Goal: Task Accomplishment & Management: Use online tool/utility

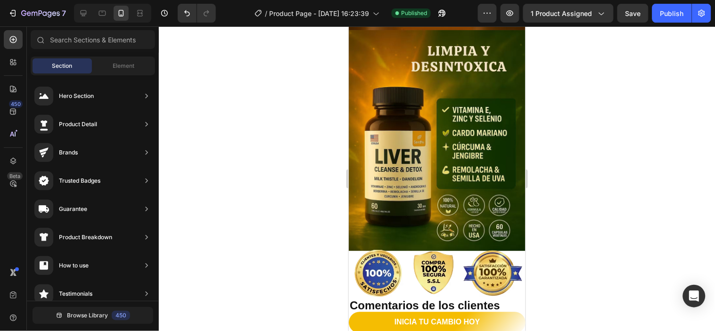
scroll to position [1237, 0]
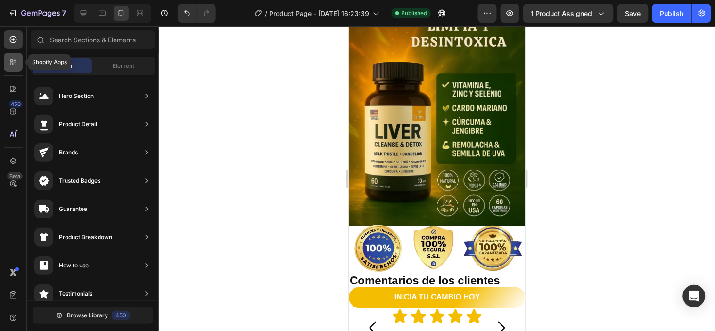
click at [7, 58] on div at bounding box center [13, 62] width 19 height 19
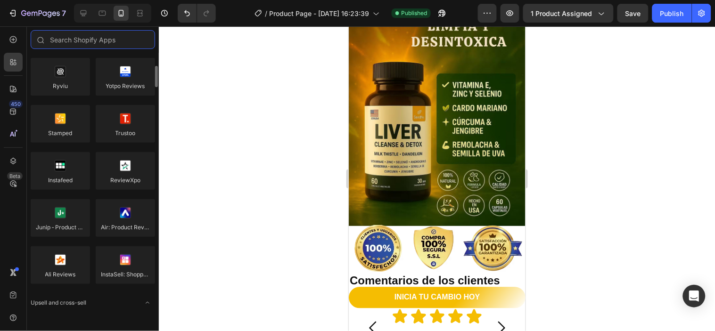
scroll to position [52, 0]
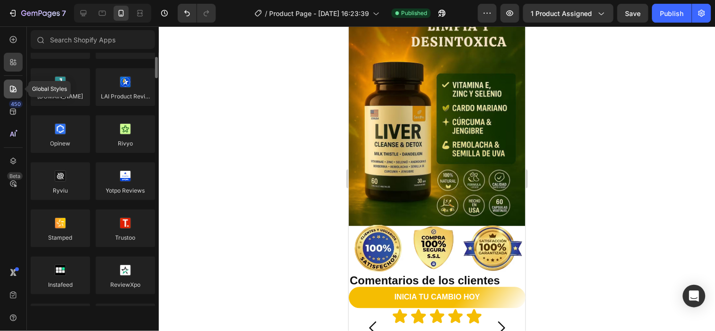
click at [12, 87] on icon at bounding box center [12, 88] width 9 height 9
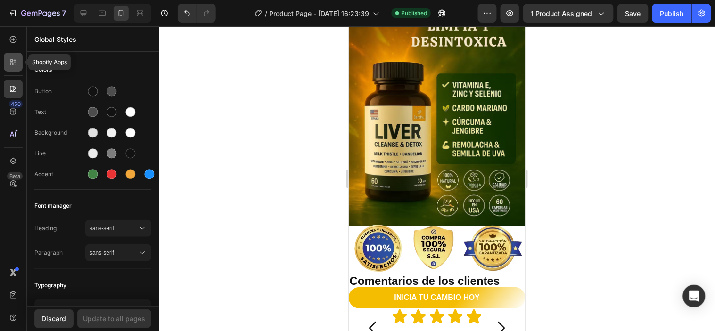
click at [7, 53] on div at bounding box center [13, 62] width 19 height 19
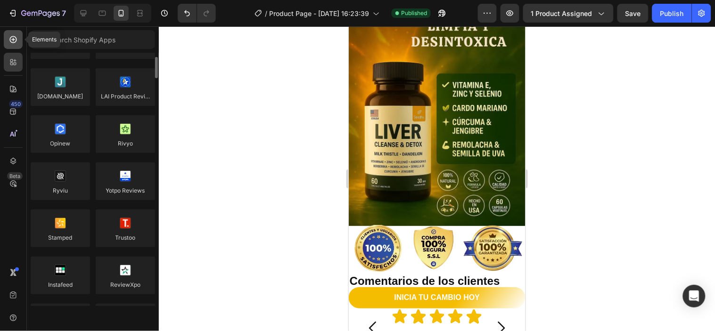
click at [14, 38] on icon at bounding box center [12, 39] width 9 height 9
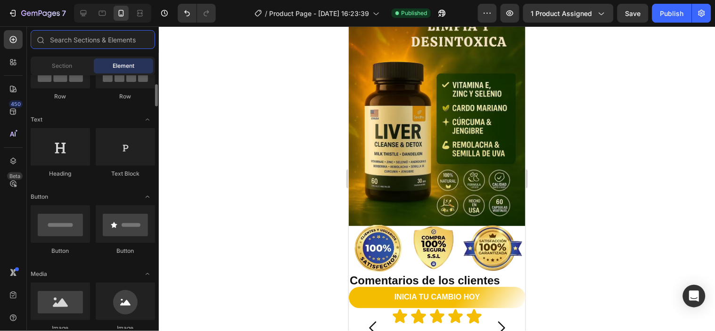
scroll to position [157, 0]
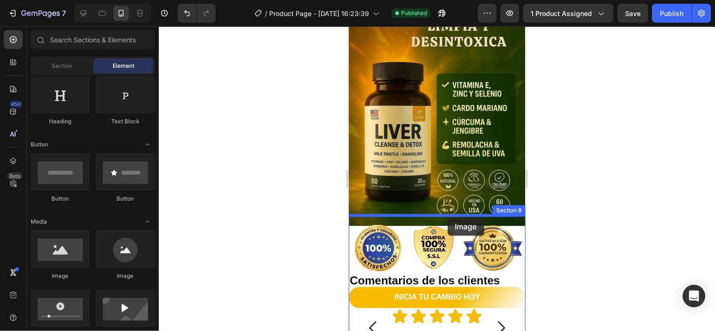
drag, startPoint x: 422, startPoint y: 281, endPoint x: 447, endPoint y: 217, distance: 68.4
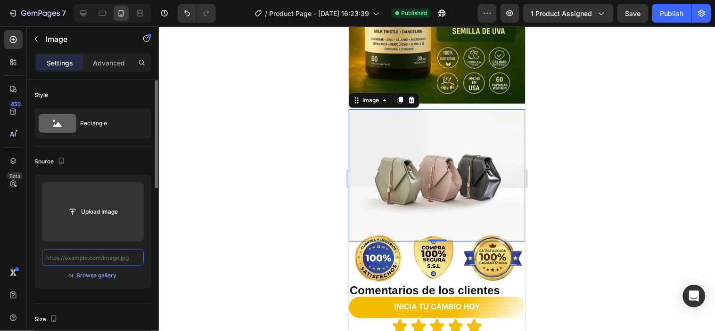
scroll to position [0, 0]
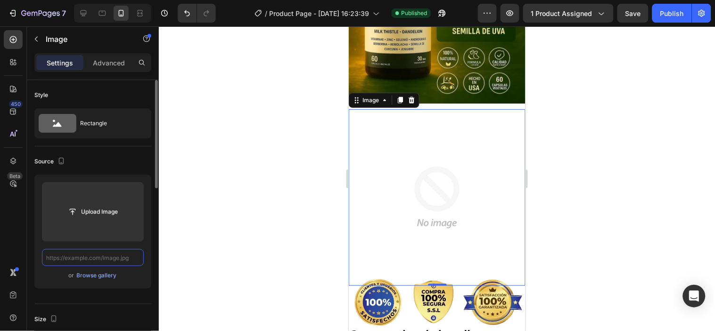
paste input "+57 315 5072803"
type input "+57 315 5072803"
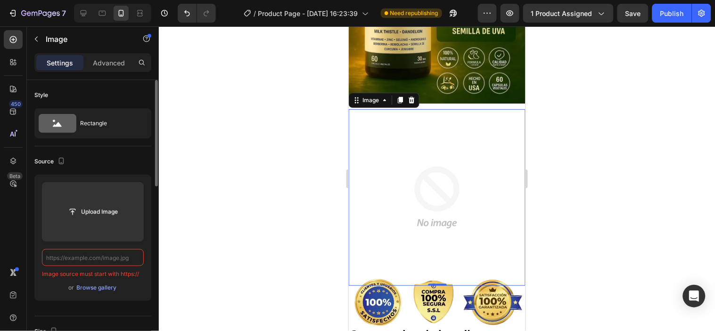
paste input "https://cdn.shopify.com/s/files/1/0582/5907/9250/files/ChatGPT_Image_28_ago_202…"
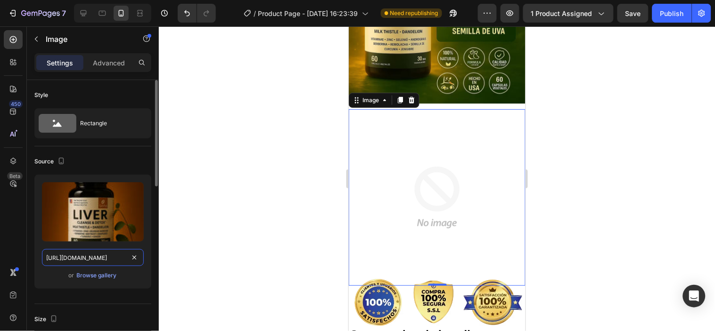
scroll to position [0, 248]
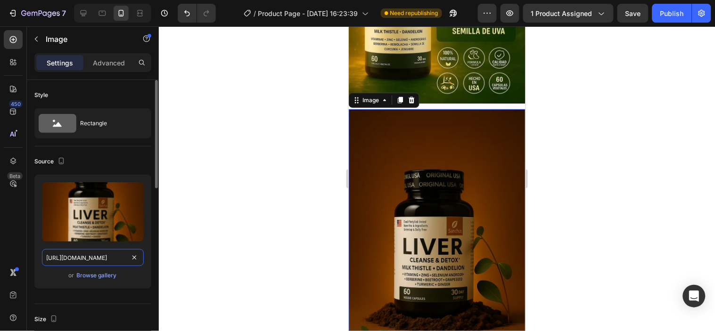
type input "https://cdn.shopify.com/s/files/1/0582/5907/9250/files/ChatGPT_Image_28_ago_202…"
click at [225, 240] on div at bounding box center [437, 178] width 556 height 305
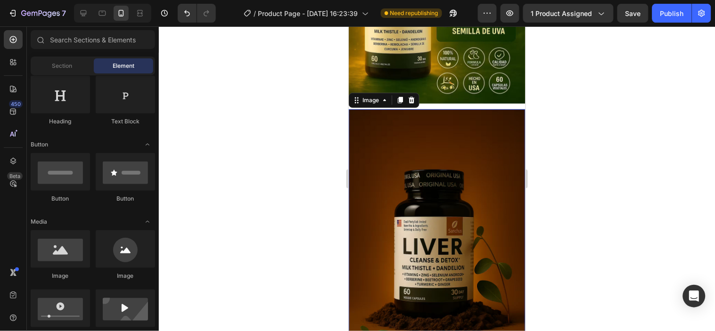
click at [413, 256] on img at bounding box center [436, 241] width 177 height 265
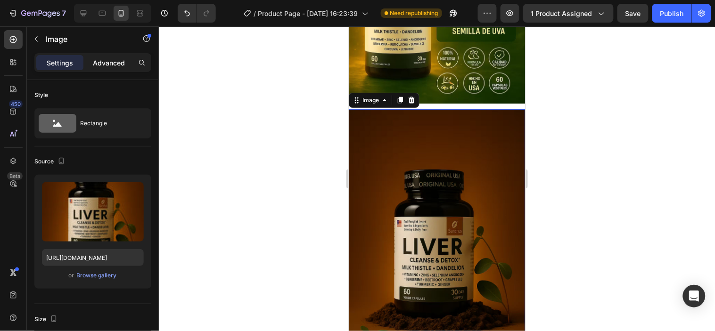
click at [110, 61] on p "Advanced" at bounding box center [109, 63] width 32 height 10
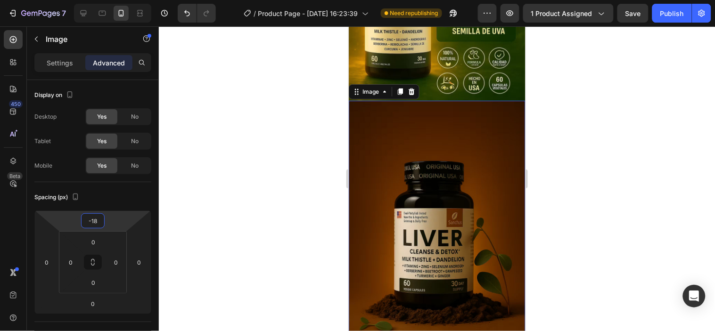
type input "-16"
click at [115, 0] on html "7 Version history / Product Page - Aug 11, 16:23:39 Need republishing Preview 1…" at bounding box center [357, 0] width 715 height 0
click at [605, 204] on div at bounding box center [437, 178] width 556 height 305
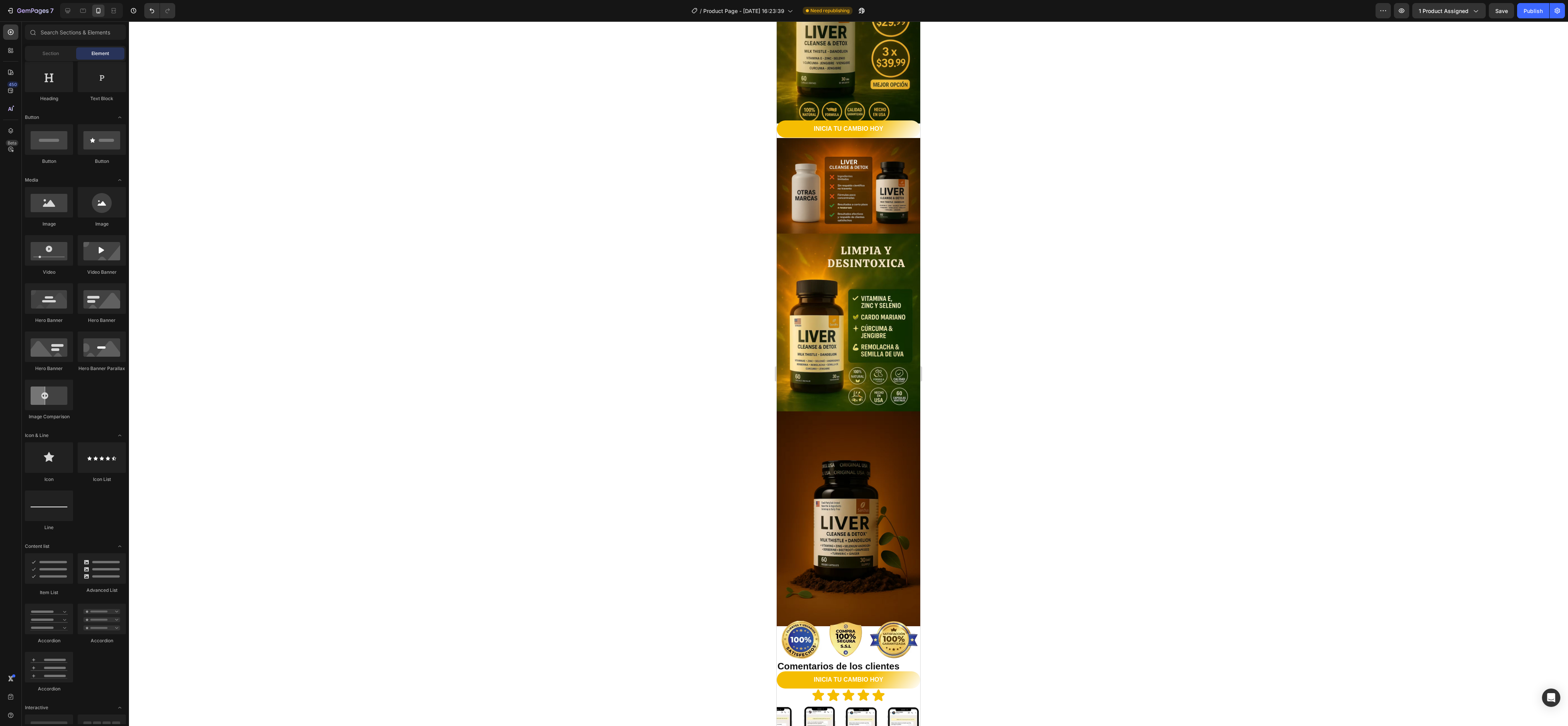
scroll to position [779, 0]
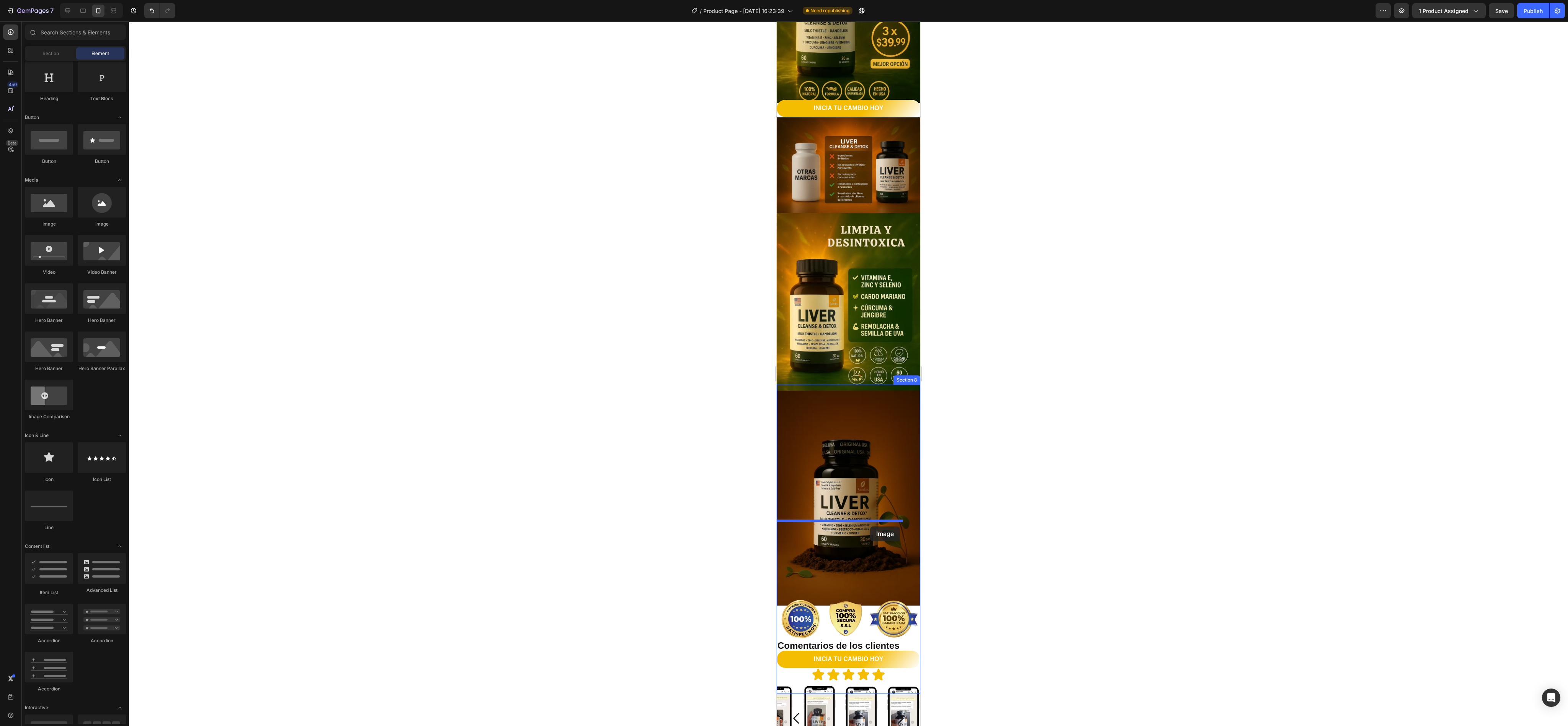
drag, startPoint x: 832, startPoint y: 244, endPoint x: 870, endPoint y: 526, distance: 284.5
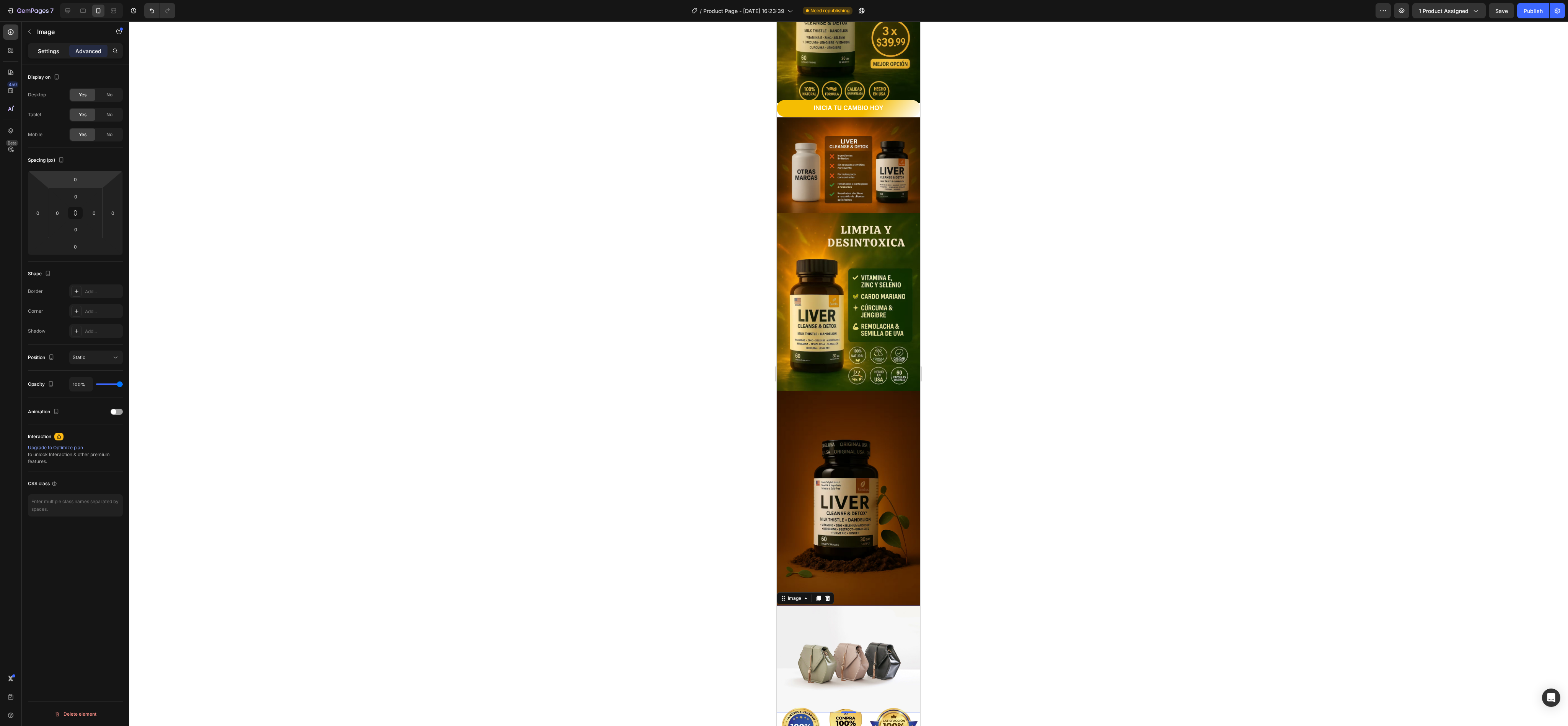
click at [53, 53] on p "Settings" at bounding box center [49, 51] width 21 height 8
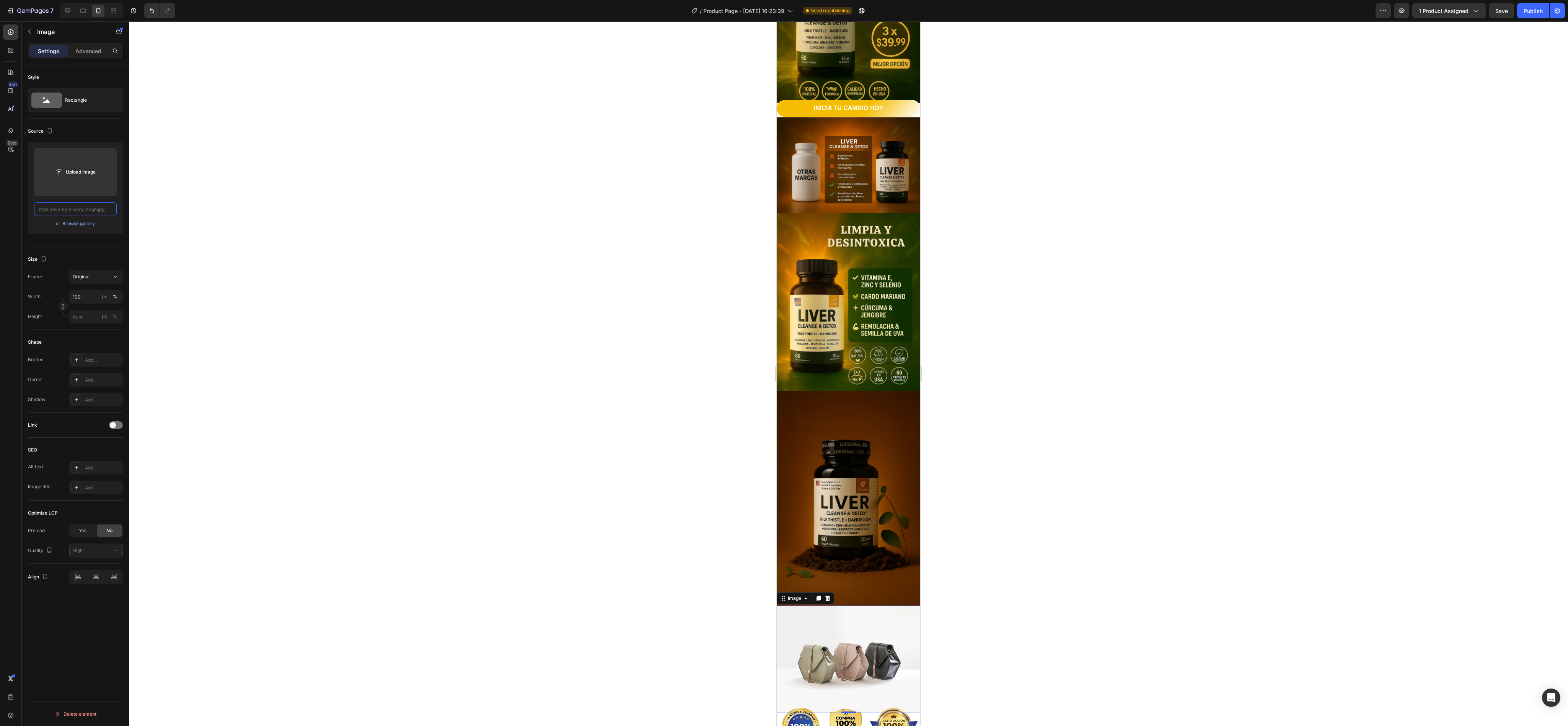
scroll to position [0, 0]
paste input "https://cdn.shopify.com/s/files/1/0582/5907/9250/files/5_1.avif?v=1756350570"
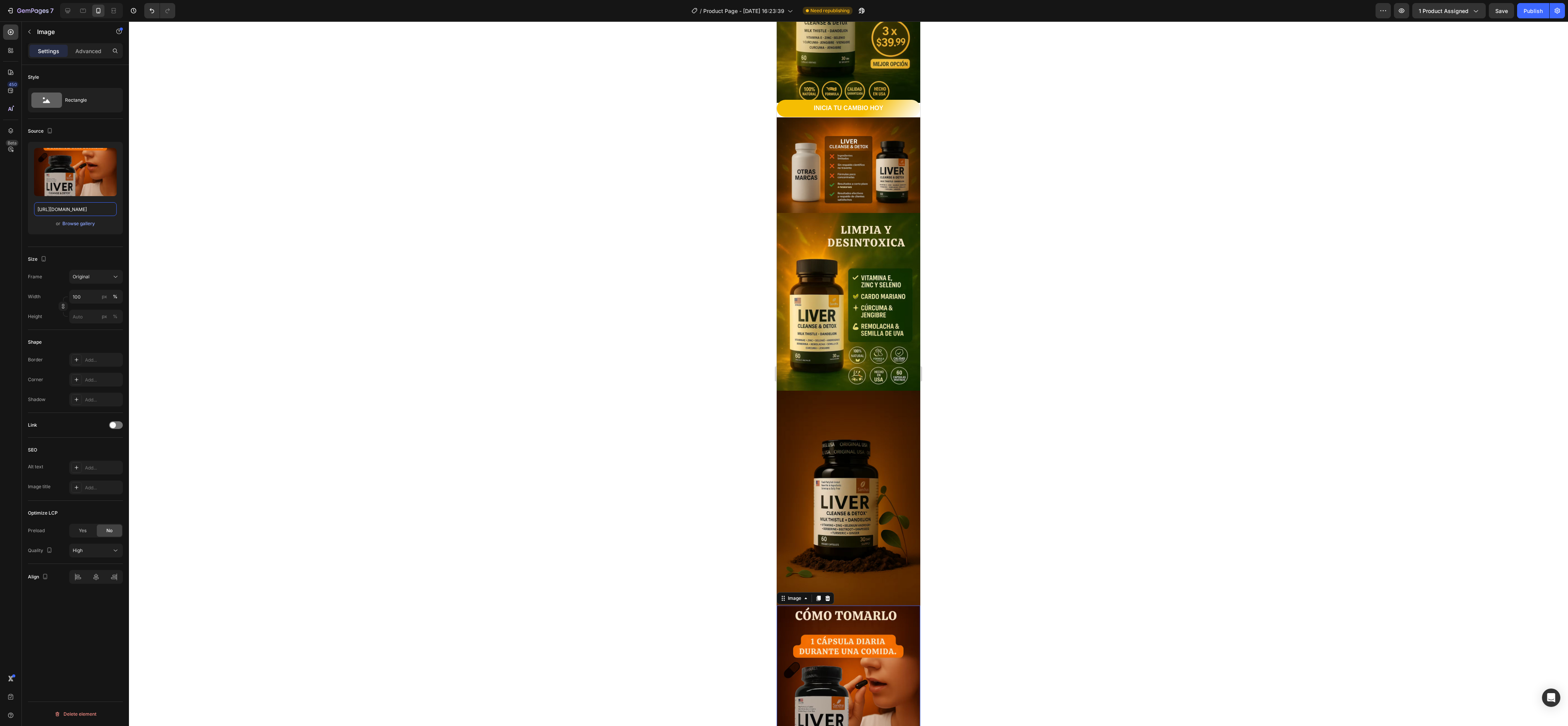
type input "https://cdn.shopify.com/s/files/1/0582/5907/9250/files/5_1.avif?v=1756350570"
click at [405, 232] on div at bounding box center [848, 373] width 1439 height 705
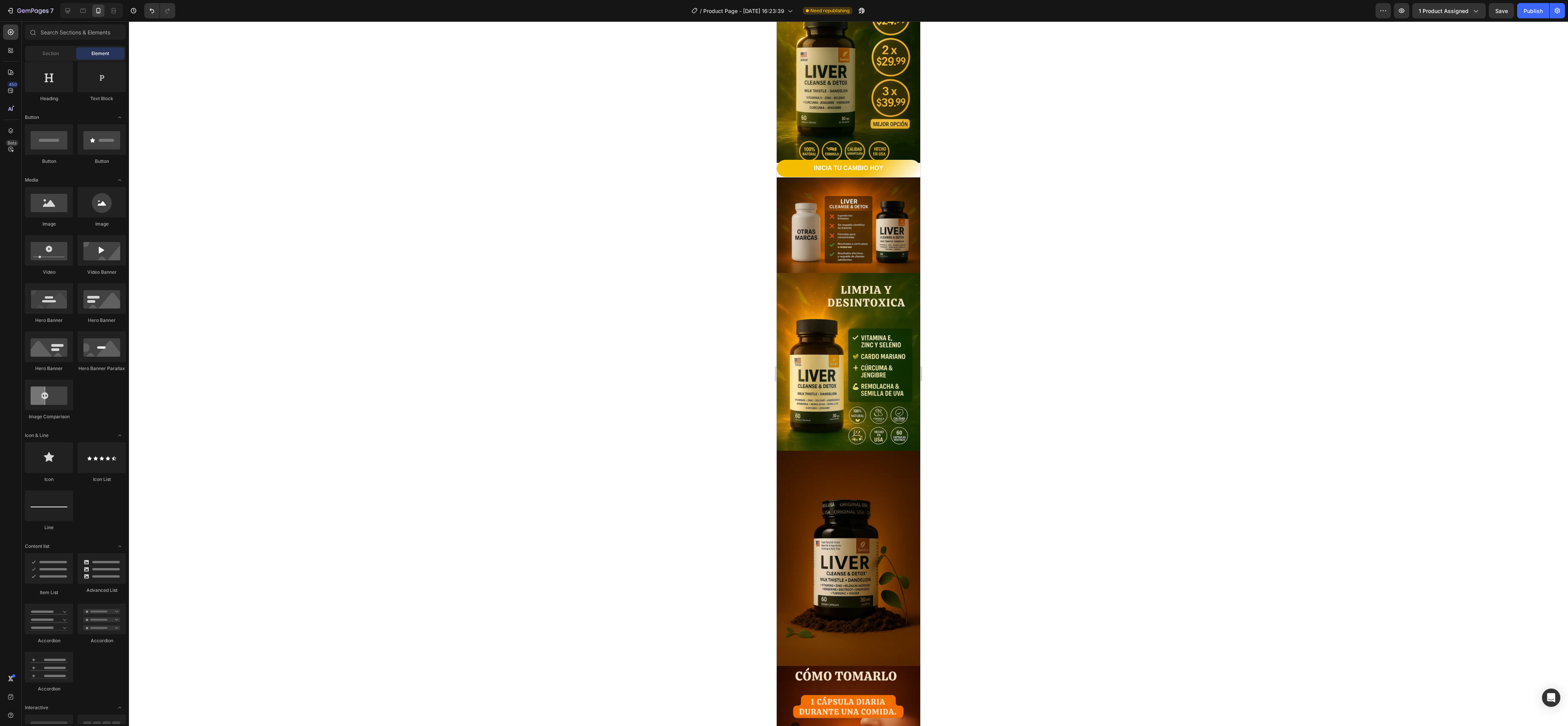
scroll to position [549, 0]
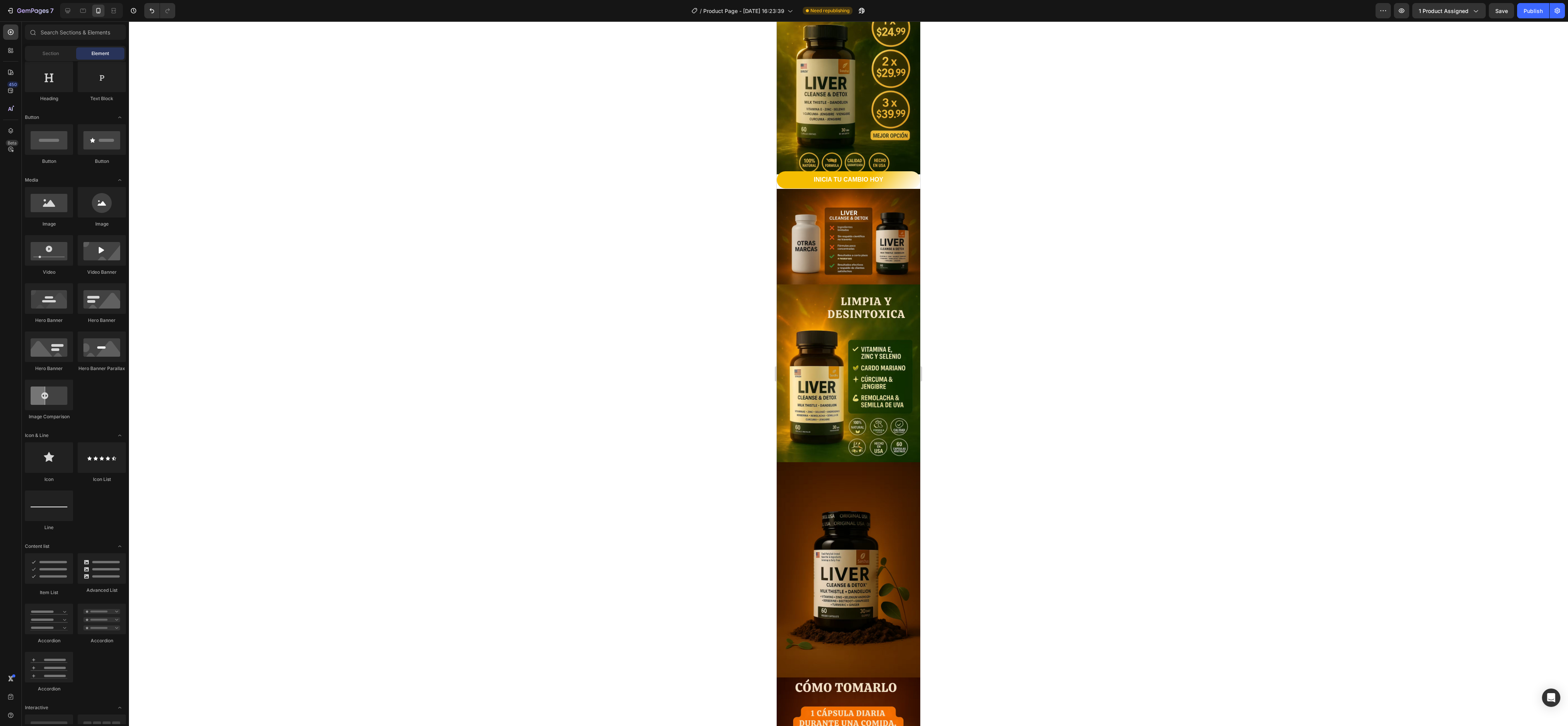
drag, startPoint x: 914, startPoint y: 482, endPoint x: 1742, endPoint y: 386, distance: 833.5
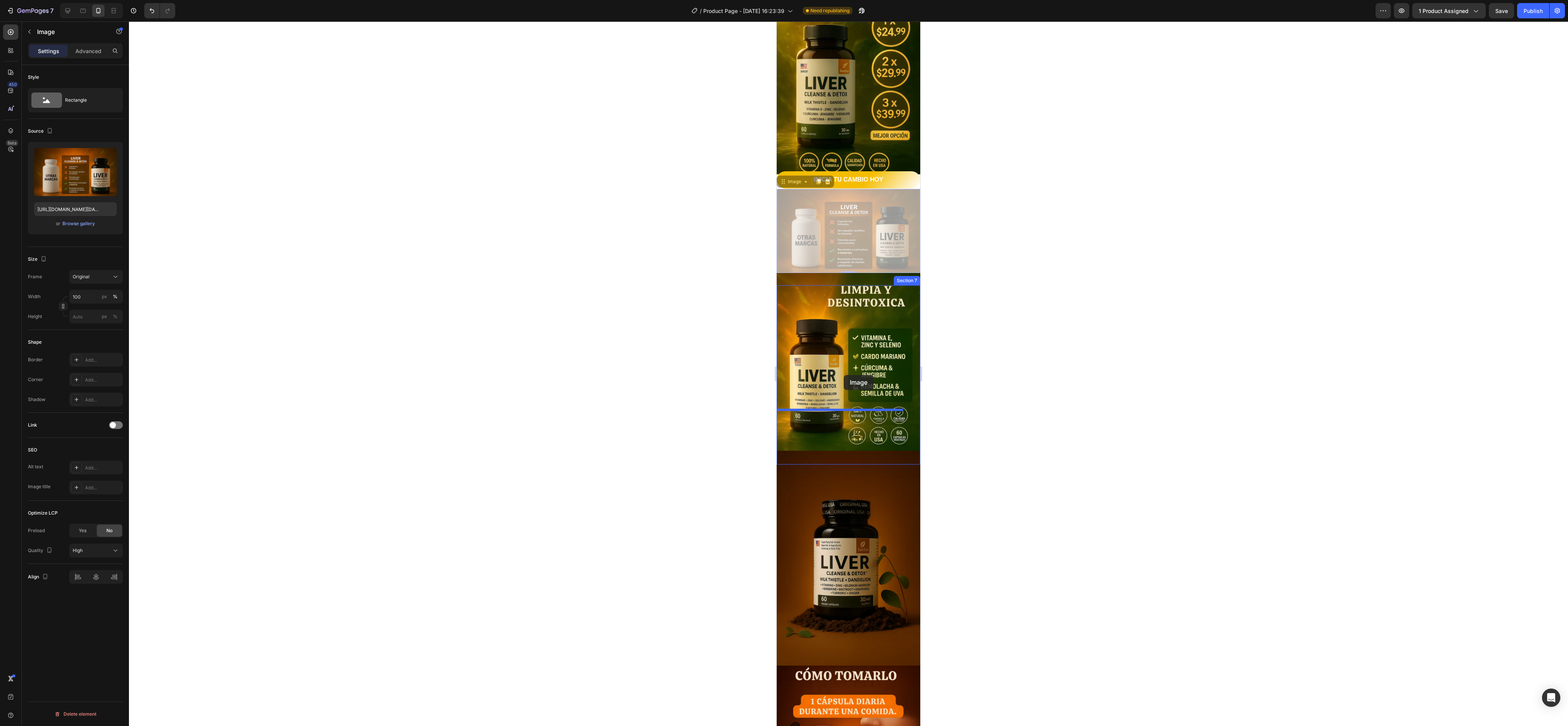
drag, startPoint x: 838, startPoint y: 205, endPoint x: 844, endPoint y: 375, distance: 170.1
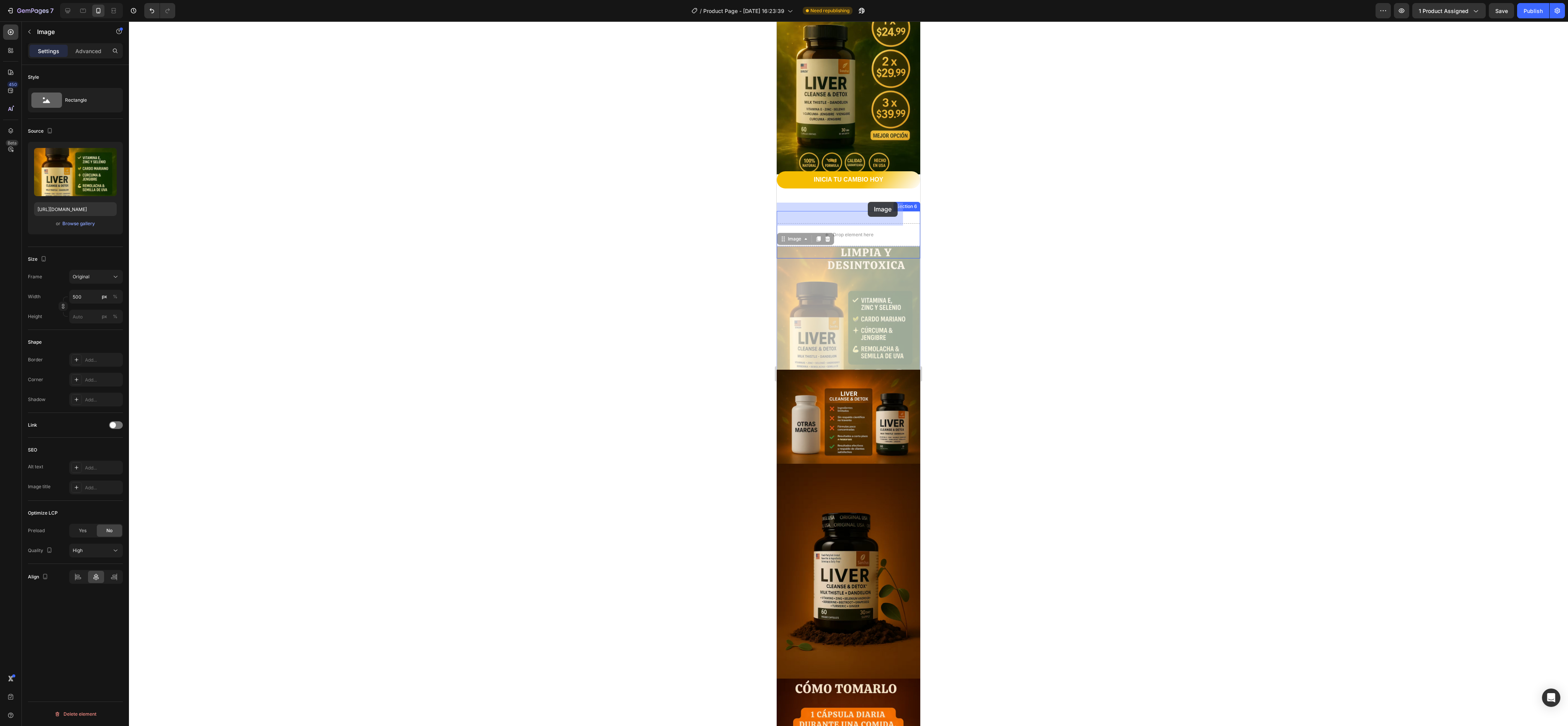
drag, startPoint x: 865, startPoint y: 302, endPoint x: 868, endPoint y: 200, distance: 102.0
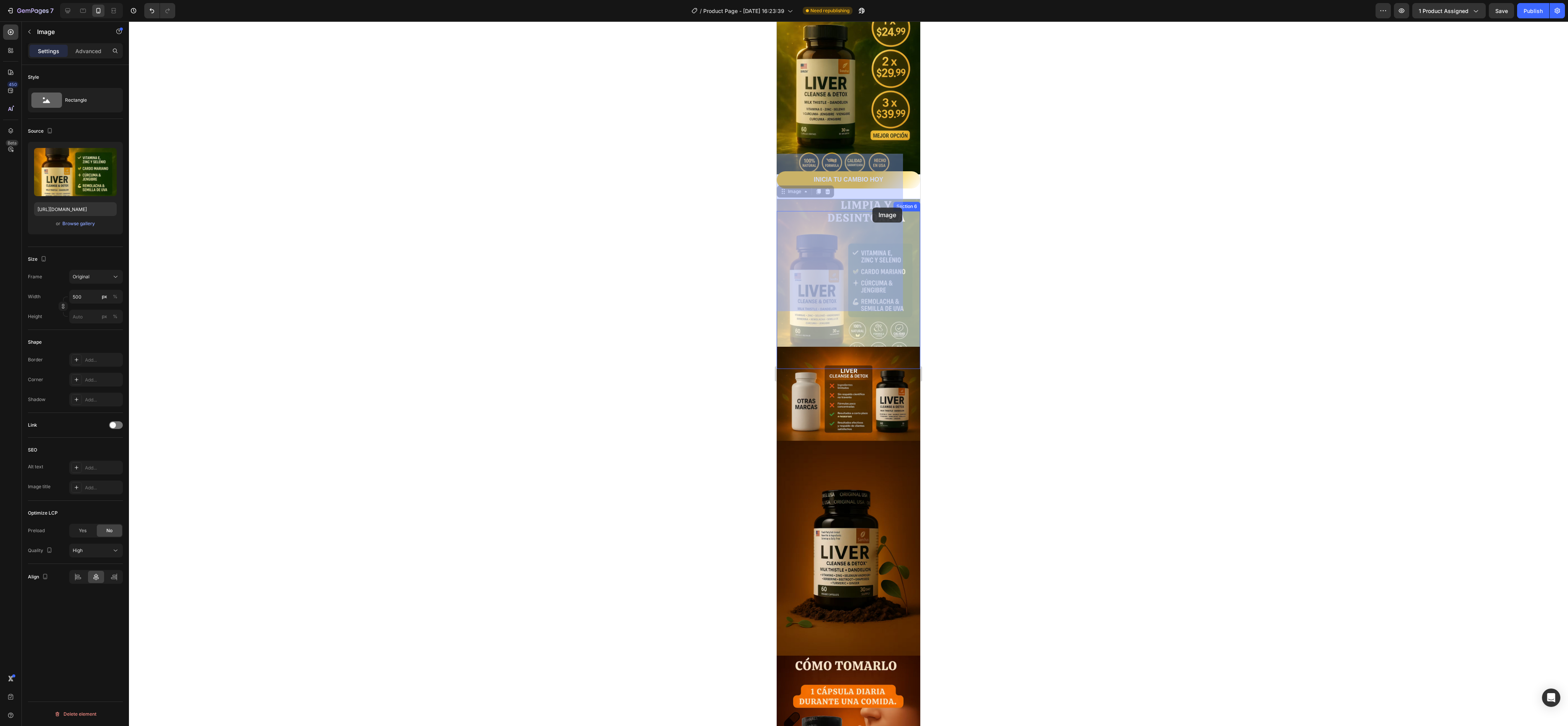
drag, startPoint x: 873, startPoint y: 258, endPoint x: 872, endPoint y: 208, distance: 50.0
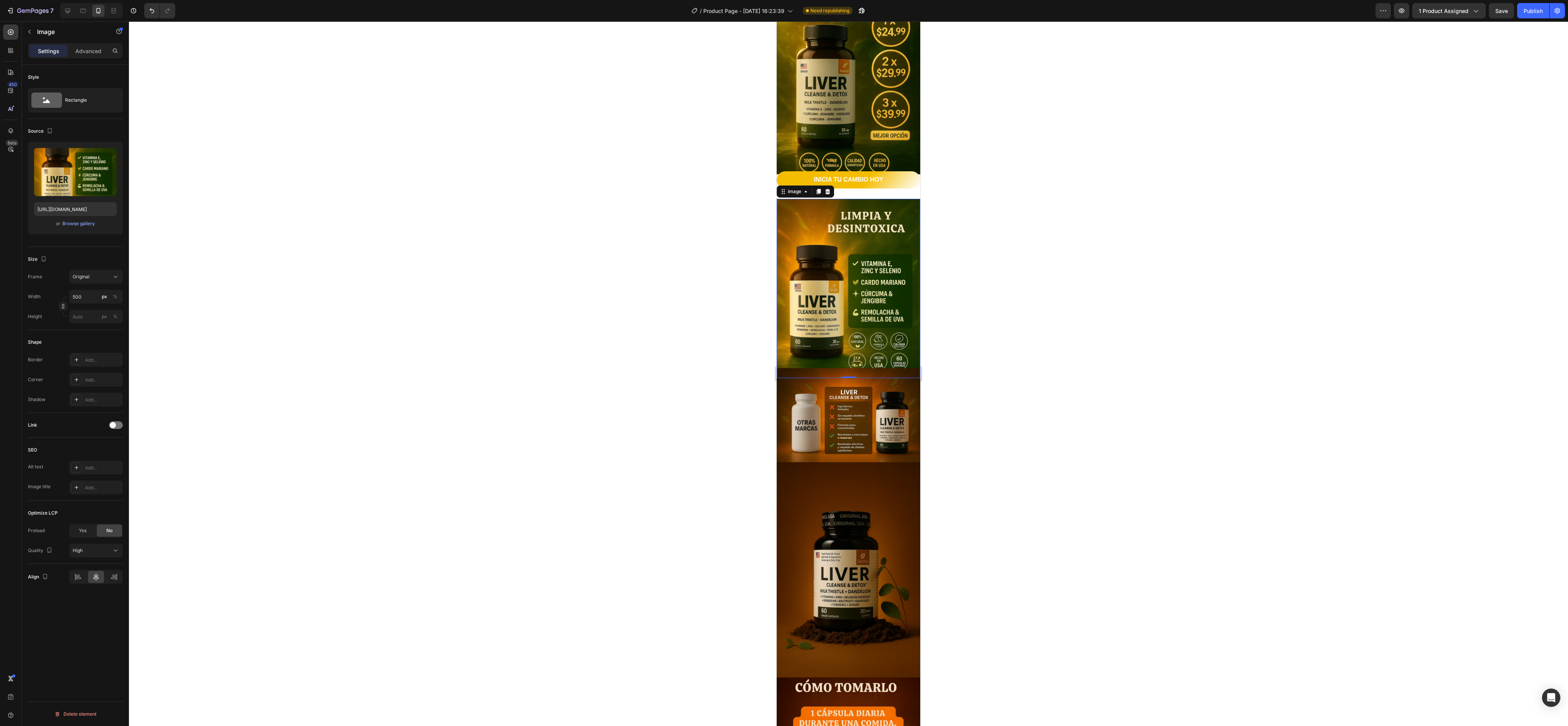
click at [580, 249] on div at bounding box center [848, 373] width 1439 height 705
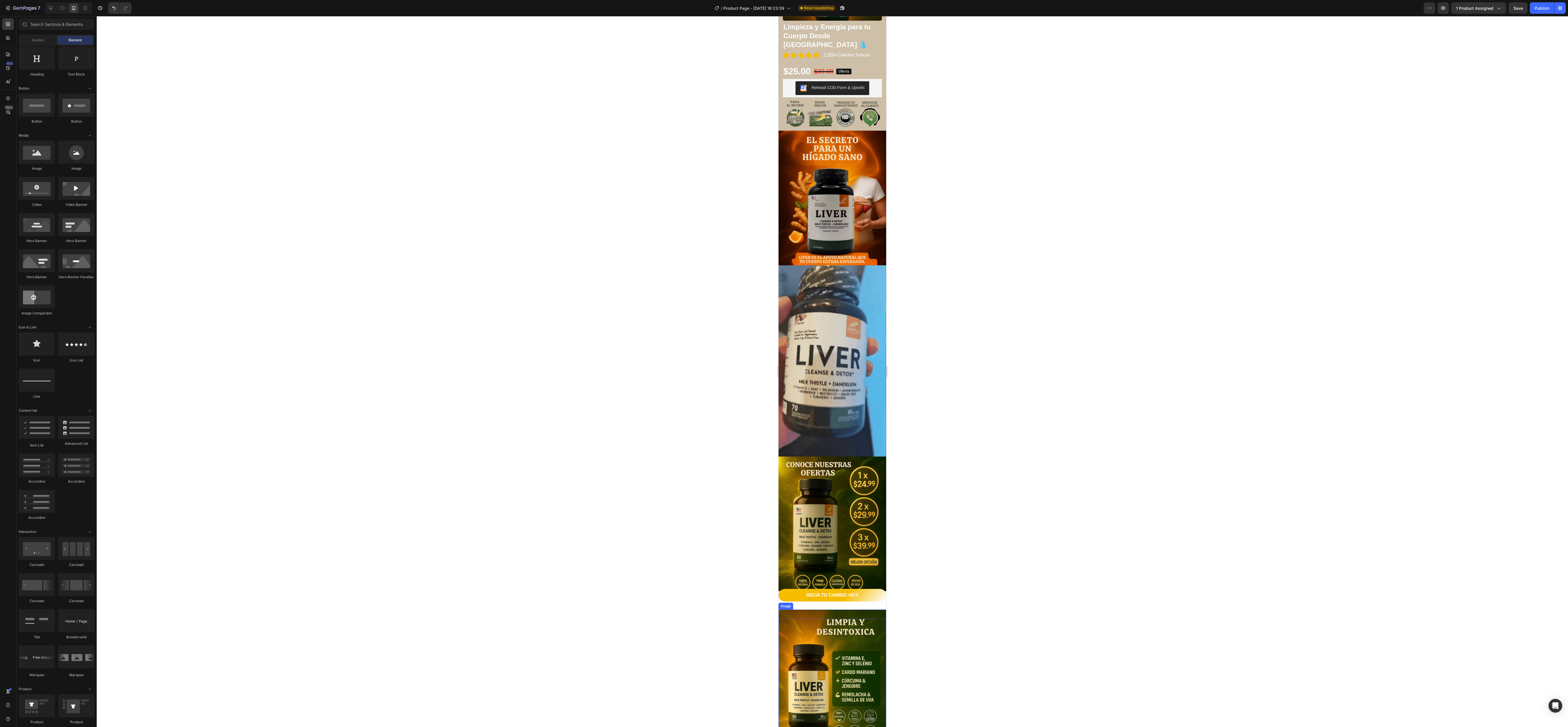
scroll to position [161, 0]
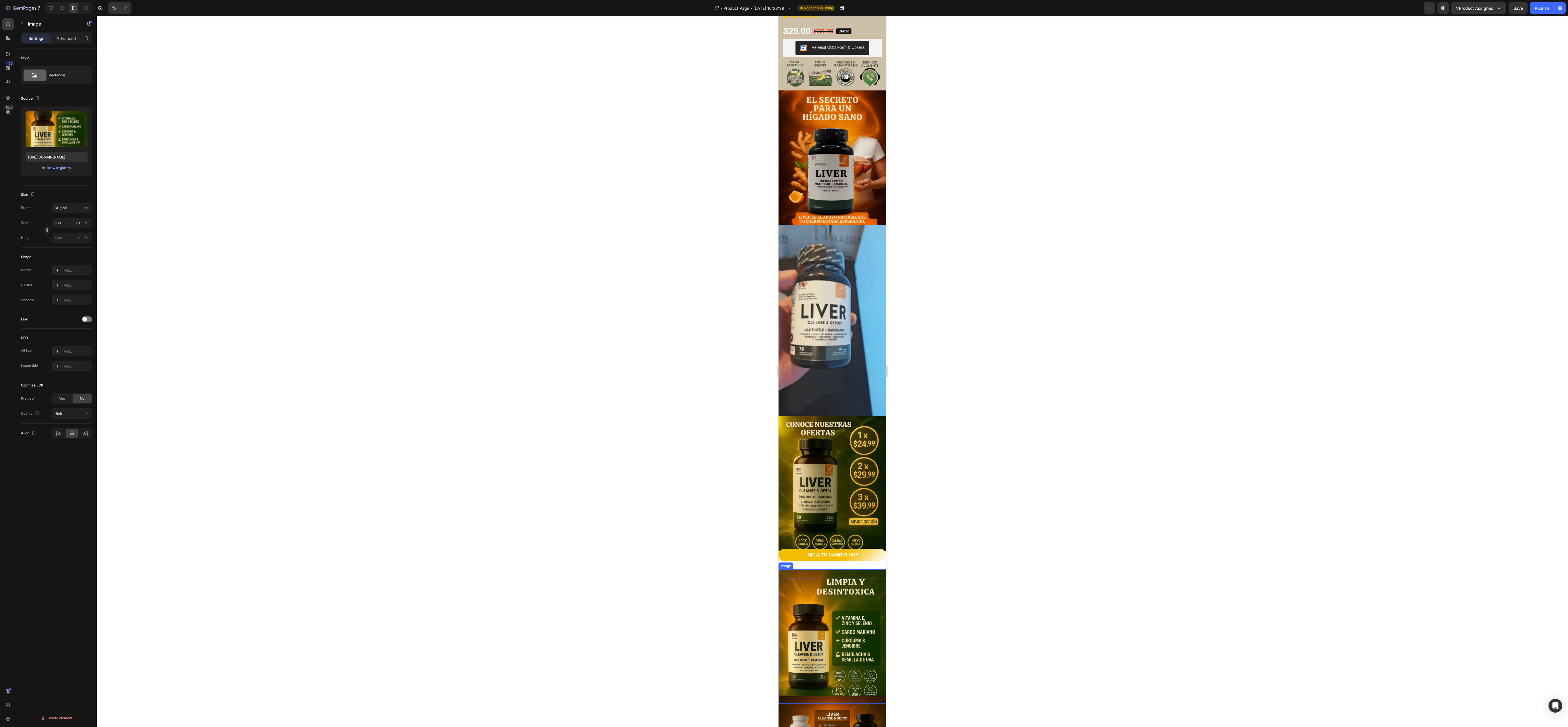
click at [435, 202] on img at bounding box center [832, 636] width 108 height 135
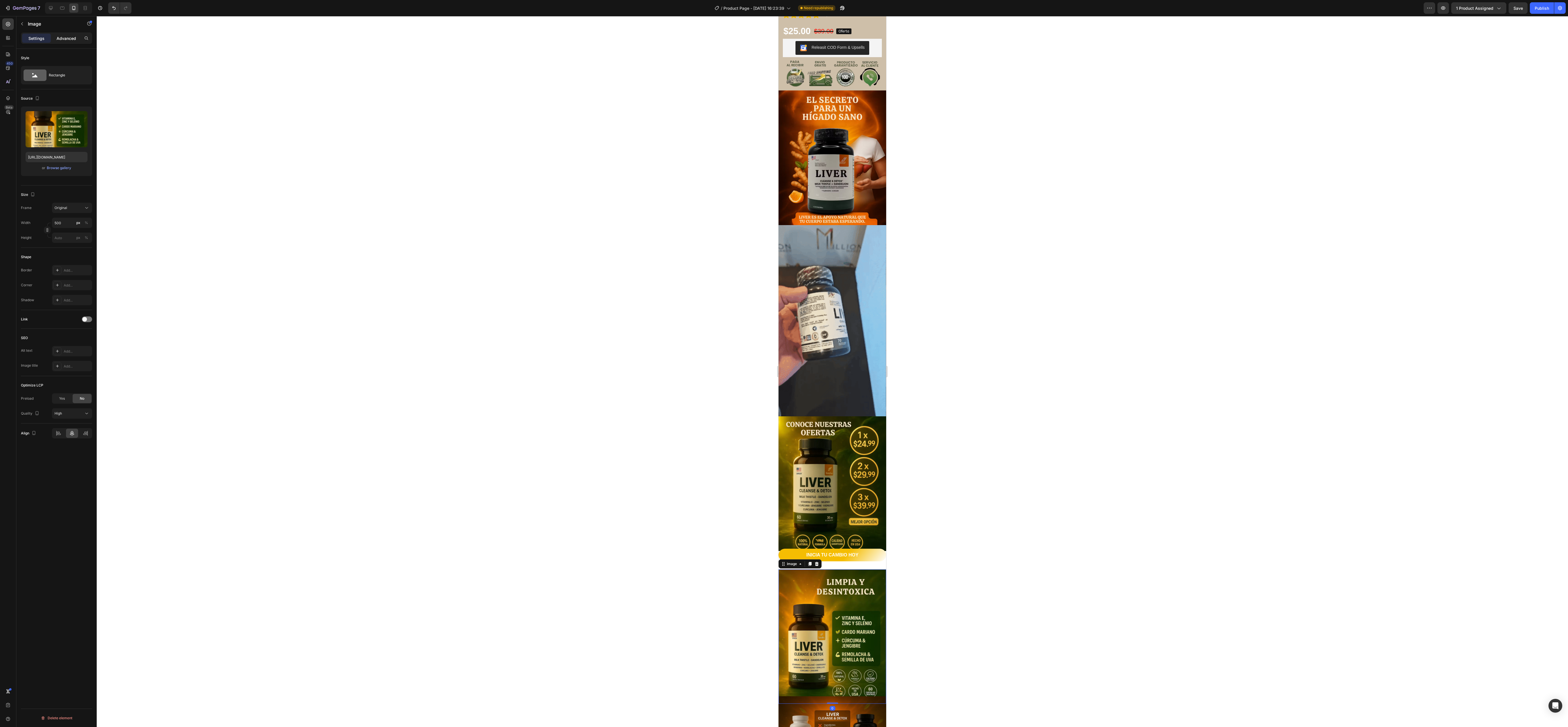
click at [63, 41] on p "Advanced" at bounding box center [66, 38] width 19 height 6
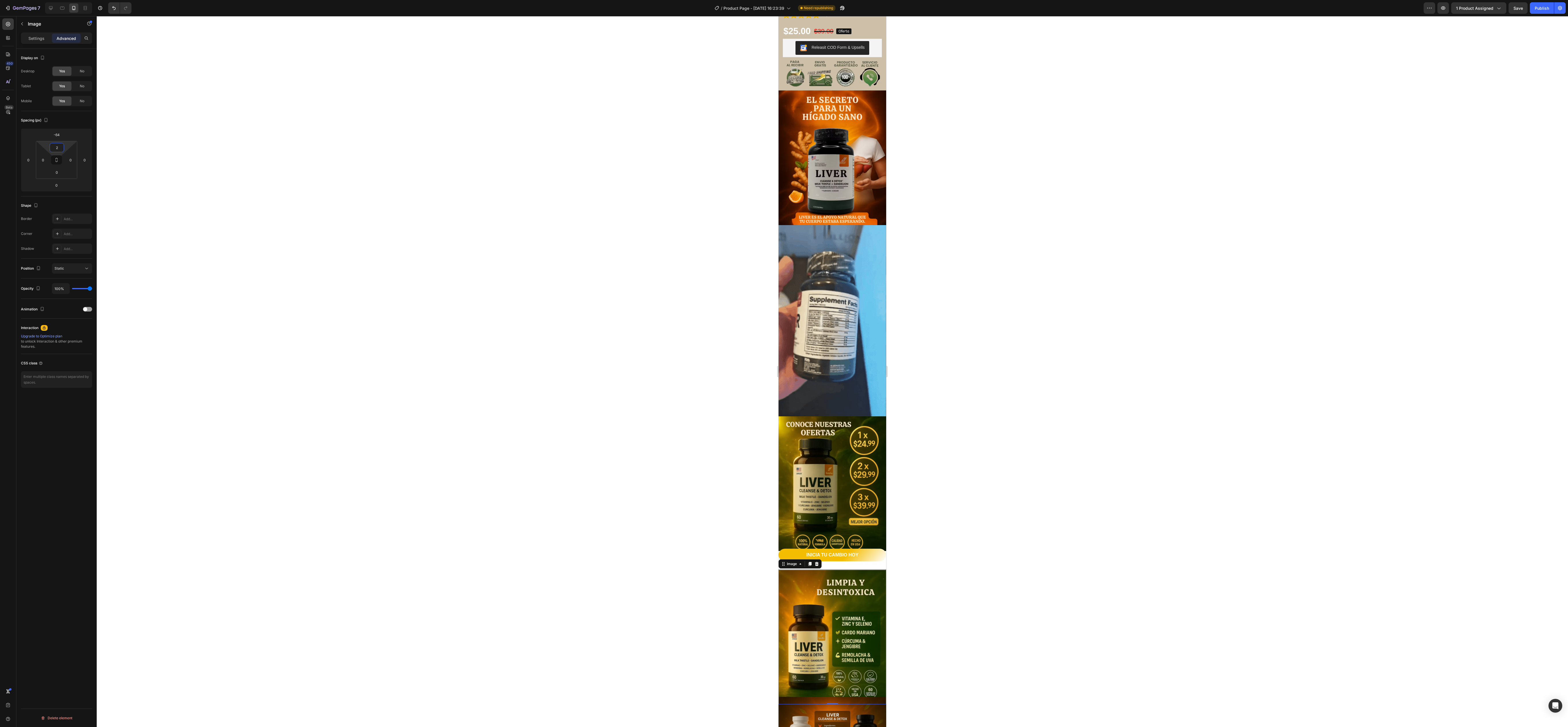
type input "0"
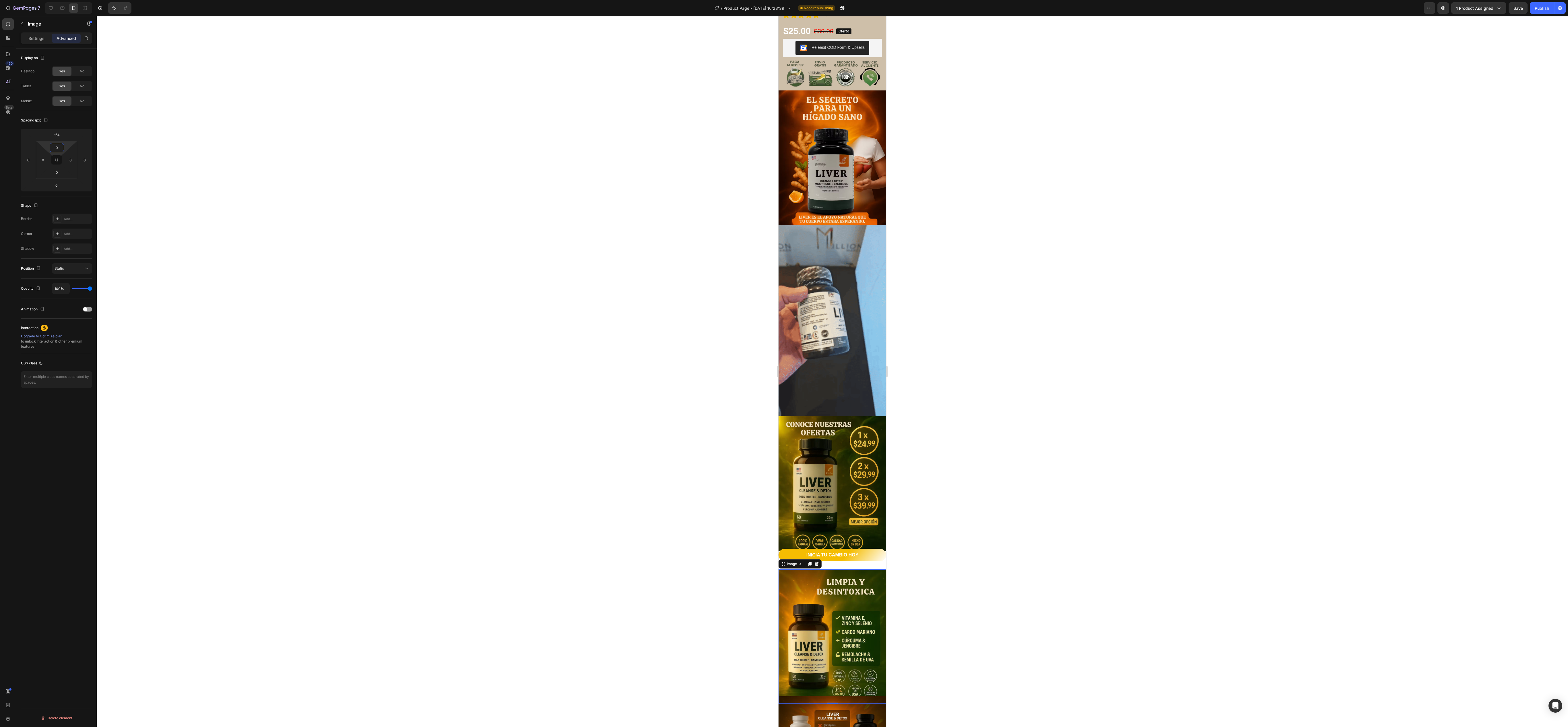
drag, startPoint x: 70, startPoint y: 150, endPoint x: 69, endPoint y: 184, distance: 34.0
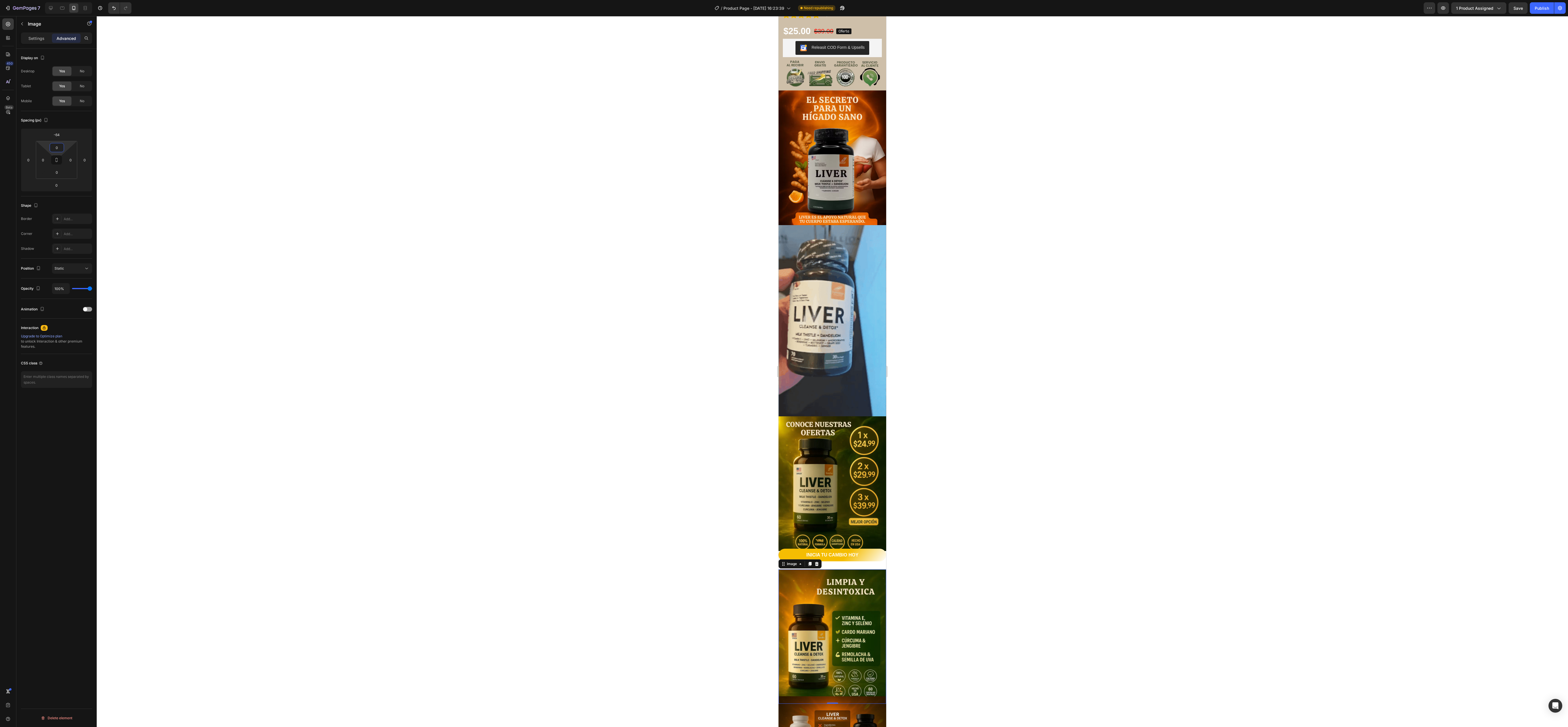
click at [69, 0] on html "7 Version history / Product Page - Aug 11, 16:23:39 Need republishing Preview 1…" at bounding box center [784, 0] width 1568 height 0
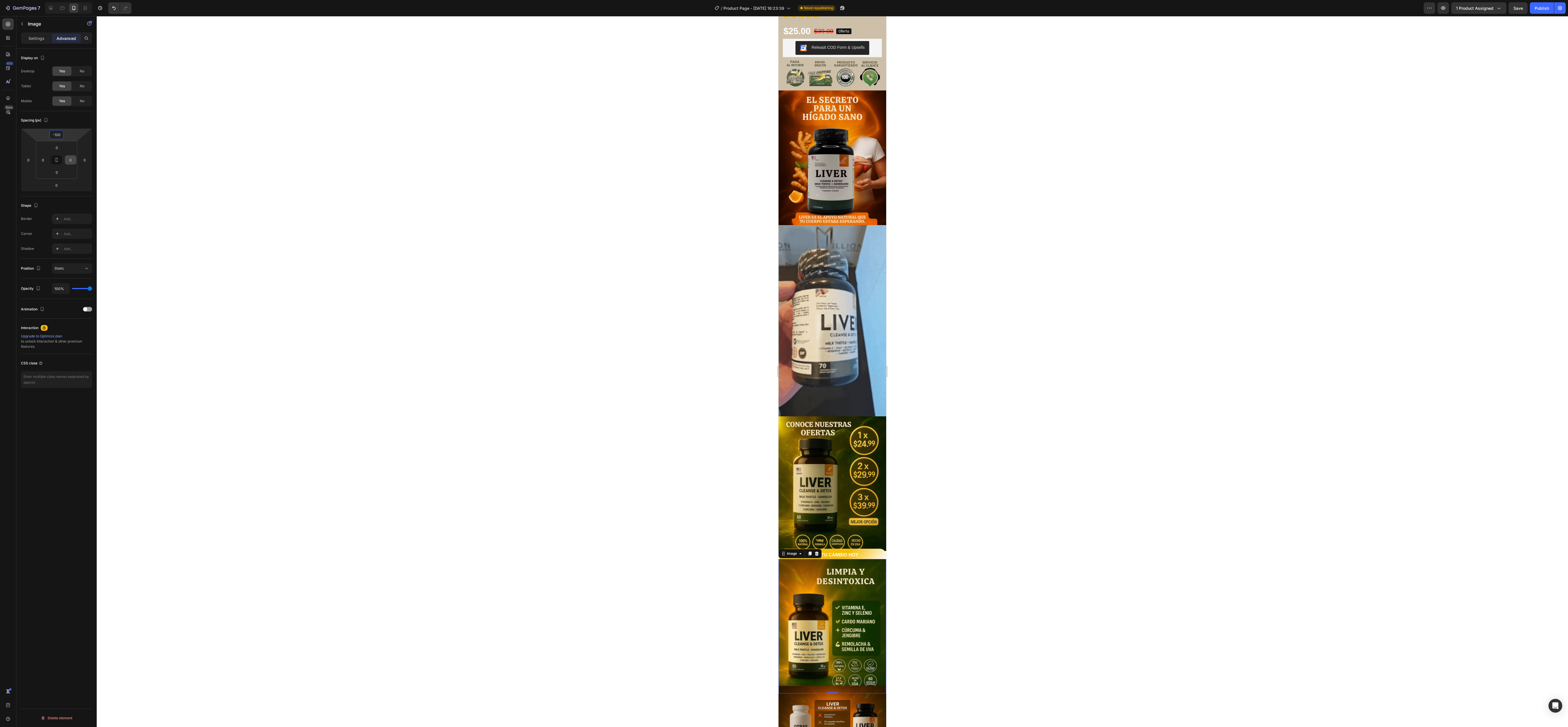
type input "-102"
drag, startPoint x: 66, startPoint y: 138, endPoint x: 66, endPoint y: 160, distance: 22.0
click at [66, 0] on html "7 Version history / Product Page - Aug 11, 16:23:39 Need republishing Preview 1…" at bounding box center [784, 0] width 1568 height 0
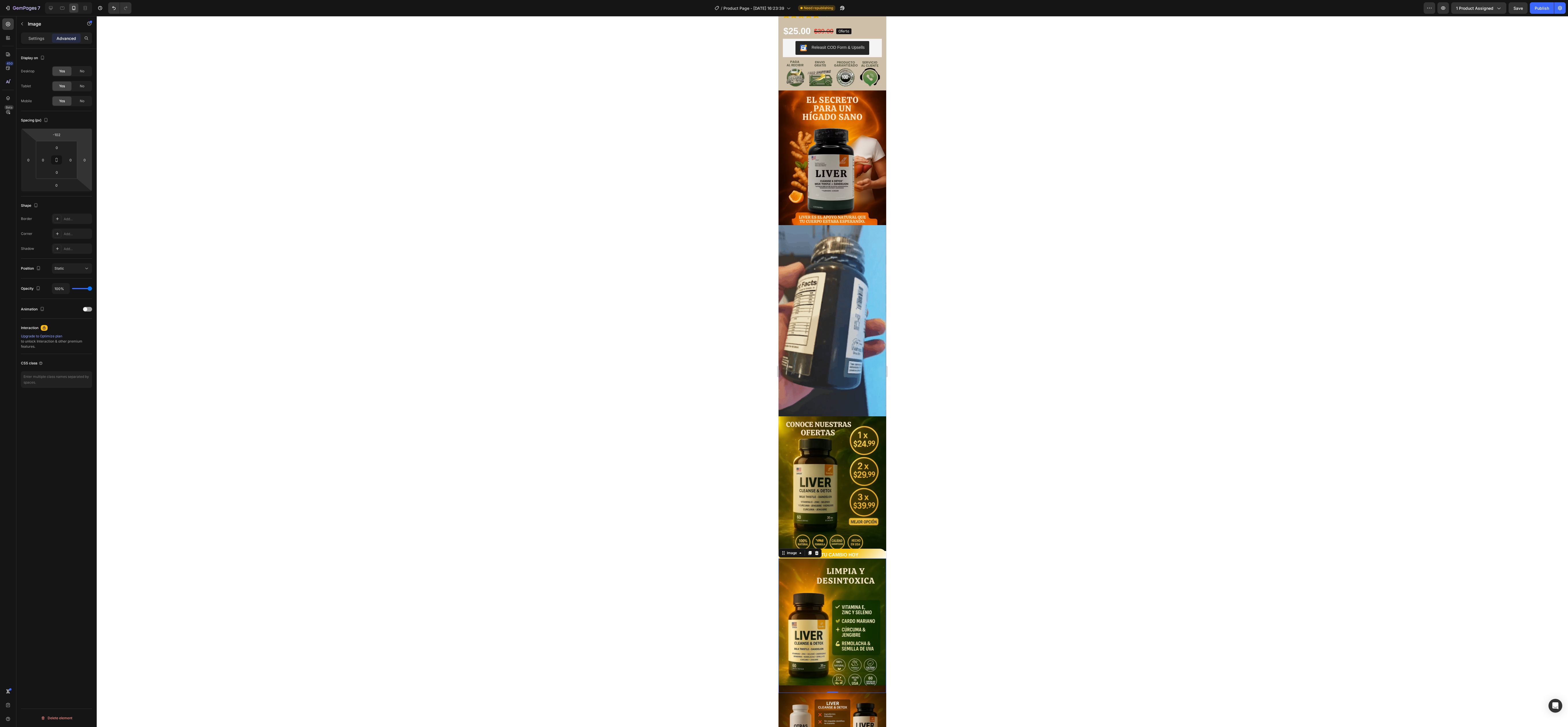
click at [435, 202] on div at bounding box center [832, 371] width 1471 height 711
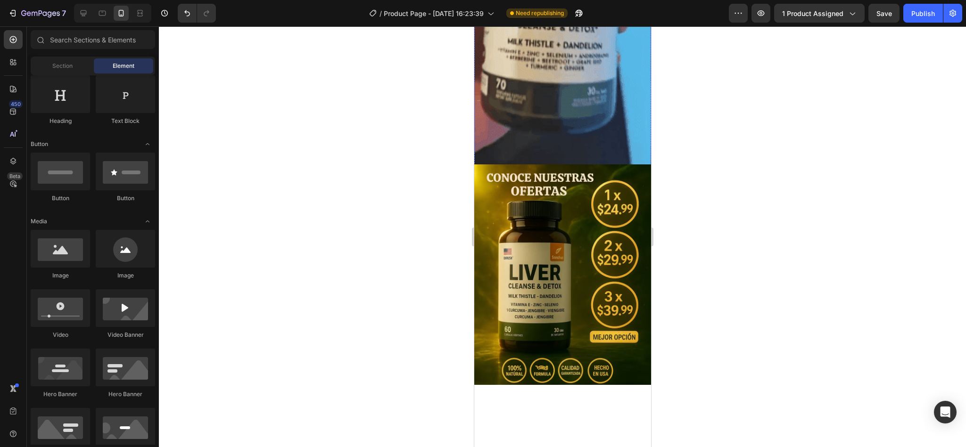
scroll to position [760, 0]
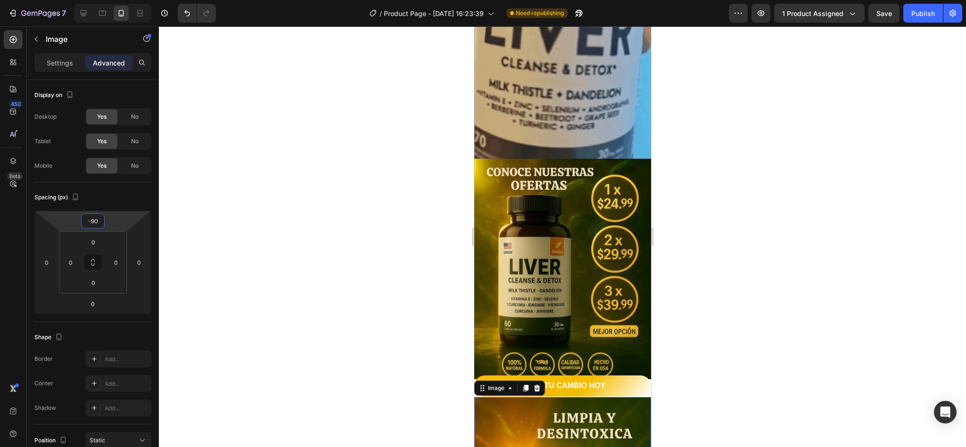
type input "-92"
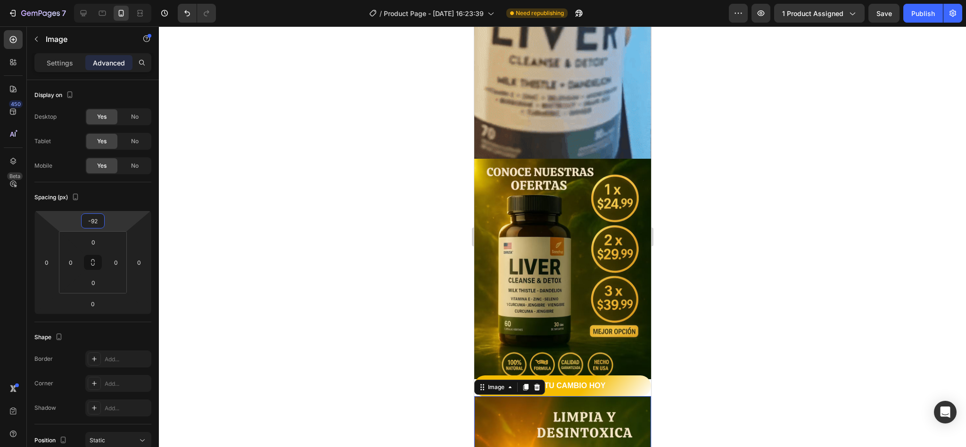
click at [116, 0] on html "7 Version history / Product Page - Aug 11, 16:23:39 Need republishing Preview 1…" at bounding box center [483, 0] width 966 height 0
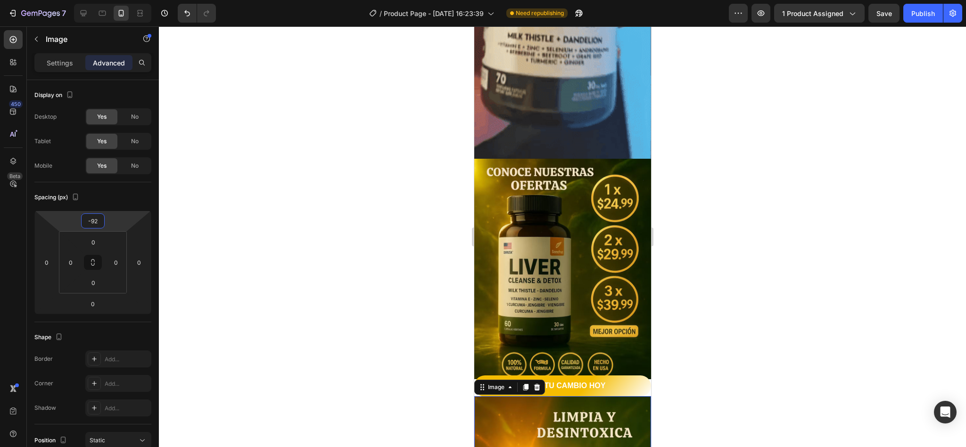
click at [705, 255] on div at bounding box center [562, 236] width 807 height 421
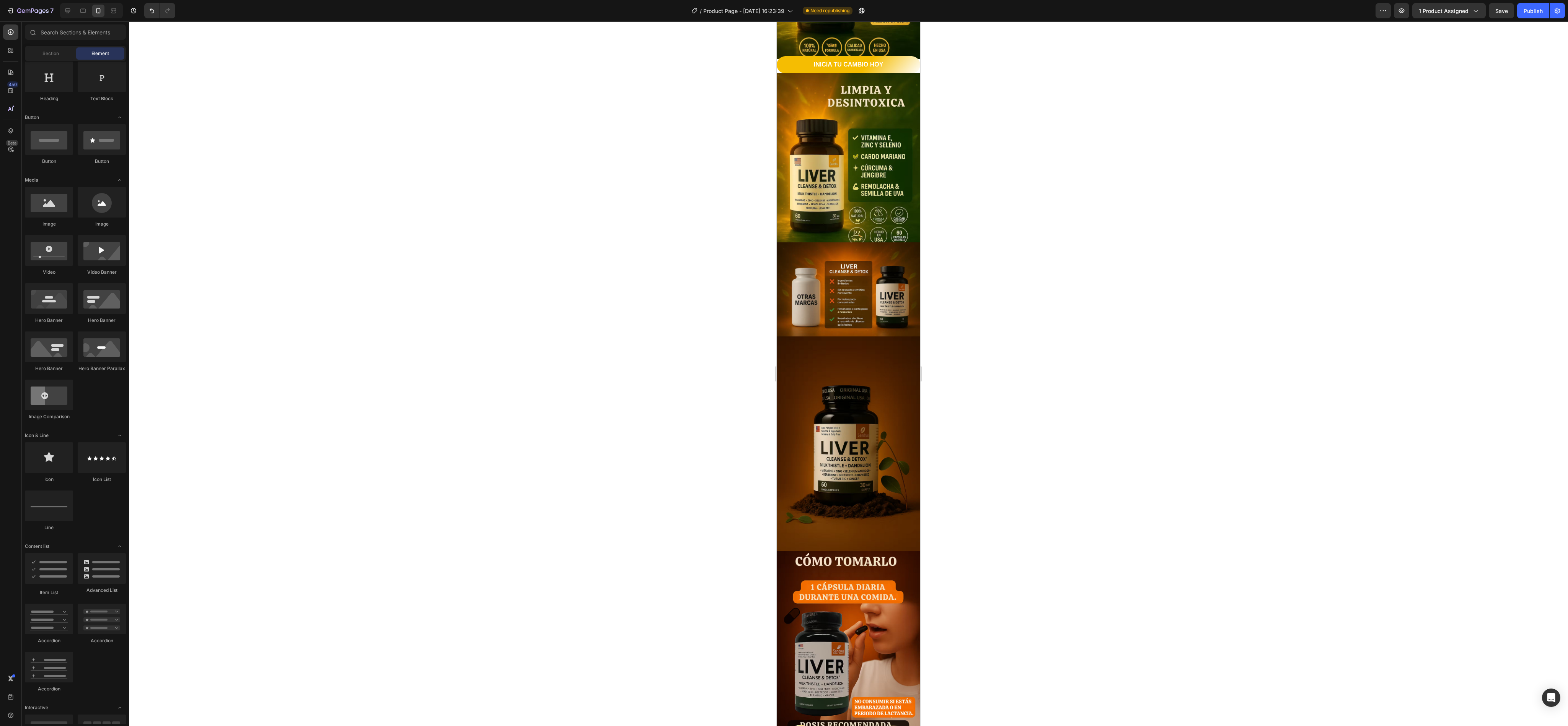
scroll to position [839, 0]
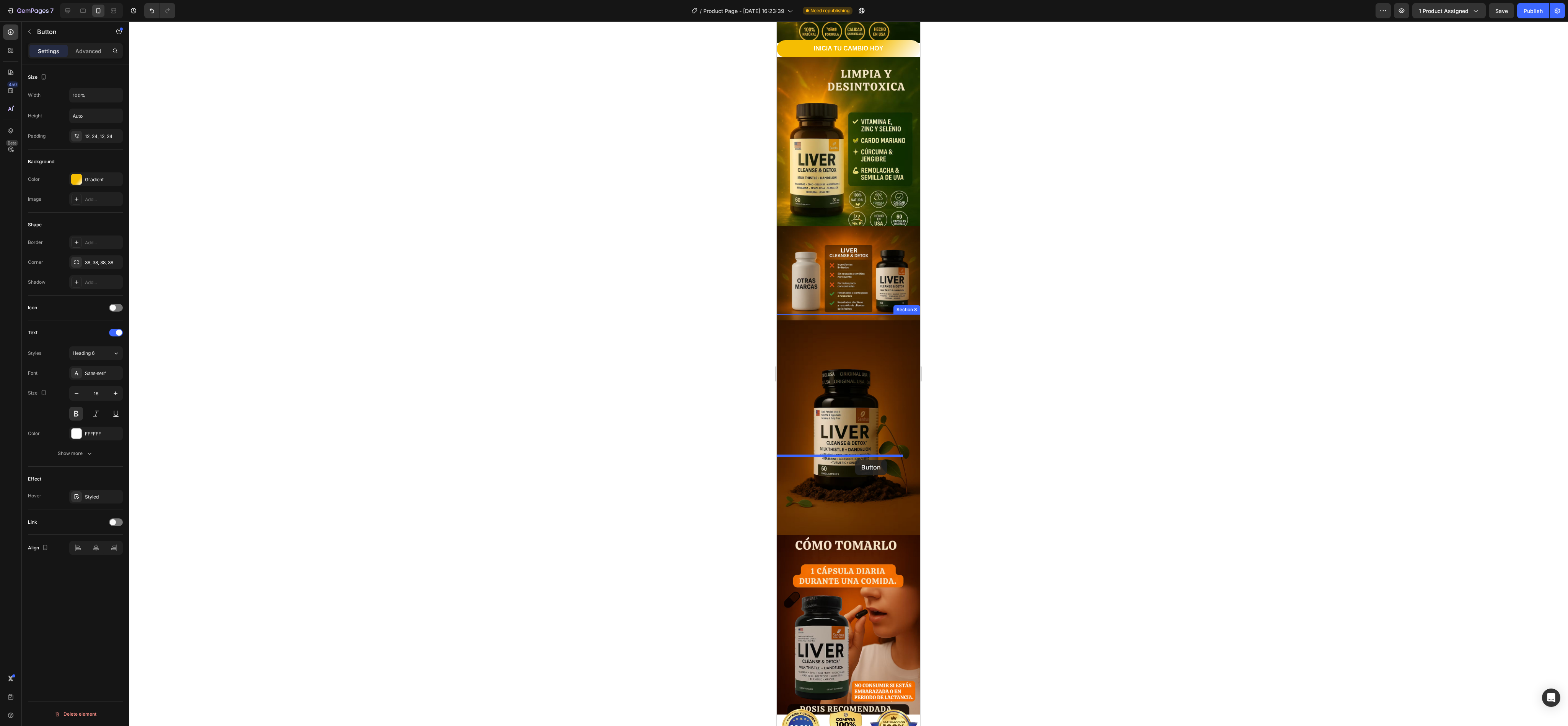
drag, startPoint x: 862, startPoint y: 676, endPoint x: 855, endPoint y: 460, distance: 216.1
click at [580, 268] on div "iPhone 13 Mini ( 375 px) iPhone 13 Mini iPhone 13 Pro iPhone 11 Pro Max iPhone …" at bounding box center [848, 118] width 144 height 1871
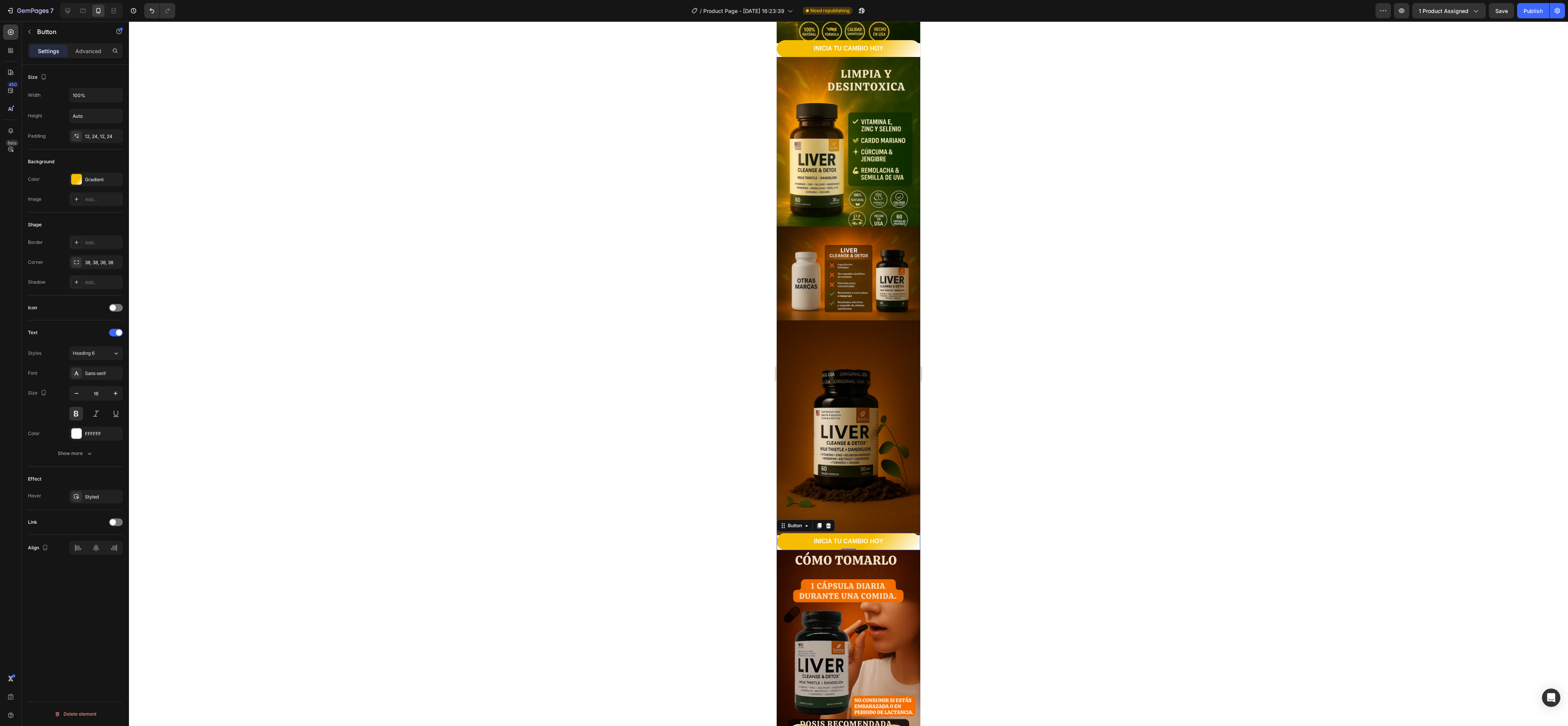
click at [580, 268] on div at bounding box center [848, 373] width 1439 height 705
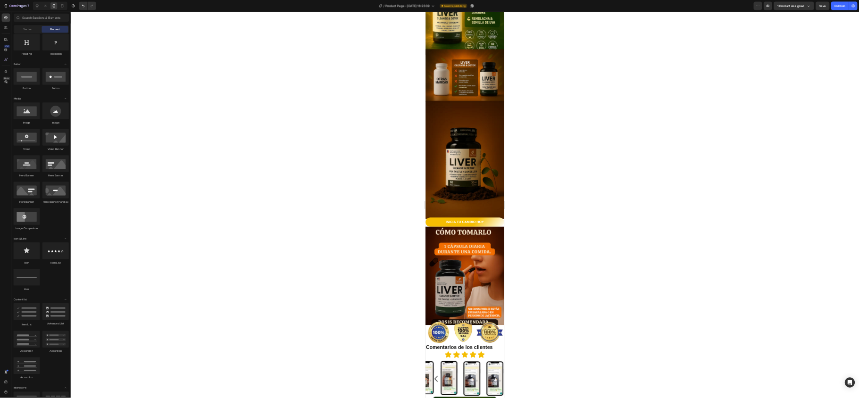
scroll to position [1315, 0]
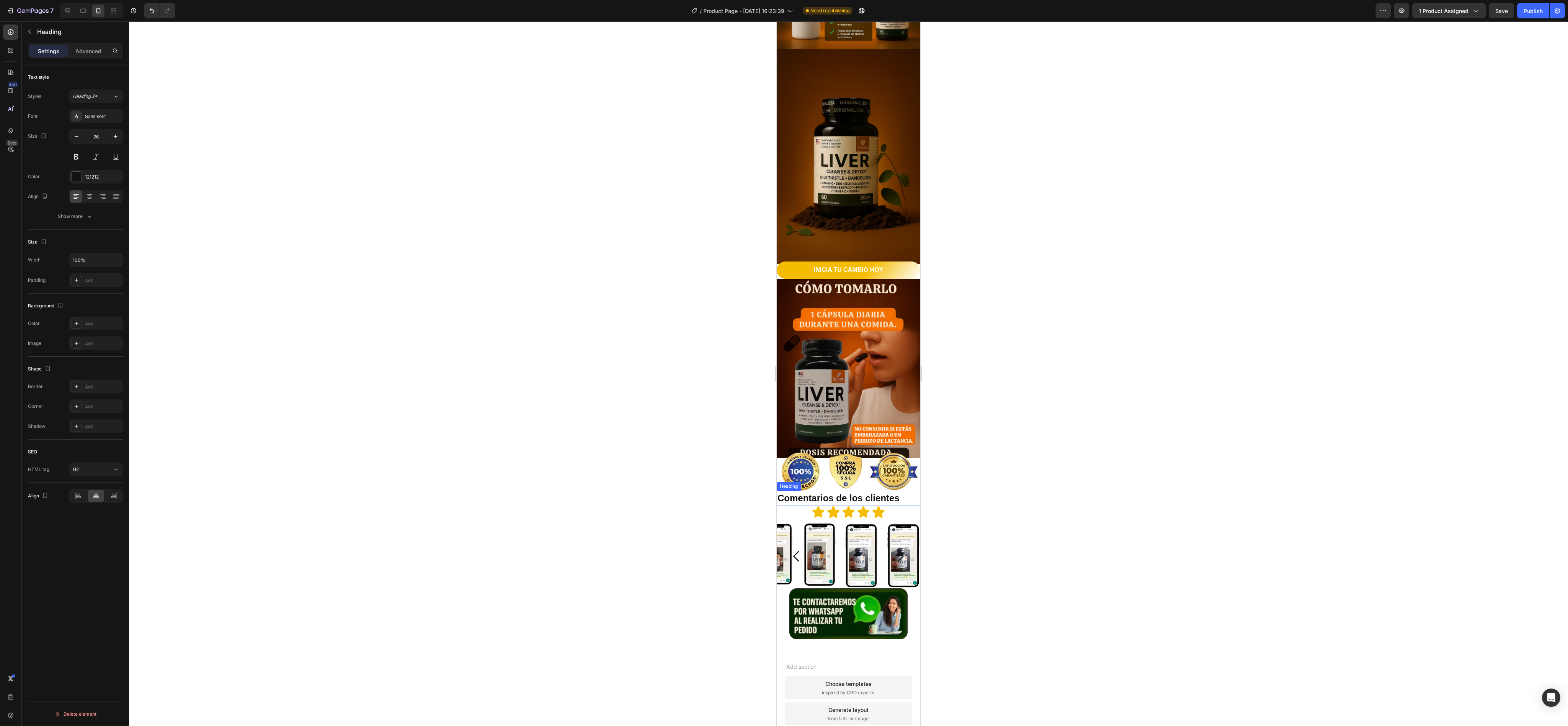
click at [580, 268] on h2 "Comentarios de los clientes" at bounding box center [848, 498] width 144 height 15
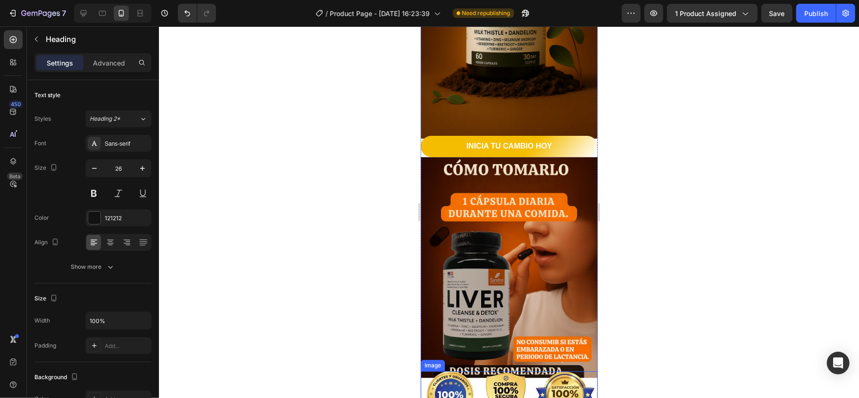
scroll to position [1567, 0]
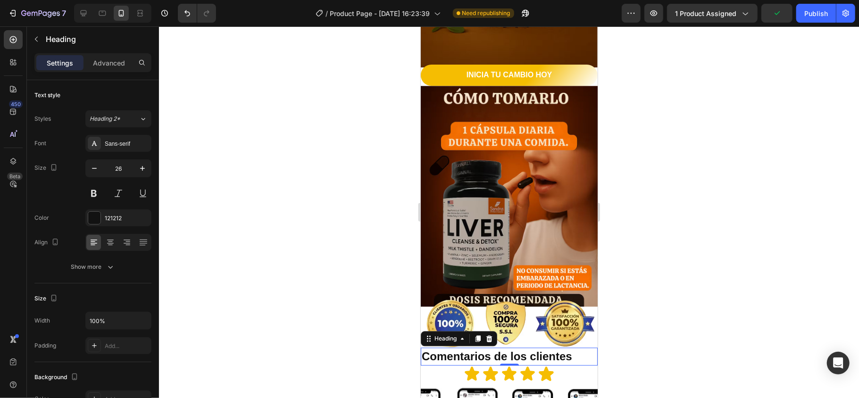
drag, startPoint x: 639, startPoint y: 338, endPoint x: 650, endPoint y: 338, distance: 10.4
click at [642, 331] on div at bounding box center [509, 212] width 700 height 372
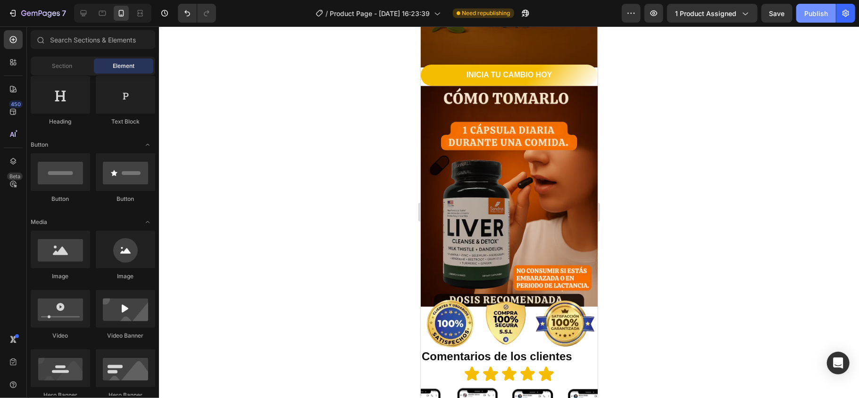
click at [715, 17] on div "Publish" at bounding box center [816, 13] width 24 height 10
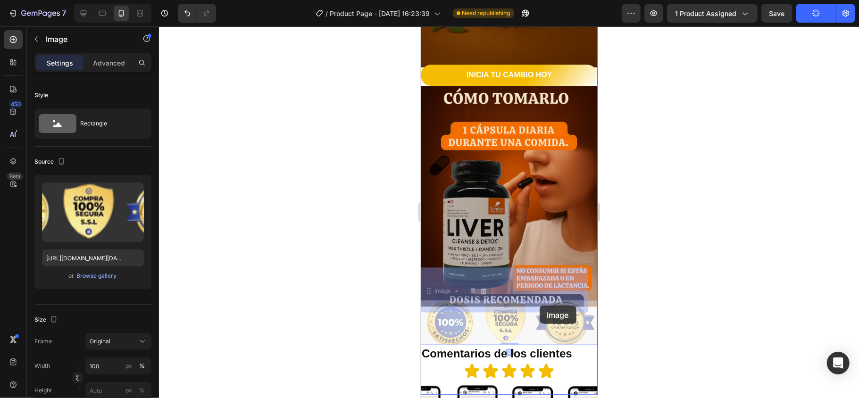
drag, startPoint x: 543, startPoint y: 299, endPoint x: 539, endPoint y: 304, distance: 6.3
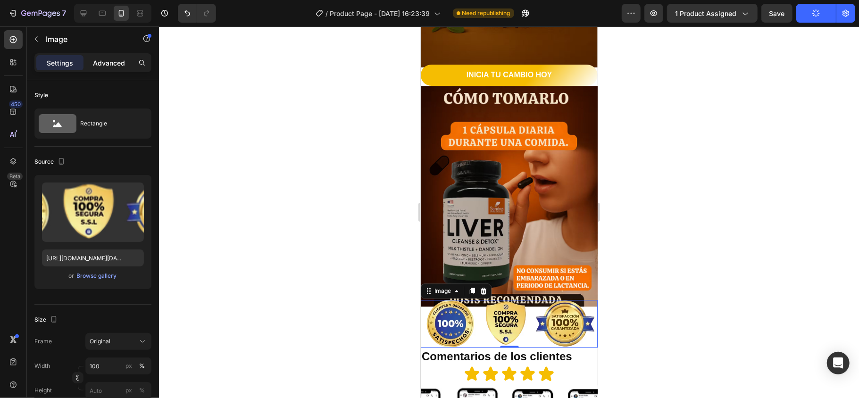
click at [106, 58] on p "Advanced" at bounding box center [109, 63] width 32 height 10
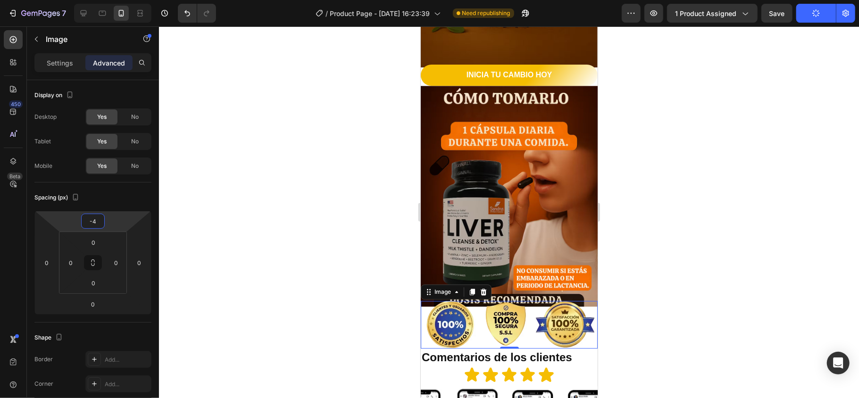
type input "-2"
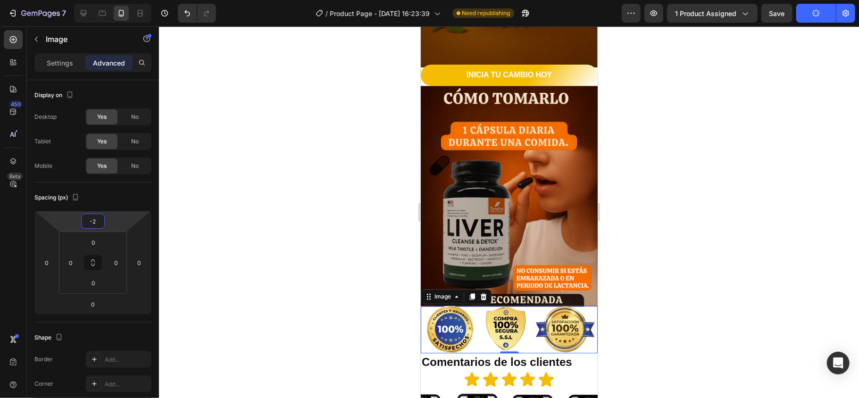
click at [112, 0] on html "7 Version history / Product Page - Aug 11, 16:23:39 Need republishing Preview 1…" at bounding box center [429, 0] width 859 height 0
click at [674, 274] on div at bounding box center [509, 212] width 700 height 372
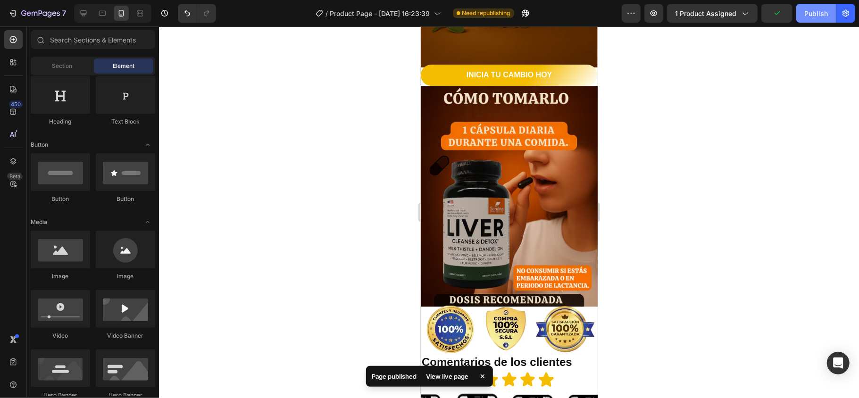
click at [715, 18] on button "Publish" at bounding box center [816, 13] width 40 height 19
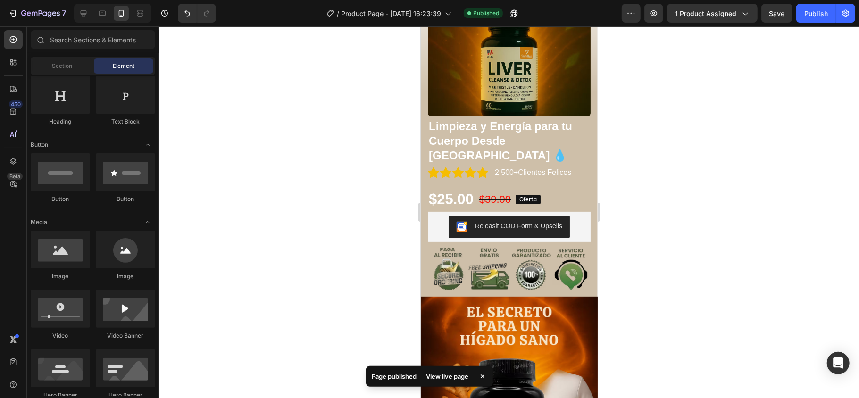
scroll to position [62, 0]
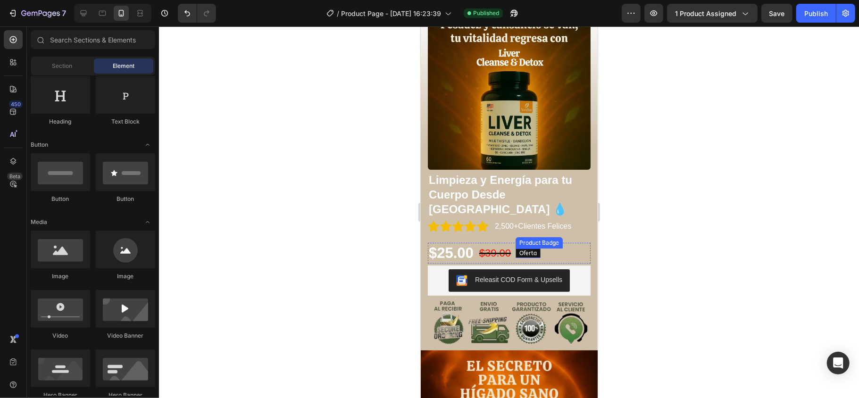
click at [531, 248] on pre "Oferta" at bounding box center [527, 252] width 25 height 9
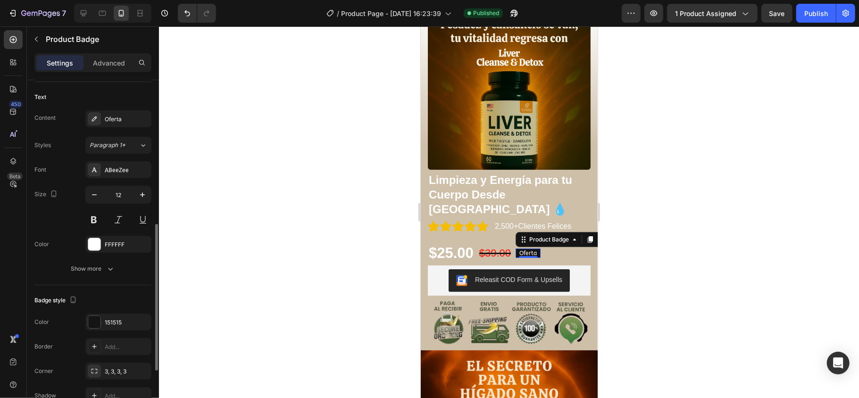
scroll to position [251, 0]
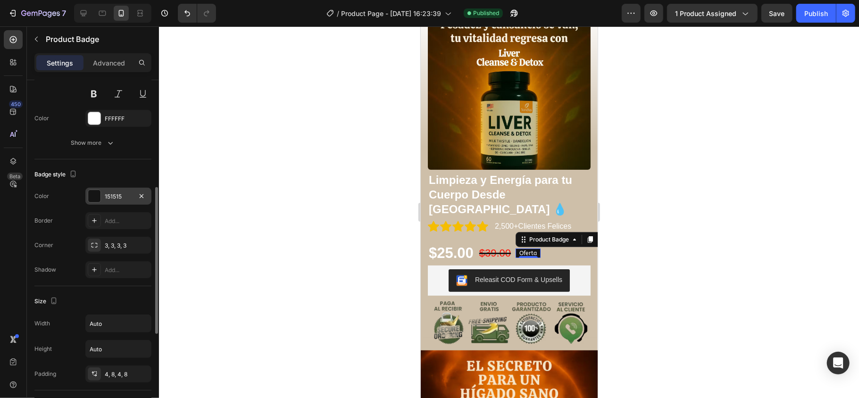
click at [118, 203] on div "151515" at bounding box center [118, 196] width 66 height 17
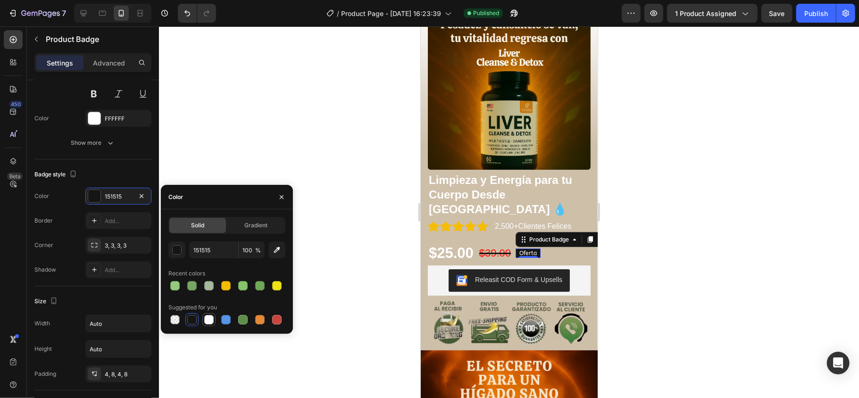
click at [208, 321] on div at bounding box center [208, 319] width 9 height 9
click at [191, 319] on div at bounding box center [191, 319] width 9 height 9
type input "151515"
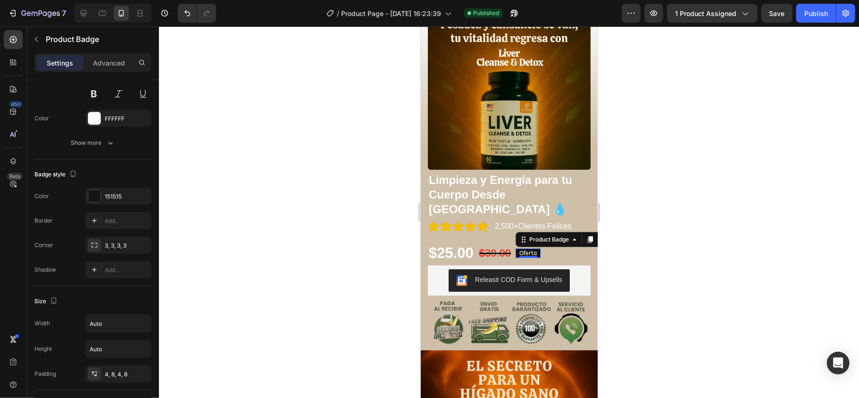
click at [331, 265] on div at bounding box center [509, 212] width 700 height 372
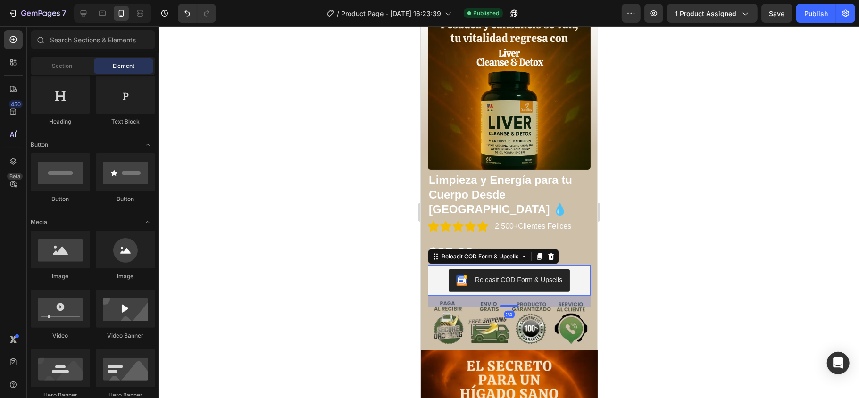
click at [569, 269] on div "Releasit COD Form & Upsells" at bounding box center [508, 280] width 155 height 23
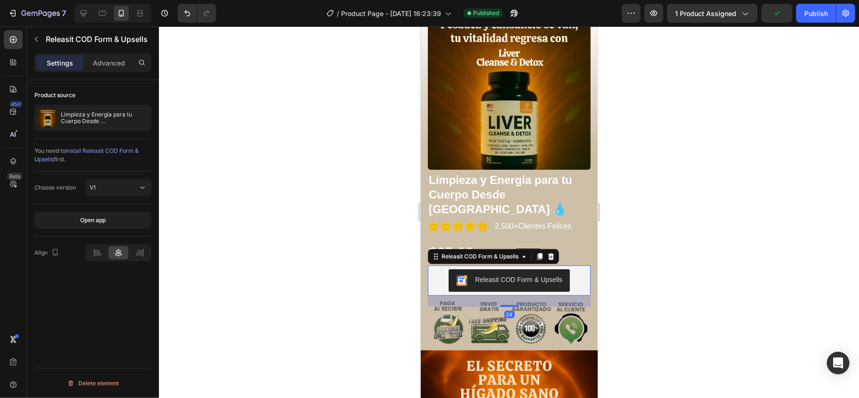
click at [121, 256] on icon at bounding box center [118, 252] width 7 height 8
click at [107, 65] on p "Advanced" at bounding box center [109, 63] width 32 height 10
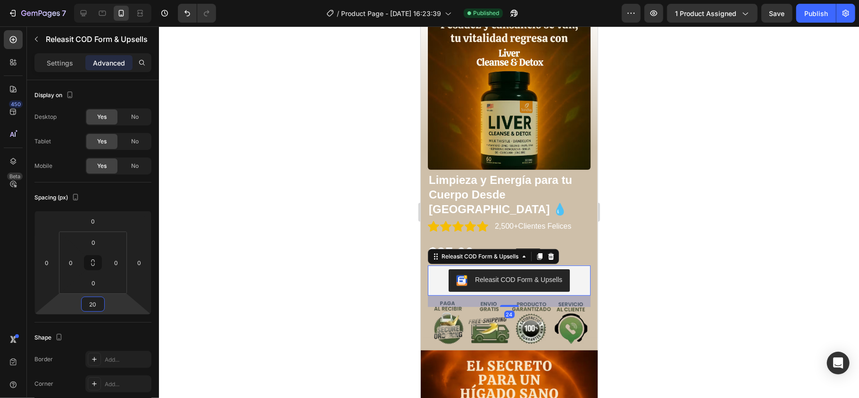
type input "18"
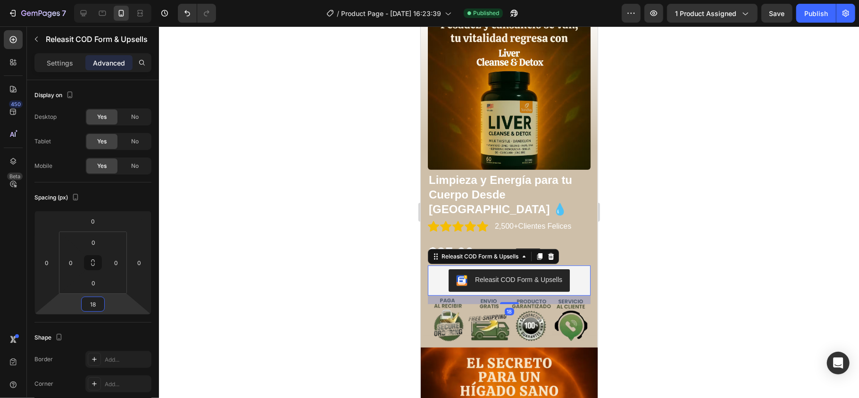
click at [109, 0] on html "7 Version history / Product Page - Aug 11, 16:23:39 Published Preview 1 product…" at bounding box center [429, 0] width 859 height 0
click at [229, 287] on div at bounding box center [509, 212] width 700 height 372
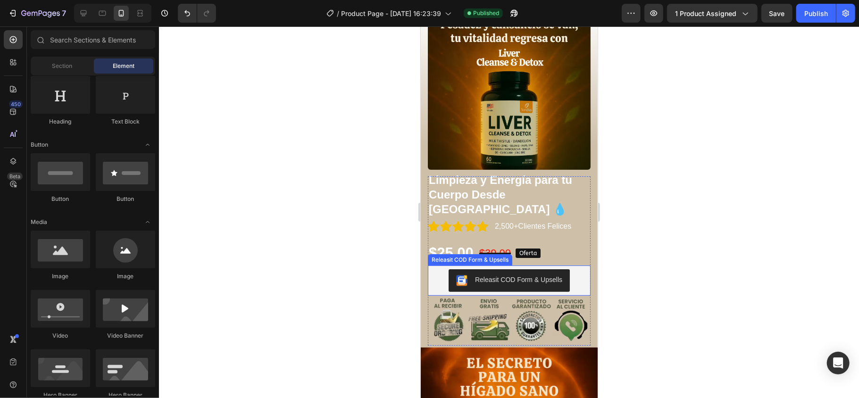
click at [429, 265] on div "Releasit COD Form & Upsells" at bounding box center [508, 280] width 163 height 30
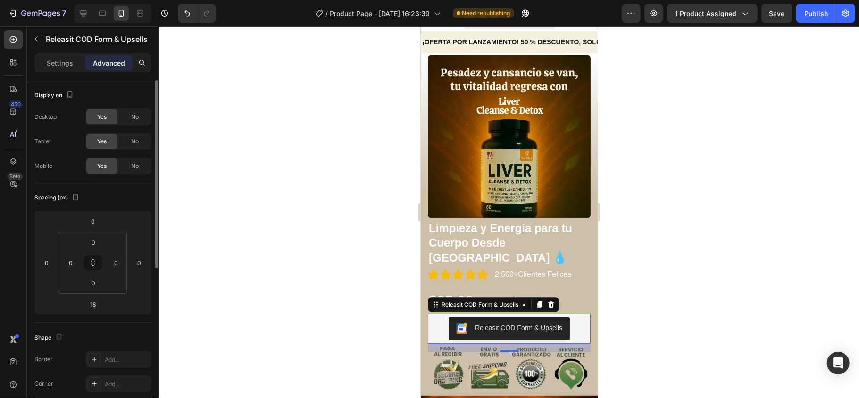
scroll to position [0, 0]
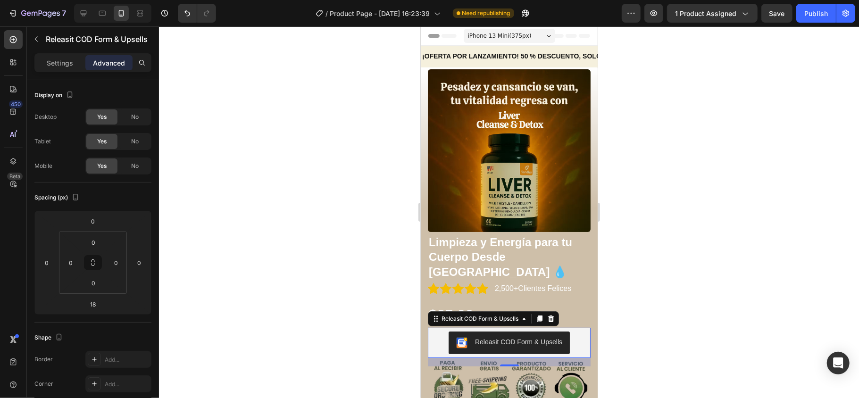
click at [697, 289] on div at bounding box center [509, 212] width 700 height 372
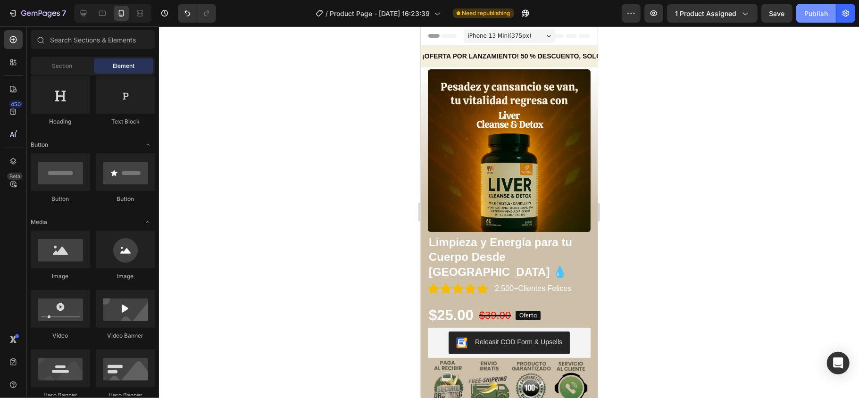
click at [715, 9] on div "Publish" at bounding box center [816, 13] width 24 height 10
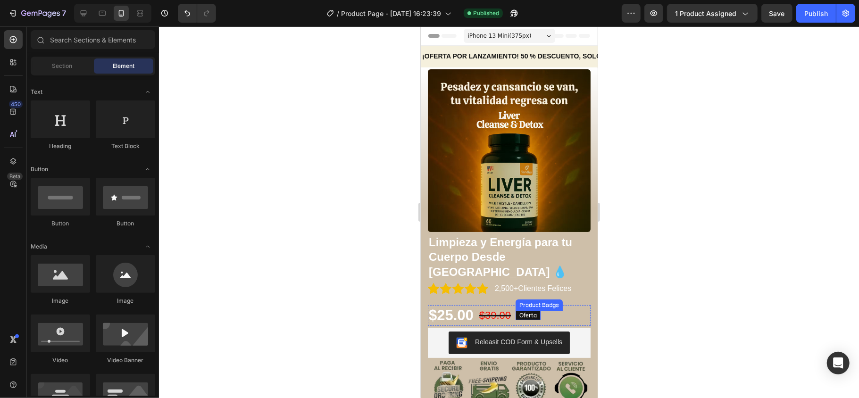
click at [531, 310] on pre "Oferta" at bounding box center [527, 314] width 25 height 9
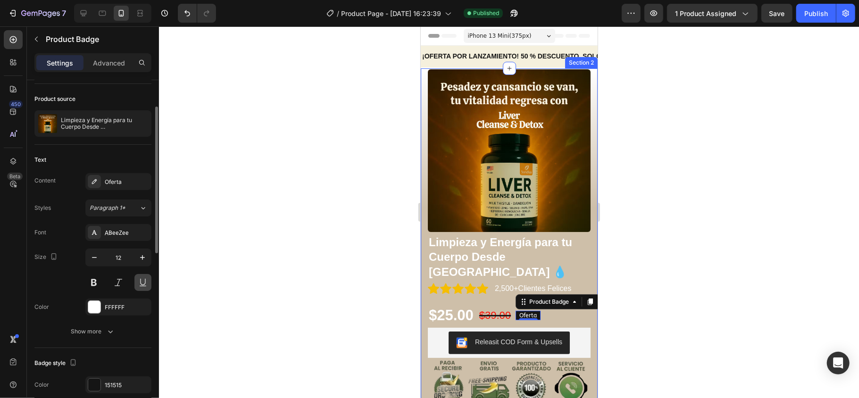
scroll to position [125, 0]
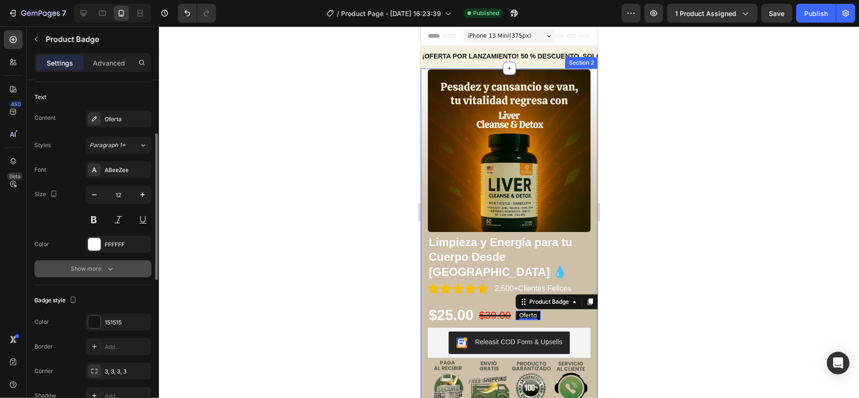
click at [112, 276] on button "Show more" at bounding box center [92, 268] width 117 height 17
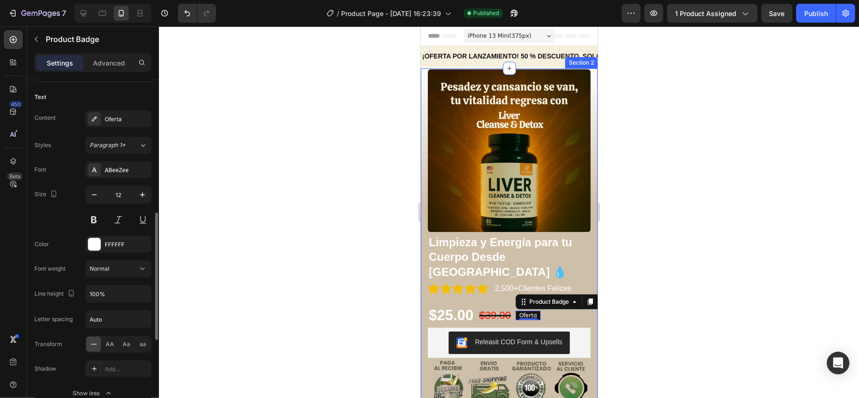
scroll to position [189, 0]
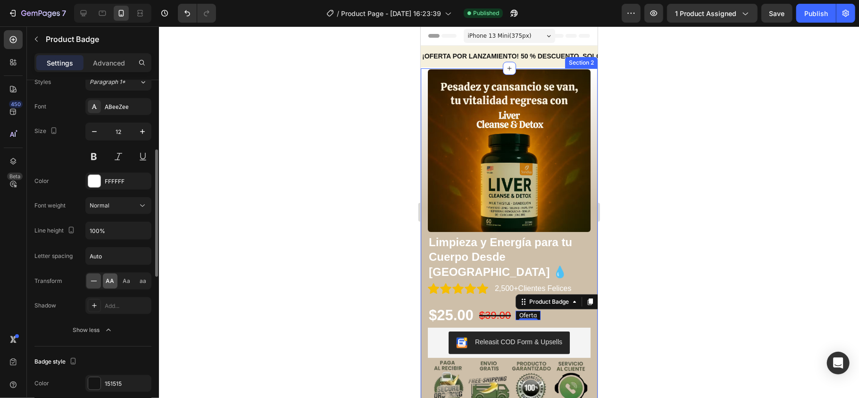
click at [111, 278] on span "AA" at bounding box center [110, 281] width 8 height 8
click at [127, 285] on span "Aa" at bounding box center [127, 281] width 8 height 8
click at [260, 280] on div at bounding box center [509, 212] width 700 height 372
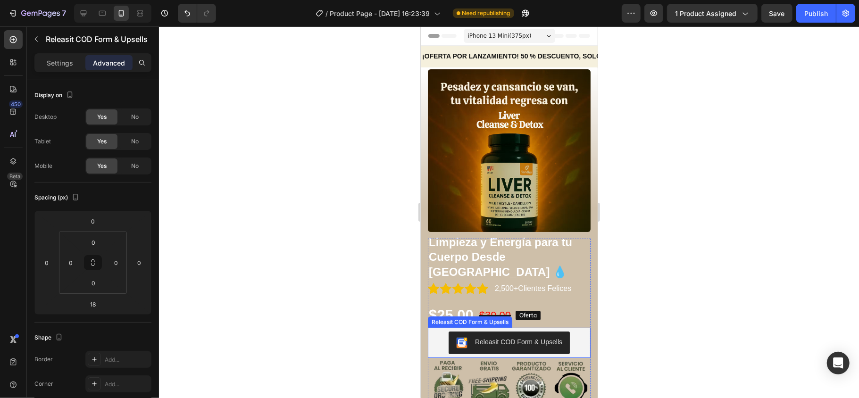
click at [570, 331] on div "Releasit COD Form & Upsells" at bounding box center [508, 342] width 155 height 23
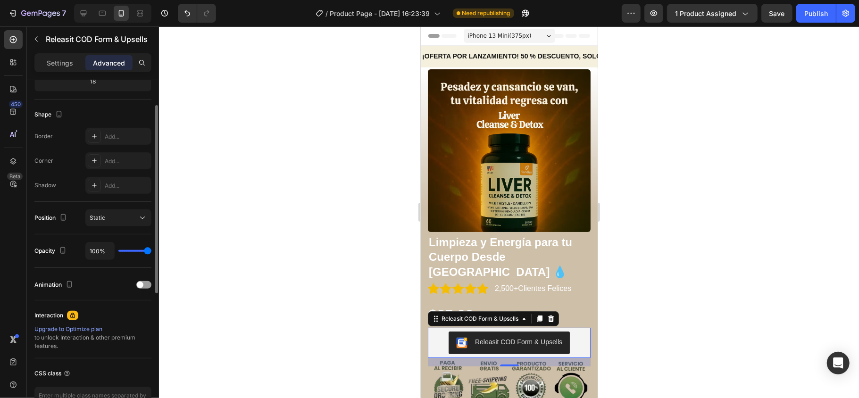
scroll to position [160, 0]
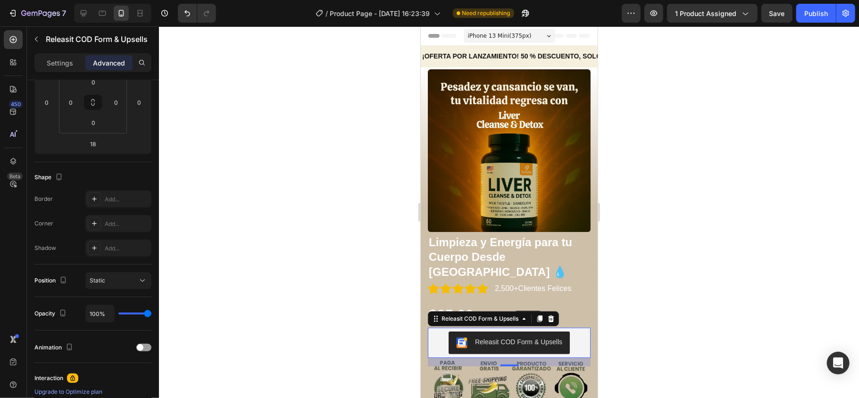
click at [72, 70] on div "Settings Advanced" at bounding box center [92, 62] width 117 height 19
click at [68, 63] on p "Settings" at bounding box center [60, 63] width 26 height 10
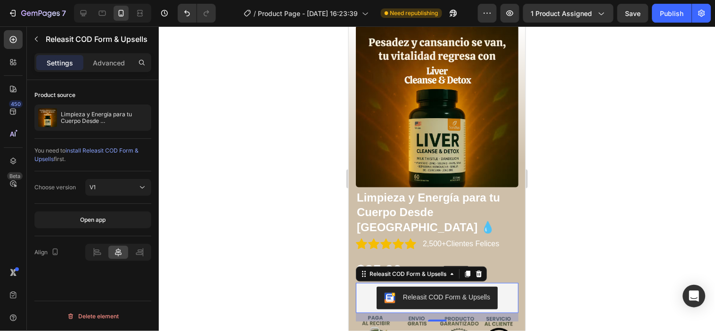
scroll to position [105, 0]
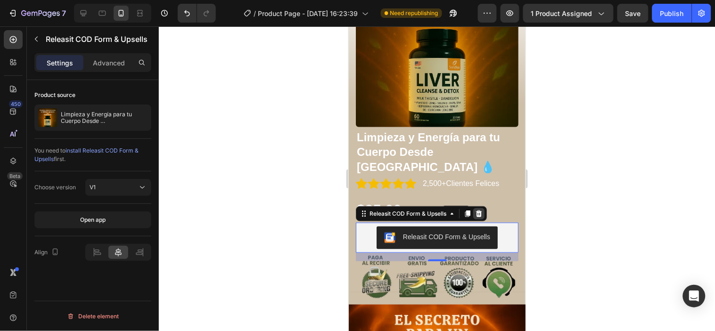
click at [479, 210] on icon at bounding box center [479, 213] width 6 height 7
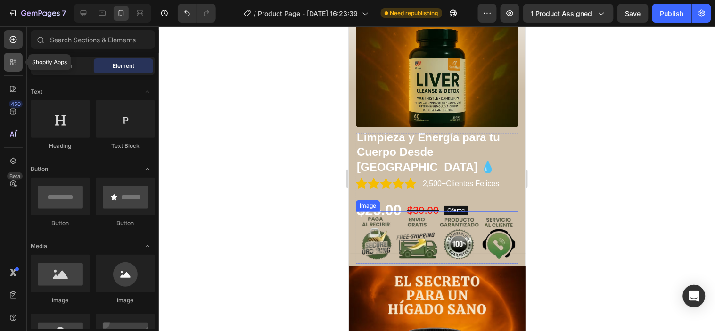
click at [16, 55] on div at bounding box center [13, 62] width 19 height 19
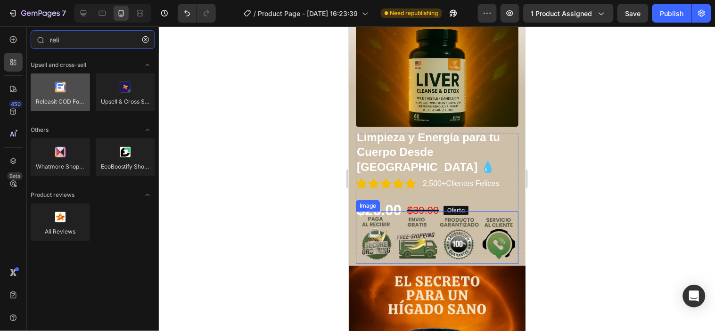
type input "reli"
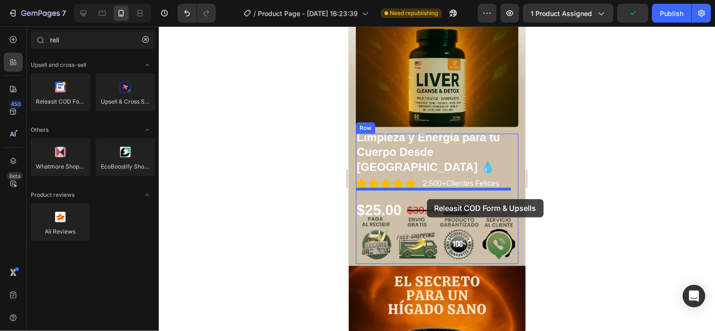
drag, startPoint x: 424, startPoint y: 122, endPoint x: 427, endPoint y: 199, distance: 77.4
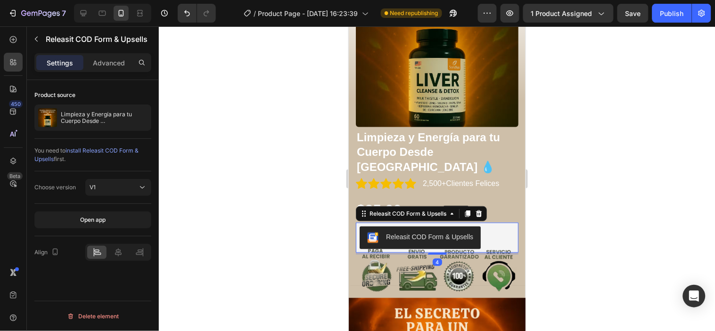
click at [547, 210] on div at bounding box center [437, 178] width 556 height 305
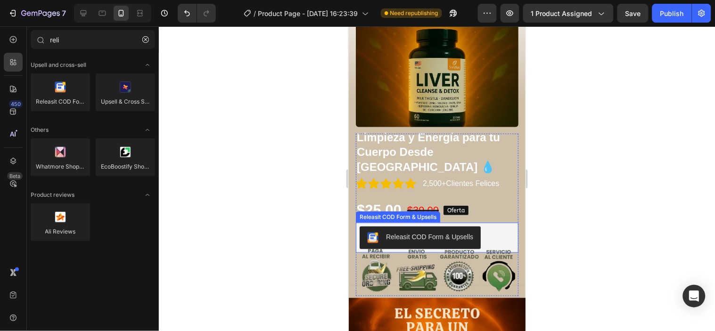
click at [494, 226] on div "Releasit COD Form & Upsells" at bounding box center [436, 237] width 155 height 23
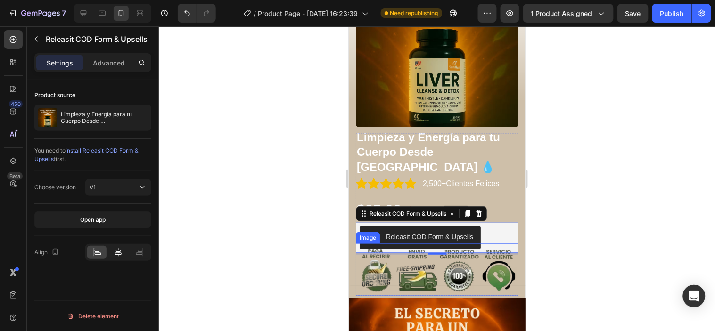
click at [120, 256] on icon at bounding box center [118, 252] width 9 height 9
click at [243, 257] on div at bounding box center [437, 178] width 556 height 305
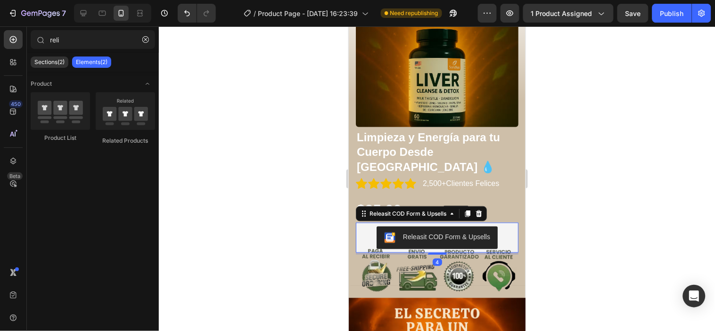
click at [500, 226] on div "Releasit COD Form & Upsells" at bounding box center [436, 237] width 155 height 23
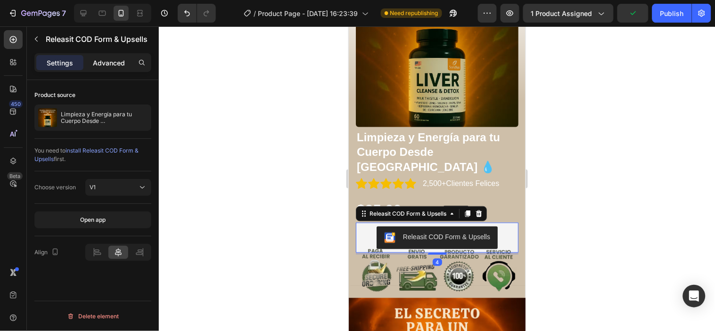
click at [115, 65] on p "Advanced" at bounding box center [109, 63] width 32 height 10
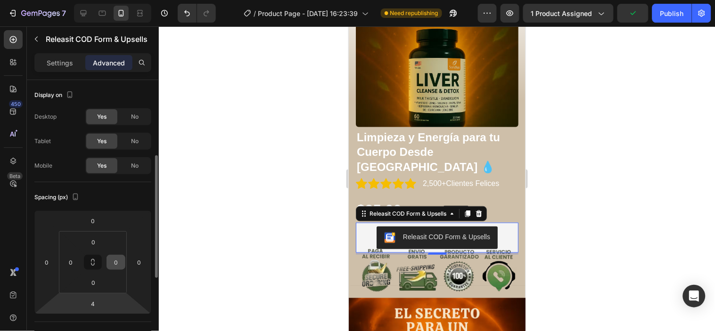
scroll to position [52, 0]
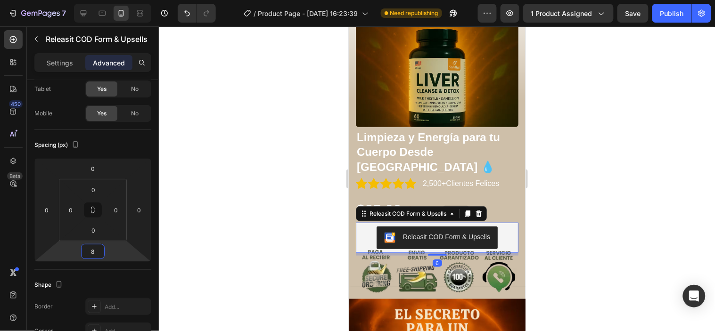
type input "10"
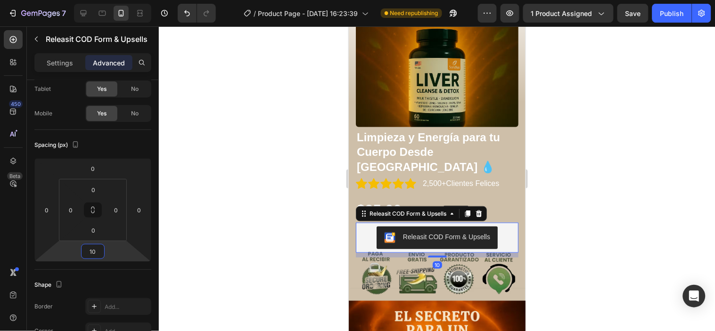
drag, startPoint x: 115, startPoint y: 253, endPoint x: 125, endPoint y: 252, distance: 10.0
click at [125, 0] on html "7 Version history / Product Page - Aug 11, 16:23:39 Need republishing Preview 1…" at bounding box center [357, 0] width 715 height 0
click at [223, 239] on div at bounding box center [437, 178] width 556 height 305
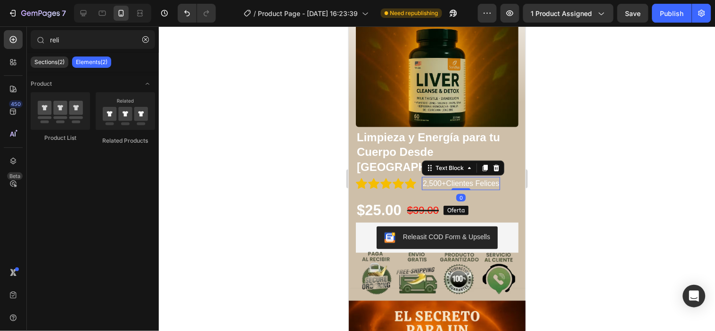
click at [474, 178] on p "2,500+Clientes Felices" at bounding box center [460, 183] width 76 height 11
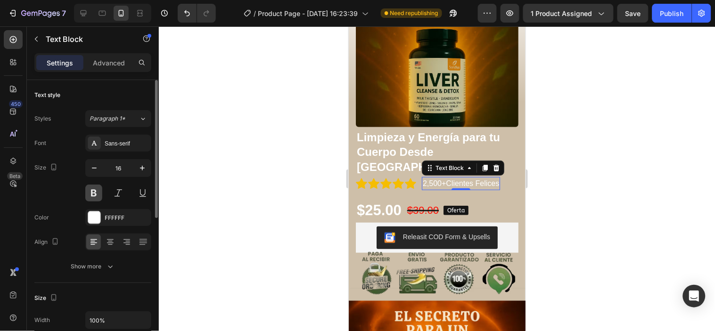
click at [98, 195] on button at bounding box center [93, 193] width 17 height 17
click at [233, 210] on div at bounding box center [437, 178] width 556 height 305
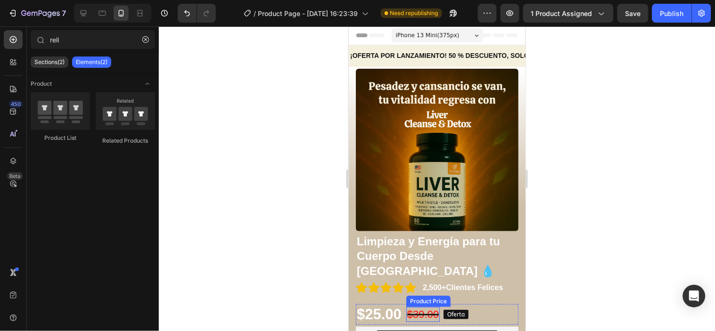
scroll to position [0, 0]
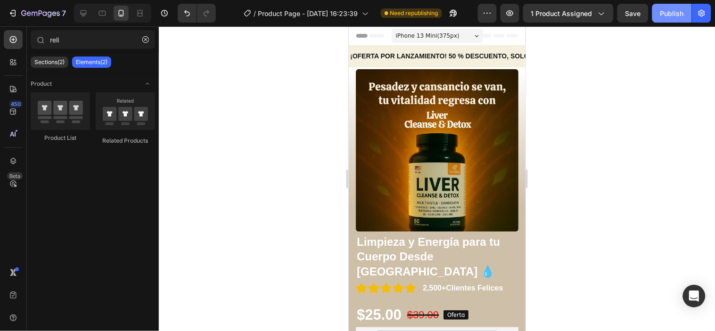
click at [658, 18] on button "Publish" at bounding box center [672, 13] width 40 height 19
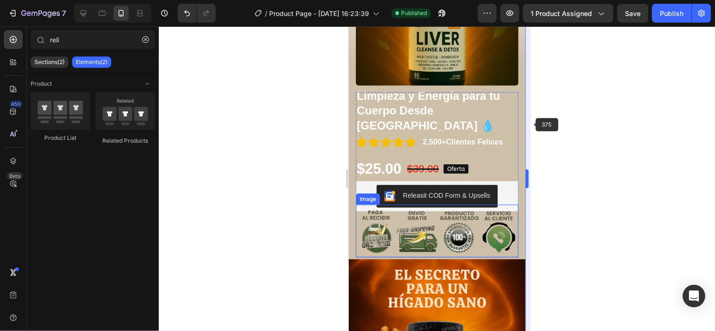
scroll to position [52, 0]
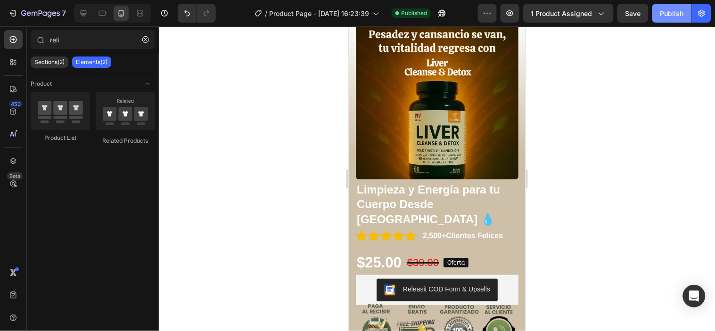
click at [676, 17] on div "Publish" at bounding box center [673, 13] width 24 height 10
click at [491, 298] on img at bounding box center [436, 324] width 163 height 53
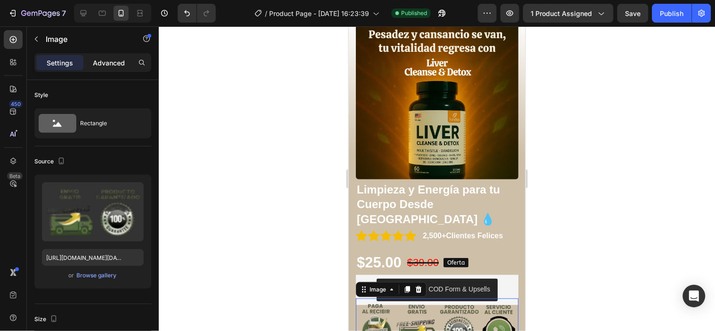
click at [106, 60] on p "Advanced" at bounding box center [109, 63] width 32 height 10
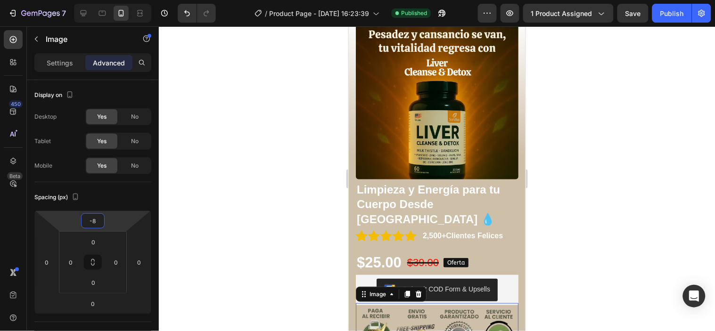
type input "-6"
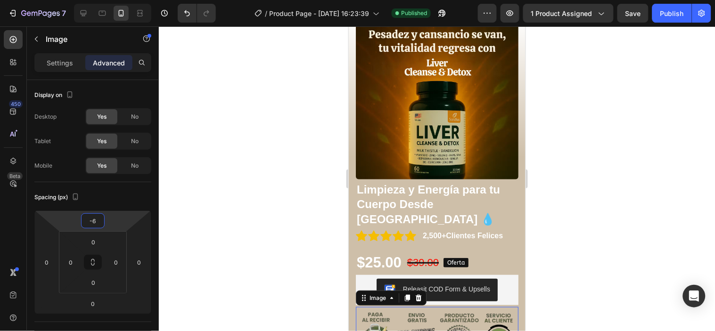
drag, startPoint x: 110, startPoint y: 215, endPoint x: 115, endPoint y: 210, distance: 6.7
click at [115, 0] on html "7 Version history / Product Page - Aug 11, 16:23:39 Published Preview 1 product…" at bounding box center [357, 0] width 715 height 0
click at [244, 217] on div at bounding box center [437, 178] width 556 height 305
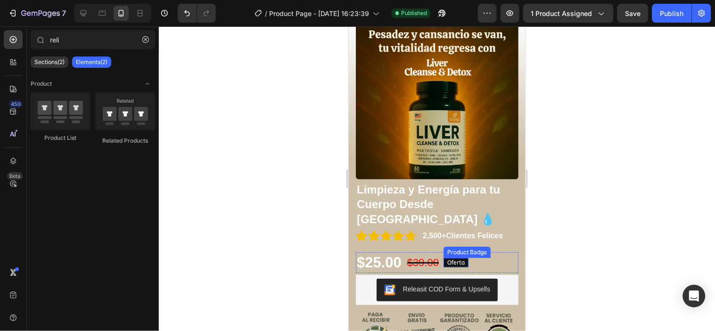
click at [460, 258] on pre "Oferta" at bounding box center [455, 262] width 25 height 9
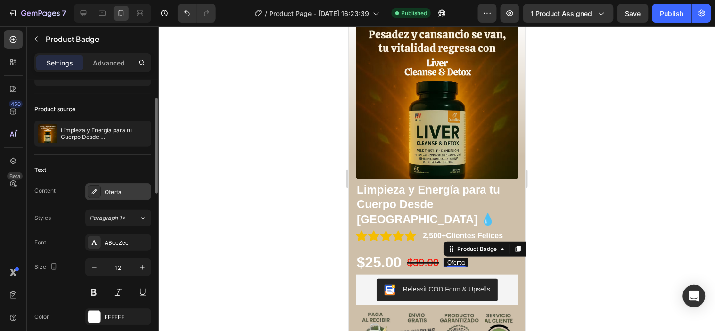
click at [98, 198] on div "Oferta" at bounding box center [118, 191] width 66 height 17
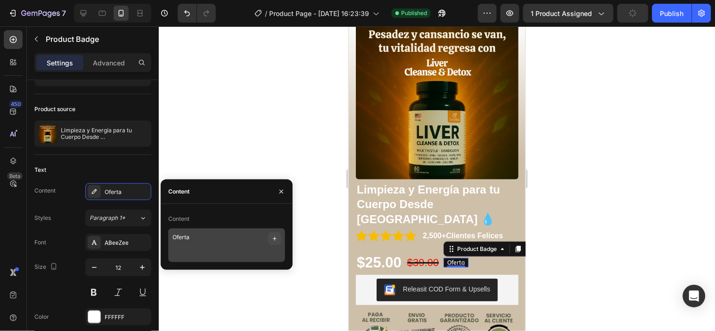
click at [274, 239] on icon "button" at bounding box center [275, 239] width 4 height 4
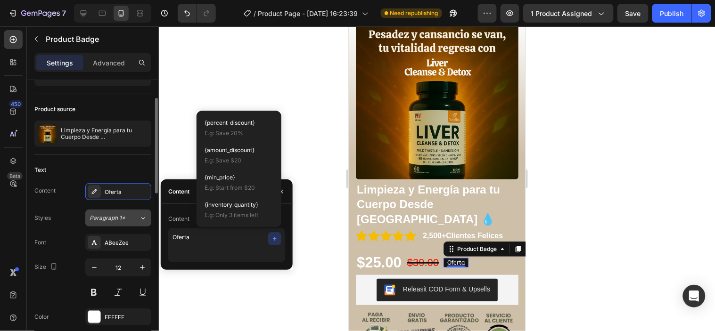
click at [149, 221] on button "Paragraph 1*" at bounding box center [118, 218] width 66 height 17
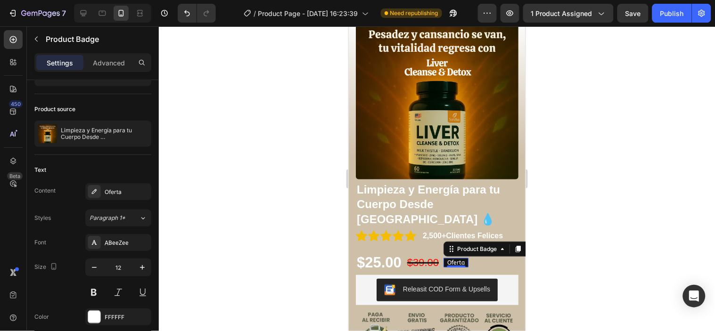
click at [265, 232] on div at bounding box center [437, 178] width 556 height 305
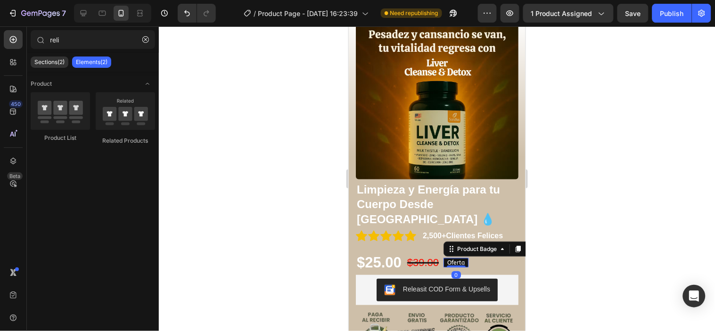
click at [462, 258] on pre "Oferta" at bounding box center [455, 262] width 25 height 9
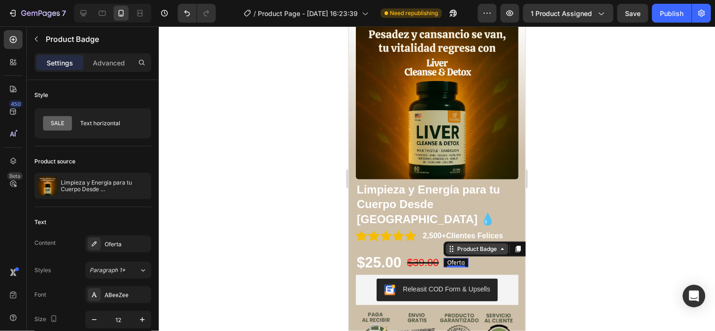
click at [504, 245] on icon at bounding box center [502, 249] width 8 height 8
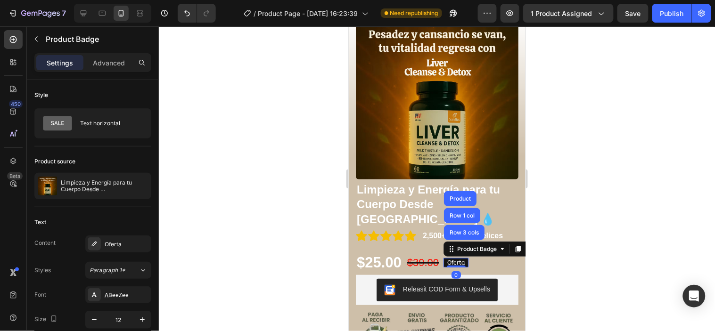
drag, startPoint x: 454, startPoint y: 243, endPoint x: 458, endPoint y: 233, distance: 10.2
click at [458, 258] on div "Oferta Product Badge Row 3 cols Row 1 col Product 0" at bounding box center [455, 262] width 25 height 9
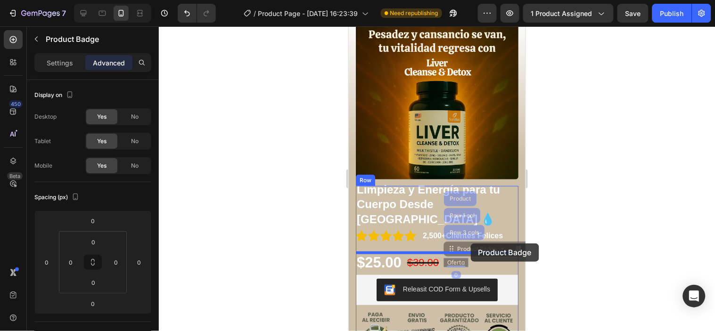
drag, startPoint x: 460, startPoint y: 237, endPoint x: 471, endPoint y: 243, distance: 12.3
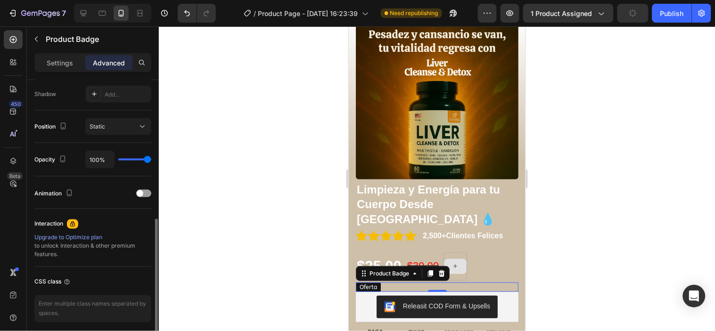
scroll to position [351, 0]
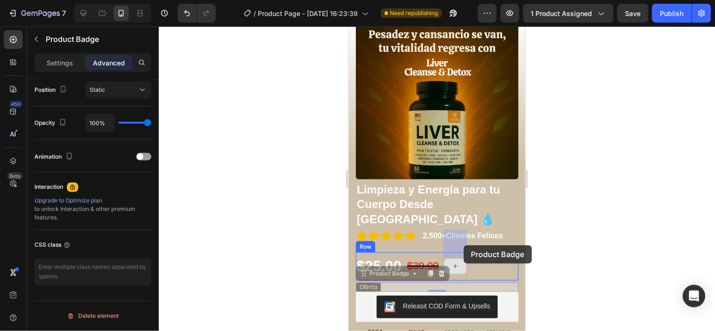
drag, startPoint x: 372, startPoint y: 264, endPoint x: 463, endPoint y: 245, distance: 93.4
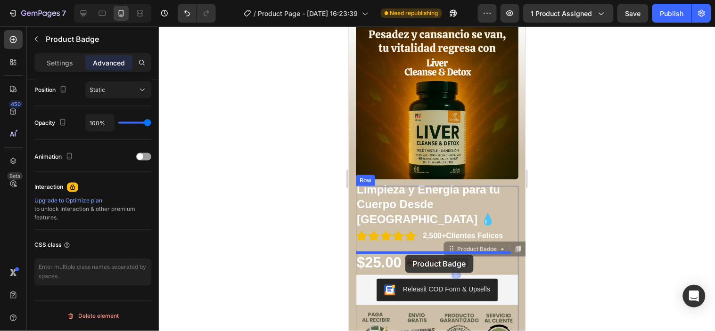
drag, startPoint x: 457, startPoint y: 239, endPoint x: 405, endPoint y: 255, distance: 54.3
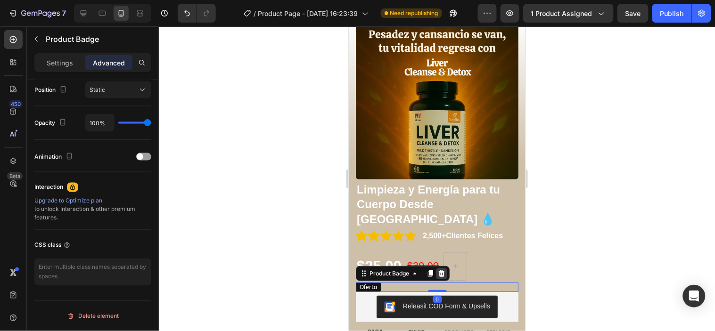
click at [446, 268] on div at bounding box center [441, 273] width 11 height 11
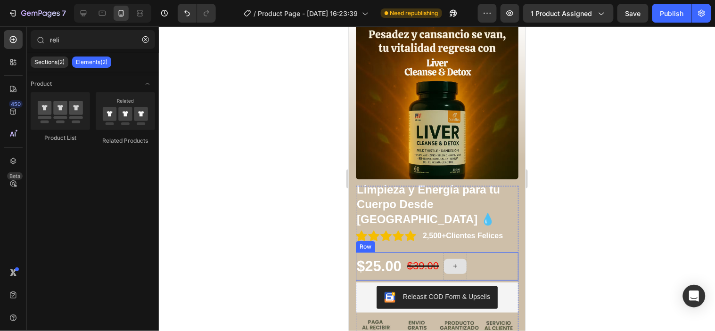
click at [458, 262] on icon at bounding box center [455, 266] width 8 height 8
drag, startPoint x: 404, startPoint y: 132, endPoint x: 453, endPoint y: 242, distance: 120.1
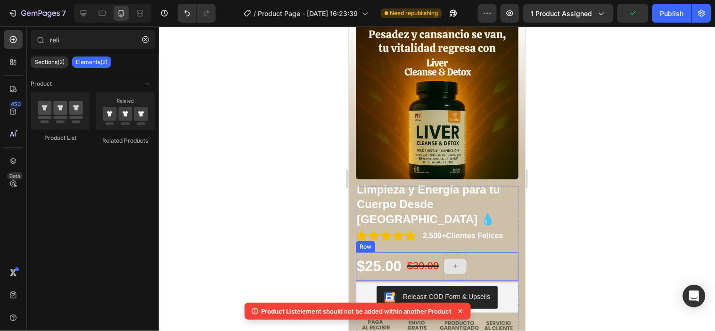
click at [459, 259] on div at bounding box center [455, 266] width 23 height 15
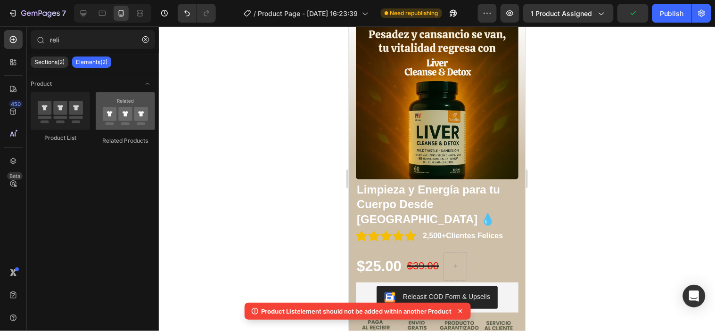
click at [122, 126] on div at bounding box center [125, 111] width 59 height 38
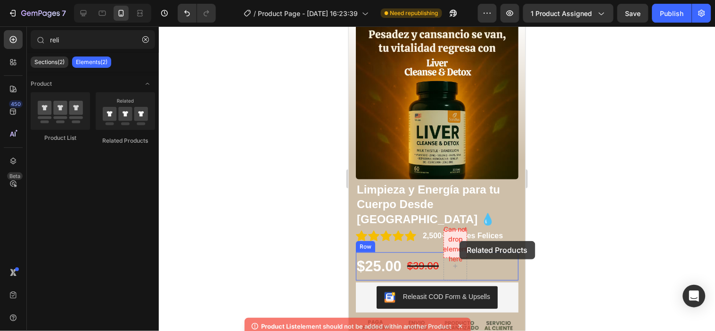
drag, startPoint x: 471, startPoint y: 152, endPoint x: 460, endPoint y: 241, distance: 89.8
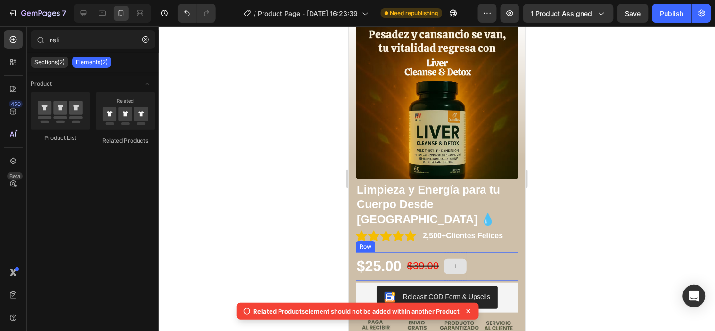
click at [457, 259] on div at bounding box center [455, 266] width 23 height 15
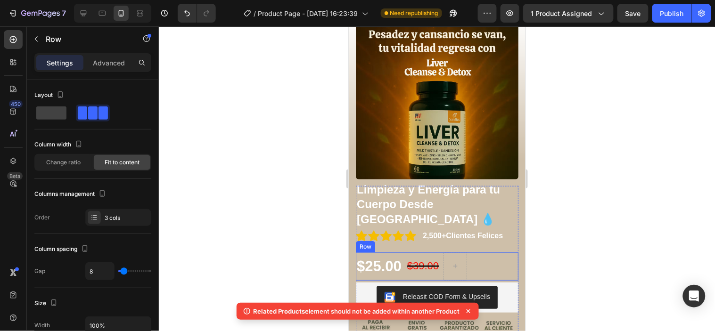
click at [482, 252] on div "$25.00 Product Price Product Price $39.00 Product Price Product Price Row" at bounding box center [436, 266] width 163 height 28
click at [571, 247] on div at bounding box center [437, 178] width 556 height 305
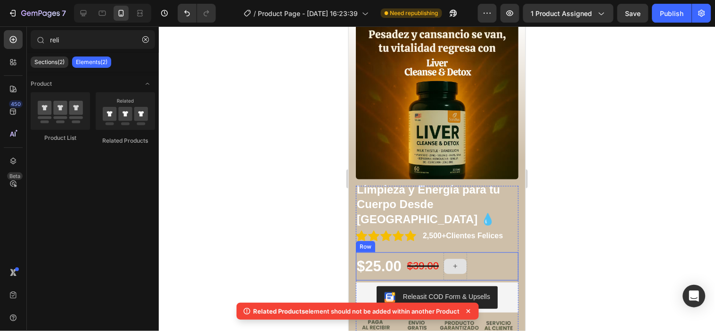
click at [449, 259] on div at bounding box center [455, 266] width 23 height 15
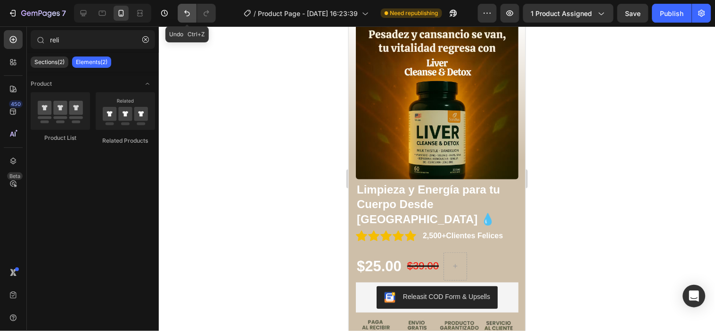
click at [185, 17] on icon "Undo/Redo" at bounding box center [186, 12] width 9 height 9
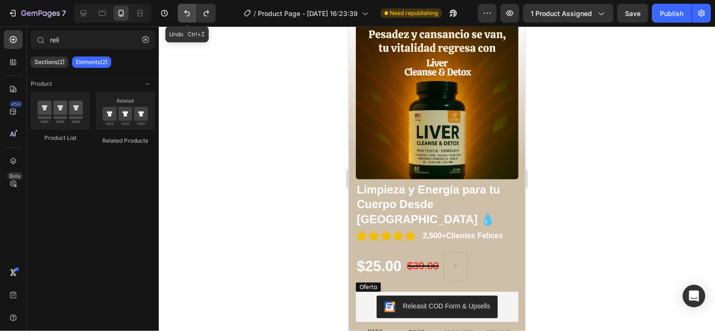
click at [185, 17] on icon "Undo/Redo" at bounding box center [186, 12] width 9 height 9
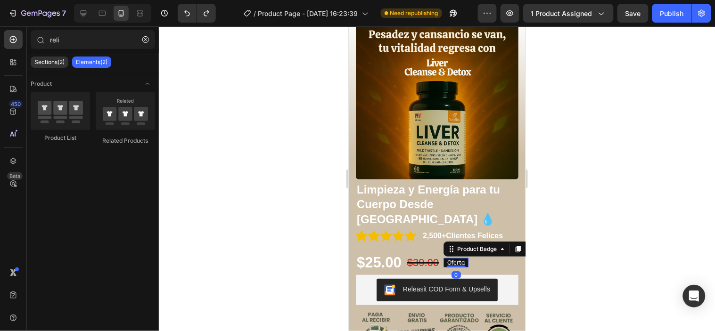
click at [464, 258] on pre "Oferta" at bounding box center [455, 262] width 25 height 9
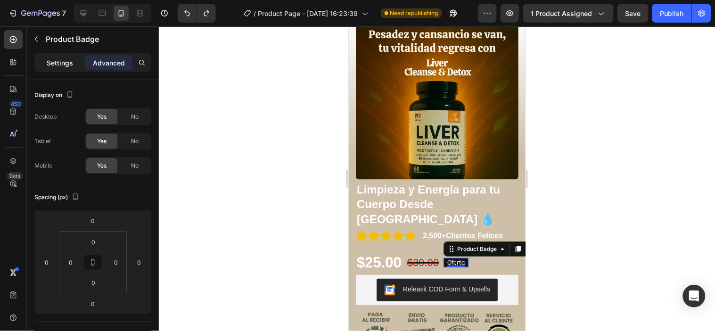
click at [69, 68] on div "Settings" at bounding box center [59, 62] width 47 height 15
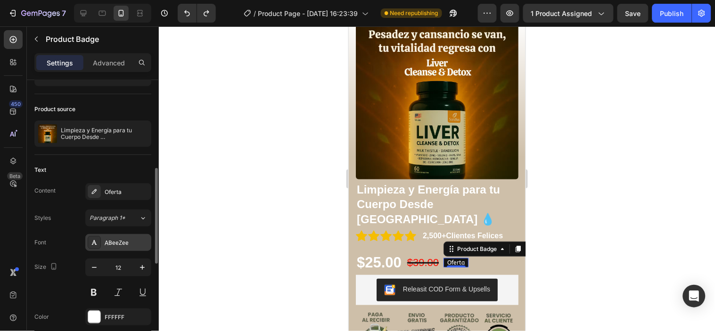
scroll to position [157, 0]
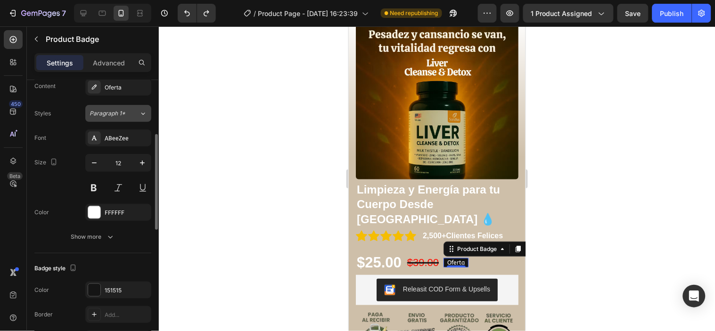
click at [138, 118] on button "Paragraph 1*" at bounding box center [118, 113] width 66 height 17
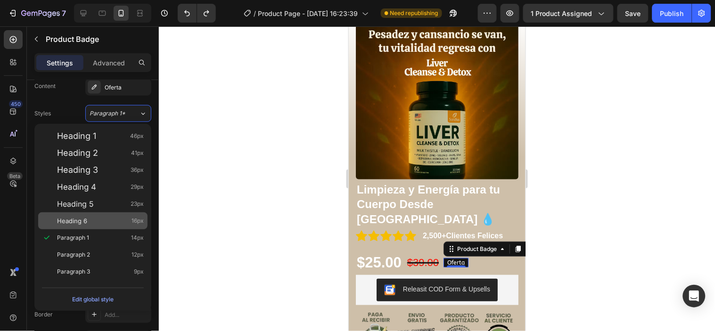
click at [119, 213] on div "Heading 6 16px" at bounding box center [92, 221] width 109 height 17
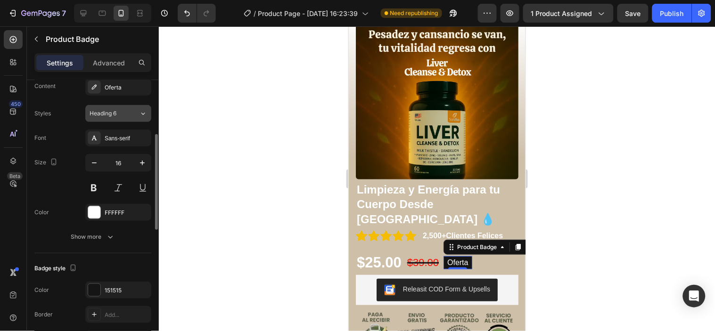
click at [130, 116] on div "Heading 6" at bounding box center [115, 113] width 50 height 8
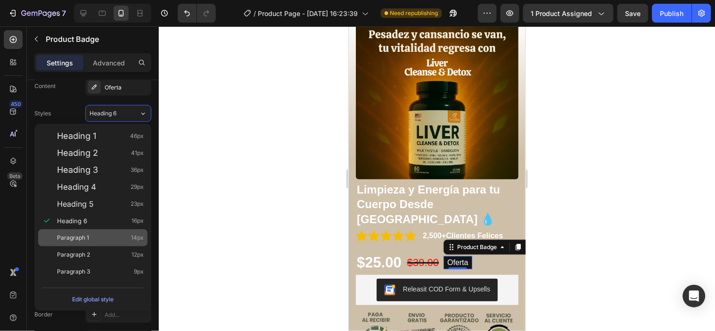
click at [101, 237] on div "Paragraph 1 14px" at bounding box center [100, 237] width 87 height 9
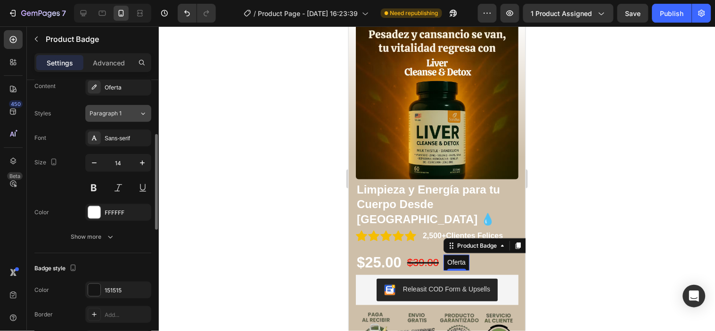
click at [138, 111] on div "Paragraph 1" at bounding box center [115, 113] width 50 height 8
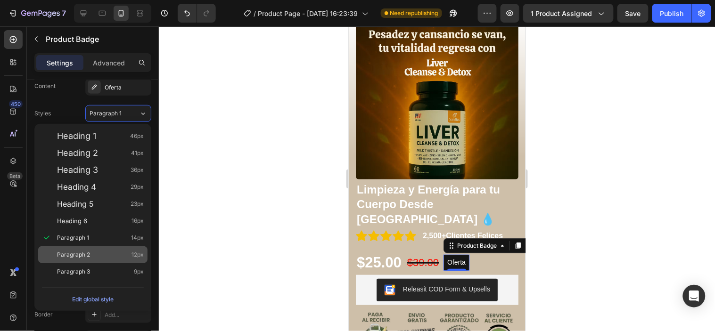
click at [110, 247] on div "Paragraph 2 12px" at bounding box center [92, 255] width 109 height 17
type input "12"
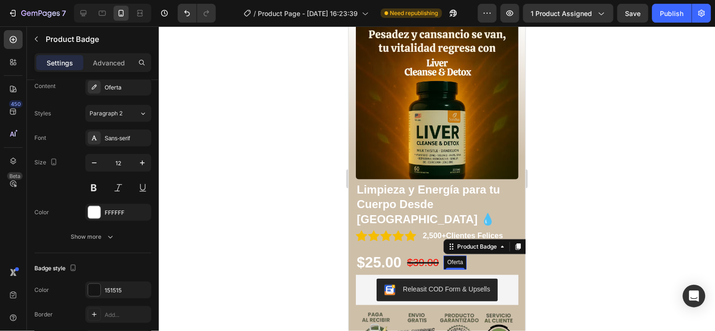
click at [190, 215] on div at bounding box center [437, 178] width 556 height 305
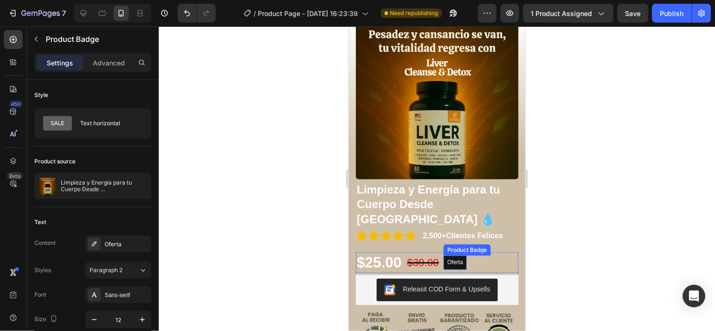
click at [456, 256] on pre "Oferta" at bounding box center [454, 263] width 23 height 14
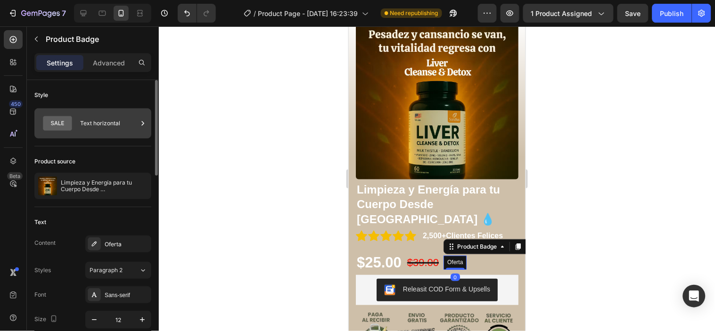
click at [105, 124] on div "Text horizontal" at bounding box center [109, 124] width 58 height 22
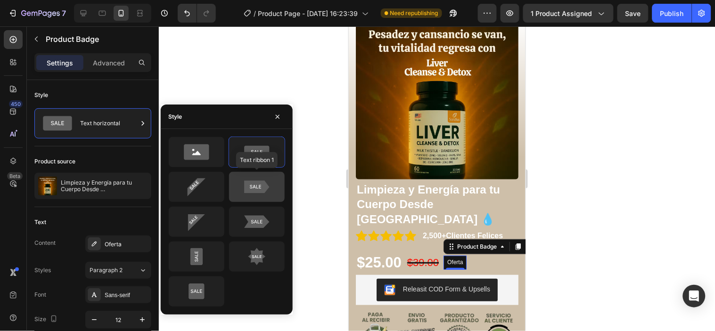
click at [266, 197] on div at bounding box center [257, 187] width 56 height 30
click at [568, 251] on div at bounding box center [437, 178] width 556 height 305
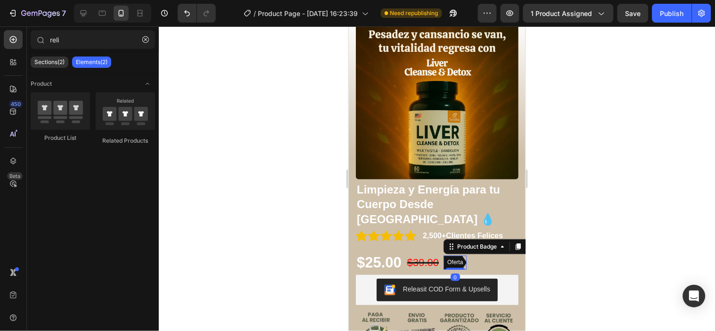
click at [454, 256] on pre "Oferta" at bounding box center [454, 263] width 23 height 14
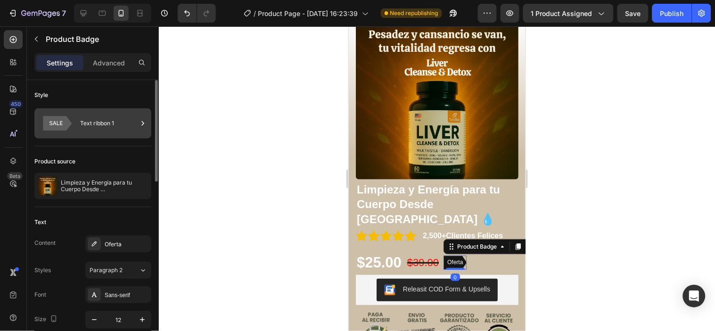
click at [104, 128] on div "Text ribbon 1" at bounding box center [109, 124] width 58 height 22
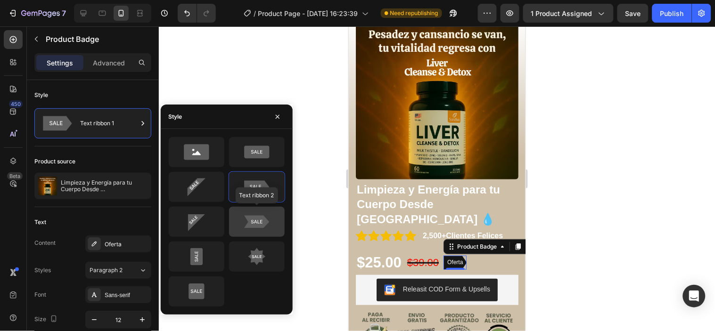
click at [243, 222] on icon at bounding box center [257, 222] width 44 height 19
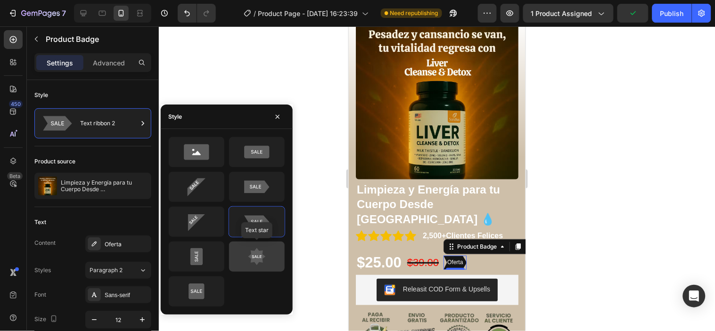
click at [266, 247] on div at bounding box center [257, 257] width 56 height 30
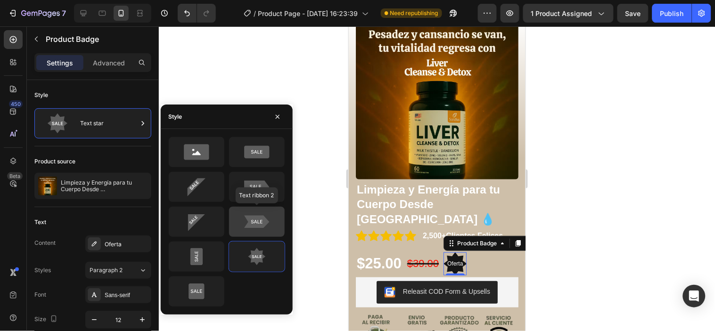
click at [254, 214] on icon at bounding box center [257, 222] width 44 height 19
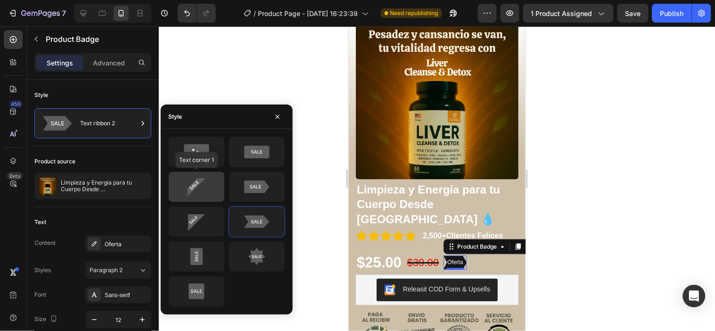
click at [213, 199] on div at bounding box center [197, 187] width 56 height 30
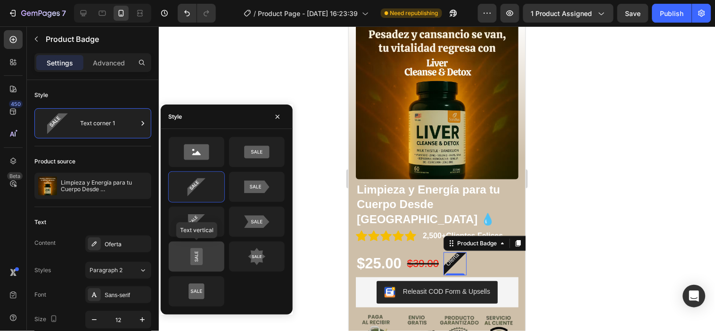
click at [217, 251] on icon at bounding box center [196, 257] width 44 height 19
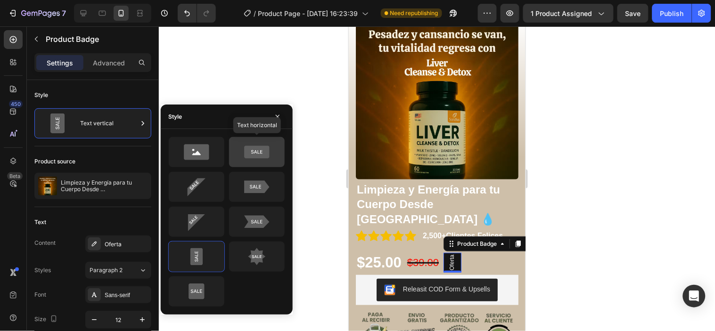
click at [263, 159] on icon at bounding box center [257, 152] width 44 height 19
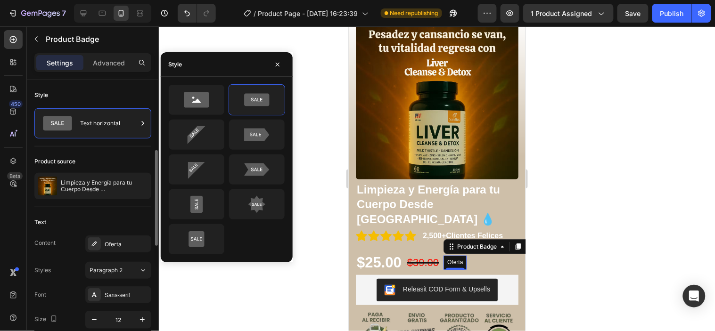
scroll to position [52, 0]
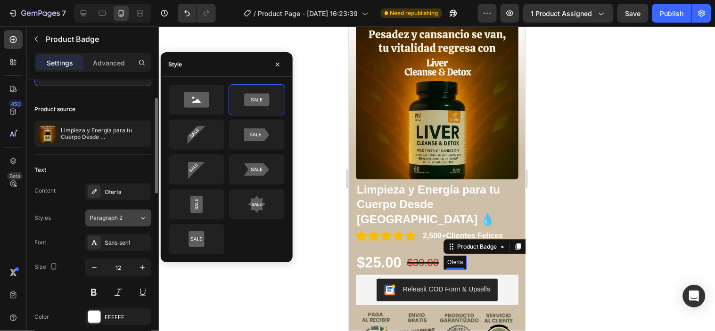
click at [142, 221] on icon at bounding box center [143, 218] width 8 height 9
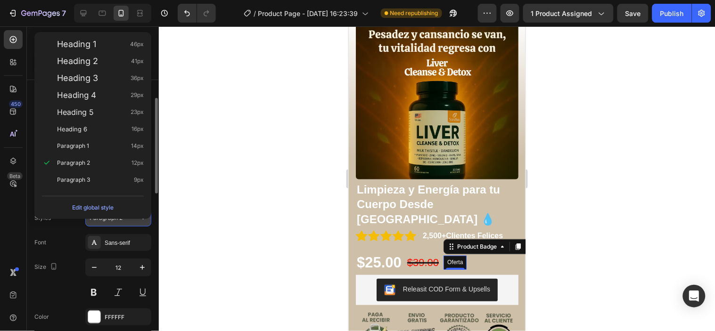
click at [142, 221] on icon at bounding box center [143, 218] width 8 height 9
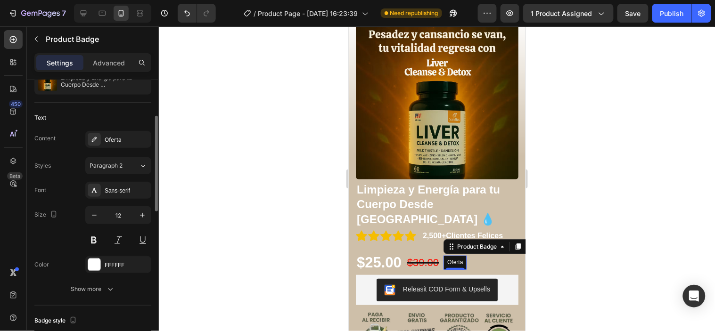
scroll to position [157, 0]
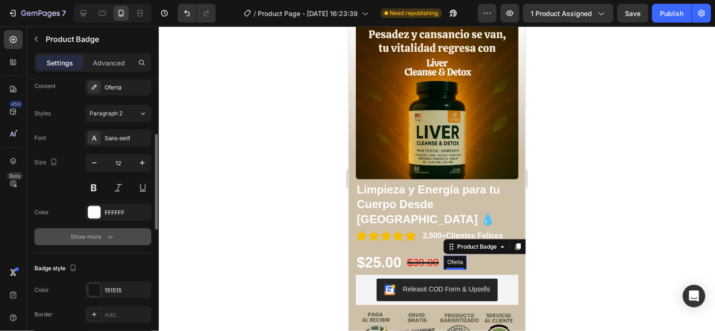
click at [116, 237] on button "Show more" at bounding box center [92, 237] width 117 height 17
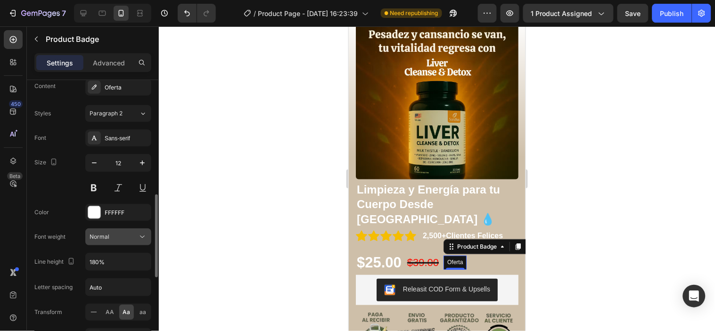
scroll to position [209, 0]
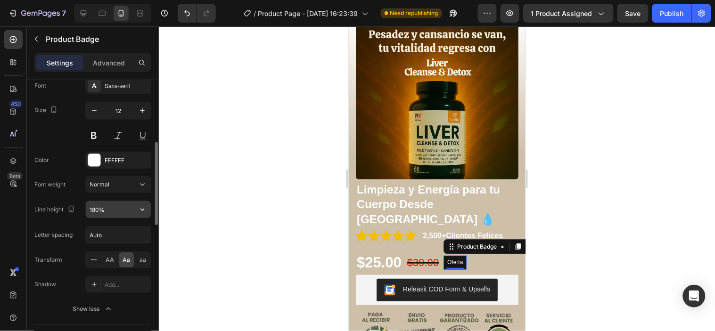
click at [112, 214] on input "180%" at bounding box center [118, 209] width 65 height 17
click at [146, 212] on icon "button" at bounding box center [142, 209] width 9 height 9
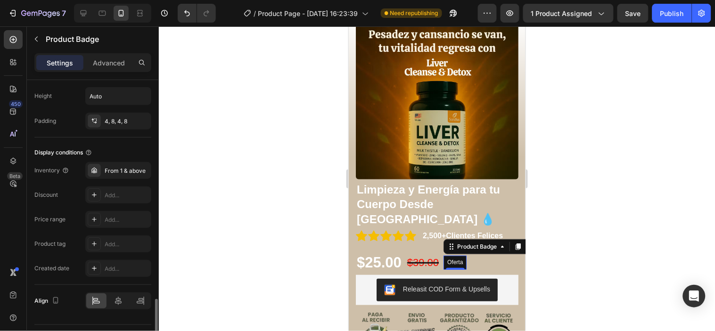
scroll to position [652, 0]
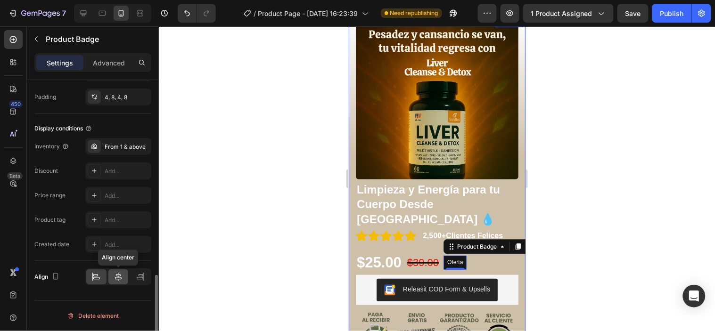
click at [126, 281] on div at bounding box center [118, 277] width 20 height 15
click at [100, 280] on icon at bounding box center [95, 276] width 9 height 9
click at [116, 278] on icon at bounding box center [118, 277] width 7 height 8
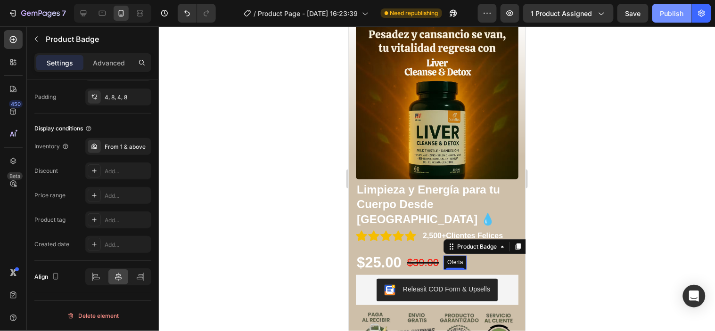
click at [676, 17] on div "Publish" at bounding box center [673, 13] width 24 height 10
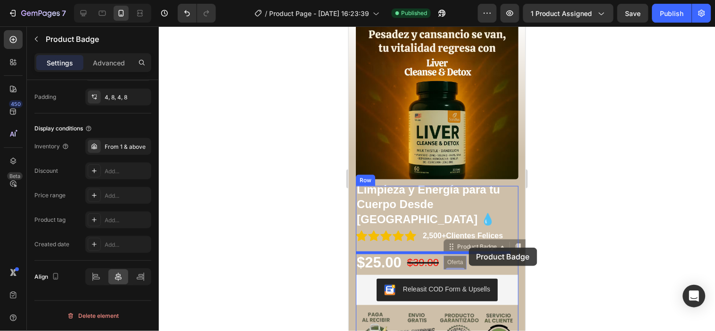
drag, startPoint x: 457, startPoint y: 240, endPoint x: 469, endPoint y: 248, distance: 13.7
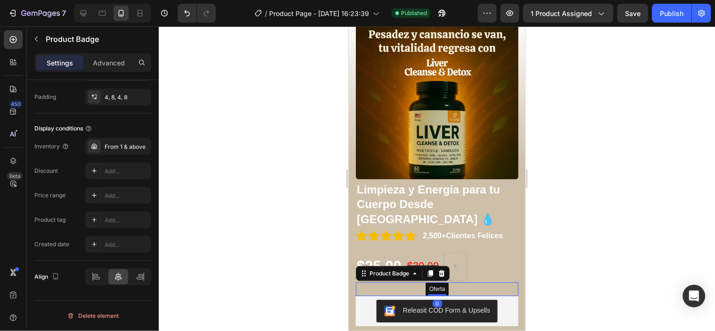
click at [587, 261] on div at bounding box center [437, 178] width 556 height 305
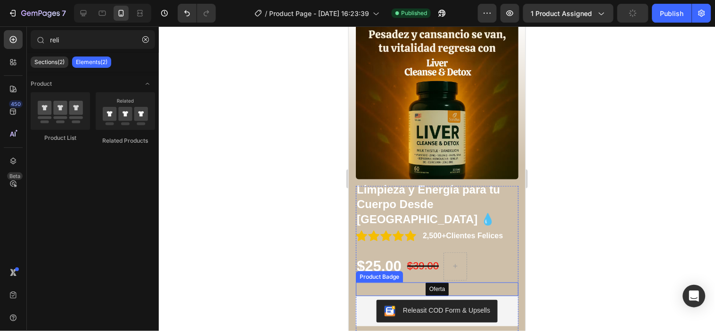
click at [431, 282] on pre "Oferta" at bounding box center [436, 289] width 23 height 14
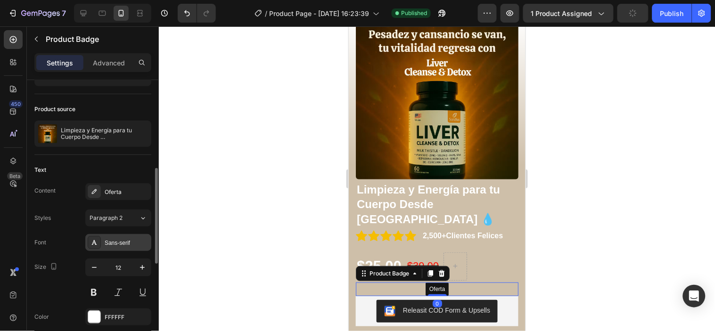
scroll to position [105, 0]
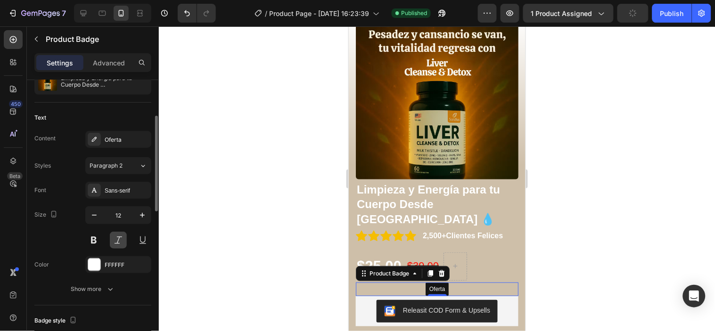
click at [126, 245] on button at bounding box center [118, 240] width 17 height 17
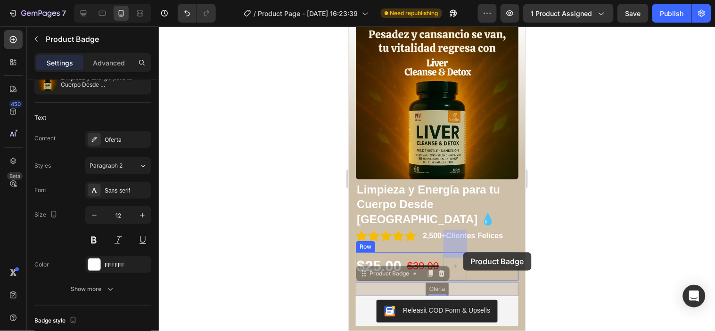
drag, startPoint x: 438, startPoint y: 265, endPoint x: 463, endPoint y: 252, distance: 27.8
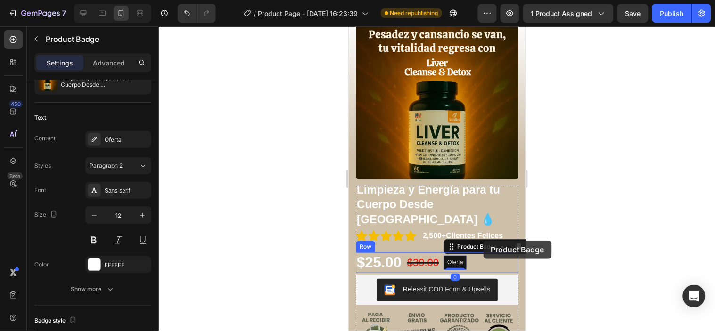
drag, startPoint x: 454, startPoint y: 238, endPoint x: 483, endPoint y: 240, distance: 29.8
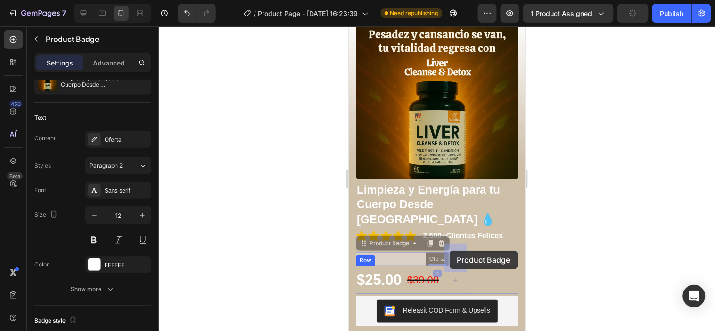
drag, startPoint x: 436, startPoint y: 235, endPoint x: 449, endPoint y: 251, distance: 20.4
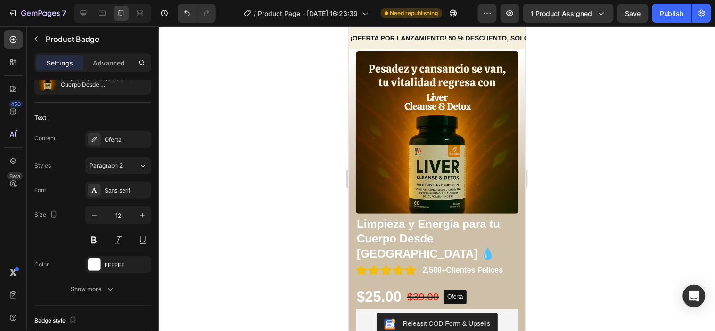
scroll to position [0, 0]
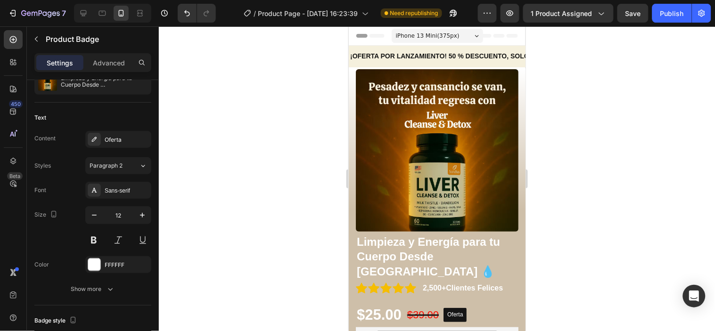
click at [458, 308] on pre "Oferta" at bounding box center [454, 315] width 23 height 14
click at [455, 308] on pre "Oferta" at bounding box center [454, 315] width 23 height 14
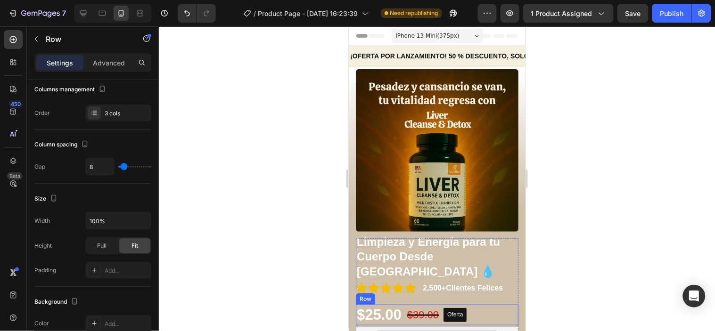
click at [481, 305] on div "$25.00 Product Price Product Price $39.00 Product Price Product Price Oferta Pr…" at bounding box center [436, 315] width 163 height 21
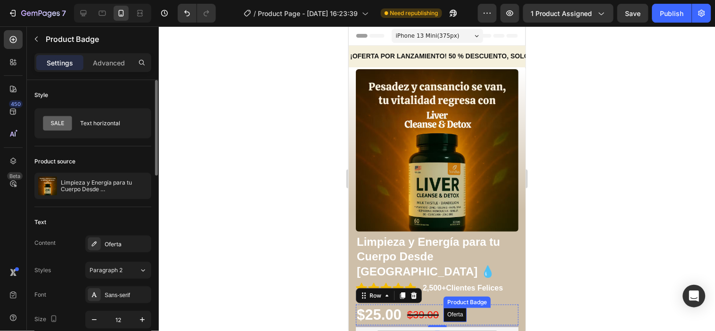
click at [458, 308] on pre "Oferta" at bounding box center [454, 315] width 23 height 14
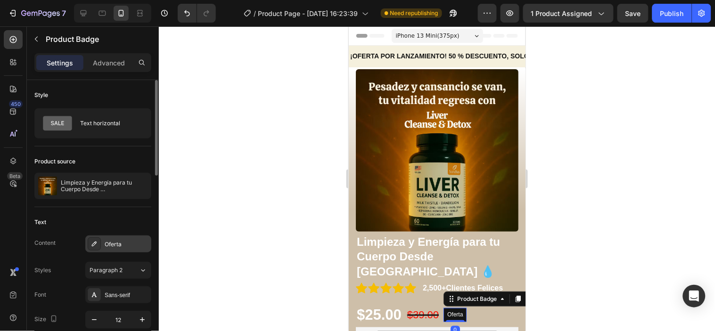
scroll to position [52, 0]
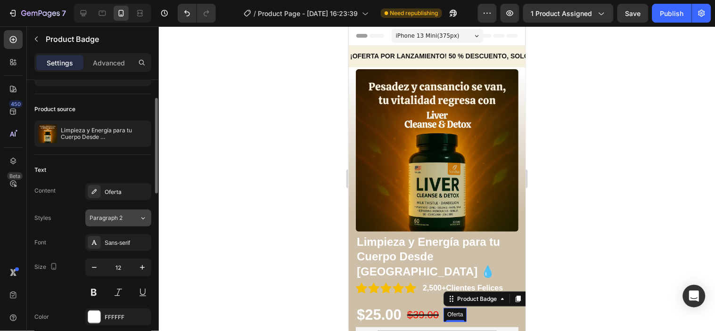
click at [141, 222] on icon at bounding box center [143, 218] width 8 height 9
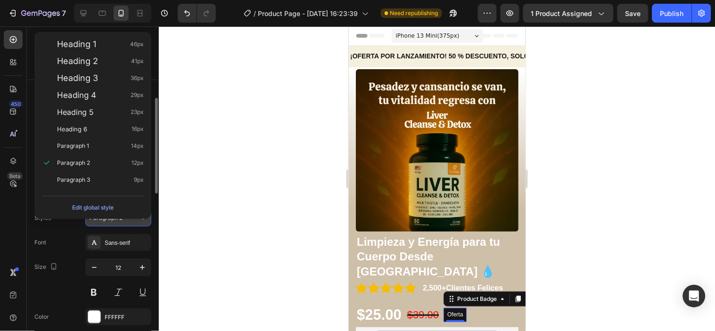
click at [141, 222] on icon at bounding box center [143, 218] width 8 height 9
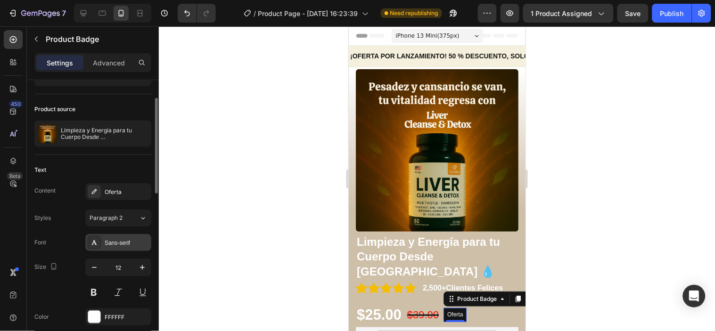
click at [138, 239] on div "Sans-serif" at bounding box center [127, 243] width 44 height 8
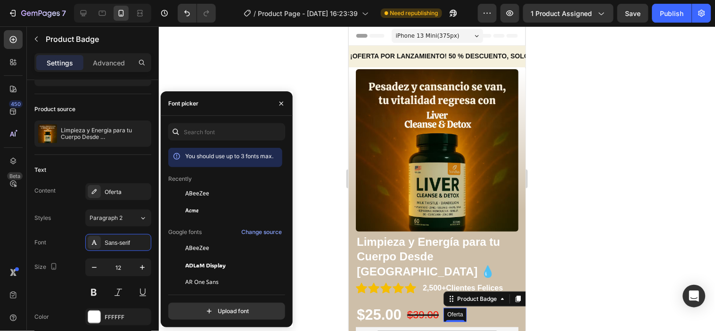
click at [316, 224] on div at bounding box center [437, 178] width 556 height 305
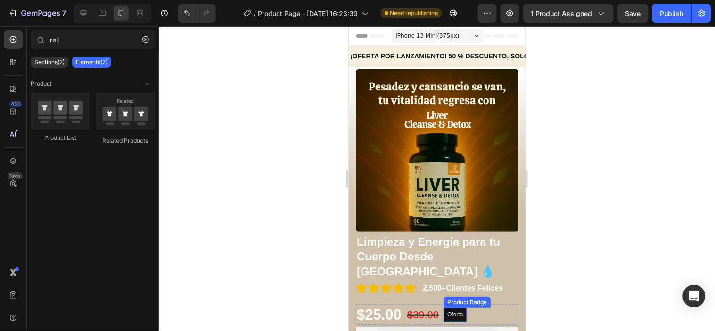
click at [462, 308] on pre "Oferta" at bounding box center [454, 315] width 23 height 14
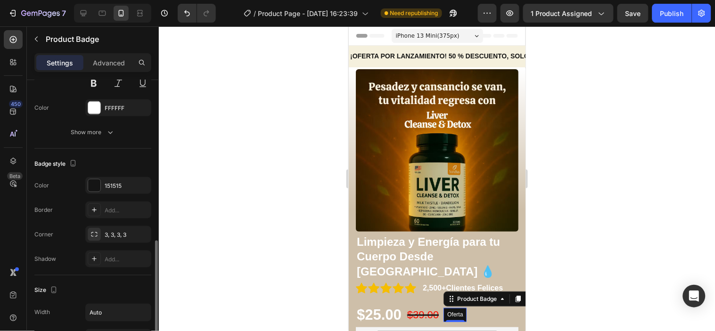
scroll to position [366, 0]
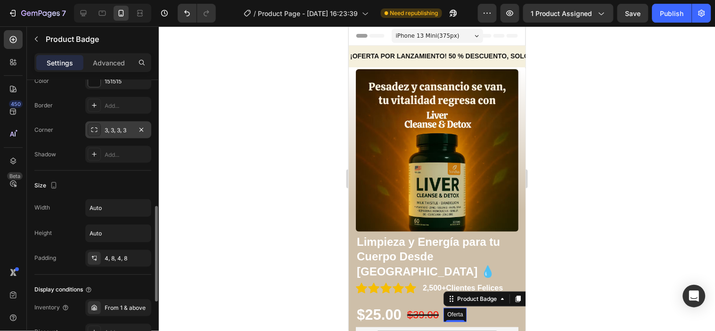
click at [97, 133] on icon at bounding box center [95, 130] width 8 height 8
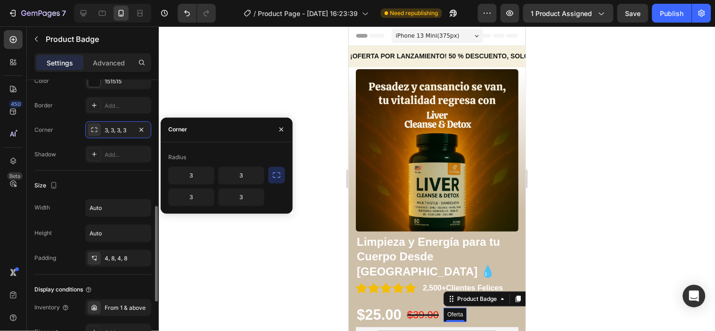
click at [112, 171] on div "Size Width Auto Height Auto Padding 4, 8, 4, 8" at bounding box center [92, 223] width 117 height 104
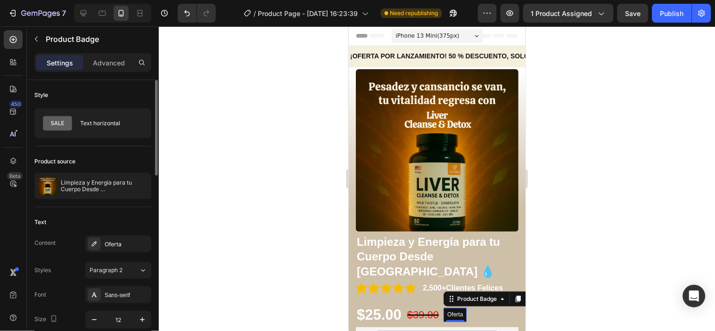
scroll to position [52, 0]
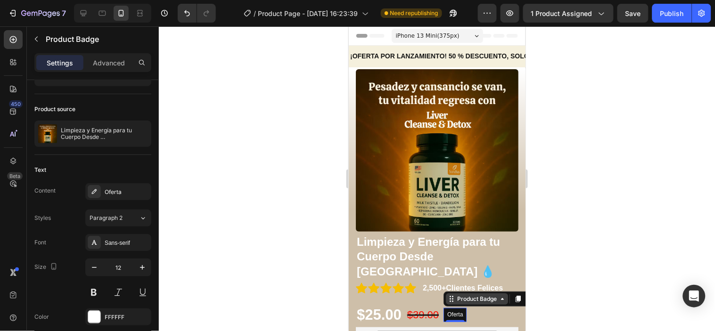
click at [495, 293] on div "Product Badge" at bounding box center [477, 298] width 62 height 11
click at [461, 308] on pre "Oferta" at bounding box center [454, 315] width 23 height 14
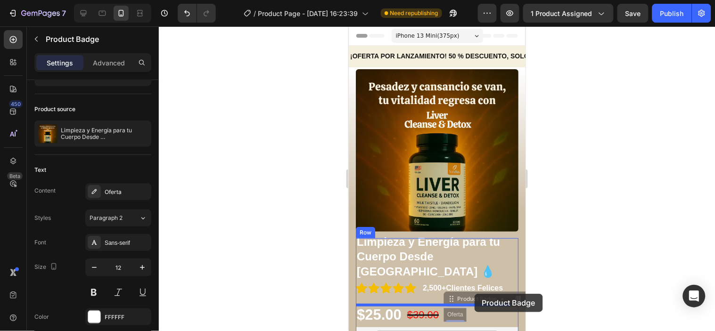
drag, startPoint x: 463, startPoint y: 295, endPoint x: 475, endPoint y: 294, distance: 12.3
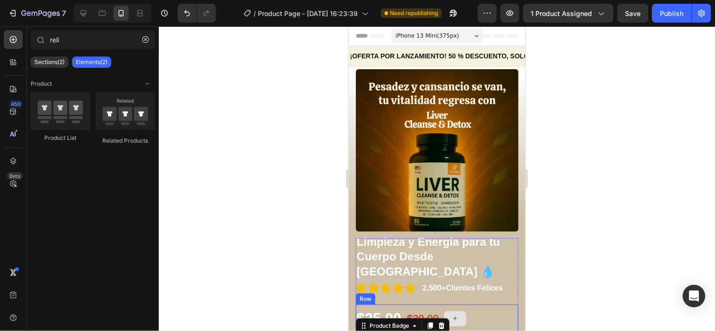
click at [458, 314] on icon at bounding box center [455, 318] width 8 height 8
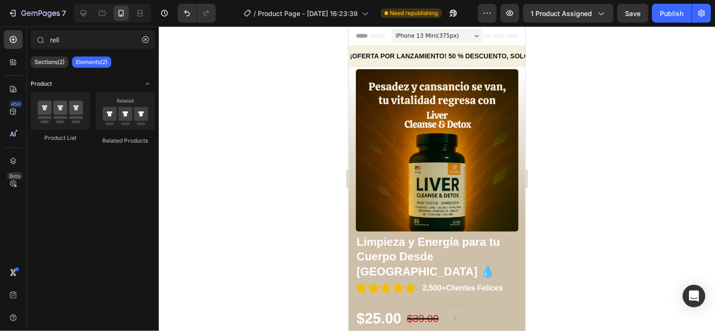
click at [140, 83] on span "Toggle open" at bounding box center [147, 83] width 15 height 15
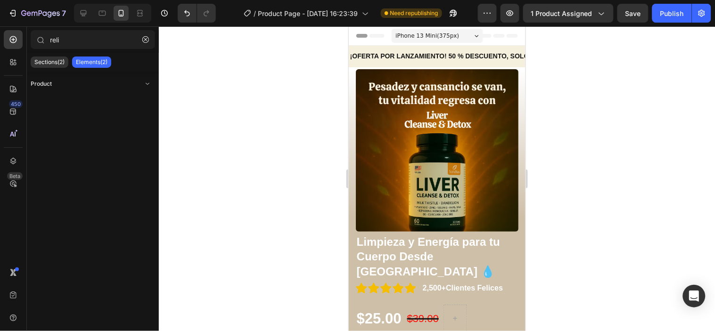
click at [140, 83] on span "Toggle open" at bounding box center [147, 83] width 15 height 15
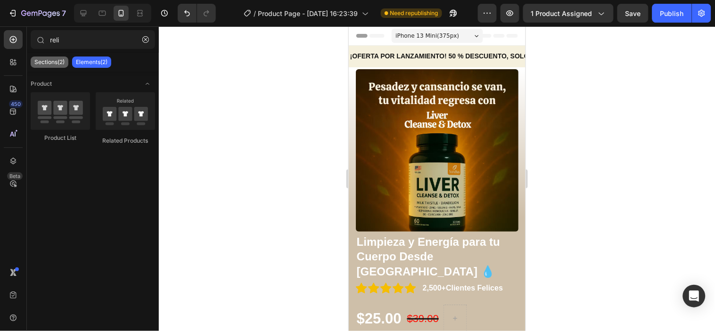
click at [58, 67] on div "Sections(2)" at bounding box center [50, 62] width 38 height 11
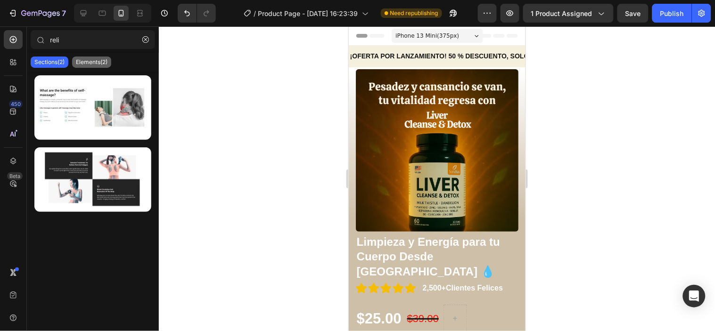
click at [89, 67] on div "Elements(2)" at bounding box center [91, 62] width 39 height 11
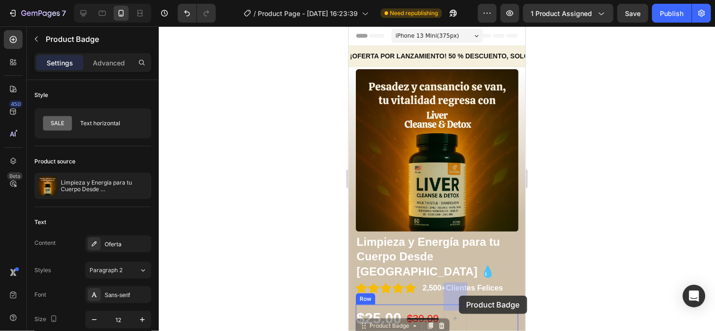
drag, startPoint x: 428, startPoint y: 314, endPoint x: 459, endPoint y: 296, distance: 36.0
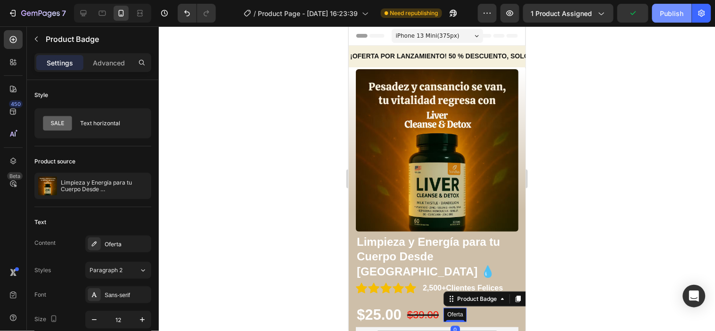
click at [666, 14] on div "Publish" at bounding box center [673, 13] width 24 height 10
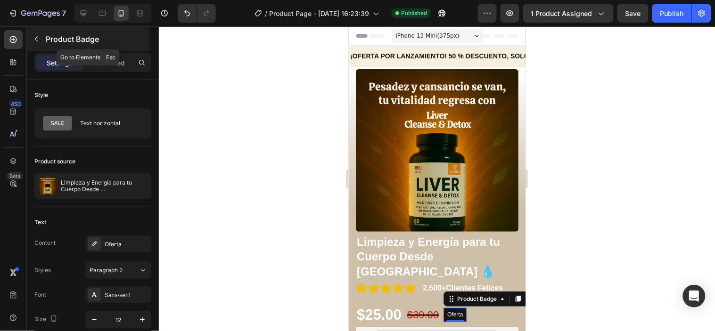
click at [38, 41] on icon "button" at bounding box center [37, 39] width 8 height 8
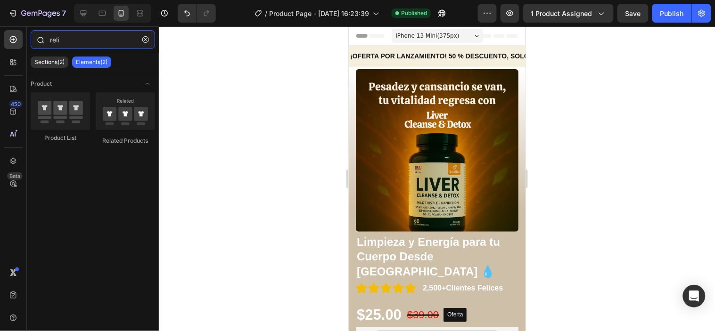
click at [73, 40] on input "reli" at bounding box center [93, 39] width 124 height 19
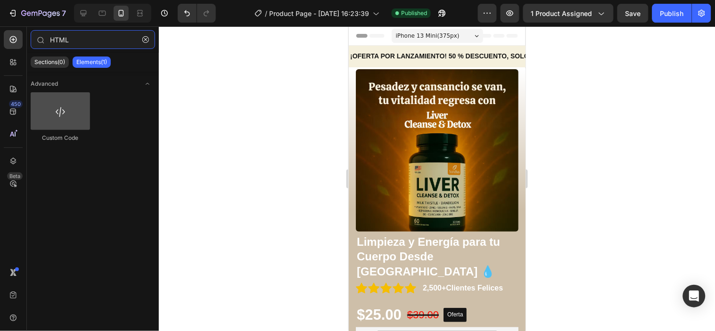
type input "HTML"
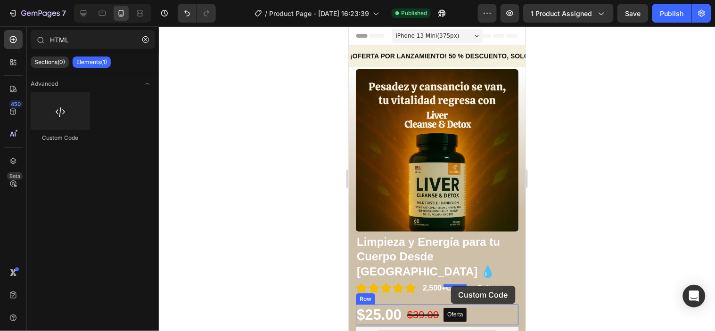
drag, startPoint x: 431, startPoint y: 138, endPoint x: 451, endPoint y: 286, distance: 148.9
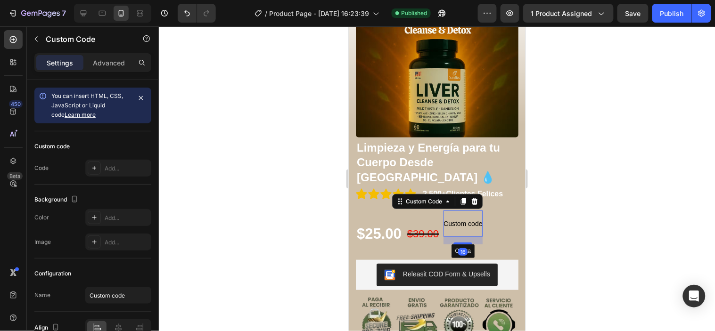
scroll to position [105, 0]
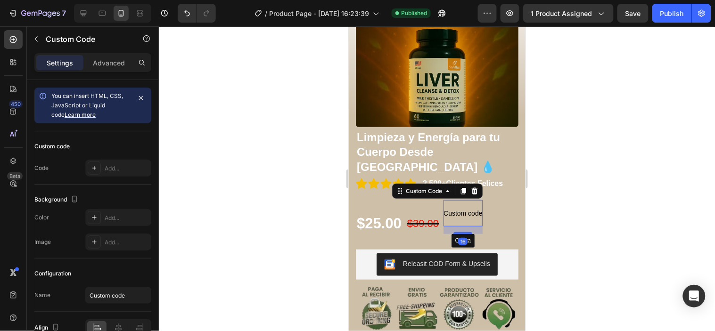
click at [470, 207] on span "Custom code" at bounding box center [462, 212] width 39 height 11
click at [465, 238] on div "16" at bounding box center [462, 242] width 9 height 8
click at [478, 185] on div at bounding box center [474, 190] width 11 height 11
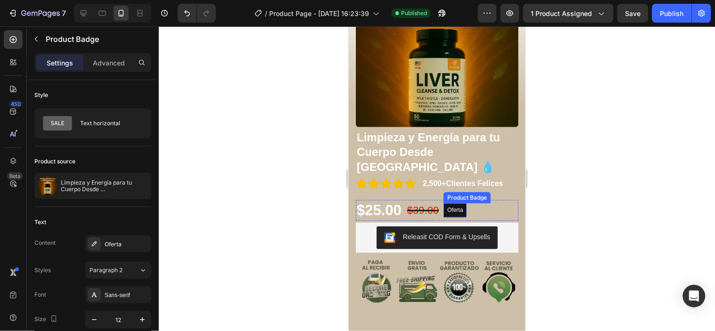
click at [463, 203] on pre "Oferta" at bounding box center [454, 210] width 23 height 14
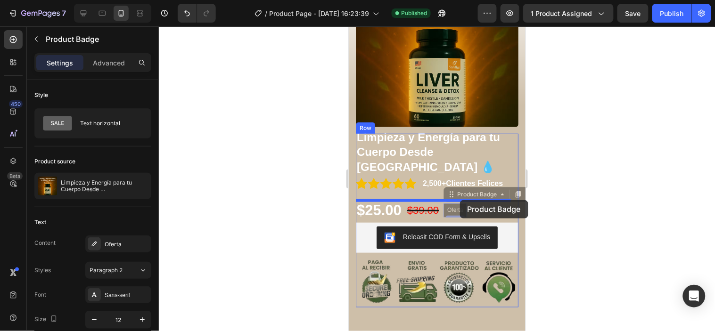
drag, startPoint x: 462, startPoint y: 187, endPoint x: 460, endPoint y: 200, distance: 13.5
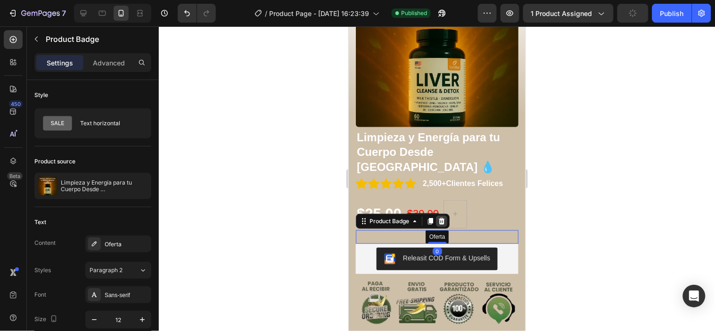
click at [442, 217] on icon at bounding box center [442, 221] width 8 height 8
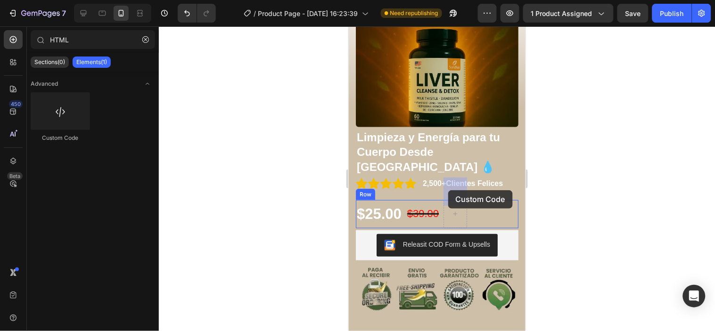
drag, startPoint x: 407, startPoint y: 146, endPoint x: 448, endPoint y: 190, distance: 60.4
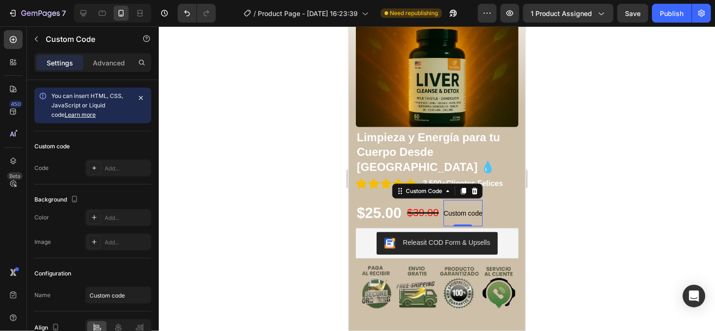
click at [465, 207] on span "Custom code" at bounding box center [462, 212] width 39 height 11
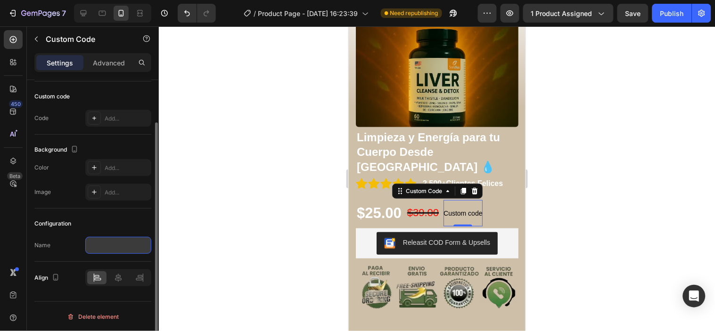
paste input "<div id="live-visitors" style="font-weight:bold; font-size:18px; color:#e63946;…"
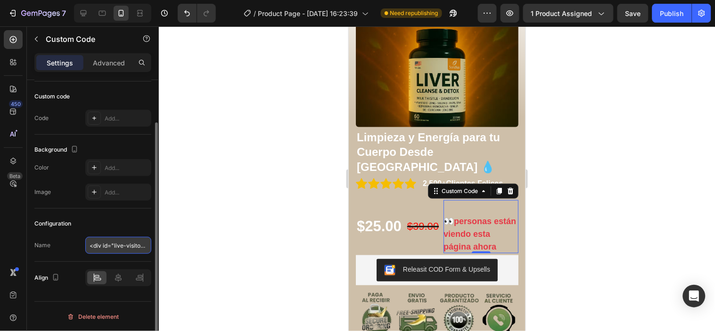
scroll to position [0, 406]
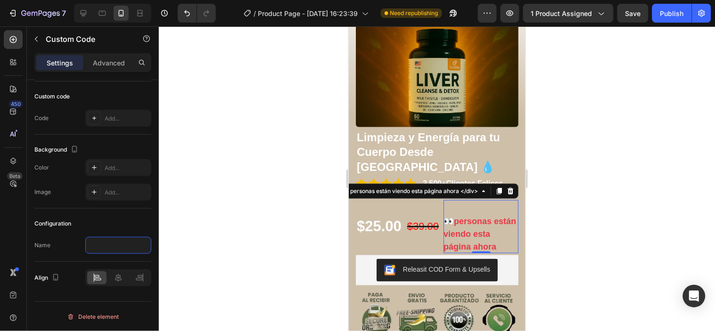
type input "<div id="live-visitors" style="font-weight:bold; font-size:18px; color:#e63946;…"
click at [180, 250] on div at bounding box center [437, 178] width 556 height 305
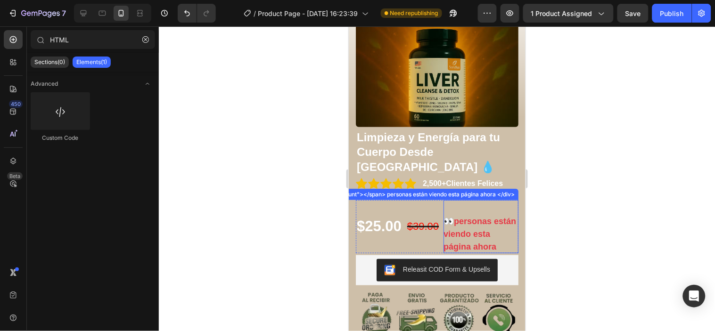
click at [476, 218] on div "👀 personas están viendo esta página ahora" at bounding box center [480, 234] width 75 height 38
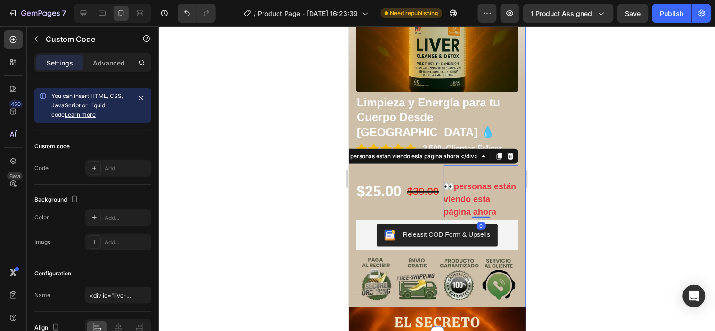
scroll to position [157, 0]
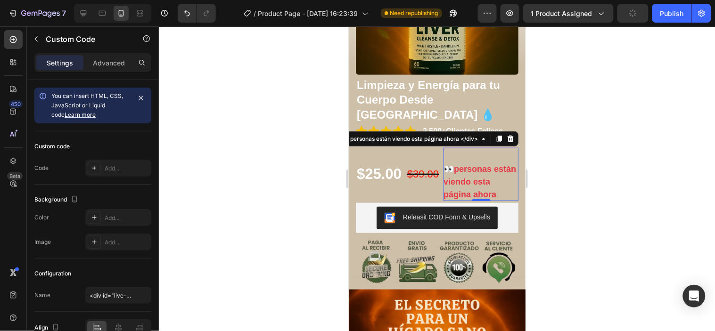
click at [557, 159] on div at bounding box center [437, 178] width 556 height 305
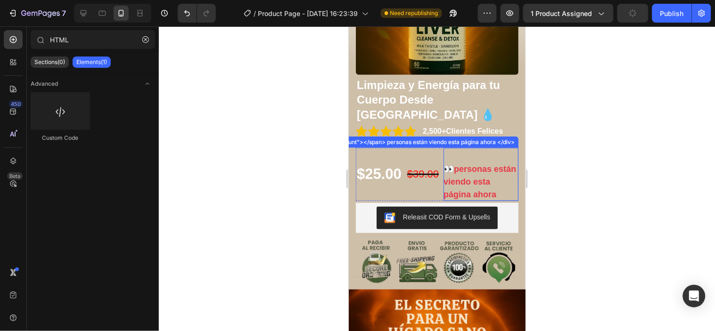
click at [478, 171] on div "👀 personas están viendo esta página ahora" at bounding box center [480, 182] width 75 height 38
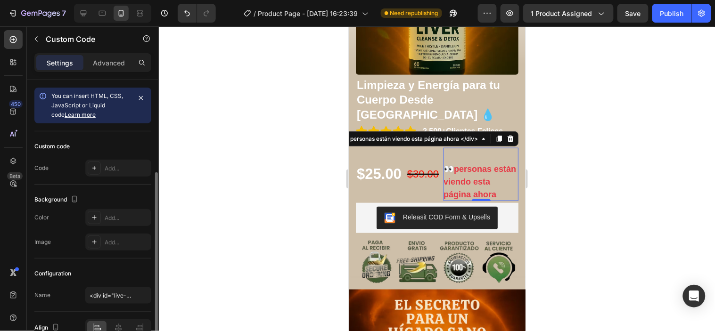
scroll to position [50, 0]
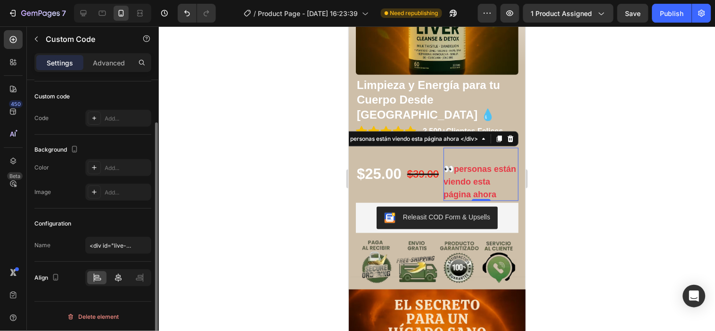
click at [120, 283] on div at bounding box center [117, 278] width 19 height 13
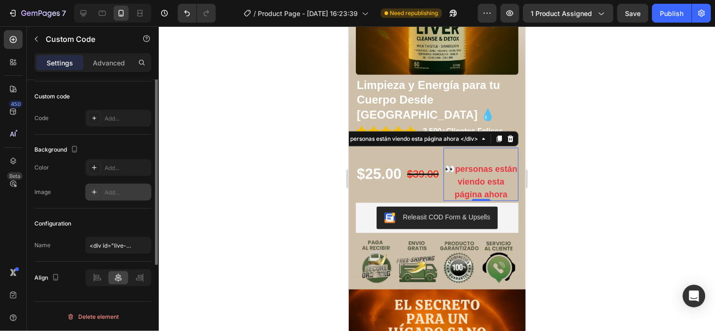
scroll to position [0, 0]
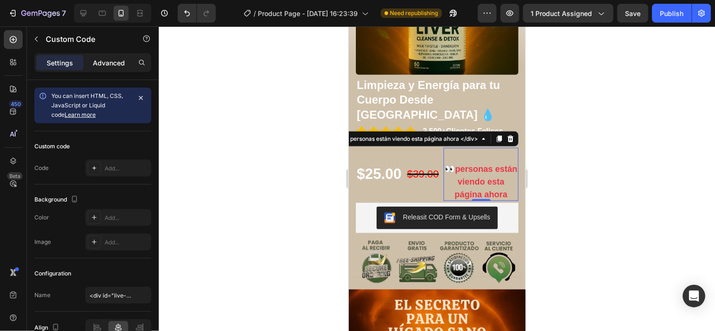
click at [114, 64] on p "Advanced" at bounding box center [109, 63] width 32 height 10
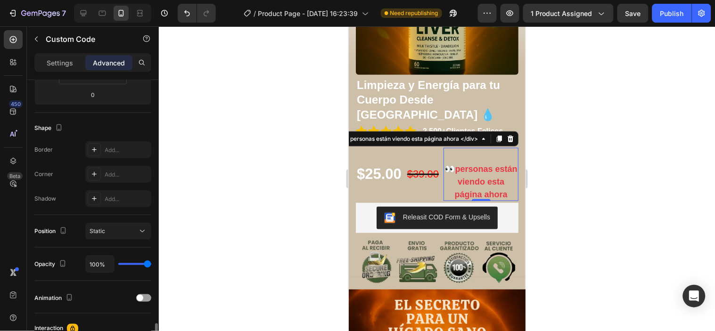
scroll to position [351, 0]
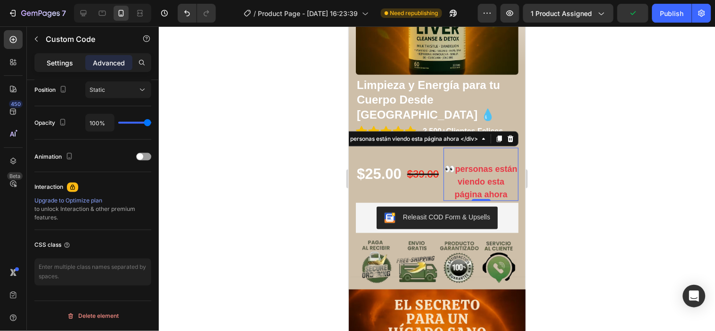
click at [65, 57] on div "Settings" at bounding box center [59, 62] width 47 height 15
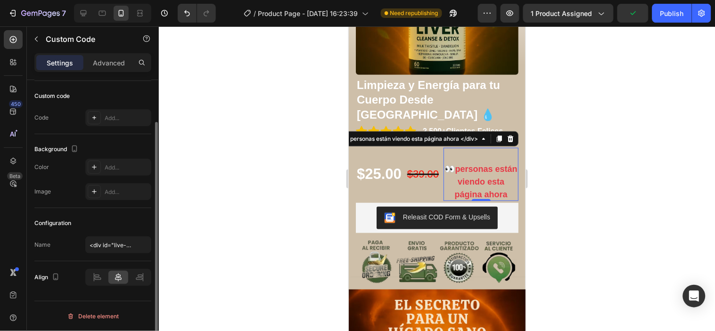
scroll to position [50, 0]
click at [121, 166] on div "Add..." at bounding box center [127, 168] width 44 height 8
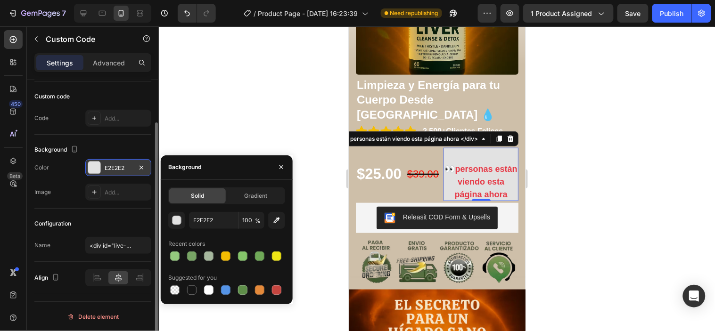
click at [187, 135] on div at bounding box center [437, 178] width 556 height 305
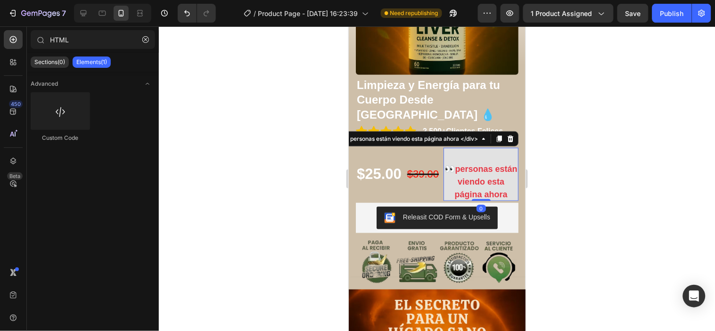
click at [487, 176] on div "👀 personas están viendo esta página ahora" at bounding box center [480, 182] width 75 height 38
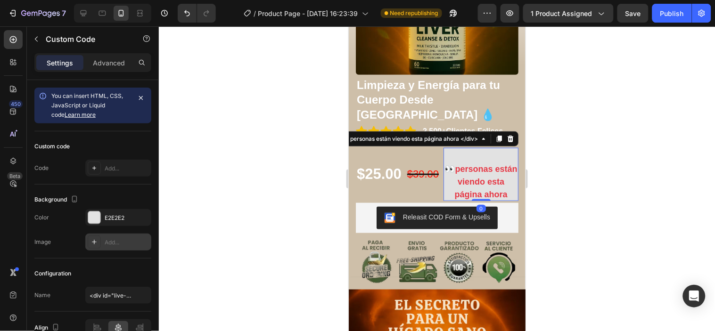
click at [131, 239] on div "Add..." at bounding box center [127, 243] width 44 height 8
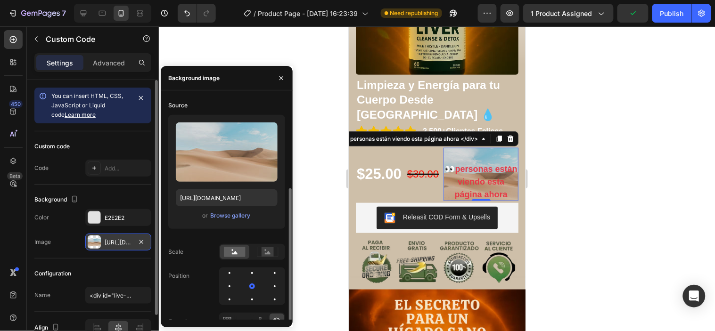
scroll to position [52, 0]
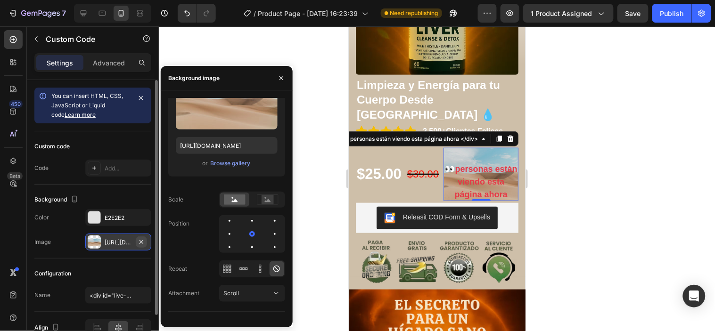
click at [143, 239] on icon "button" at bounding box center [142, 243] width 8 height 8
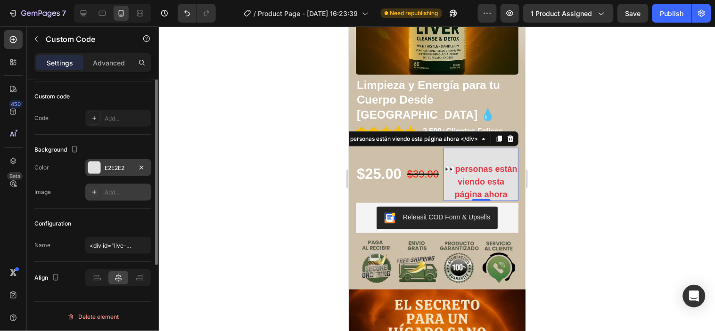
scroll to position [0, 0]
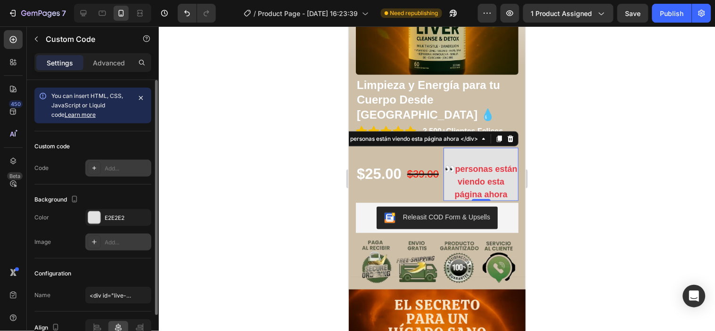
click at [105, 166] on div "Add..." at bounding box center [127, 169] width 44 height 8
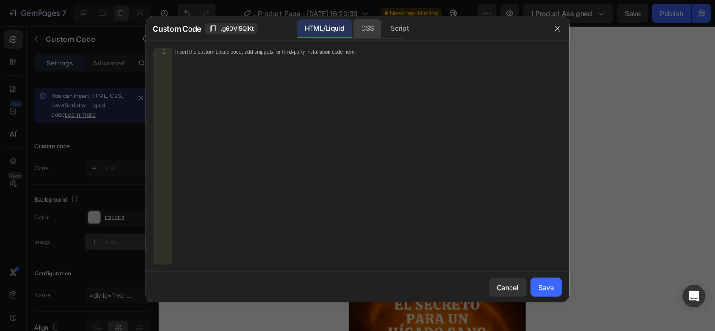
click at [384, 27] on div "CSS" at bounding box center [400, 28] width 33 height 19
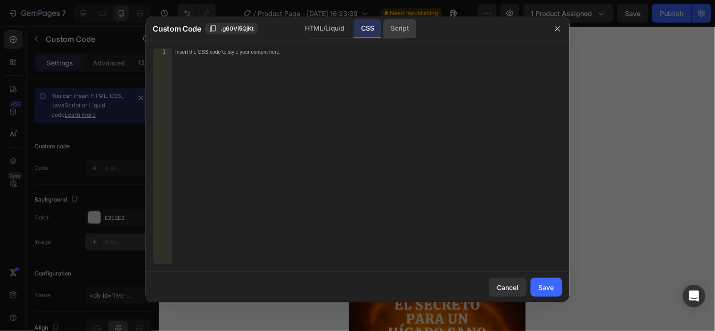
click at [398, 27] on div "Script" at bounding box center [400, 28] width 33 height 19
click at [553, 31] on button "button" at bounding box center [557, 28] width 15 height 15
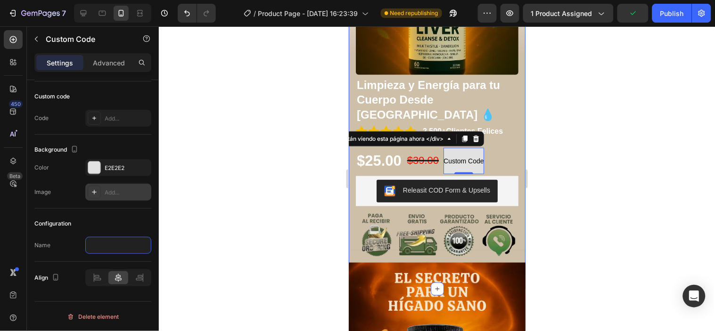
paste input "<script> function randomVisitors(min, max) { return Math.floor(Math.random() * …"
type input "<script> function randomVisitors(min, max) { return Math.floor(Math.random() * …"
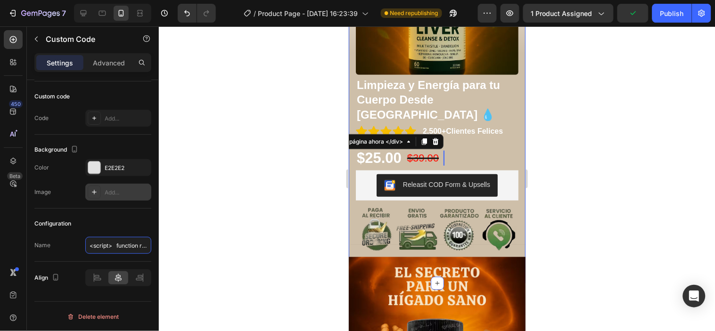
scroll to position [0, 248]
click at [257, 231] on div at bounding box center [437, 178] width 556 height 305
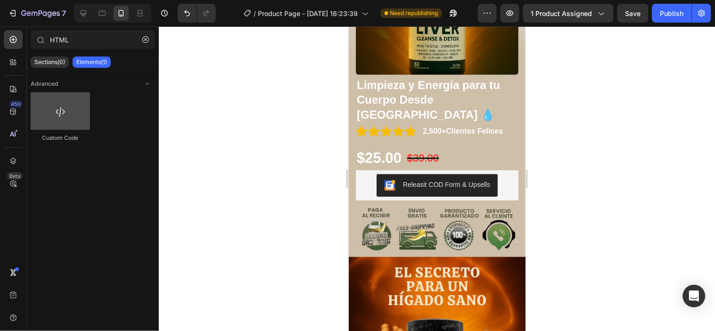
click at [69, 113] on div at bounding box center [60, 111] width 59 height 38
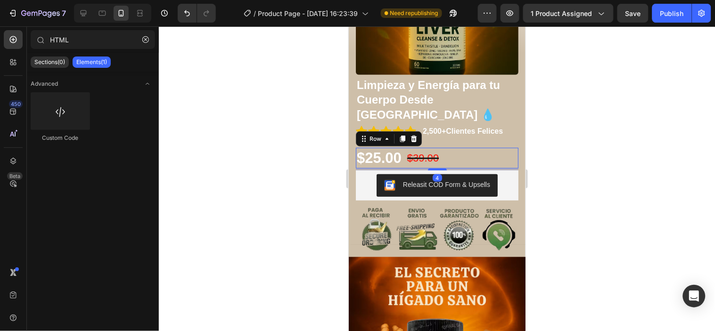
click at [478, 148] on div "$25.00 Product Price Product Price $39.00 Product Price Product Price <script> …" at bounding box center [436, 158] width 163 height 21
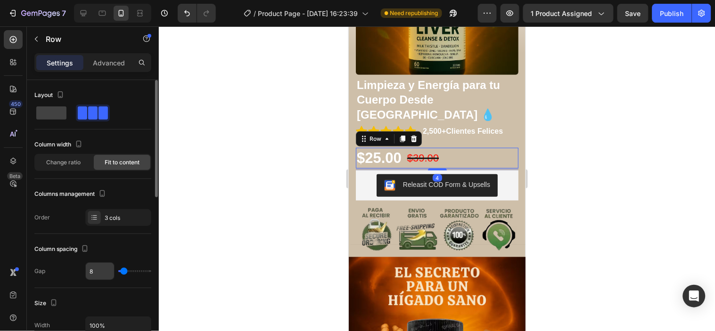
scroll to position [52, 0]
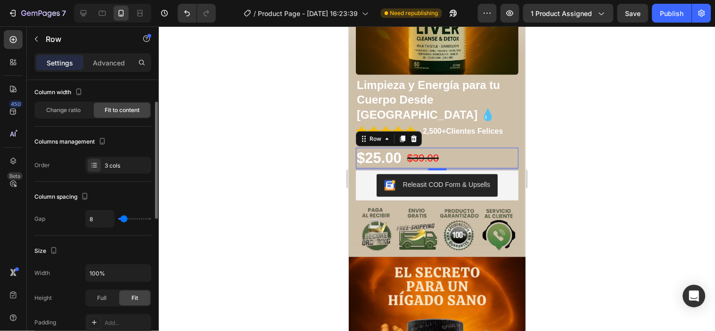
type input "17"
type input "20"
type input "22"
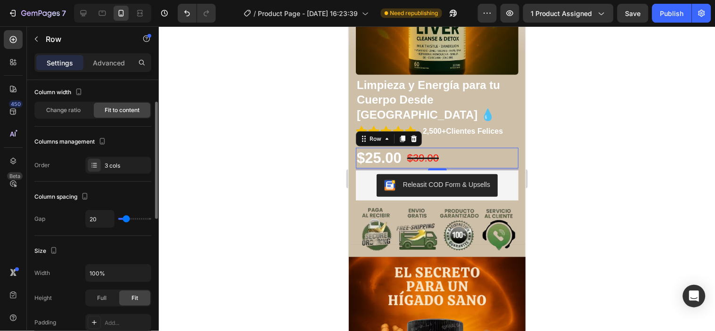
type input "22"
type input "25"
type input "27"
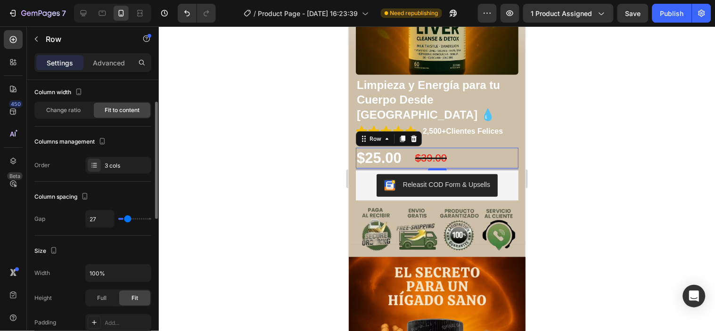
type input "29"
type input "34"
type input "42"
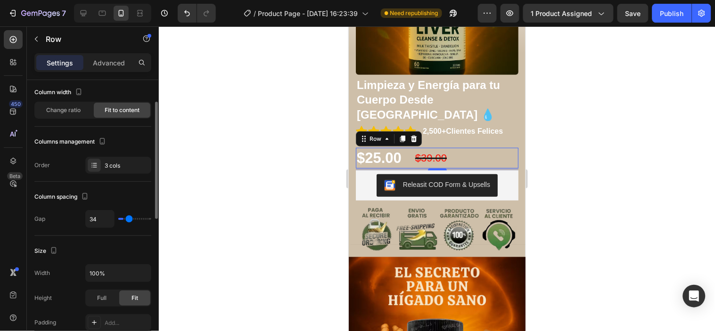
type input "42"
type input "47"
type input "49"
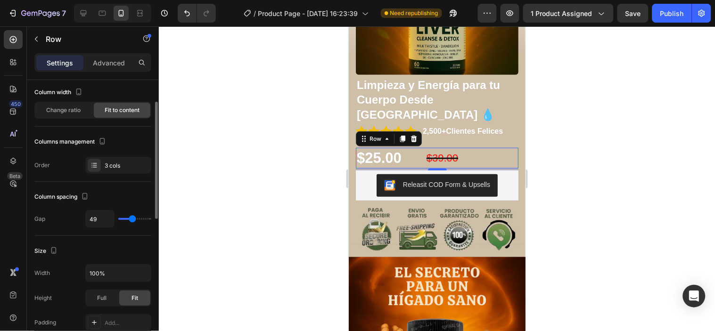
type input "47"
type input "44"
type input "42"
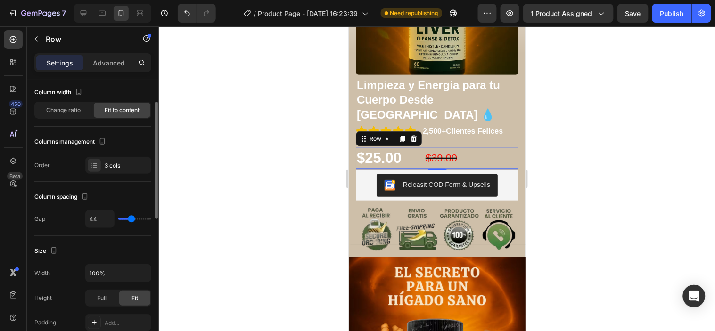
type input "42"
type input "39"
type input "37"
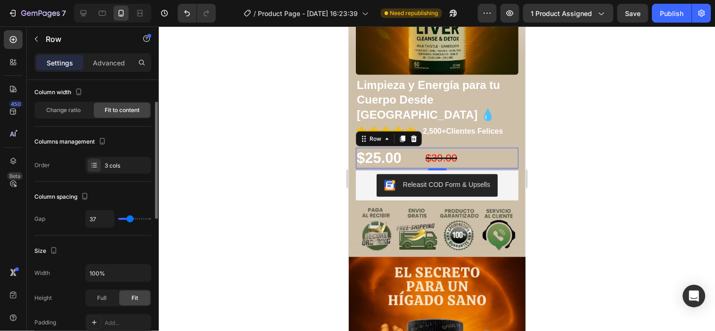
type input "32"
type input "29"
type input "25"
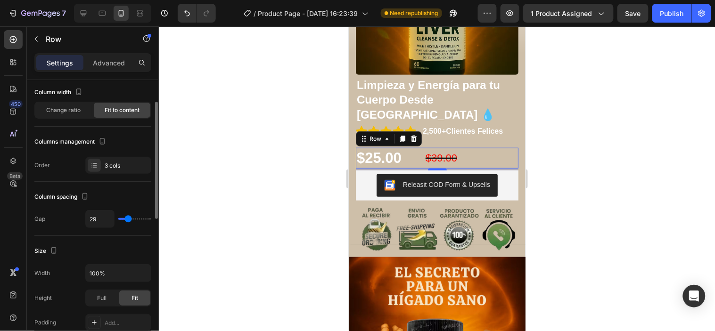
type input "25"
type input "22"
type input "17"
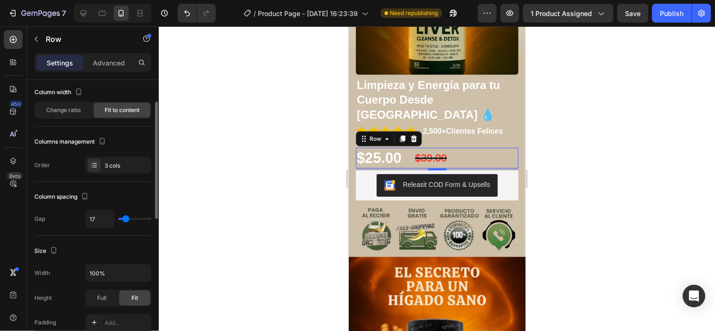
type input "15"
type input "10"
type input "7"
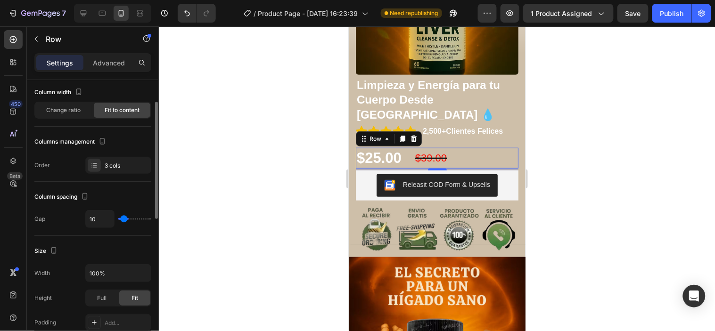
type input "7"
type input "5"
type input "2"
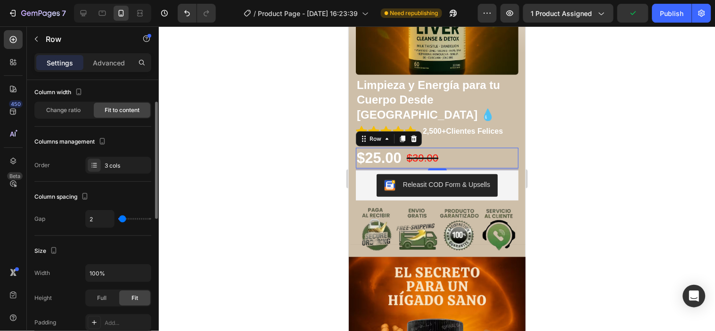
type input "0"
type input "2"
type input "5"
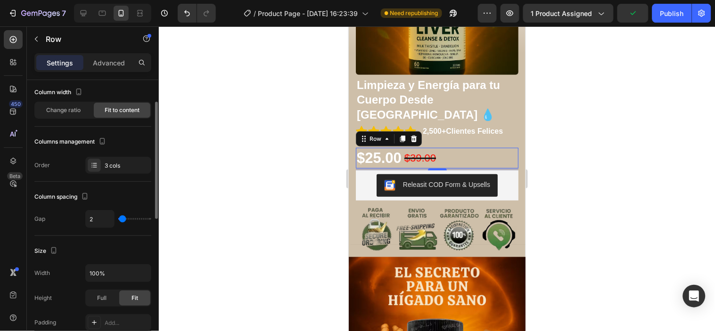
type input "5"
type input "7"
click at [124, 220] on input "range" at bounding box center [134, 219] width 33 height 2
click at [198, 193] on div at bounding box center [437, 178] width 556 height 305
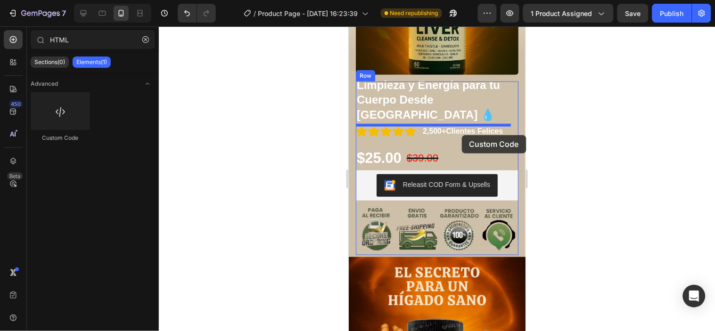
drag, startPoint x: 415, startPoint y: 147, endPoint x: 462, endPoint y: 135, distance: 48.3
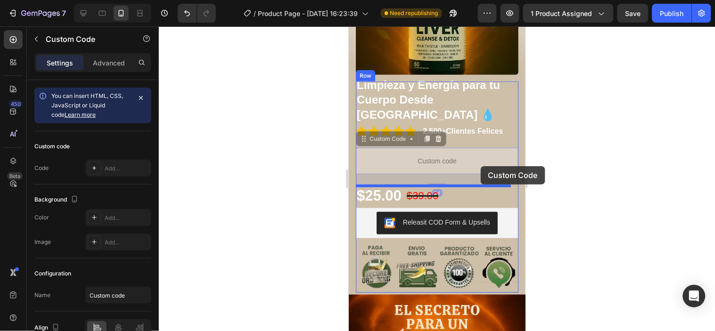
drag, startPoint x: 466, startPoint y: 139, endPoint x: 480, endPoint y: 166, distance: 31.0
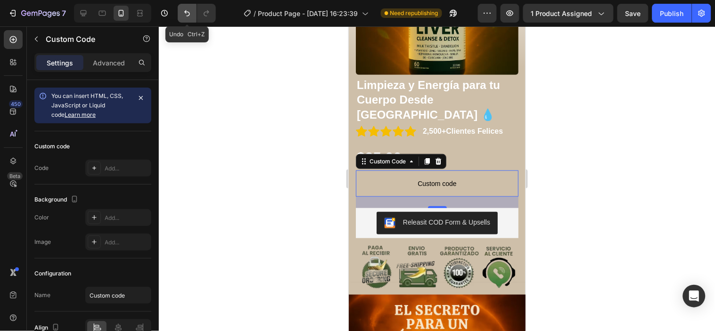
click at [182, 15] on button "Undo/Redo" at bounding box center [187, 13] width 19 height 19
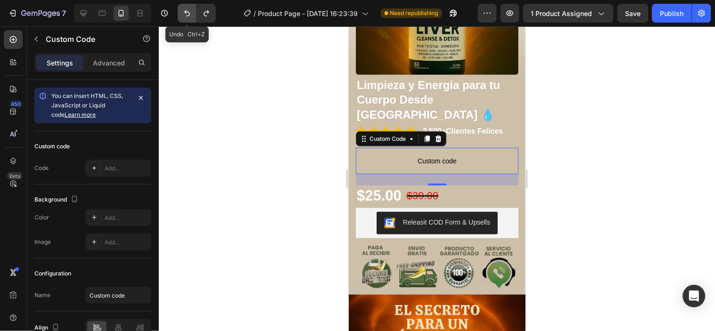
click at [182, 15] on button "Undo/Redo" at bounding box center [187, 13] width 19 height 19
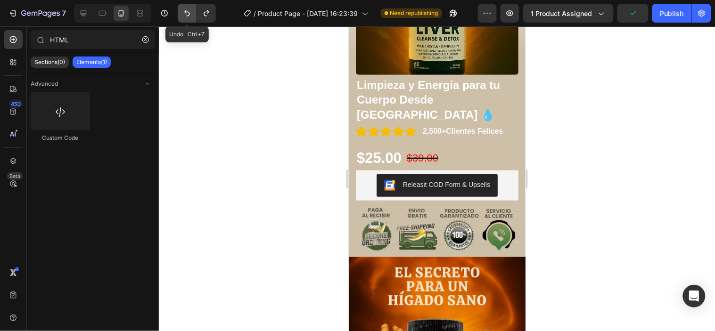
click at [183, 15] on icon "Undo/Redo" at bounding box center [186, 12] width 9 height 9
click at [190, 19] on button "Undo/Redo" at bounding box center [187, 13] width 19 height 19
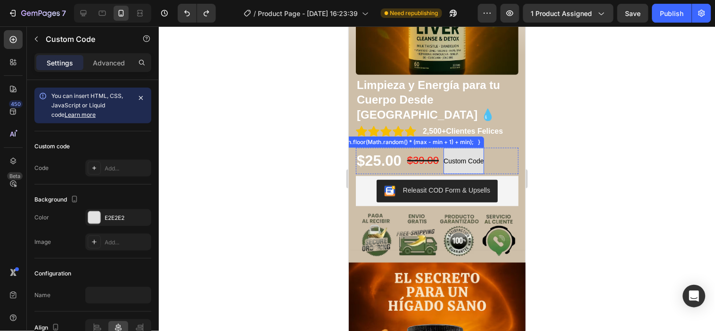
click at [477, 155] on span "Custom Code" at bounding box center [463, 160] width 41 height 11
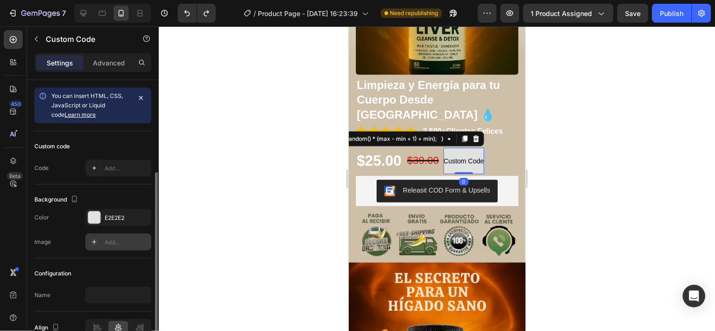
scroll to position [50, 0]
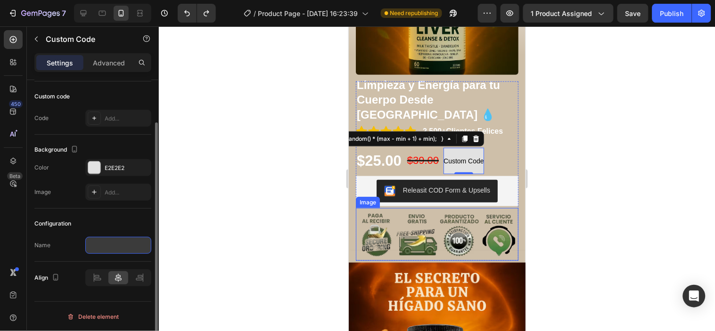
click at [124, 245] on input "text" at bounding box center [118, 245] width 66 height 17
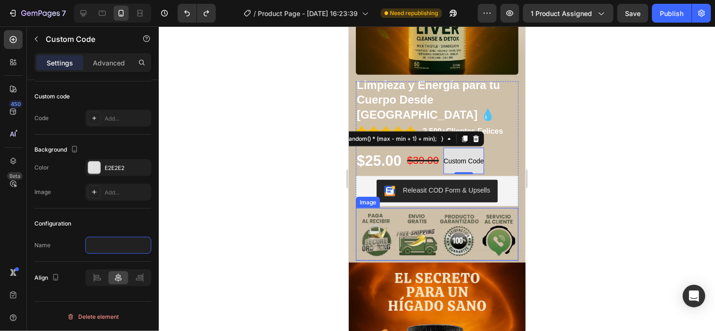
paste input "function updateVisitors() { const visitors = randomVisitors(15, 60); // rango d…"
type input "function updateVisitors() { const visitors = randomVisitors(15, 60); // rango d…"
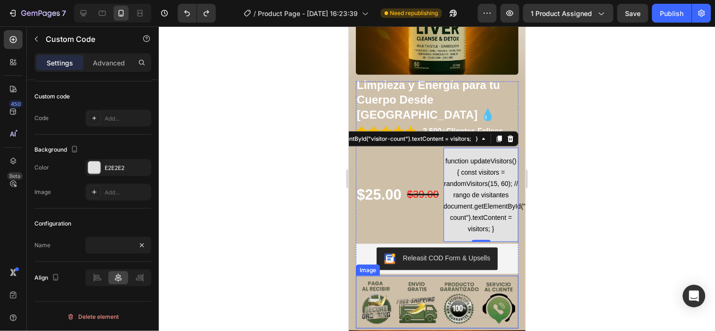
click at [209, 232] on div at bounding box center [437, 178] width 556 height 305
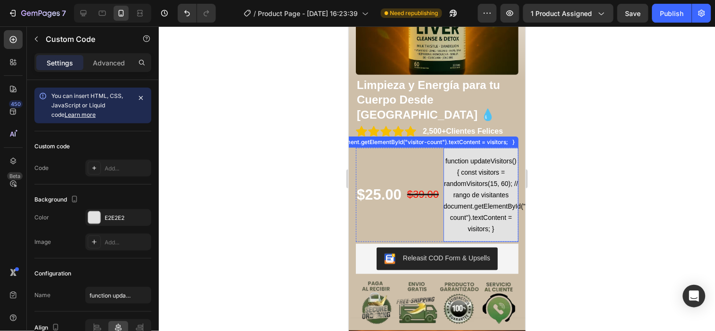
click at [482, 167] on span "function updateVisitors() { const visitors = randomVisitors(15, 60); // rango d…" at bounding box center [480, 194] width 75 height 79
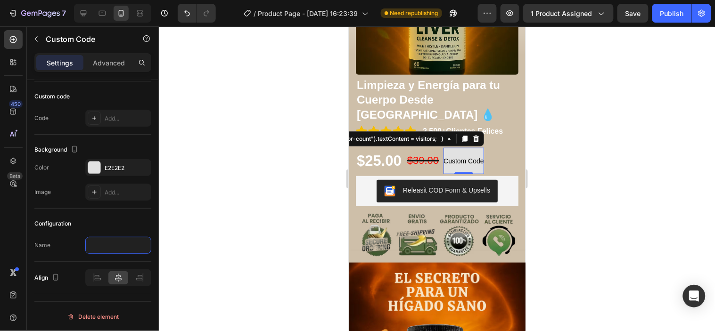
paste input "const visitors = randomVisitors(15, 60); // rango de visitantes"
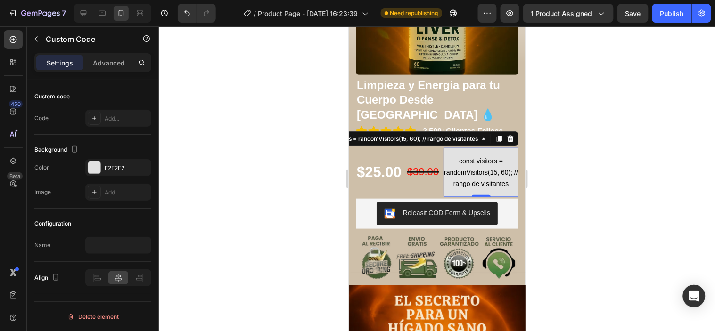
type input "const visitors = randomVisitors(15, 60); // rango de visitantes"
click at [298, 215] on div at bounding box center [437, 178] width 556 height 305
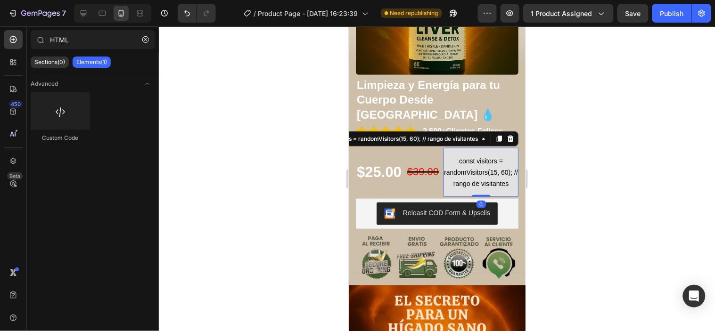
click at [467, 167] on span "const visitors = randomVisitors(15, 60); // rango de visitantes" at bounding box center [480, 172] width 75 height 34
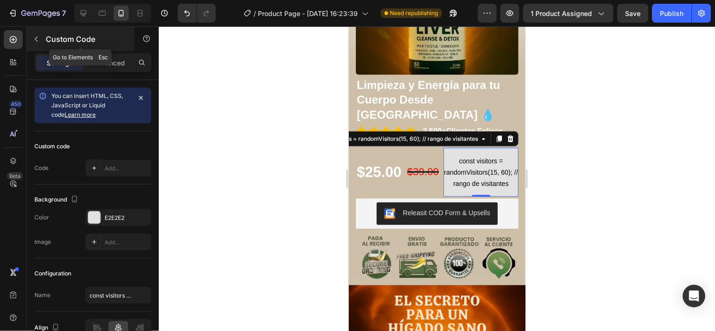
click at [39, 37] on icon "button" at bounding box center [37, 39] width 8 height 8
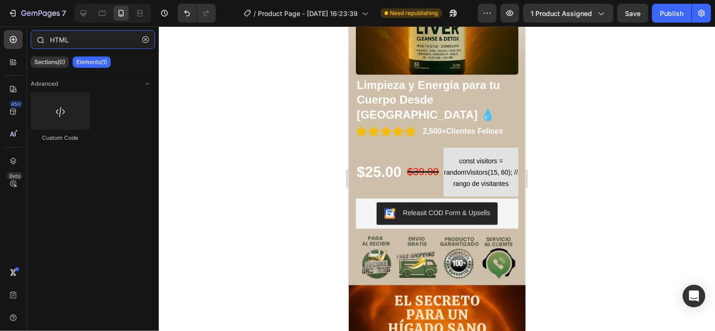
click at [113, 45] on input "HTML" at bounding box center [93, 39] width 124 height 19
paste input "Custom Code"
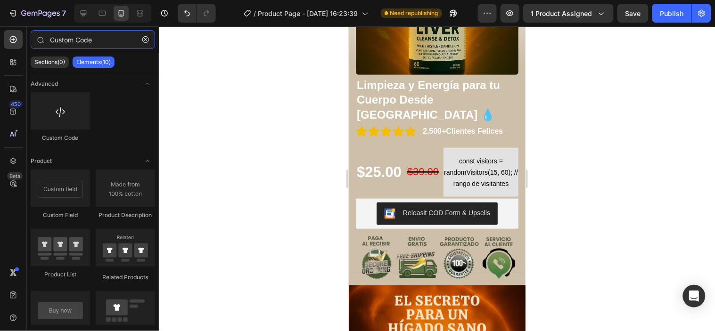
type input "Custom Code"
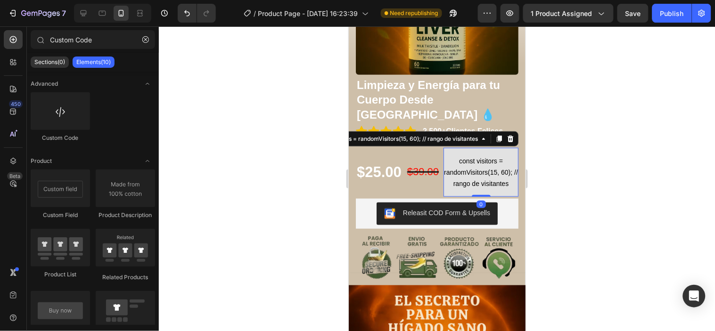
click at [490, 155] on span "const visitors = randomVisitors(15, 60); // rango de visitantes" at bounding box center [480, 172] width 75 height 34
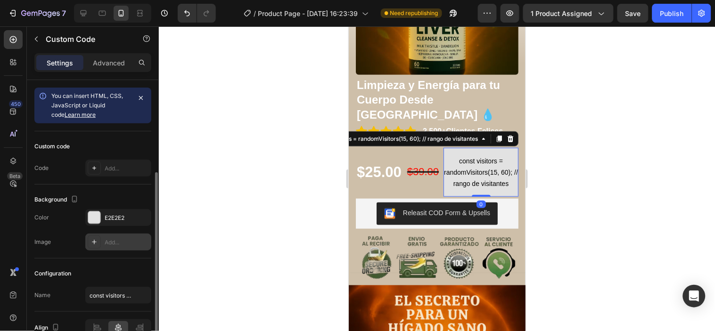
scroll to position [50, 0]
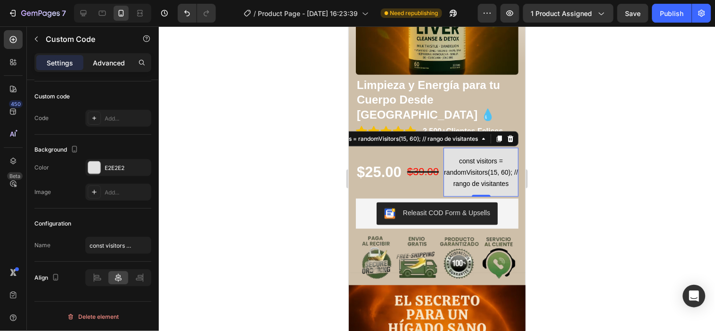
click at [118, 61] on p "Advanced" at bounding box center [109, 63] width 32 height 10
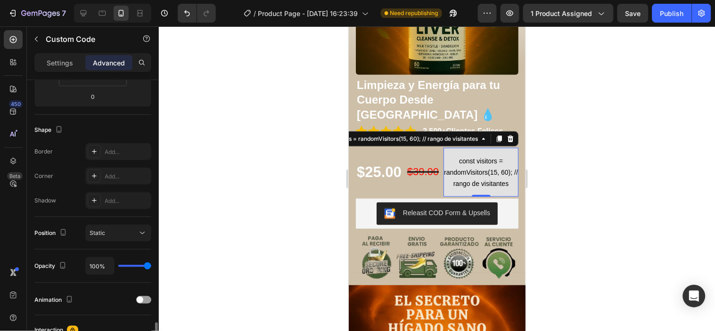
scroll to position [351, 0]
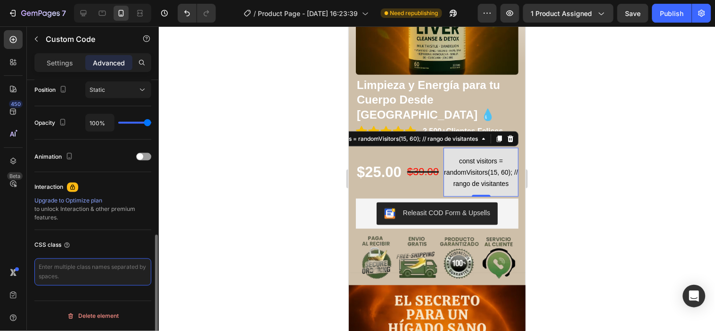
click at [112, 280] on textarea at bounding box center [92, 272] width 117 height 27
paste textarea "<script> function getRandomVisitors(min, max) { return Math.floor(Math.random()…"
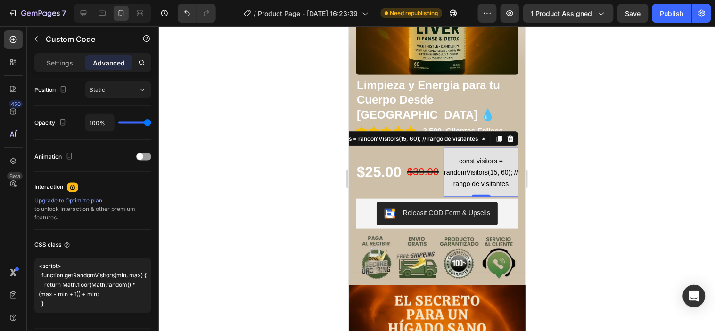
type textarea "<script> function getRandomVisitors(min, max) { return Math.floor(Math.random()…"
click at [225, 264] on div at bounding box center [437, 178] width 556 height 305
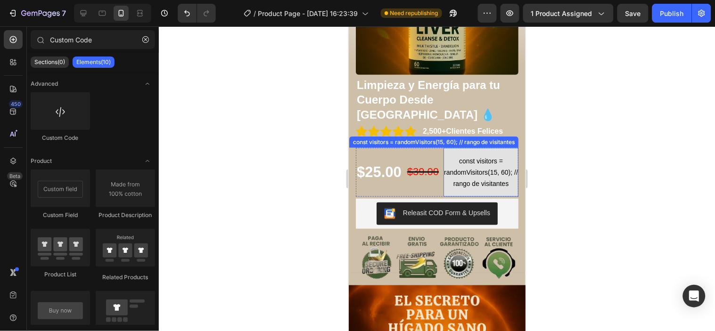
click at [469, 165] on span "const visitors = randomVisitors(15, 60); // rango de visitantes" at bounding box center [480, 172] width 75 height 34
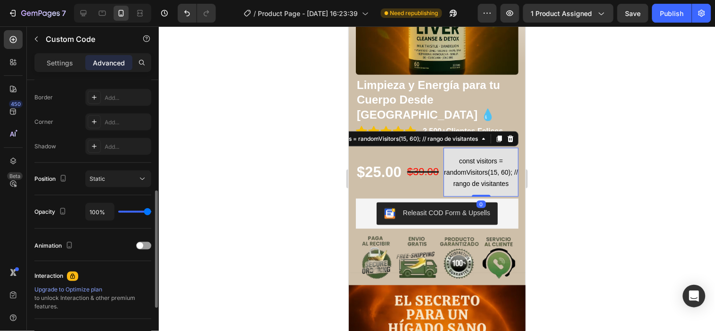
scroll to position [378, 0]
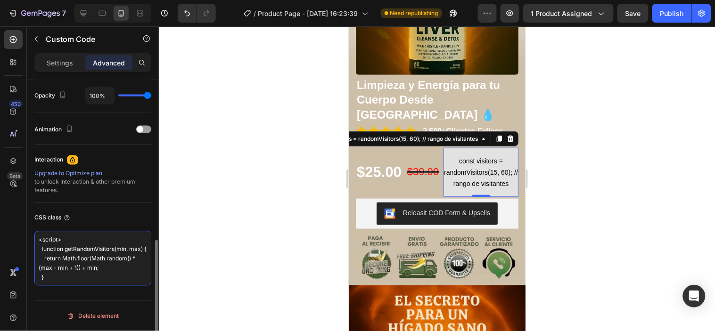
drag, startPoint x: 120, startPoint y: 281, endPoint x: 32, endPoint y: 217, distance: 108.5
click at [32, 217] on div "Display on Desktop Yes No Tablet Yes No Mobile Yes No Spacing (px) 0 0 0 0 0 0 …" at bounding box center [93, 30] width 132 height 656
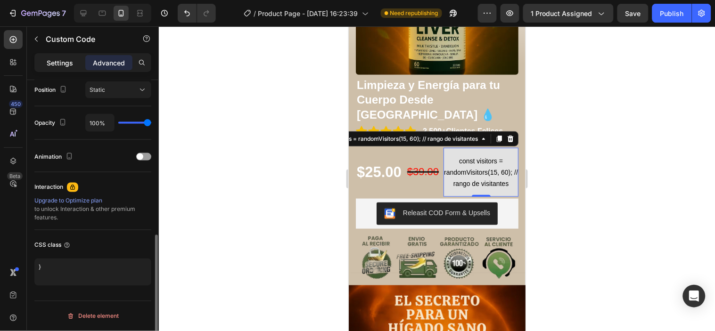
type textarea "}"
click at [66, 67] on p "Settings" at bounding box center [60, 63] width 26 height 10
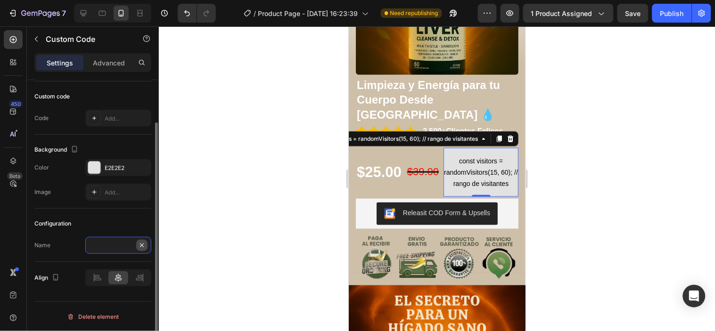
scroll to position [0, 0]
paste input "<script> function getRandomVisitors(min, max) { return Math.floor(Math.random()…"
type input "<script> function getRandomVisitors(min, max) { return Math.floor(Math.random()…"
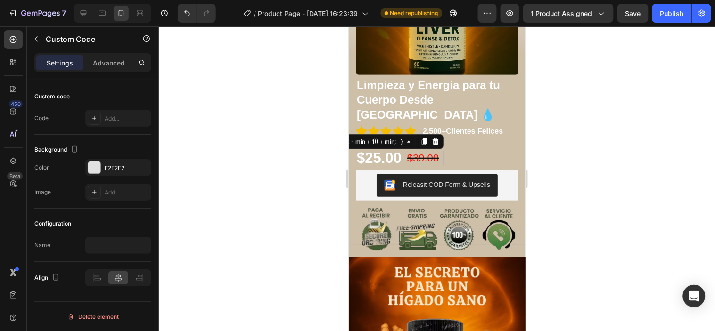
click at [166, 243] on div at bounding box center [437, 178] width 556 height 305
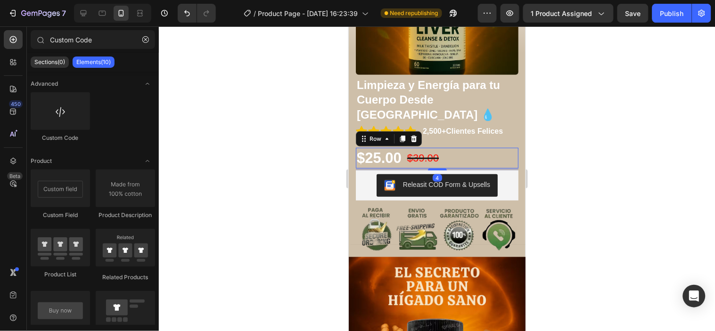
click at [486, 148] on div "$25.00 Product Price Product Price $39.00 Product Price Product Price <script> …" at bounding box center [436, 158] width 163 height 21
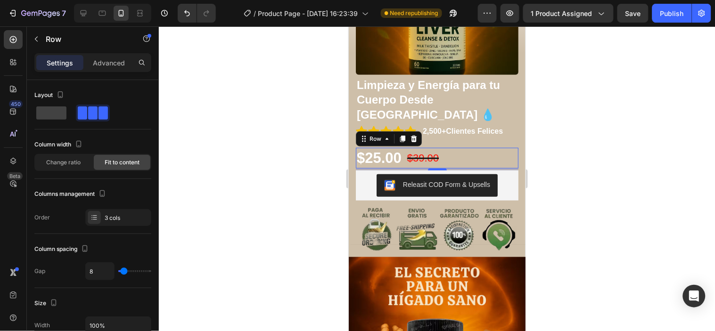
click at [560, 168] on div at bounding box center [437, 178] width 556 height 305
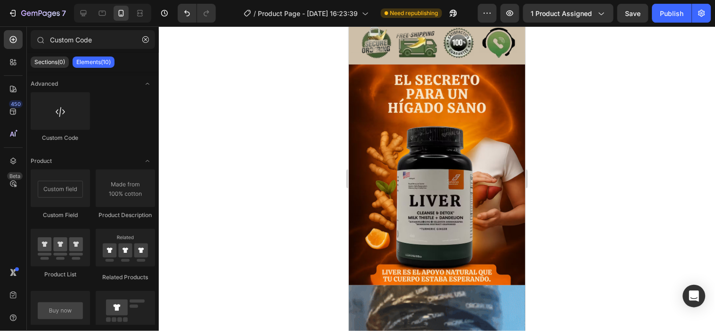
scroll to position [140, 0]
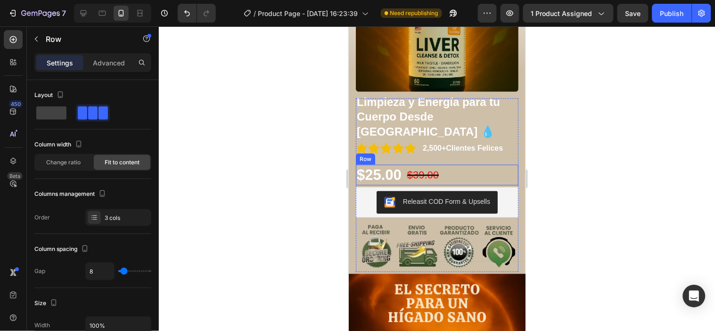
click at [473, 165] on div "$25.00 Product Price Product Price $39.00 Product Price Product Price <script> …" at bounding box center [436, 175] width 163 height 21
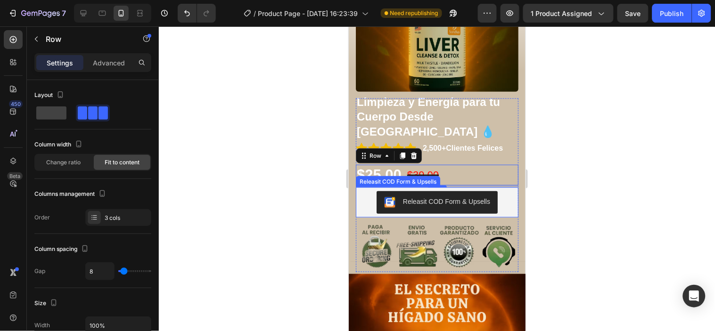
click at [230, 210] on div at bounding box center [437, 178] width 556 height 305
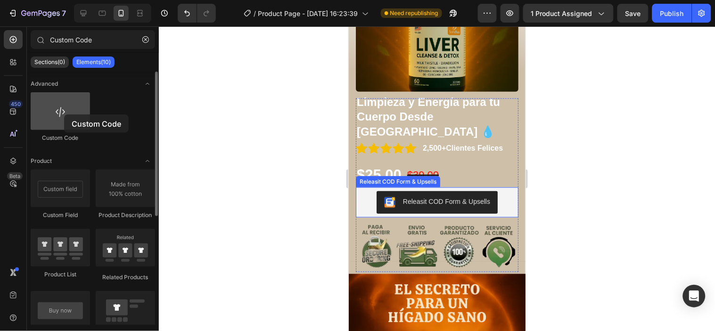
click at [64, 115] on div at bounding box center [60, 111] width 59 height 38
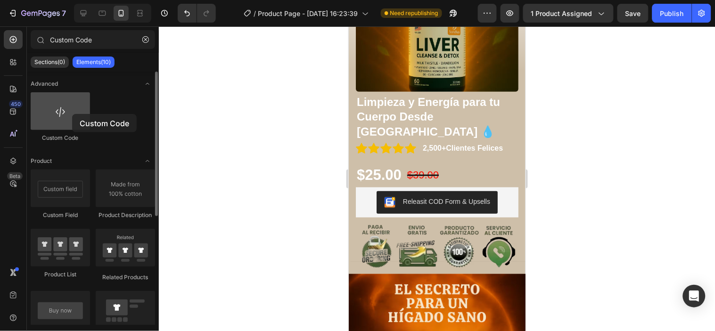
click at [72, 114] on div at bounding box center [60, 111] width 59 height 38
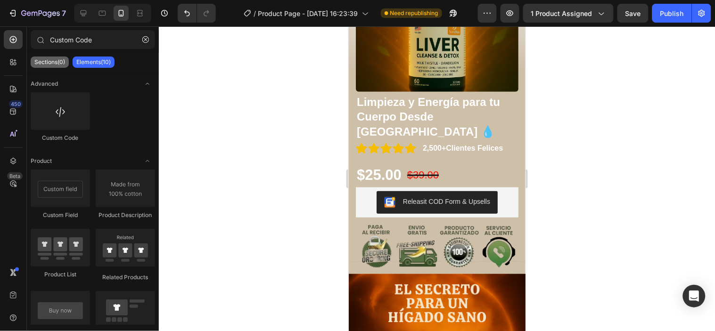
click at [56, 64] on p "Sections(0)" at bounding box center [49, 62] width 31 height 8
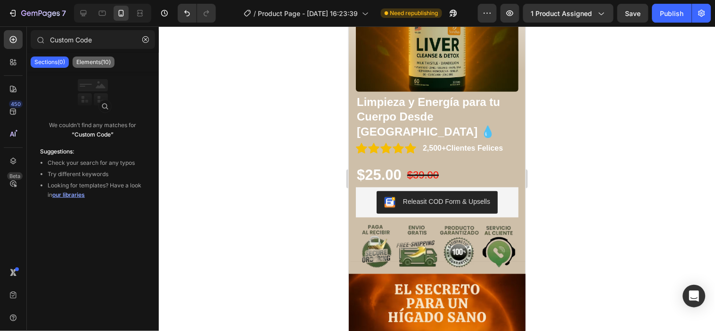
click at [89, 61] on p "Elements(10)" at bounding box center [93, 62] width 34 height 8
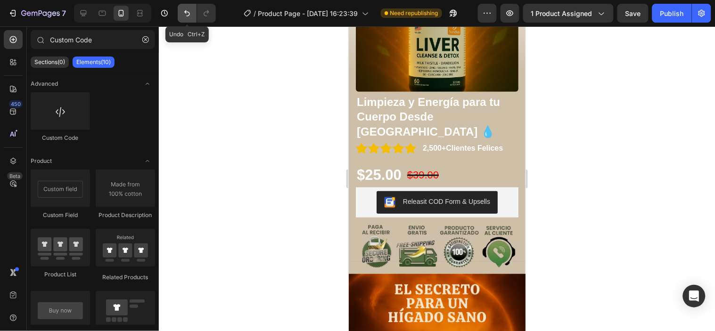
click at [187, 16] on icon "Undo/Redo" at bounding box center [187, 13] width 6 height 6
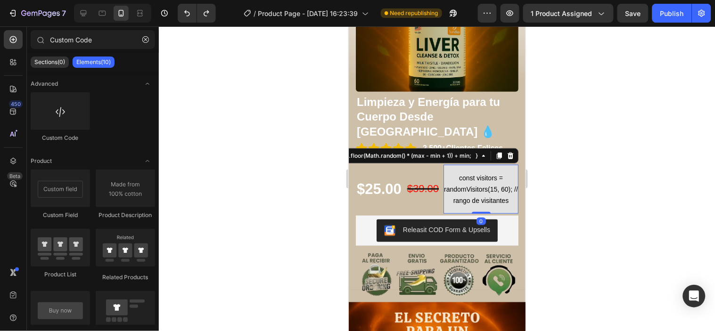
click at [486, 172] on span "const visitors = randomVisitors(15, 60); // rango de visitantes" at bounding box center [480, 189] width 75 height 34
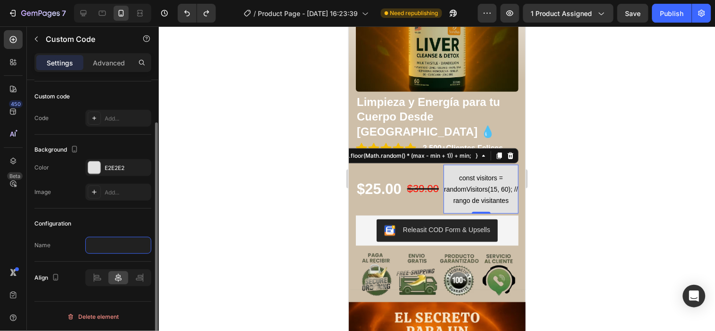
scroll to position [0, 0]
paste input "function updateVisitors() { document.getElementById("counter-number").textConte…"
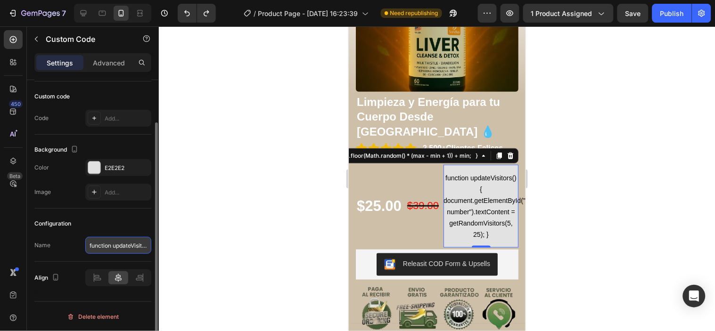
scroll to position [0, 274]
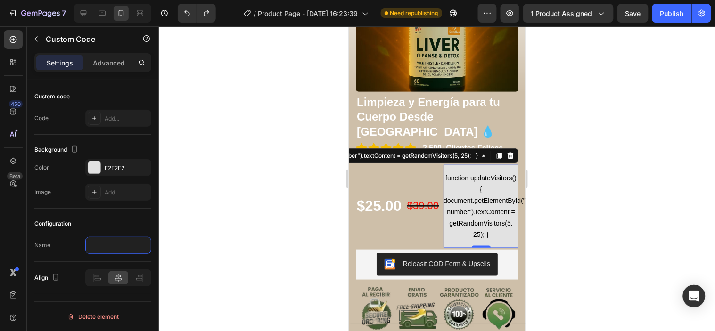
type input "function updateVisitors() { document.getElementById("counter-number").textConte…"
click at [252, 223] on div at bounding box center [437, 178] width 556 height 305
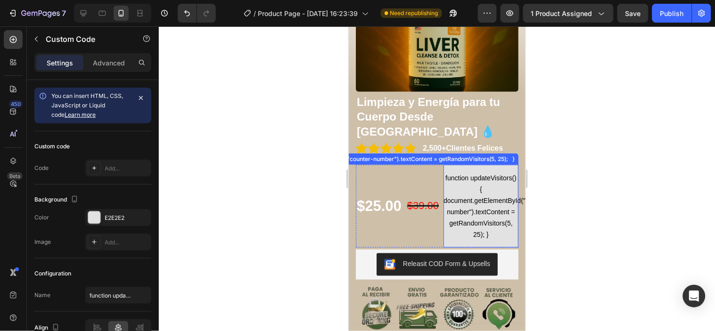
click at [499, 207] on span "function updateVisitors() { document.getElementById("counter-number").textConte…" at bounding box center [480, 206] width 75 height 68
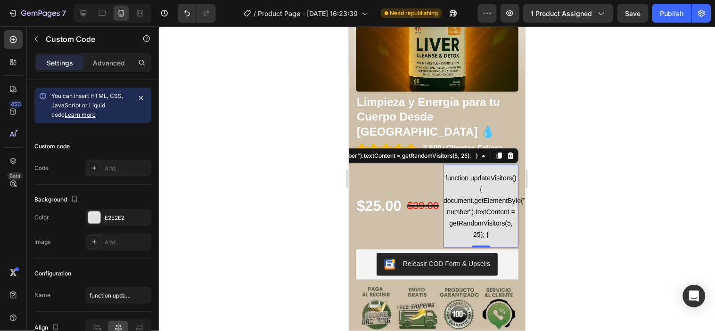
click at [237, 209] on div at bounding box center [437, 178] width 556 height 305
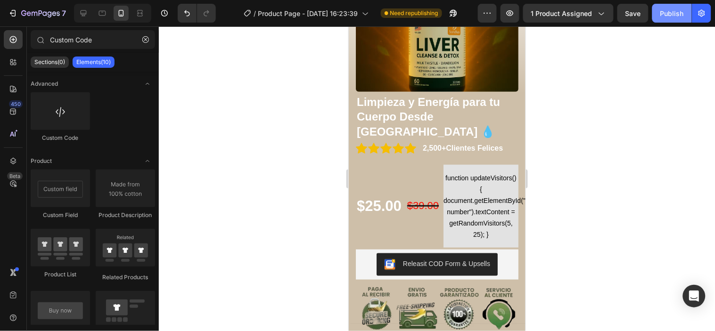
click at [656, 15] on button "Publish" at bounding box center [672, 13] width 40 height 19
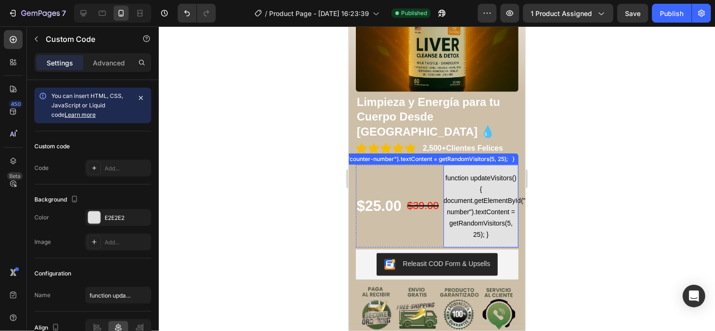
click at [487, 206] on span "function updateVisitors() { document.getElementById("counter-number").textConte…" at bounding box center [480, 206] width 75 height 68
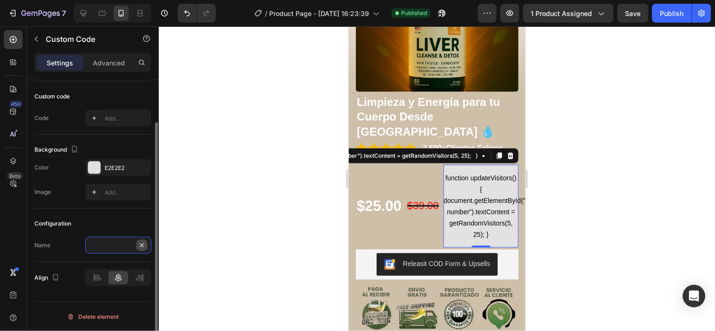
scroll to position [0, 0]
paste input "updateVisitors(); setInterval(updateVisitors, 8000); // cambia cada 8 segundos …"
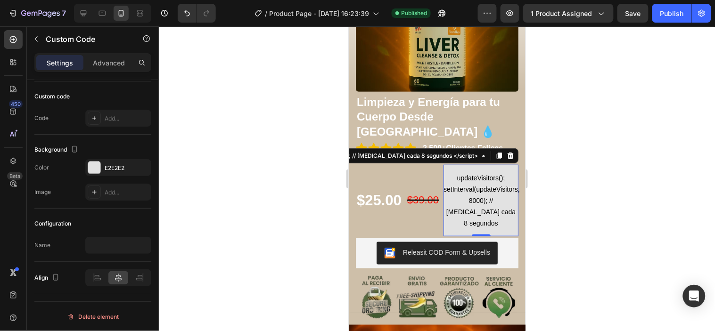
type input "updateVisitors(); setInterval(updateVisitors, 8000); // cambia cada 8 segundos …"
click at [279, 211] on div at bounding box center [437, 178] width 556 height 305
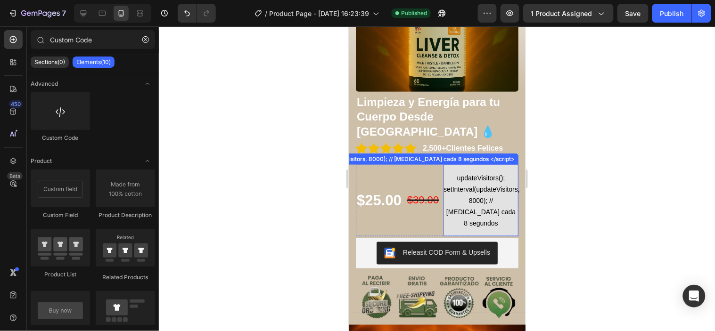
click at [473, 172] on span "updateVisitors(); setInterval(updateVisitors, 8000); // cambia cada 8 segundos" at bounding box center [480, 200] width 75 height 57
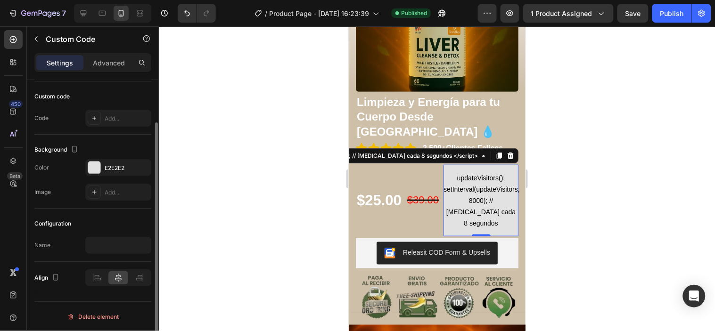
click at [250, 217] on div at bounding box center [437, 178] width 556 height 305
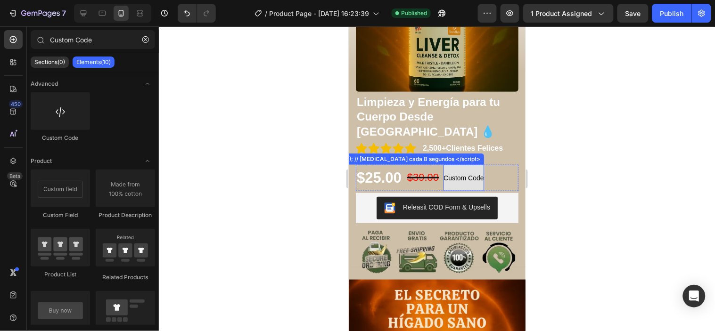
click at [474, 172] on span "Custom Code" at bounding box center [463, 177] width 41 height 11
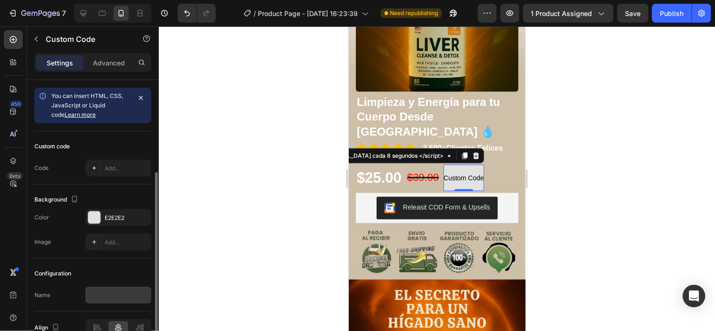
scroll to position [50, 0]
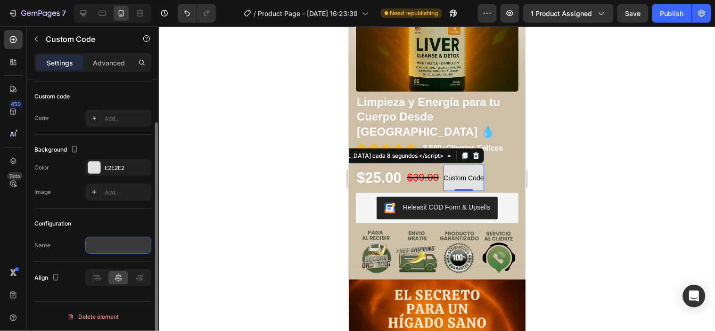
click at [124, 238] on input "text" at bounding box center [118, 245] width 66 height 17
paste input "<div id="visitors-counter" style="font-size:16px; font-weight:bold; padding:10p…"
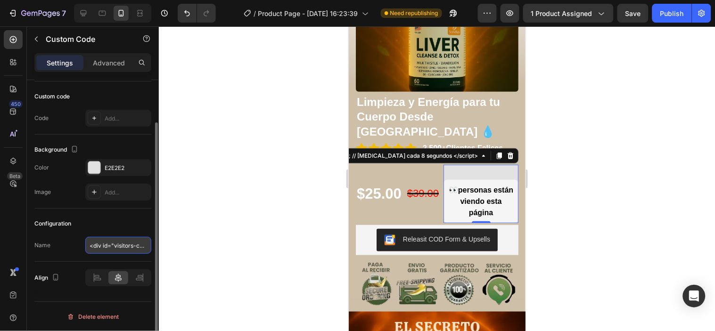
scroll to position [0, 571]
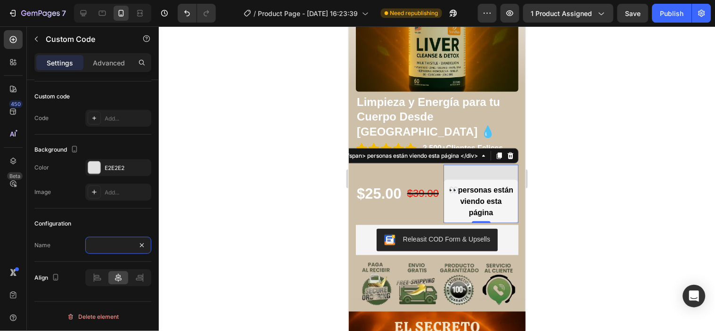
type input "<div id="visitors-counter" style="font-size:16px; font-weight:bold; padding:10p…"
click at [276, 215] on div at bounding box center [437, 178] width 556 height 305
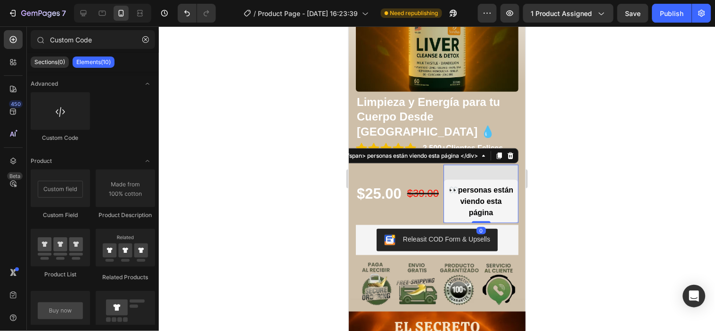
click at [497, 180] on div "👀 personas están viendo esta página" at bounding box center [480, 201] width 75 height 43
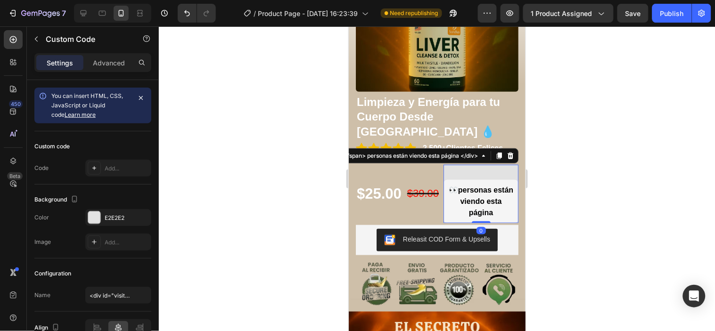
click at [486, 165] on p at bounding box center [480, 172] width 75 height 15
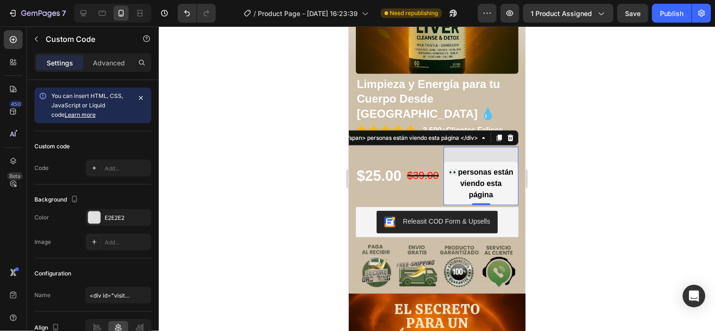
scroll to position [140, 0]
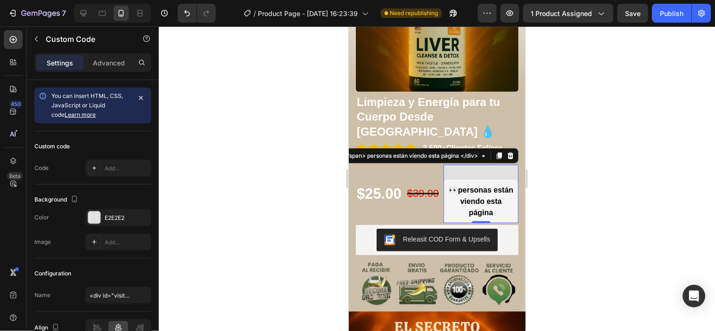
click at [255, 203] on div at bounding box center [437, 178] width 556 height 305
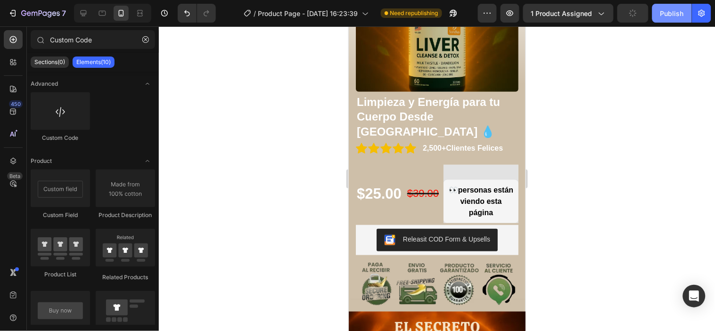
click at [666, 11] on div "Publish" at bounding box center [673, 13] width 24 height 10
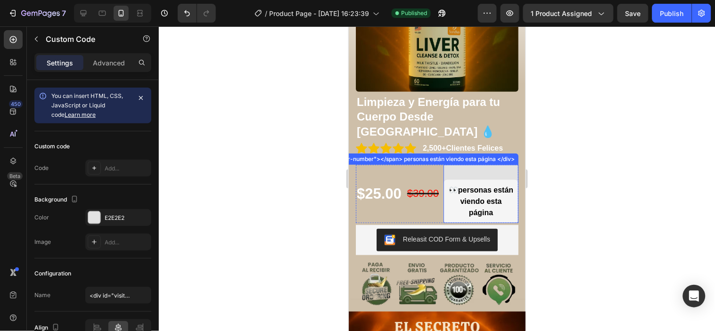
click at [494, 180] on div "👀 personas están viendo esta página" at bounding box center [480, 201] width 75 height 43
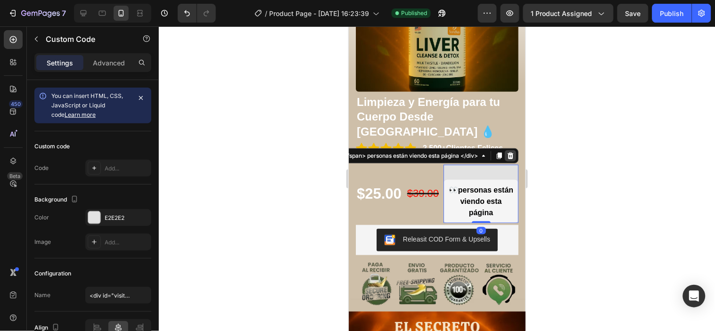
click at [507, 152] on icon at bounding box center [510, 155] width 6 height 7
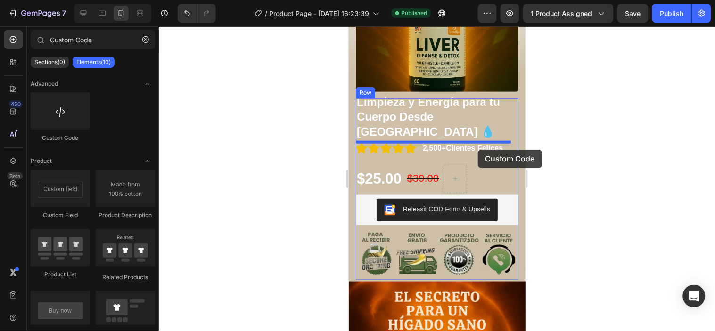
drag, startPoint x: 415, startPoint y: 136, endPoint x: 478, endPoint y: 149, distance: 63.7
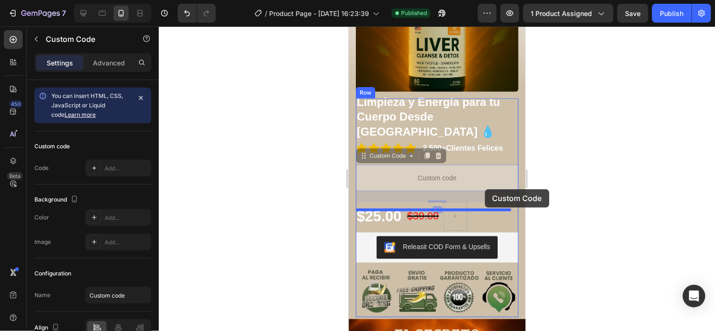
drag, startPoint x: 483, startPoint y: 154, endPoint x: 485, endPoint y: 189, distance: 34.9
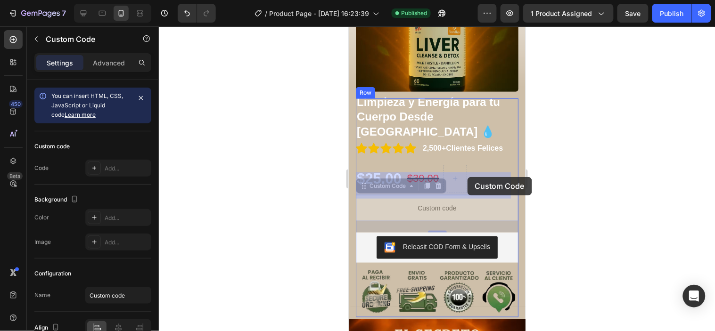
drag, startPoint x: 446, startPoint y: 182, endPoint x: 467, endPoint y: 177, distance: 22.4
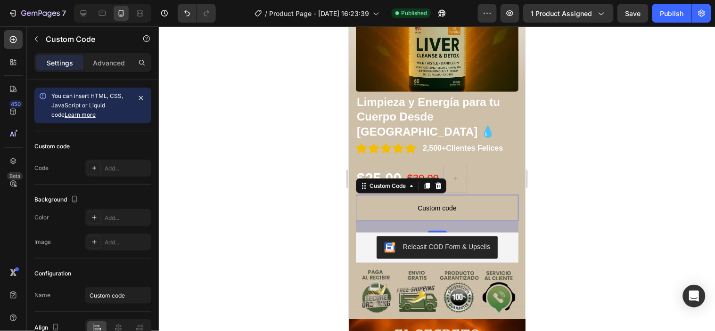
click at [562, 169] on div at bounding box center [437, 178] width 556 height 305
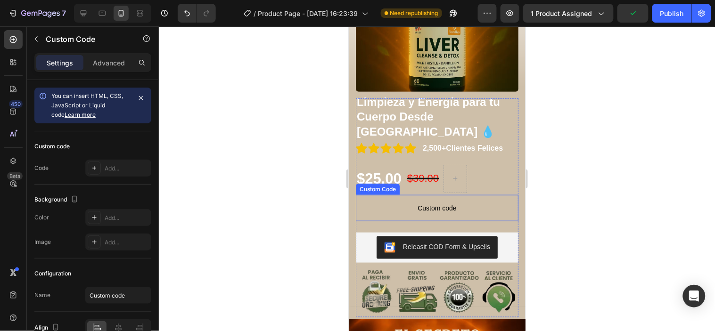
click at [471, 202] on span "Custom code" at bounding box center [436, 207] width 163 height 11
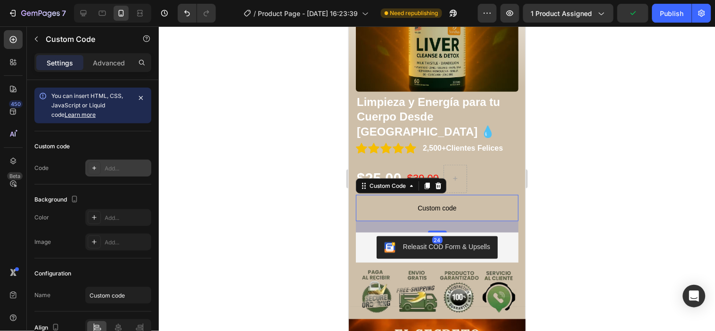
scroll to position [50, 0]
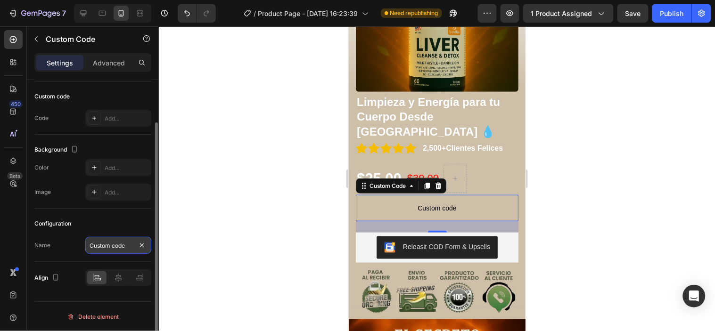
click at [121, 250] on input "Custom code" at bounding box center [118, 245] width 66 height 17
click at [83, 261] on div "Configuration Name Custom code" at bounding box center [92, 235] width 117 height 53
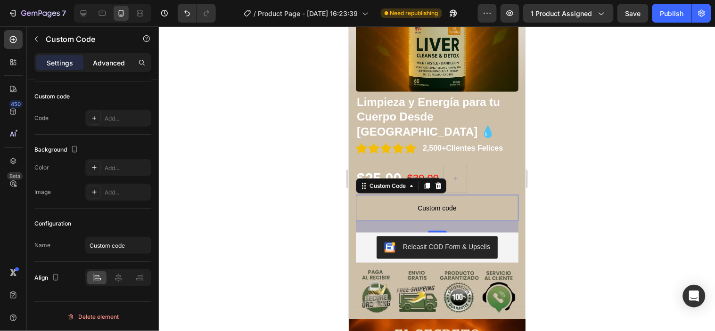
click at [109, 62] on p "Advanced" at bounding box center [109, 63] width 32 height 10
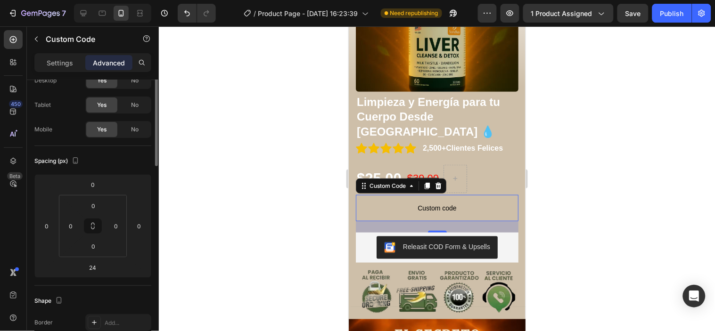
scroll to position [0, 0]
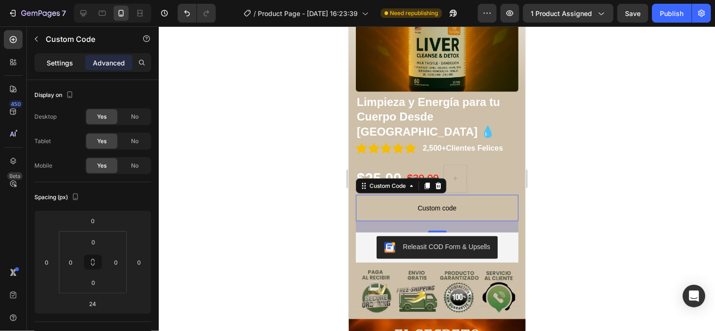
click at [77, 63] on div "Settings" at bounding box center [59, 62] width 47 height 15
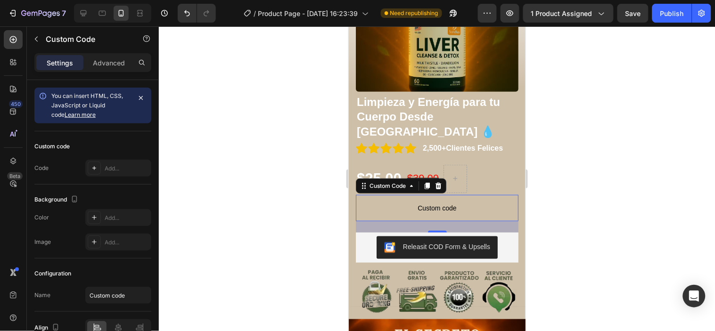
click at [449, 202] on span "Custom code" at bounding box center [436, 207] width 163 height 11
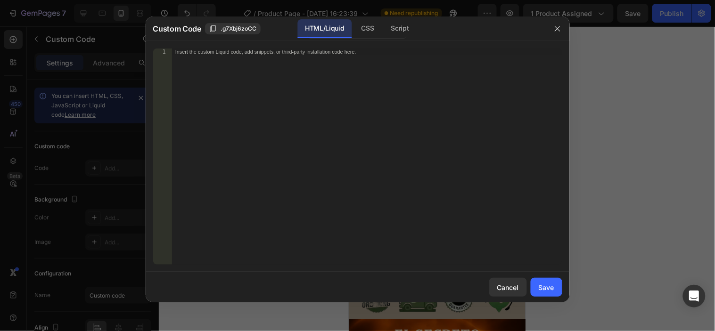
click at [449, 182] on div "Insert the custom Liquid code, add snippets, or third-party installation code h…" at bounding box center [367, 164] width 390 height 230
paste textarea "</script>"
type textarea "</script>"
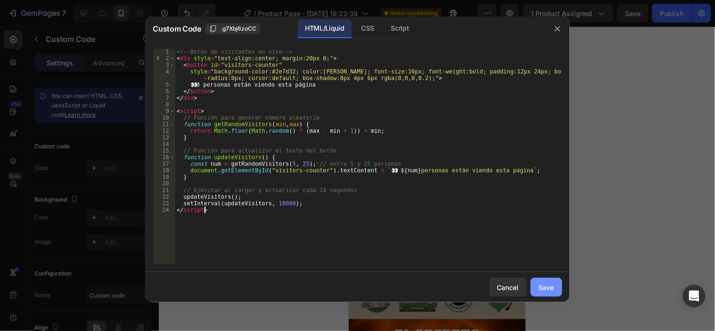
click at [538, 292] on button "Save" at bounding box center [547, 287] width 32 height 19
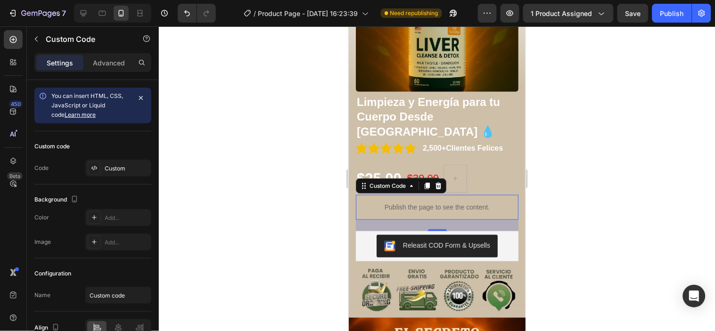
click at [280, 192] on div at bounding box center [437, 178] width 556 height 305
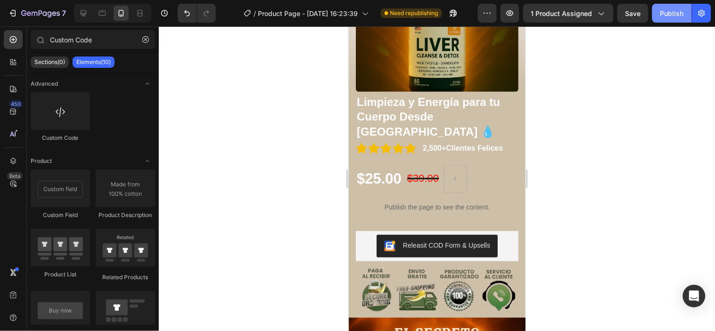
click at [683, 18] on button "Publish" at bounding box center [672, 13] width 40 height 19
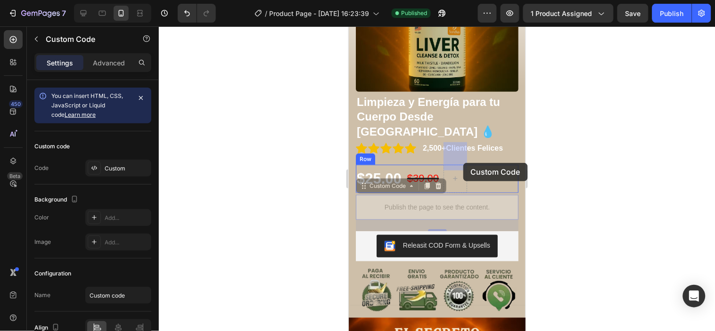
drag, startPoint x: 434, startPoint y: 182, endPoint x: 463, endPoint y: 163, distance: 34.8
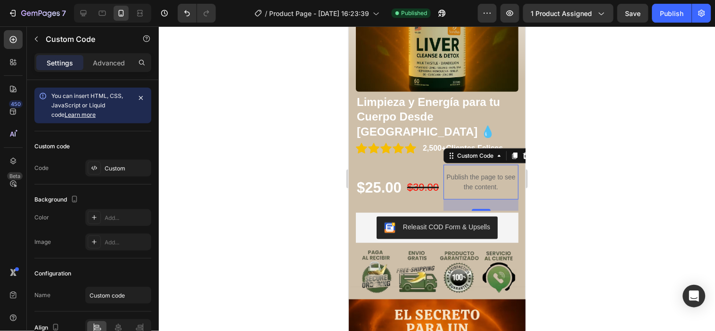
click at [492, 172] on p "Publish the page to see the content." at bounding box center [480, 182] width 75 height 20
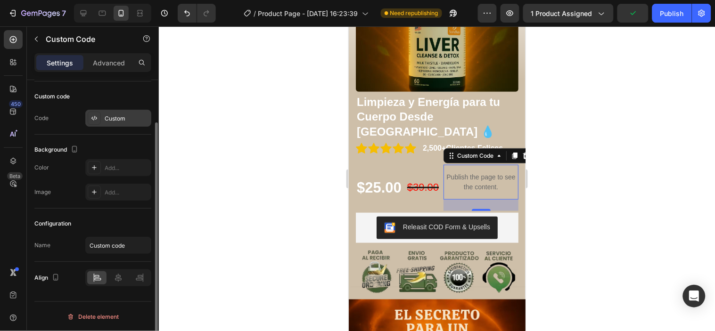
click at [110, 124] on div "Custom" at bounding box center [118, 118] width 66 height 17
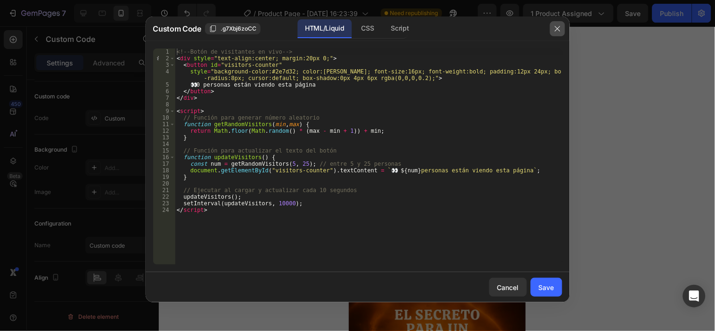
click at [558, 33] on button "button" at bounding box center [557, 28] width 15 height 15
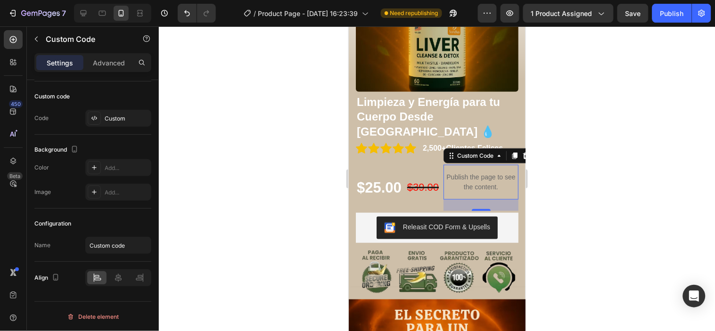
click at [485, 172] on p "Publish the page to see the content." at bounding box center [480, 182] width 75 height 20
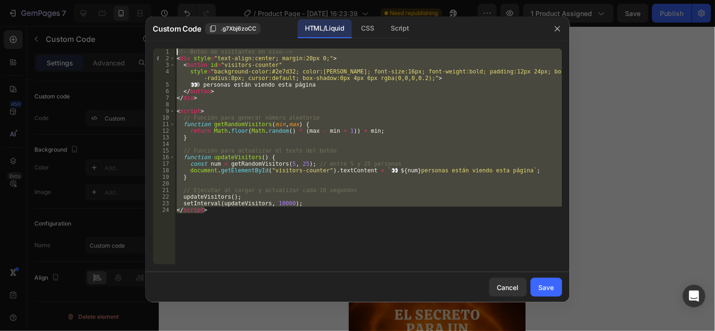
drag, startPoint x: 223, startPoint y: 218, endPoint x: 178, endPoint y: 36, distance: 187.5
click at [178, 36] on div "Custom Code .g7Xbj6zoCC HTML/Liquid CSS Script </script> 1 2 3 4 5 6 7 8 9 10 1…" at bounding box center [358, 160] width 424 height 286
paste textarea "/script"
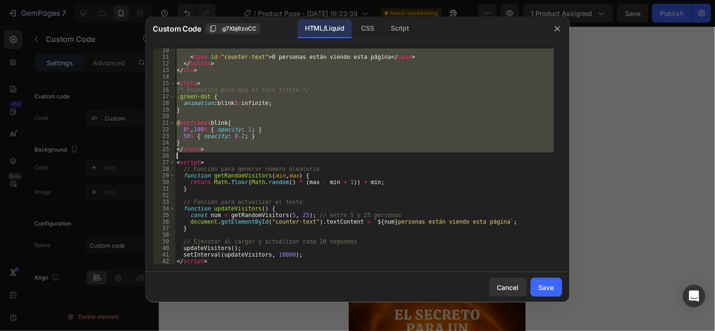
scroll to position [81, 0]
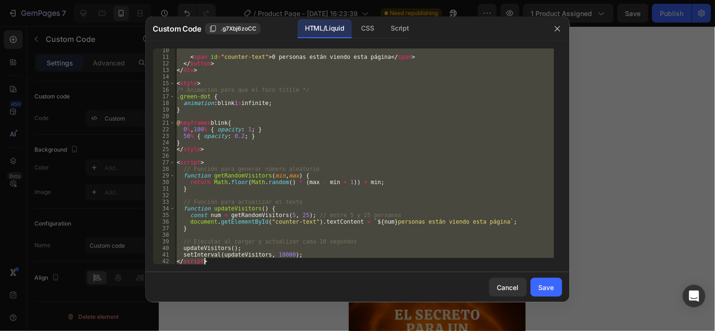
drag, startPoint x: 179, startPoint y: 49, endPoint x: 281, endPoint y: 283, distance: 255.2
click at [281, 283] on div "Custom Code .g7Xbj6zoCC HTML/Liquid CSS Script </script> 10 11 12 13 14 15 16 1…" at bounding box center [358, 160] width 424 height 286
paste textarea
type textarea "</script>"
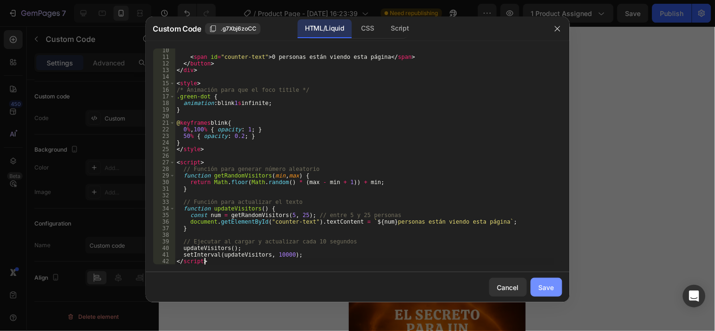
click at [552, 285] on div "Save" at bounding box center [547, 288] width 16 height 10
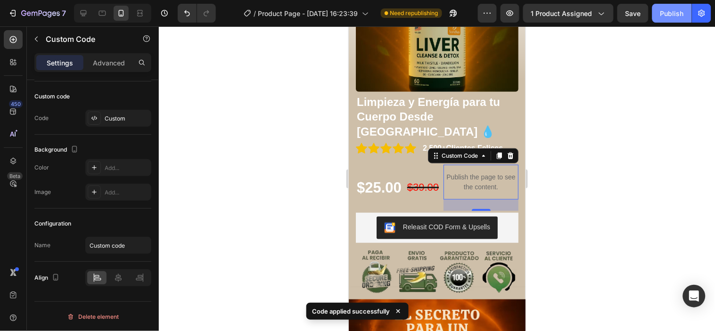
click at [666, 18] on button "Publish" at bounding box center [672, 13] width 40 height 19
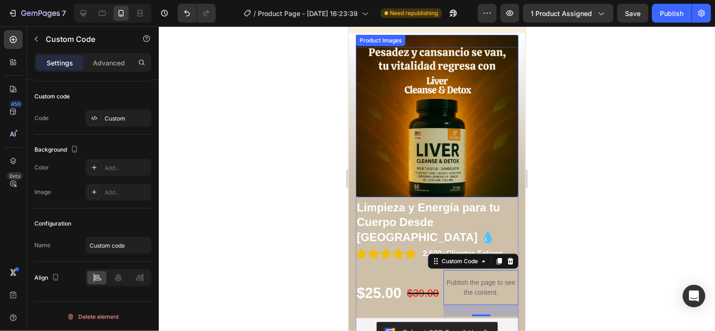
scroll to position [52, 0]
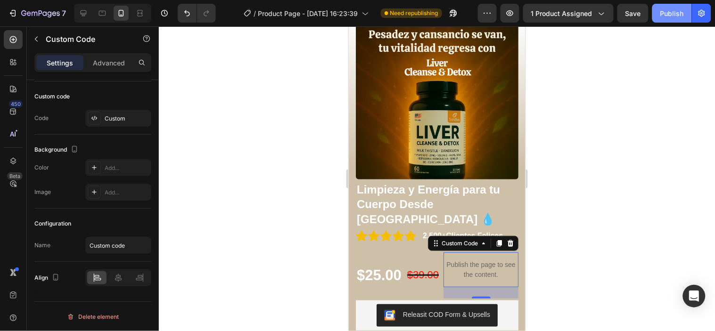
click at [661, 17] on div "Publish" at bounding box center [673, 13] width 24 height 10
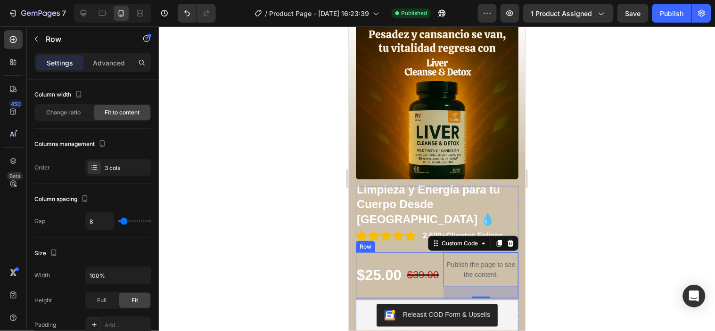
click at [417, 261] on div "$39.00 Product Price Product Price" at bounding box center [422, 275] width 33 height 46
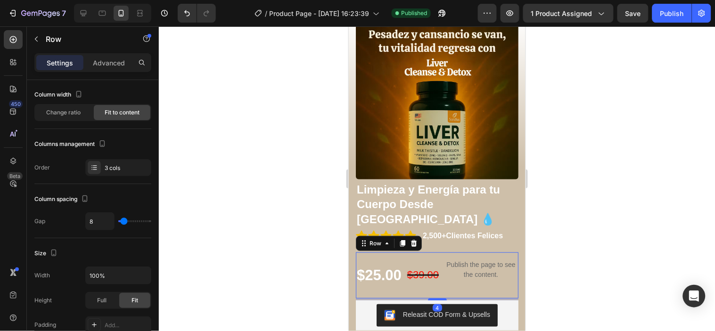
scroll to position [0, 0]
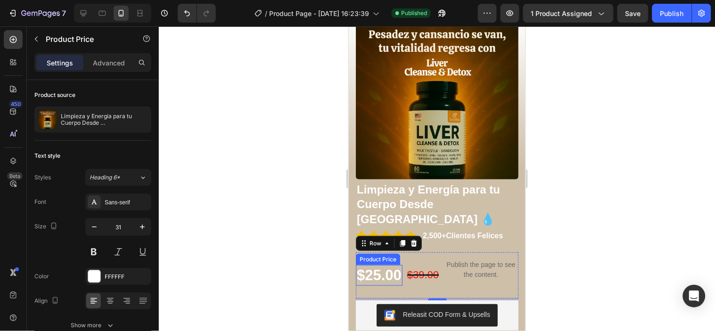
click at [374, 265] on div "$25.00" at bounding box center [378, 275] width 47 height 21
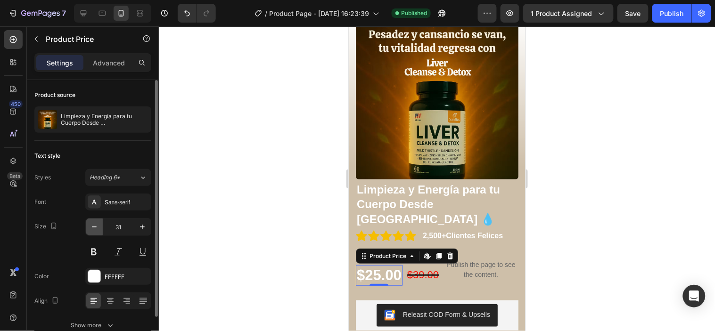
click at [99, 231] on button "button" at bounding box center [94, 227] width 17 height 17
type input "28"
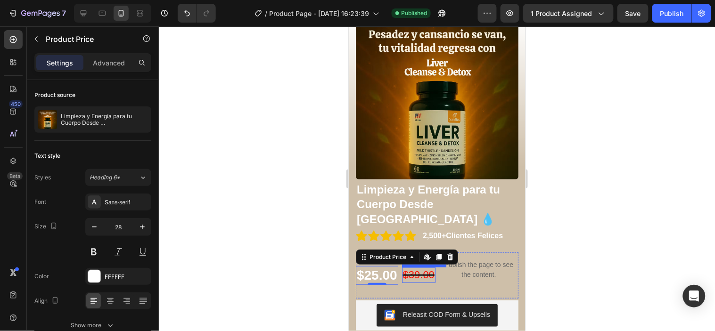
click at [421, 267] on div "$39.00 Product Price Product Price" at bounding box center [418, 275] width 33 height 16
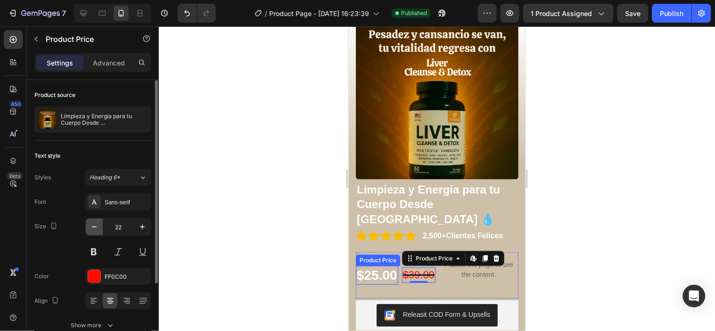
click at [97, 234] on button "button" at bounding box center [94, 227] width 17 height 17
type input "19"
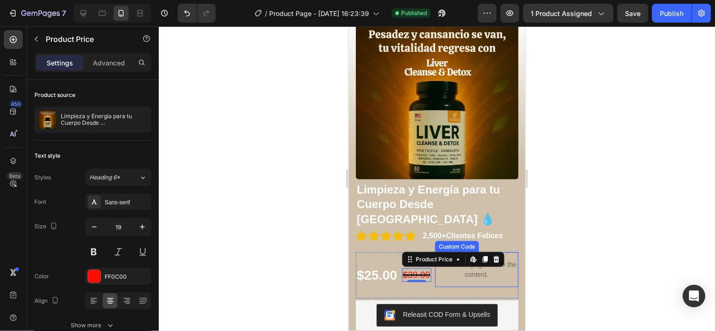
click at [476, 260] on p "Publish the page to see the content." at bounding box center [476, 270] width 83 height 20
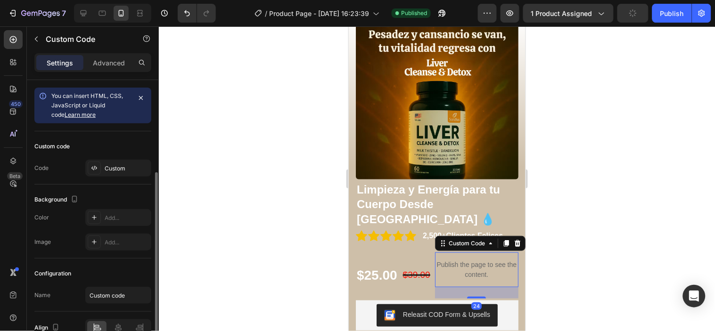
scroll to position [50, 0]
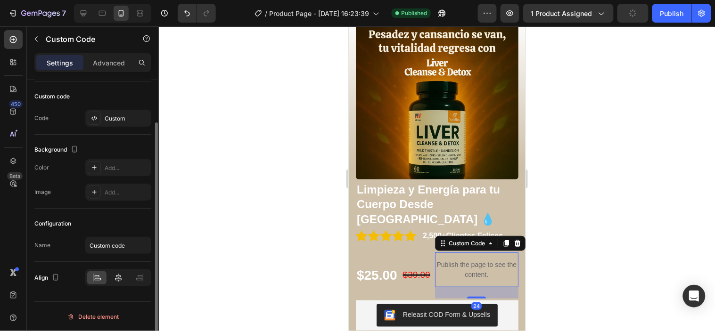
click at [118, 277] on icon at bounding box center [118, 277] width 9 height 9
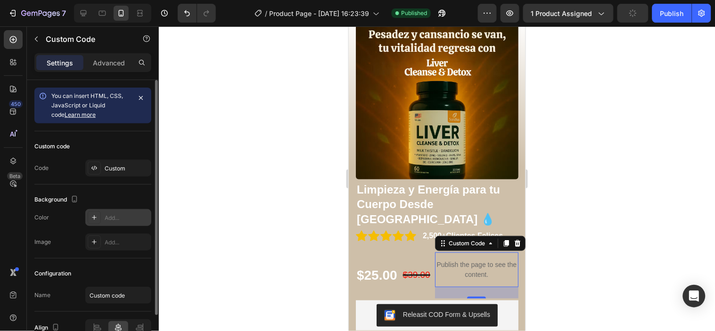
click at [124, 217] on div "Add..." at bounding box center [127, 218] width 44 height 8
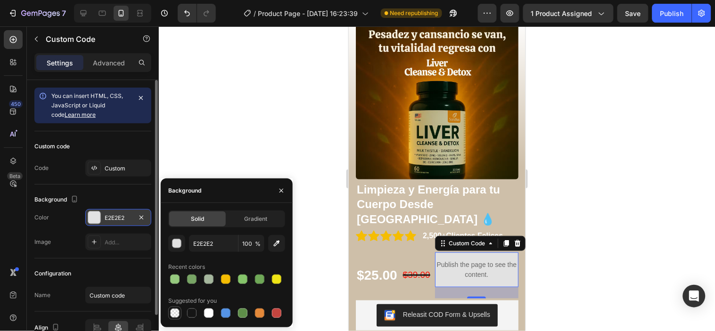
click at [179, 315] on div at bounding box center [174, 313] width 9 height 9
type input "000000"
type input "0"
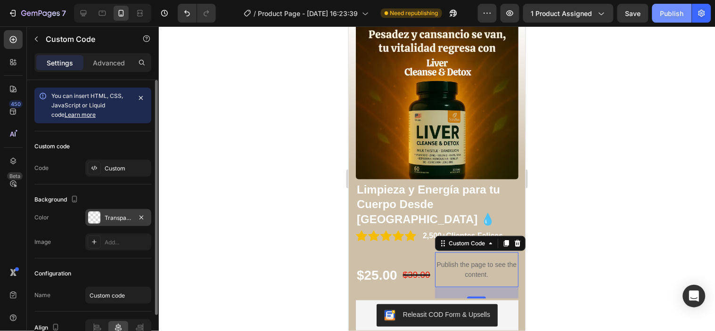
click at [663, 15] on div "Publish" at bounding box center [673, 13] width 24 height 10
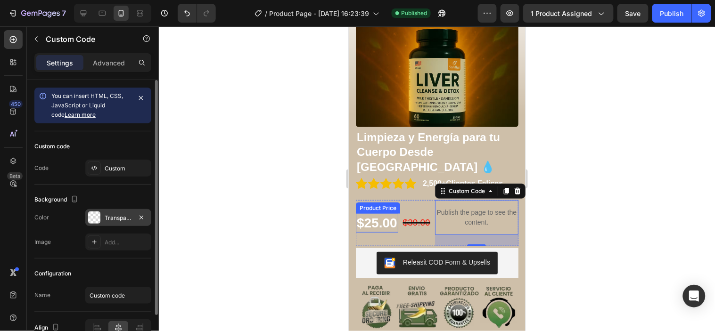
click at [377, 214] on div "$25.00" at bounding box center [376, 223] width 42 height 19
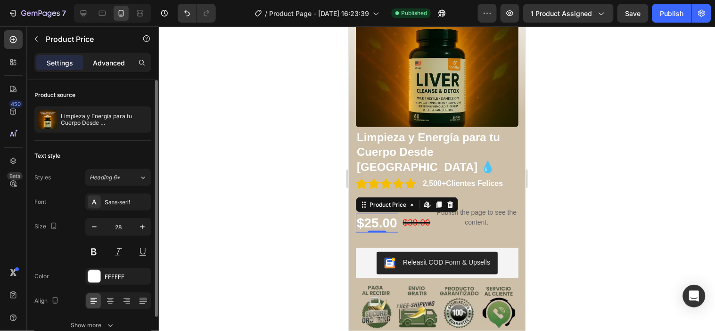
click at [102, 57] on div "Advanced" at bounding box center [108, 62] width 47 height 15
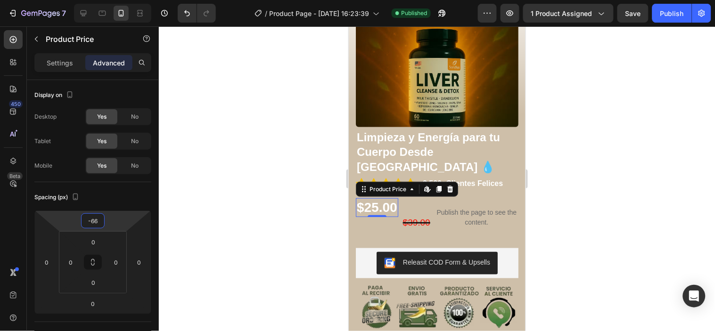
type input "-68"
drag, startPoint x: 120, startPoint y: 216, endPoint x: 116, endPoint y: 234, distance: 18.4
click at [116, 0] on html "7 Version history / Product Page - [DATE] 16:23:39 Published Preview 1 product …" at bounding box center [357, 0] width 715 height 0
click at [621, 251] on div at bounding box center [437, 178] width 556 height 305
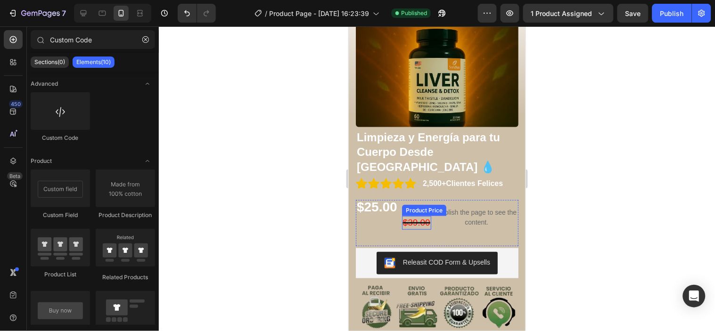
drag, startPoint x: 421, startPoint y: 195, endPoint x: 412, endPoint y: 195, distance: 9.0
click at [420, 216] on div "$39.00" at bounding box center [416, 223] width 29 height 14
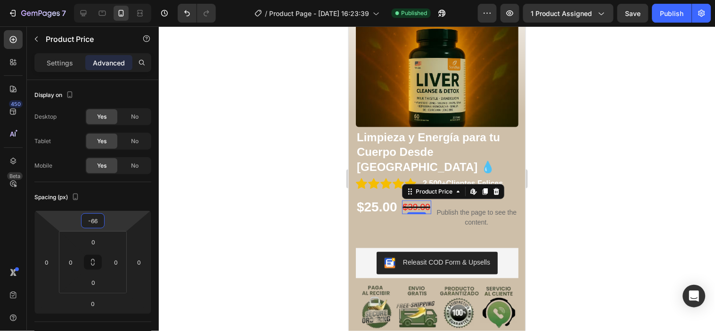
type input "-68"
drag, startPoint x: 124, startPoint y: 219, endPoint x: 125, endPoint y: 237, distance: 18.0
click at [125, 0] on html "7 Version history / Product Page - [DATE] 16:23:39 Published Preview 1 product …" at bounding box center [357, 0] width 715 height 0
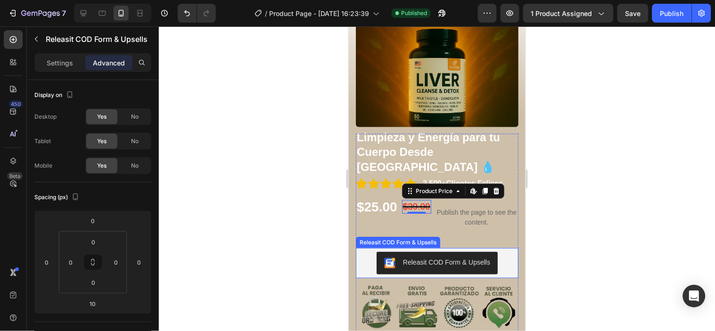
click at [364, 252] on div "Releasit COD Form & Upsells" at bounding box center [436, 263] width 155 height 23
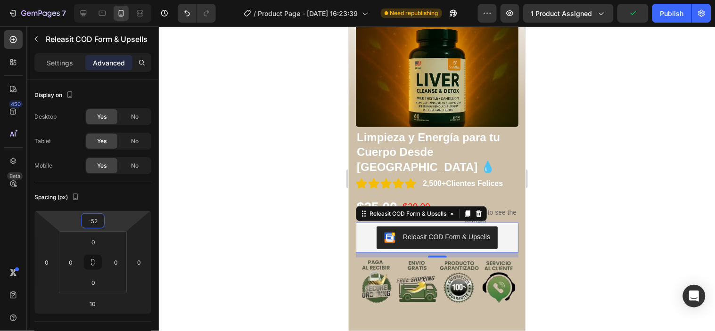
type input "-50"
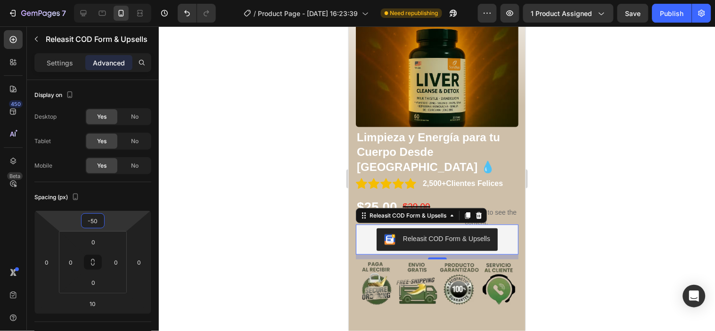
drag, startPoint x: 124, startPoint y: 217, endPoint x: 116, endPoint y: 230, distance: 15.0
click at [116, 0] on html "7 Version history / Product Page - [DATE] 16:23:39 Need republishing Preview 1 …" at bounding box center [357, 0] width 715 height 0
click at [652, 240] on div at bounding box center [437, 178] width 556 height 305
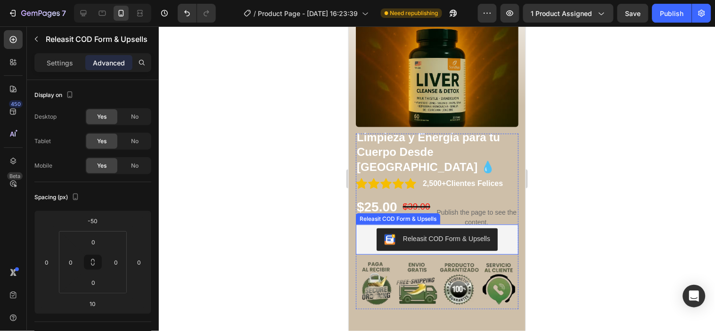
click at [504, 228] on div "Releasit COD Form & Upsells" at bounding box center [436, 239] width 163 height 30
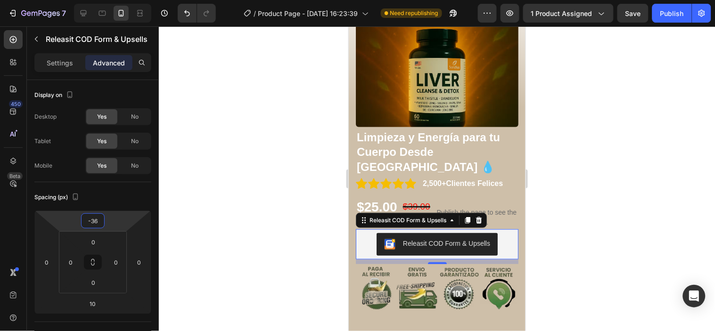
type input "-32"
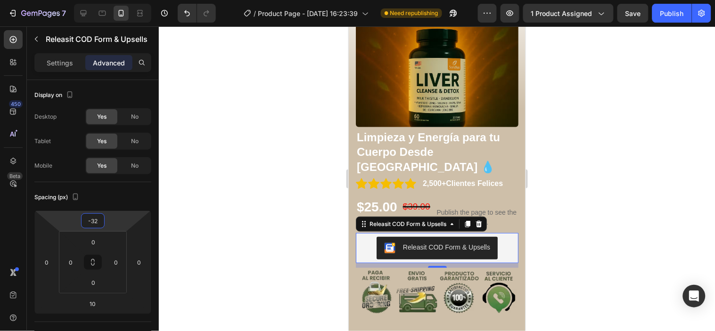
drag, startPoint x: 124, startPoint y: 218, endPoint x: 125, endPoint y: 213, distance: 4.7
click at [125, 0] on html "7 Version history / Product Page - [DATE] 16:23:39 Need republishing Preview 1 …" at bounding box center [357, 0] width 715 height 0
click at [559, 242] on div at bounding box center [437, 178] width 556 height 305
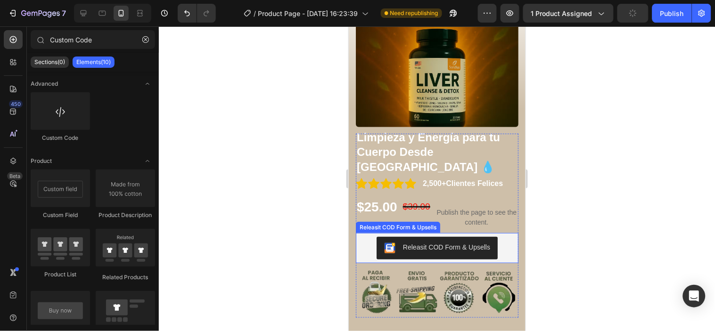
click at [501, 237] on div "Releasit COD Form & Upsells" at bounding box center [436, 248] width 155 height 23
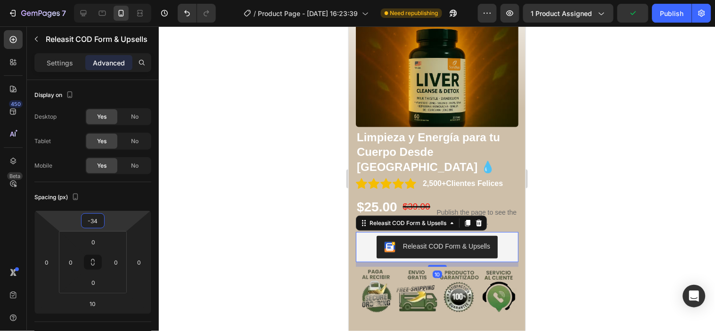
type input "-36"
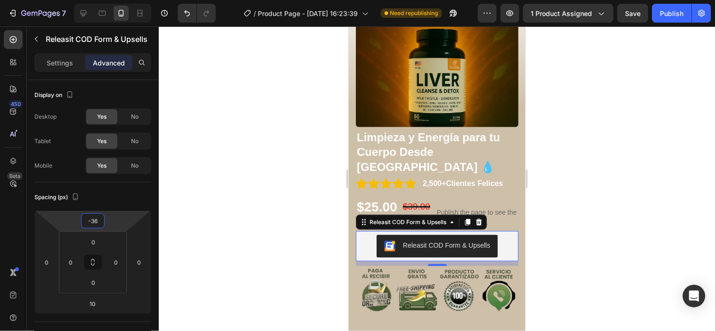
click at [125, 0] on html "7 Version history / Product Page - [DATE] 16:23:39 Need republishing Preview 1 …" at bounding box center [357, 0] width 715 height 0
click at [593, 247] on div at bounding box center [437, 178] width 556 height 305
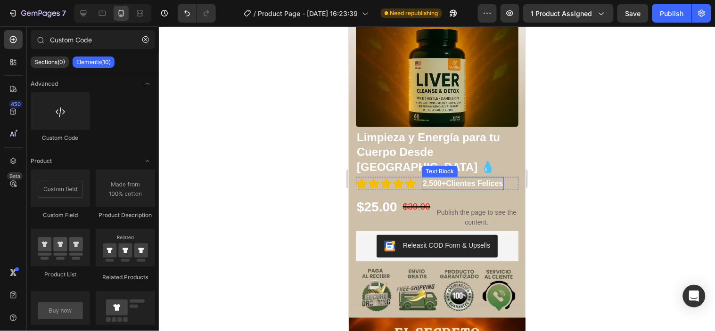
click at [454, 178] on p "2,500+Clientes Felices" at bounding box center [462, 183] width 80 height 11
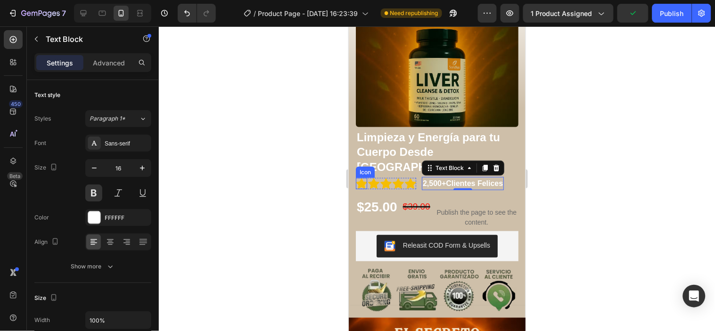
click at [358, 178] on icon at bounding box center [360, 183] width 11 height 11
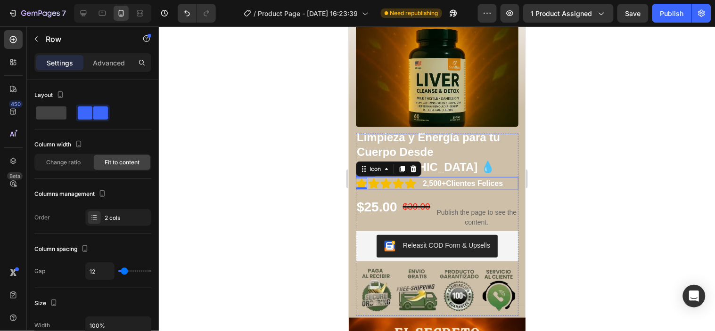
click at [418, 177] on div "Icon 0 Icon Icon Icon Icon Icon List 2,500+Clientes Felices Text Block Row" at bounding box center [436, 183] width 163 height 13
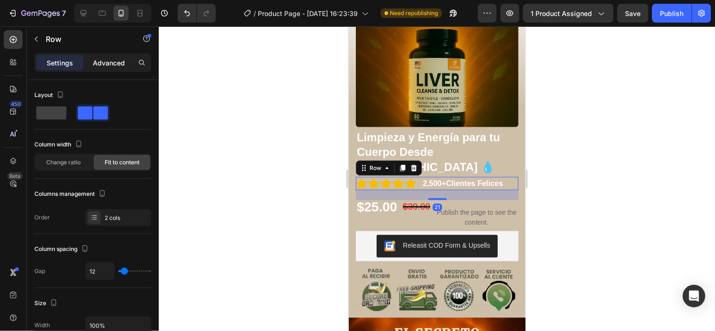
click at [113, 62] on p "Advanced" at bounding box center [109, 63] width 32 height 10
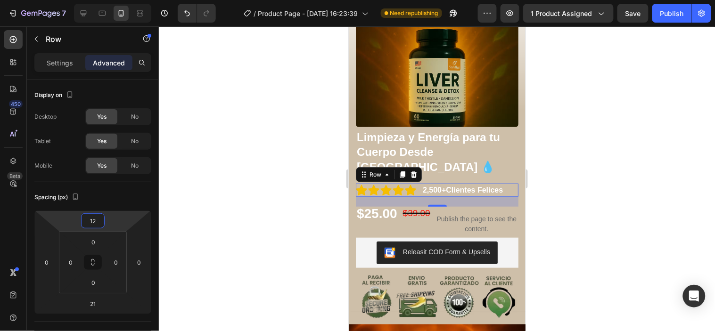
type input "8"
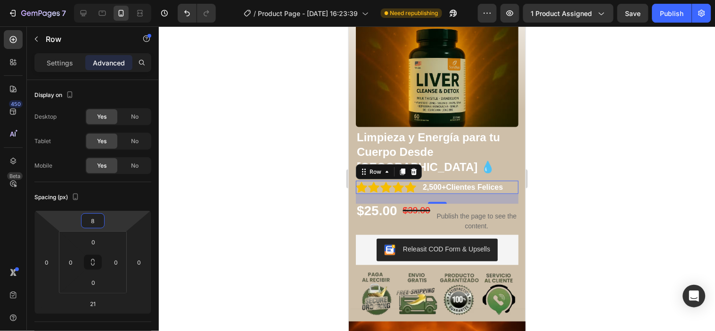
click at [116, 0] on html "7 Version history / Product Page - [DATE] 16:23:39 Need republishing Preview 1 …" at bounding box center [357, 0] width 715 height 0
click at [596, 161] on div at bounding box center [437, 178] width 556 height 305
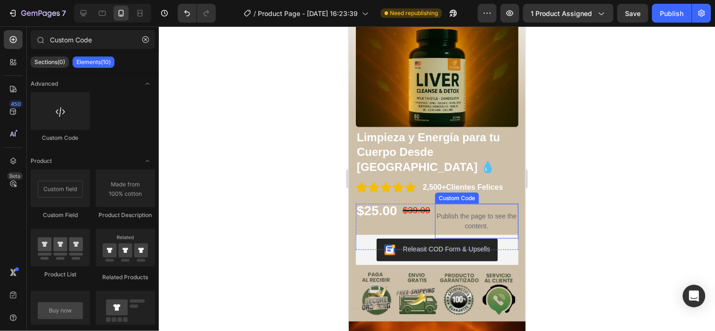
click at [471, 211] on p "Publish the page to see the content." at bounding box center [476, 221] width 83 height 20
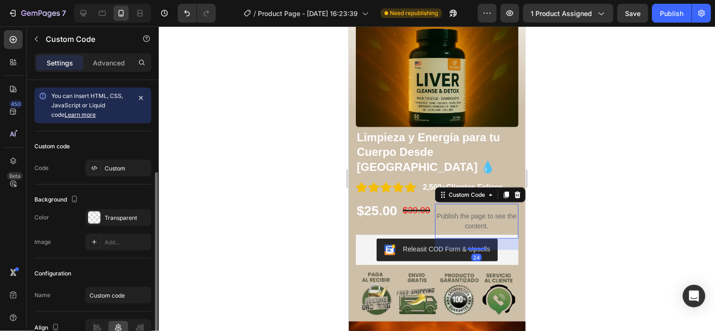
scroll to position [50, 0]
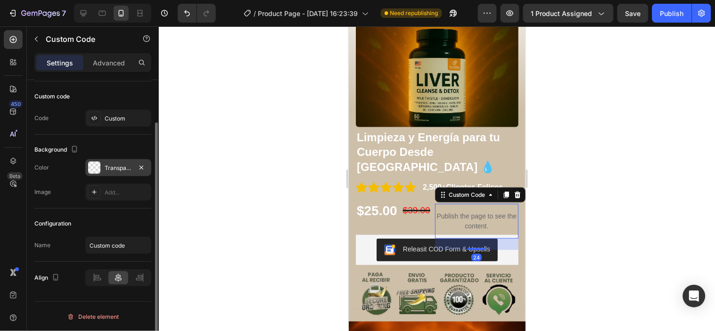
click at [105, 167] on div "Transparent" at bounding box center [118, 168] width 27 height 8
click at [109, 201] on div "Background The changes might be hidden by the video. Color Transparent Image Ad…" at bounding box center [92, 172] width 117 height 74
click at [109, 198] on div "Add..." at bounding box center [118, 192] width 66 height 17
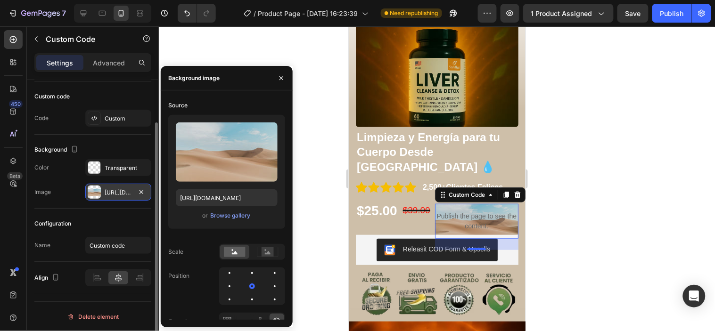
click at [109, 198] on div "[URL][DOMAIN_NAME]" at bounding box center [118, 192] width 66 height 17
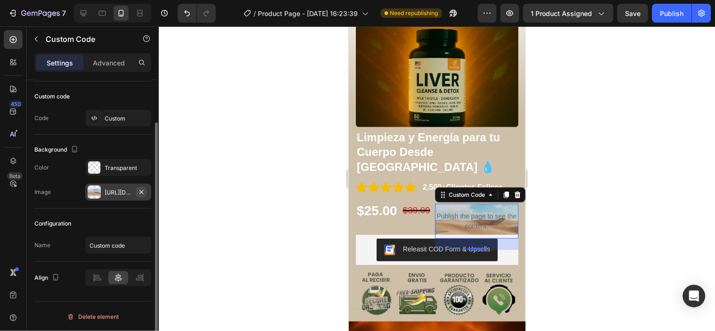
click at [143, 190] on icon "button" at bounding box center [142, 193] width 8 height 8
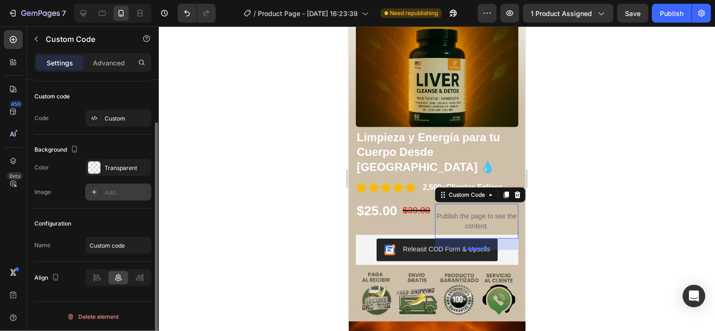
scroll to position [0, 0]
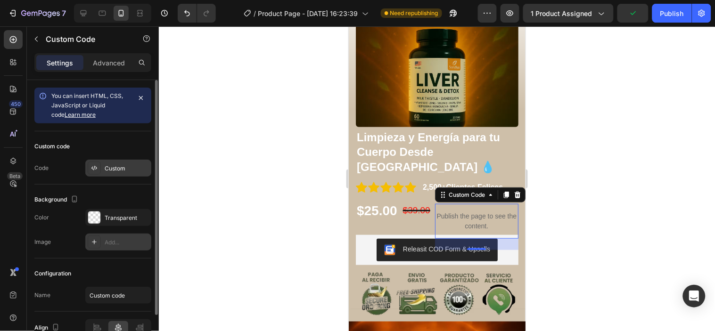
click at [124, 172] on div "Custom" at bounding box center [127, 169] width 44 height 8
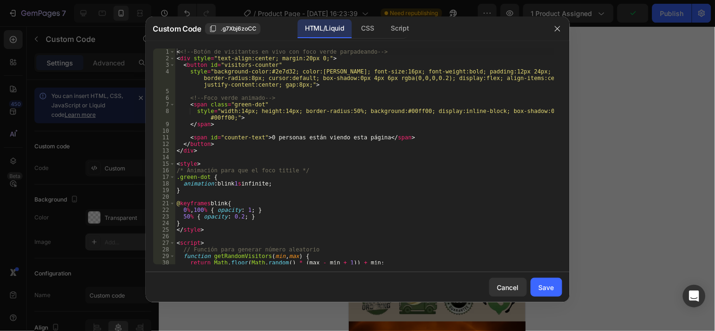
click at [622, 228] on div at bounding box center [357, 165] width 715 height 331
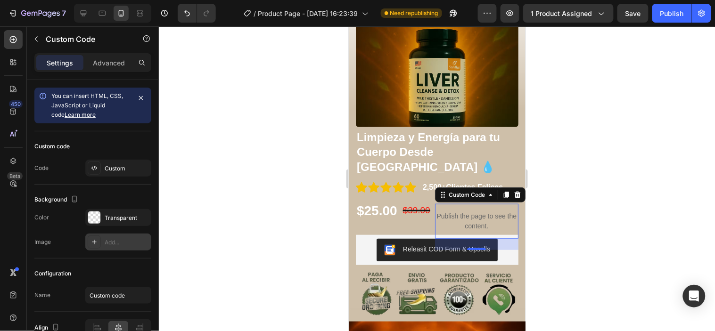
click at [103, 71] on div "Settings Advanced" at bounding box center [92, 62] width 117 height 19
click at [103, 67] on p "Advanced" at bounding box center [109, 63] width 32 height 10
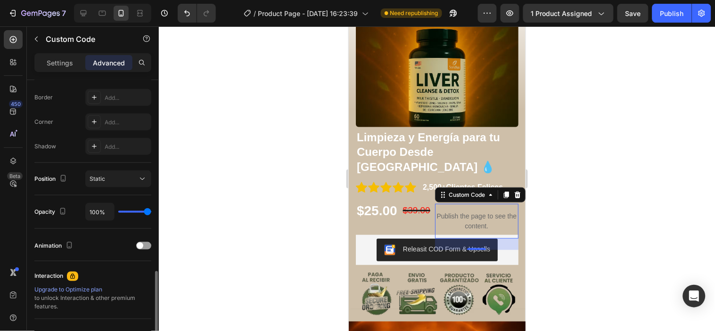
scroll to position [314, 0]
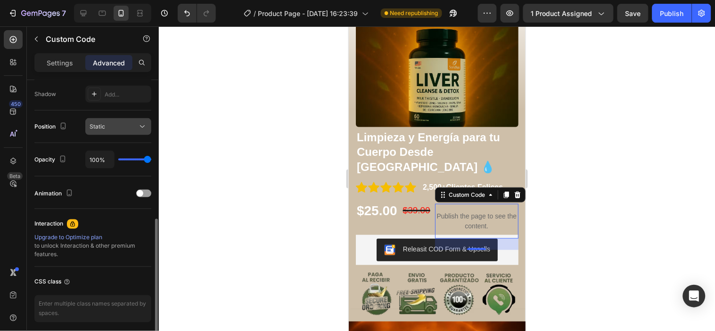
click at [120, 130] on div "Static" at bounding box center [114, 127] width 48 height 8
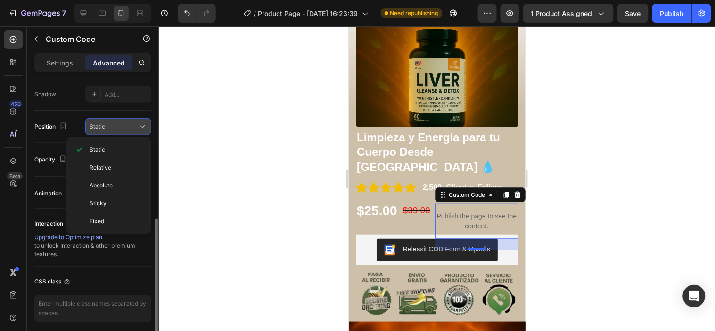
click at [120, 130] on div "Static" at bounding box center [114, 127] width 48 height 8
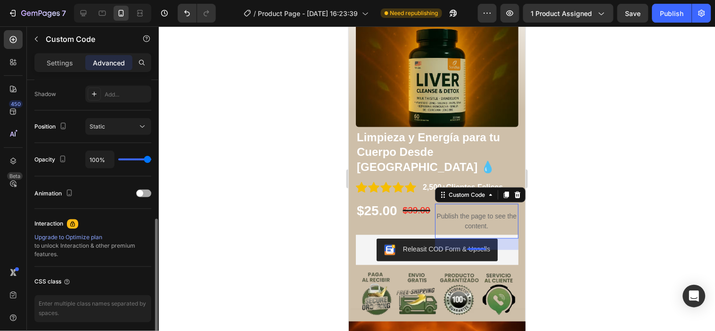
click at [142, 197] on div at bounding box center [143, 194] width 15 height 8
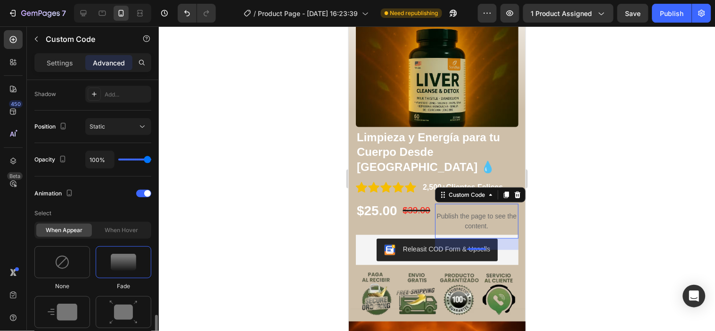
scroll to position [419, 0]
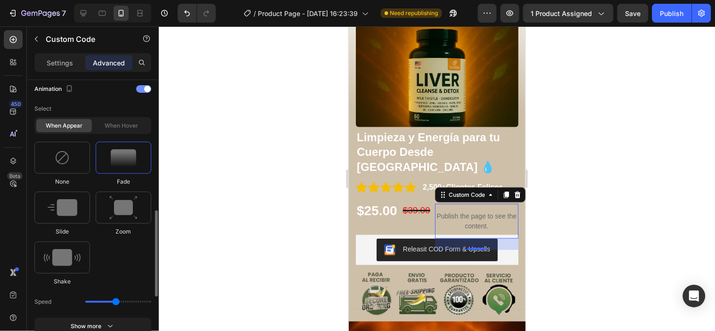
click at [148, 93] on div "Animation" at bounding box center [92, 89] width 117 height 15
click at [147, 90] on span at bounding box center [147, 89] width 7 height 7
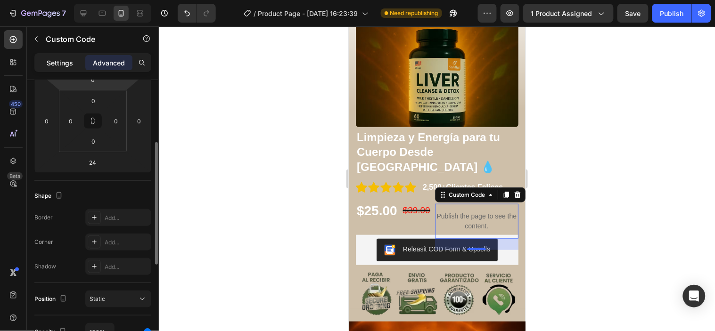
click at [72, 64] on p "Settings" at bounding box center [60, 63] width 26 height 10
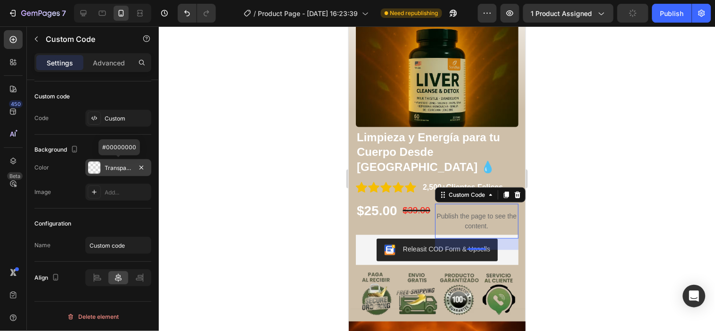
click at [108, 169] on div "Transparent" at bounding box center [118, 168] width 27 height 8
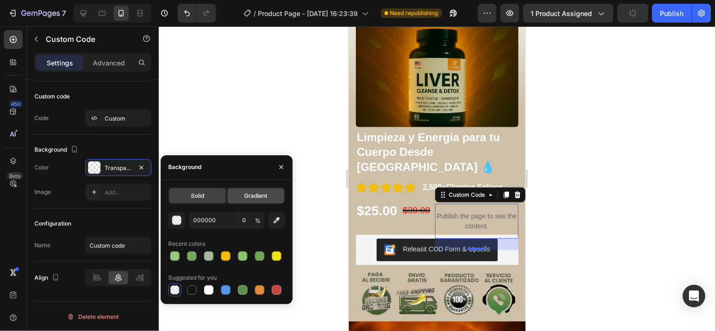
click at [244, 200] on div "Gradient" at bounding box center [256, 196] width 57 height 15
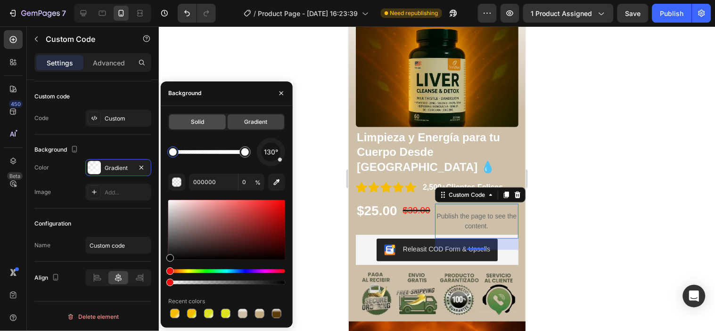
click at [214, 116] on div "Solid" at bounding box center [197, 122] width 57 height 15
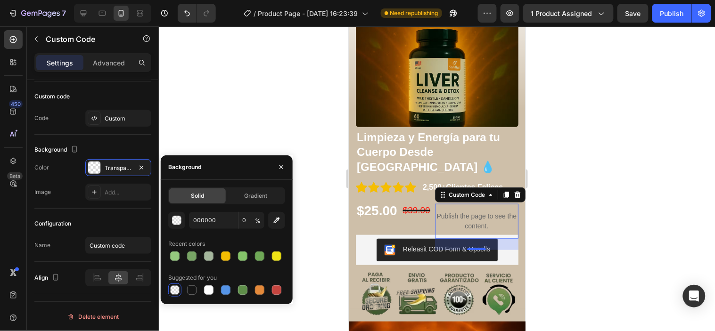
click at [175, 293] on div at bounding box center [174, 290] width 9 height 9
click at [305, 206] on div at bounding box center [437, 178] width 556 height 305
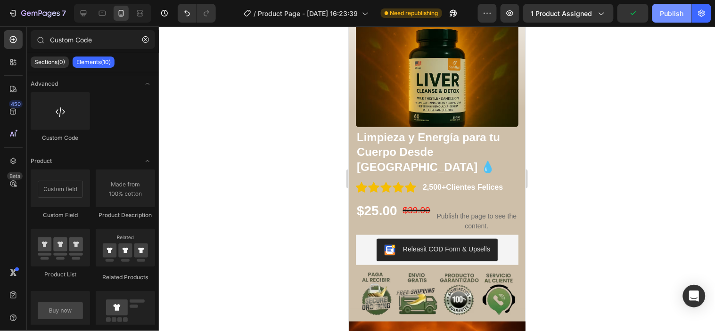
click at [665, 17] on div "Publish" at bounding box center [673, 13] width 24 height 10
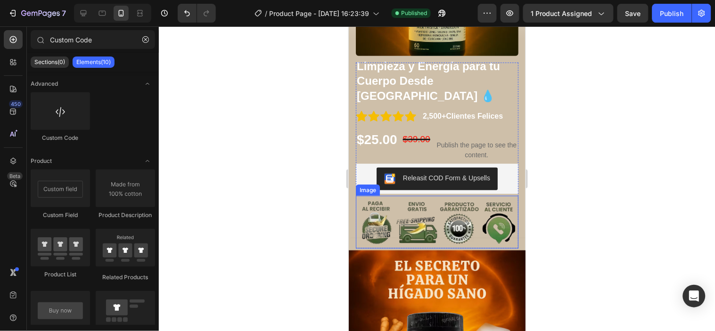
scroll to position [157, 0]
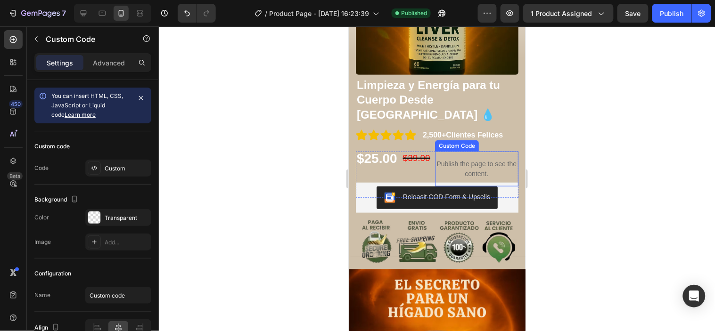
click at [475, 159] on p "Publish the page to see the content." at bounding box center [476, 169] width 83 height 20
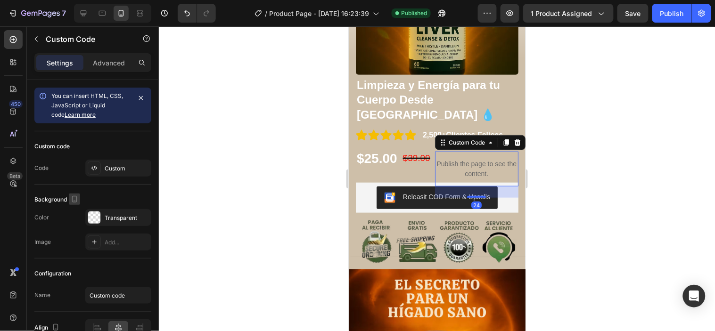
click at [76, 195] on icon "button" at bounding box center [74, 199] width 9 height 9
click at [163, 203] on div at bounding box center [437, 178] width 556 height 305
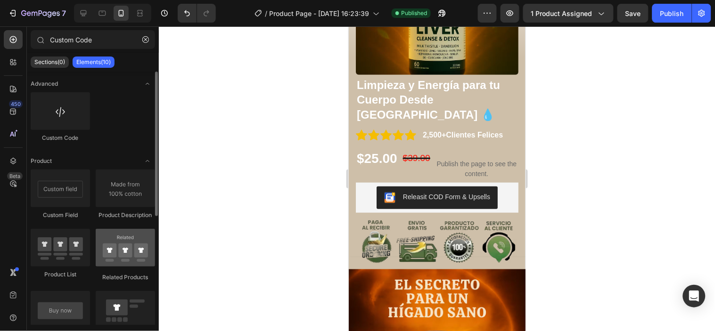
click at [139, 237] on div at bounding box center [125, 248] width 59 height 38
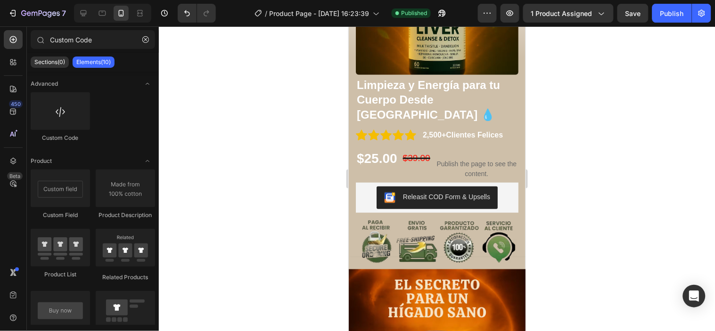
click at [486, 159] on p "Publish the page to see the content." at bounding box center [476, 169] width 83 height 20
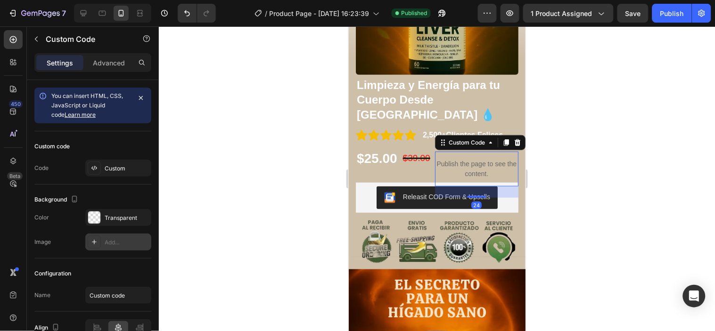
click at [105, 246] on div "Add..." at bounding box center [127, 243] width 44 height 8
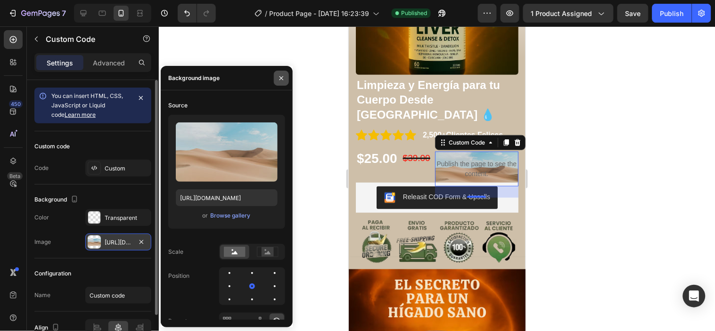
click at [287, 74] on button "button" at bounding box center [281, 78] width 15 height 15
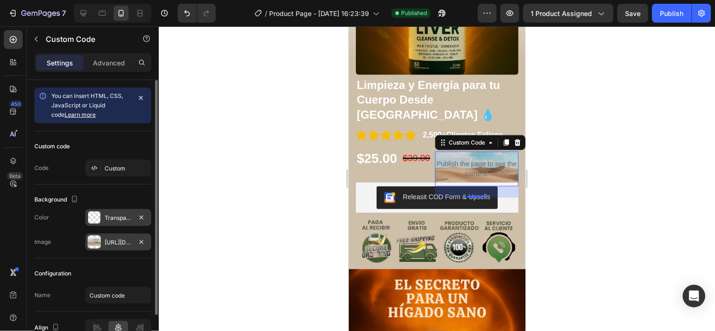
click at [88, 222] on div at bounding box center [94, 218] width 12 height 12
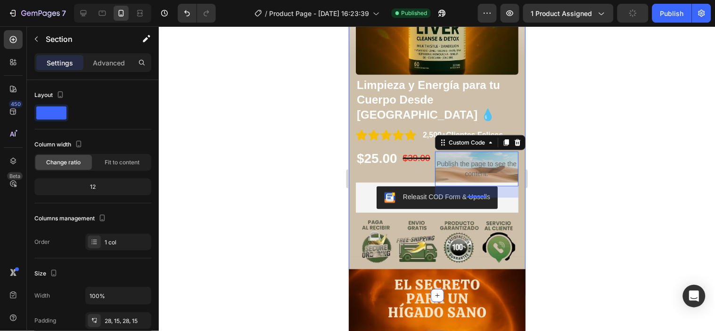
click at [352, 104] on div "Product Images Limpieza y Energía para tu Cuerpo Desde Adentro 💧 Product Title …" at bounding box center [436, 103] width 177 height 385
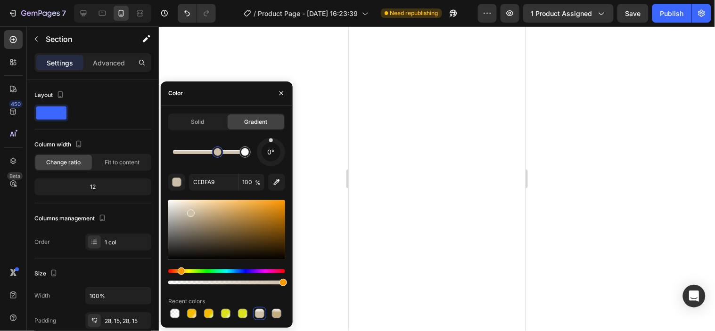
click at [208, 181] on input "CEBFA9" at bounding box center [213, 182] width 49 height 17
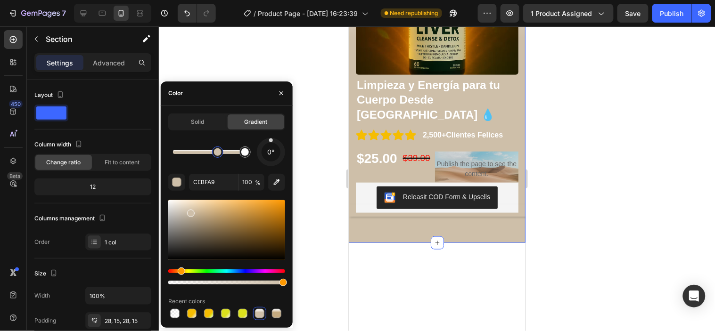
scroll to position [157, 0]
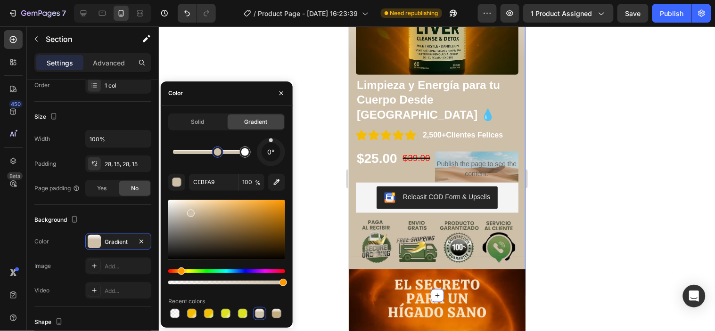
click at [307, 107] on div at bounding box center [437, 178] width 556 height 305
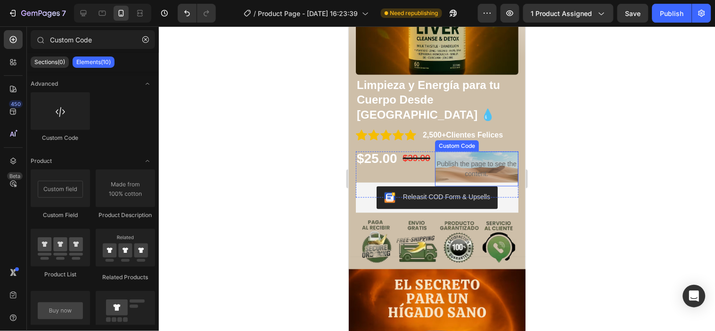
click at [466, 159] on p "Publish the page to see the content." at bounding box center [476, 169] width 83 height 20
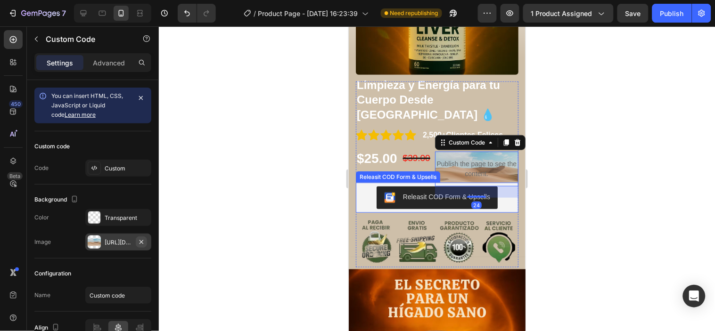
click at [142, 243] on icon "button" at bounding box center [142, 243] width 8 height 8
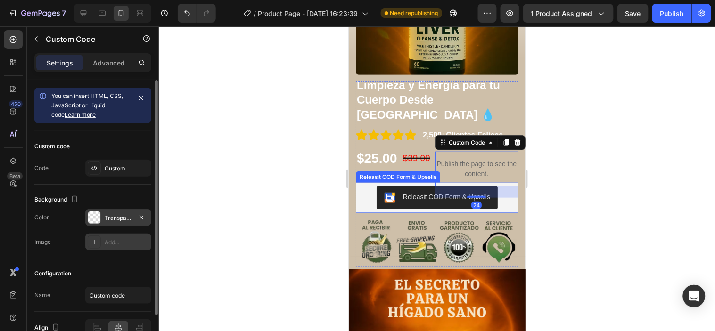
click at [116, 222] on div "Transparent" at bounding box center [118, 218] width 27 height 8
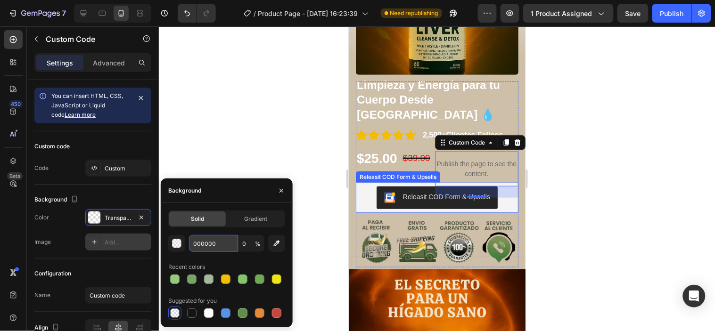
click at [219, 242] on input "000000" at bounding box center [213, 243] width 49 height 17
paste input "CEBFA9"
type input "CEBFA9"
click at [302, 222] on div at bounding box center [437, 178] width 556 height 305
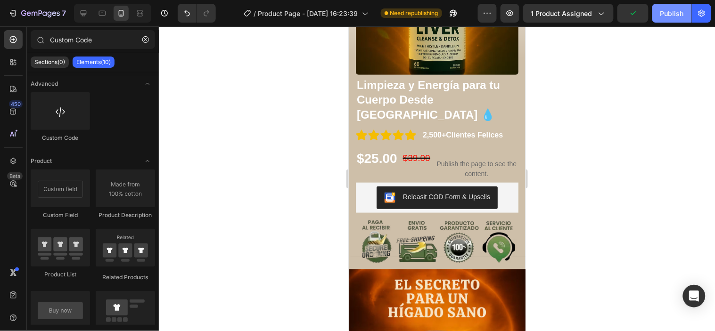
click at [663, 15] on div "Publish" at bounding box center [673, 13] width 24 height 10
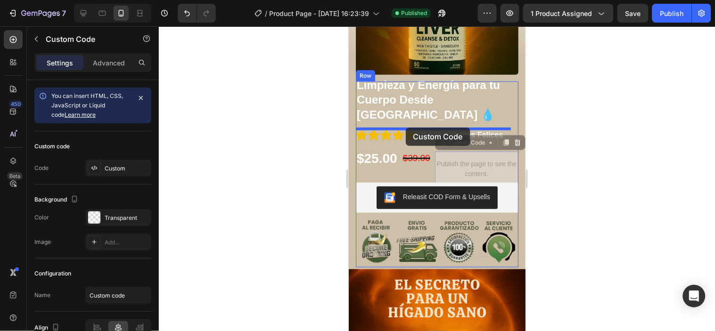
drag, startPoint x: 463, startPoint y: 138, endPoint x: 405, endPoint y: 127, distance: 58.9
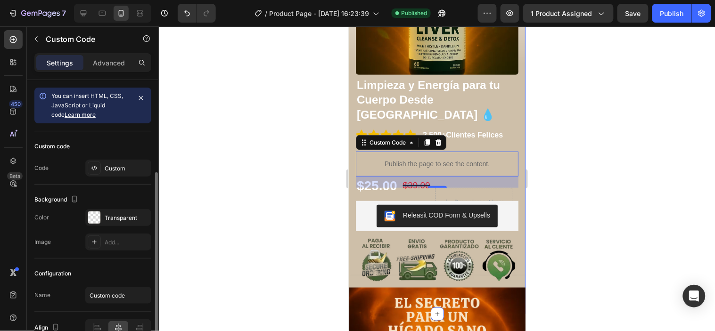
scroll to position [50, 0]
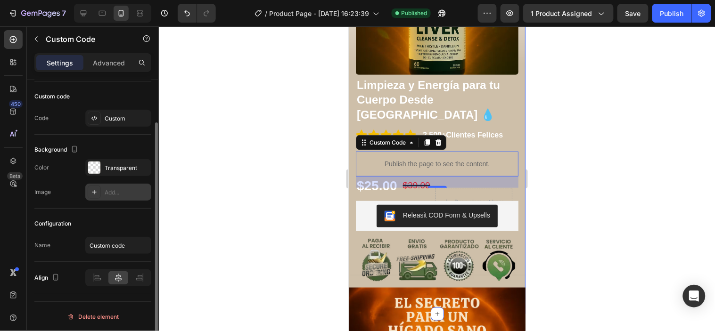
click at [114, 195] on div "Add..." at bounding box center [127, 193] width 44 height 8
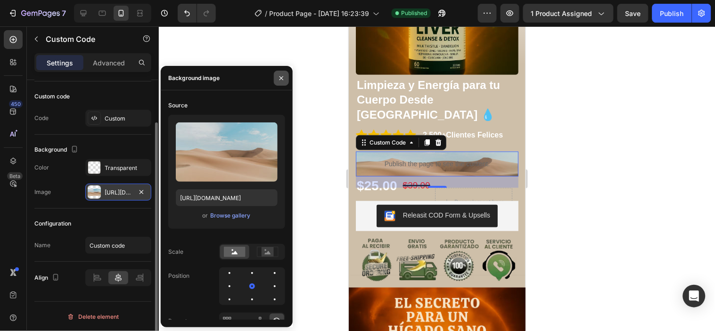
click at [287, 73] on button "button" at bounding box center [281, 78] width 15 height 15
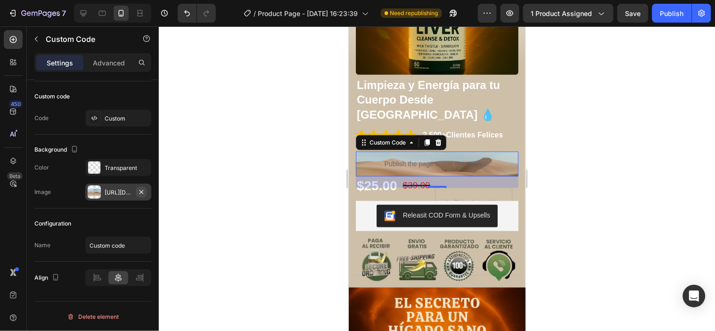
click at [143, 192] on icon "button" at bounding box center [142, 193] width 8 height 8
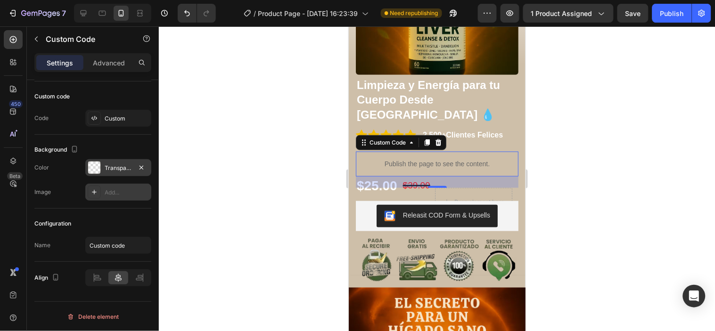
click at [93, 170] on div at bounding box center [94, 168] width 12 height 12
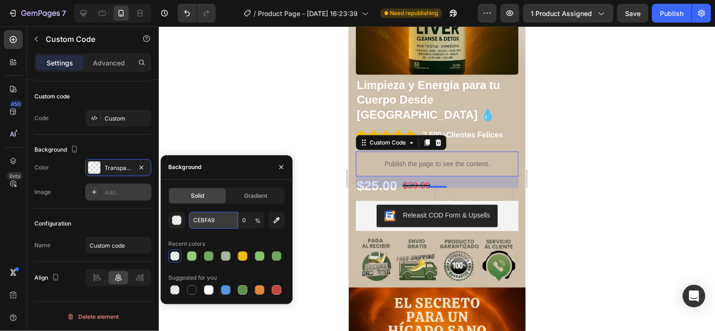
click at [201, 226] on input "CEBFA9" at bounding box center [213, 220] width 49 height 17
click at [221, 239] on div "Recent colors" at bounding box center [226, 244] width 117 height 15
click at [175, 217] on div "button" at bounding box center [177, 220] width 9 height 9
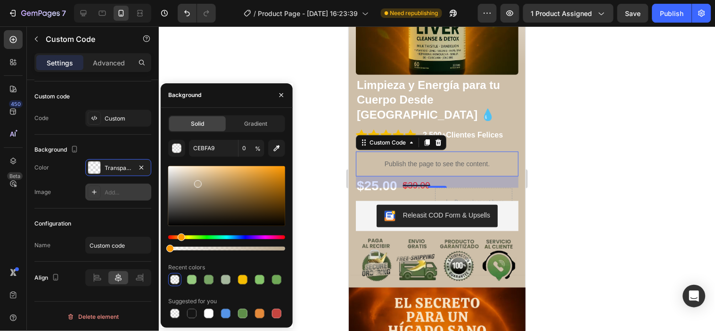
click at [197, 182] on div at bounding box center [226, 196] width 117 height 60
click at [201, 183] on div at bounding box center [202, 185] width 8 height 8
click at [214, 186] on div at bounding box center [215, 189] width 8 height 8
drag, startPoint x: 213, startPoint y: 186, endPoint x: 203, endPoint y: 176, distance: 14.7
click at [203, 176] on div at bounding box center [204, 178] width 8 height 8
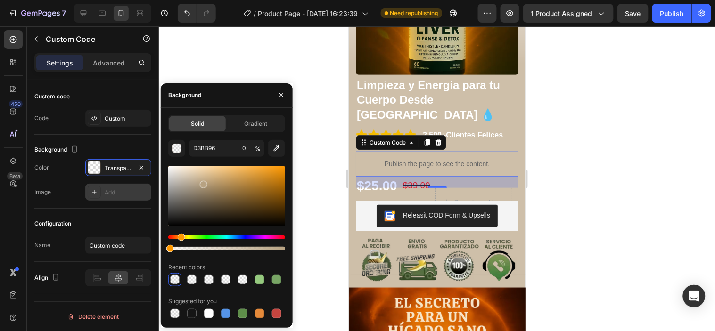
click at [203, 183] on div at bounding box center [204, 185] width 8 height 8
type input "B7A282"
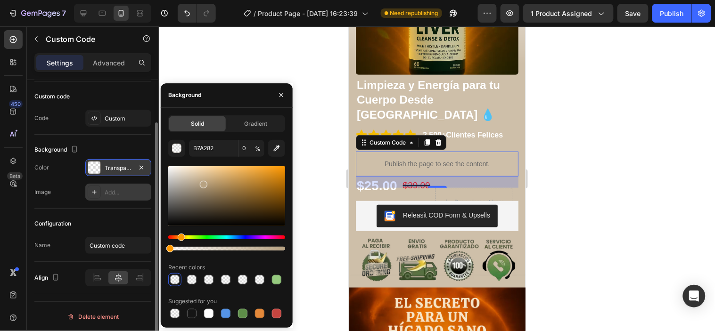
scroll to position [0, 0]
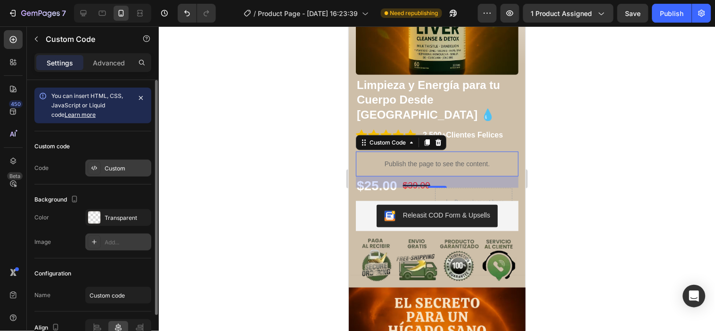
click at [123, 168] on div "Custom" at bounding box center [127, 169] width 44 height 8
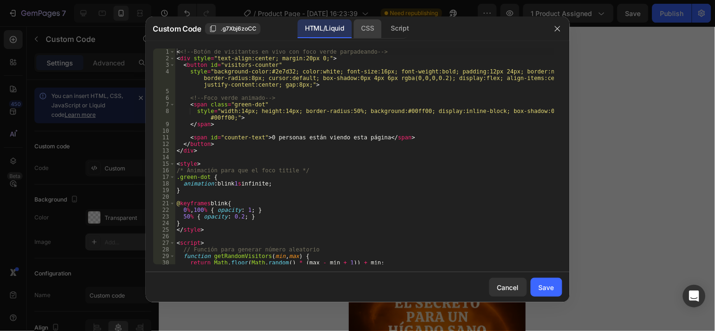
click at [384, 29] on div "CSS" at bounding box center [400, 28] width 33 height 19
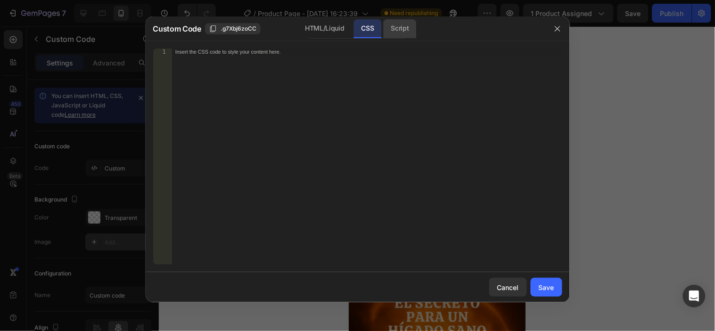
click at [389, 29] on div "Script" at bounding box center [400, 28] width 33 height 19
click at [557, 32] on icon "button" at bounding box center [558, 29] width 8 height 8
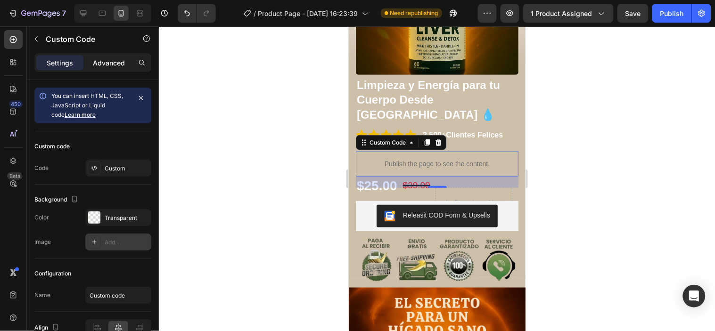
click at [116, 64] on p "Advanced" at bounding box center [109, 63] width 32 height 10
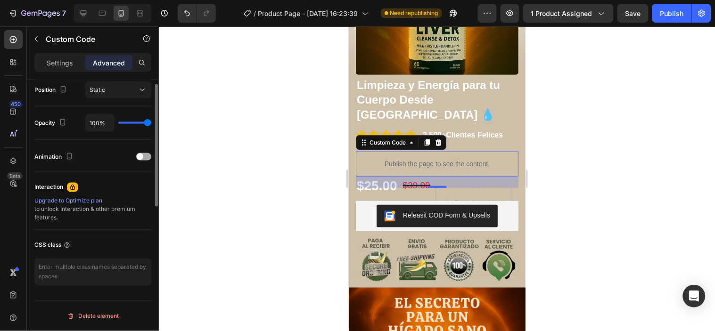
scroll to position [246, 0]
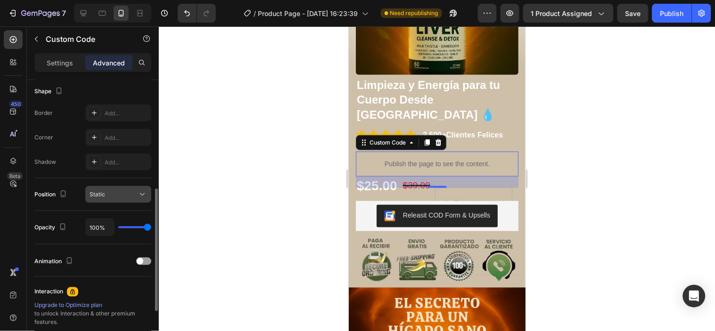
click at [129, 193] on div "Static" at bounding box center [114, 194] width 48 height 8
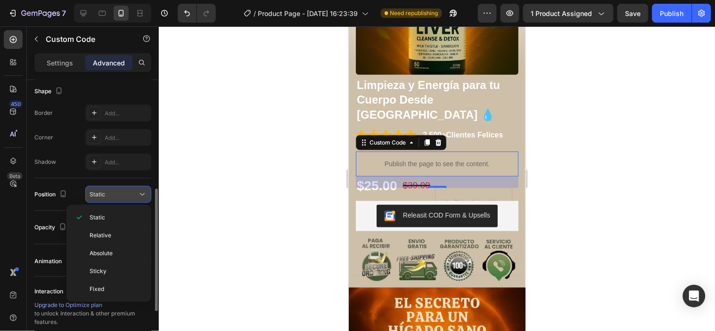
click at [129, 193] on div "Static" at bounding box center [114, 194] width 48 height 8
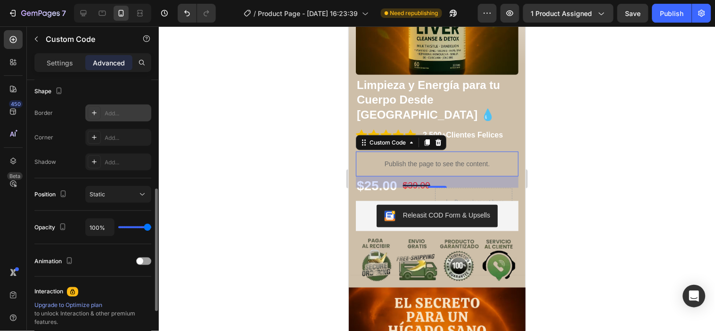
click at [122, 116] on div "Add..." at bounding box center [127, 113] width 44 height 8
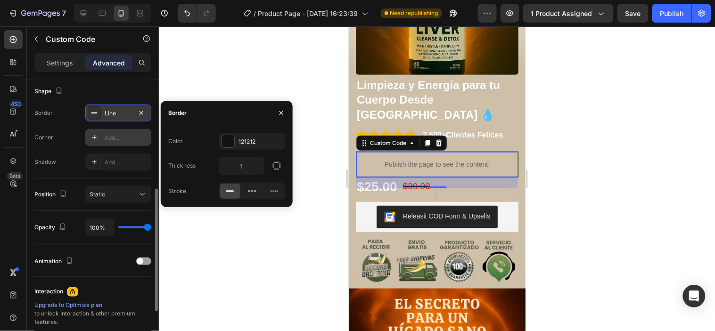
click at [122, 139] on div "Add..." at bounding box center [127, 138] width 44 height 8
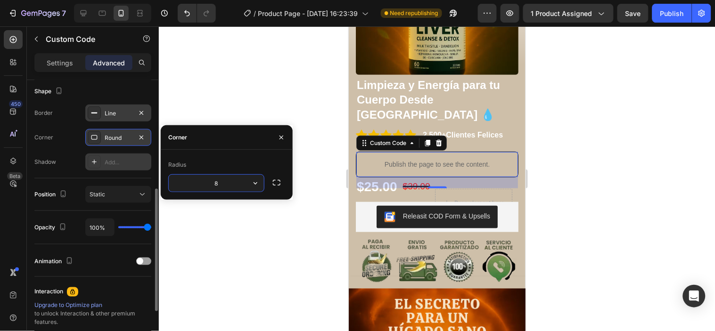
click at [122, 159] on div "Add..." at bounding box center [127, 162] width 44 height 8
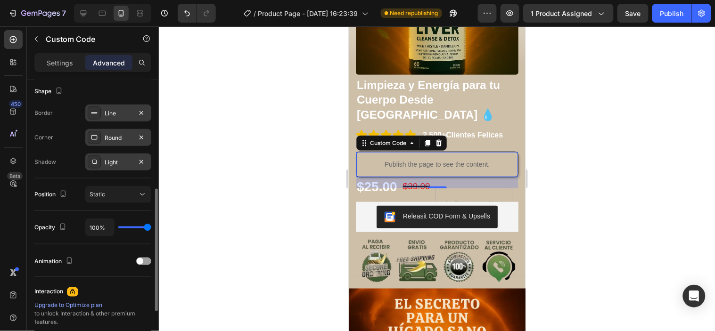
click at [132, 91] on div "Shape" at bounding box center [92, 91] width 117 height 15
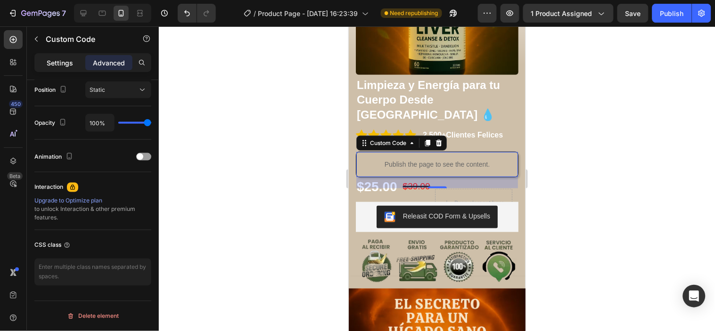
click at [60, 62] on p "Settings" at bounding box center [60, 63] width 26 height 10
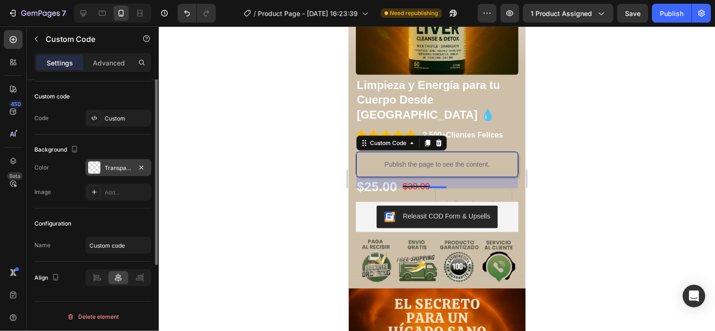
scroll to position [0, 0]
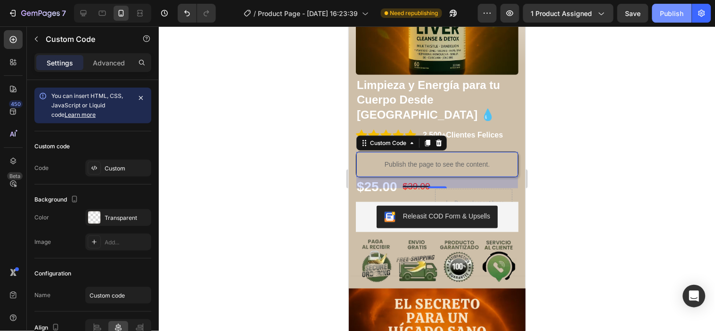
click at [662, 17] on div "Publish" at bounding box center [673, 13] width 24 height 10
click at [439, 152] on div "Publish the page to see the content." at bounding box center [437, 164] width 162 height 25
click at [438, 159] on p "Publish the page to see the content." at bounding box center [437, 164] width 162 height 10
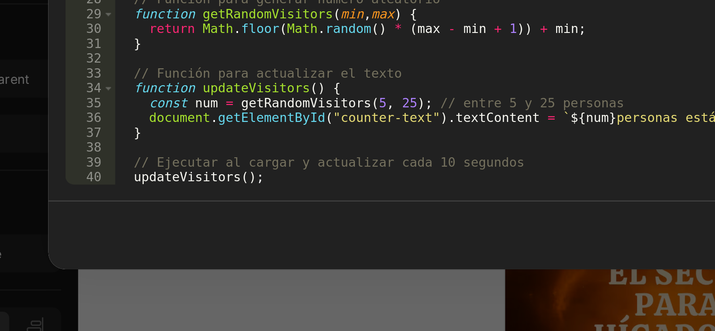
scroll to position [61, 0]
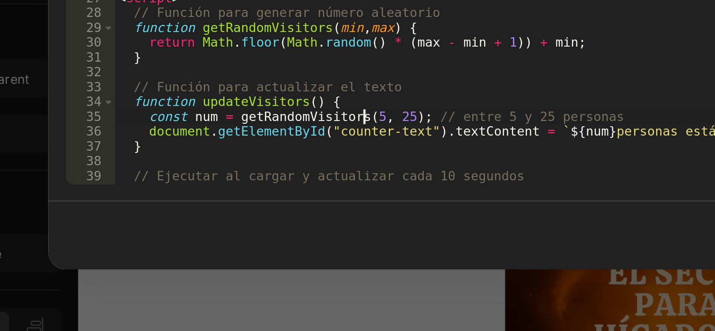
click at [285, 234] on div "style = "width:14px; height:14px; border-radius:50%; background:#00ff00; displa…" at bounding box center [365, 165] width 380 height 236
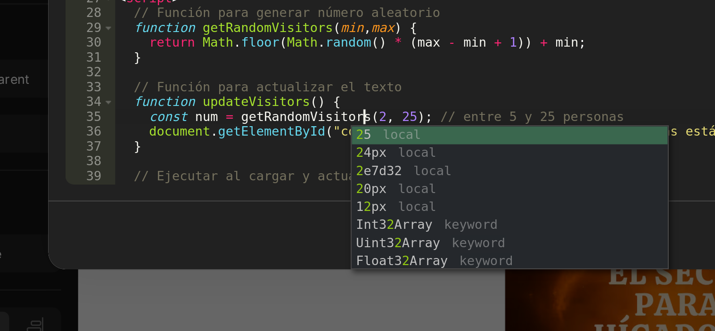
scroll to position [0, 9]
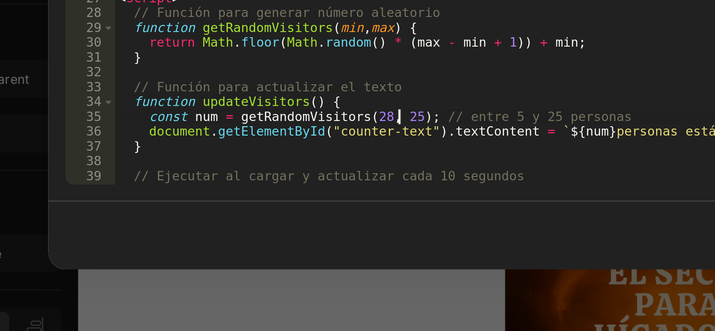
click at [301, 234] on div "style = "width:14px; height:14px; border-radius:50%; background:#00ff00; displa…" at bounding box center [365, 165] width 380 height 236
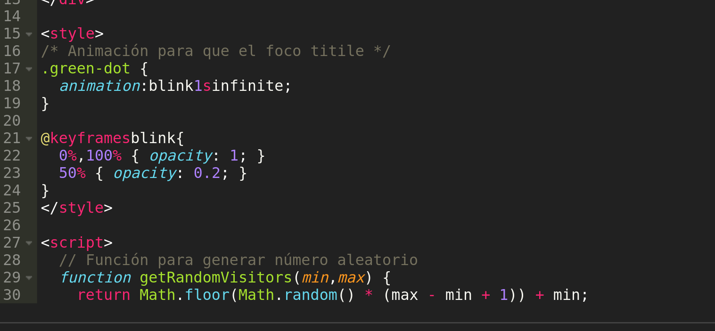
scroll to position [0, 0]
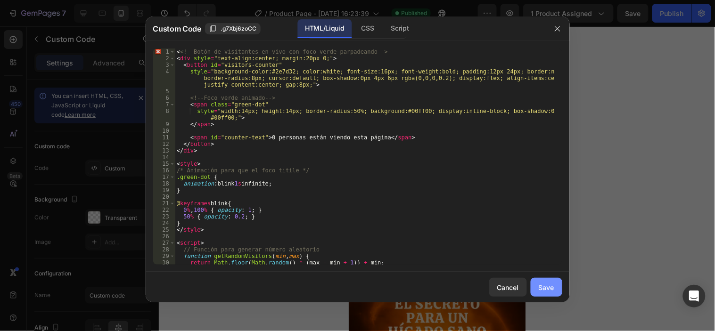
type textarea "const num = getRandomVisitors(28, 45); // entre 5 y 25 personas"
click at [545, 288] on div "Save" at bounding box center [547, 288] width 16 height 10
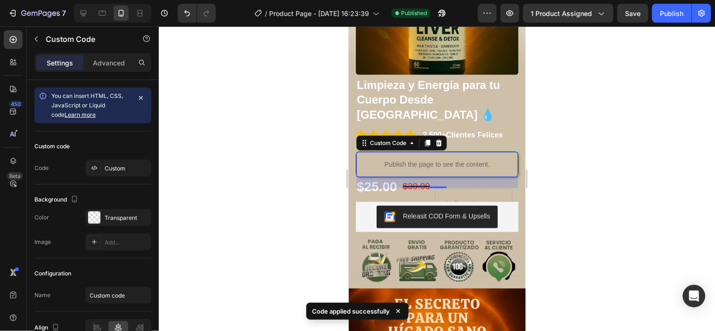
click at [487, 152] on div "Publish the page to see the content." at bounding box center [437, 164] width 162 height 25
click at [563, 149] on div at bounding box center [437, 178] width 556 height 305
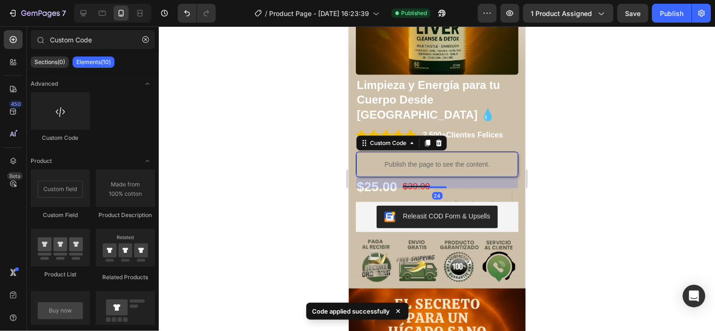
click at [453, 159] on p "Publish the page to see the content." at bounding box center [437, 164] width 162 height 10
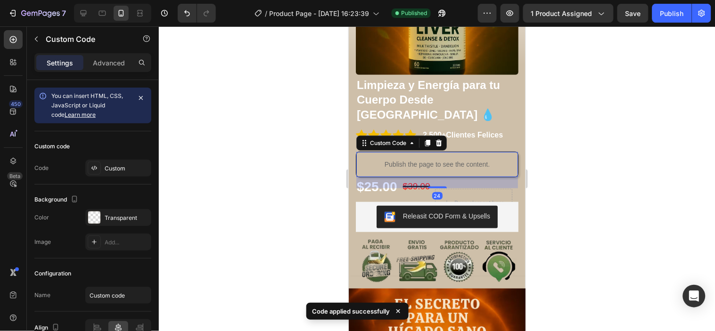
click at [566, 156] on div at bounding box center [437, 178] width 556 height 305
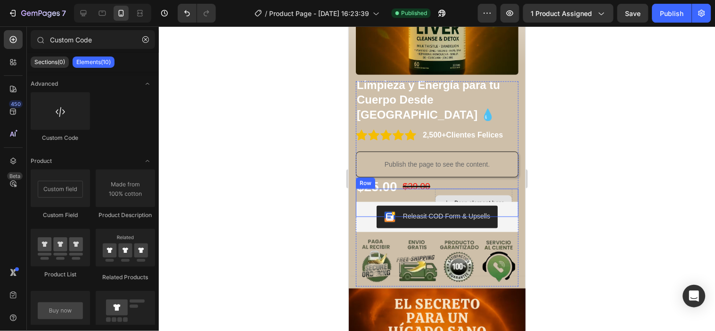
click at [485, 195] on div "Drop element here" at bounding box center [473, 202] width 76 height 15
click at [490, 199] on div "Drop element here" at bounding box center [479, 203] width 50 height 8
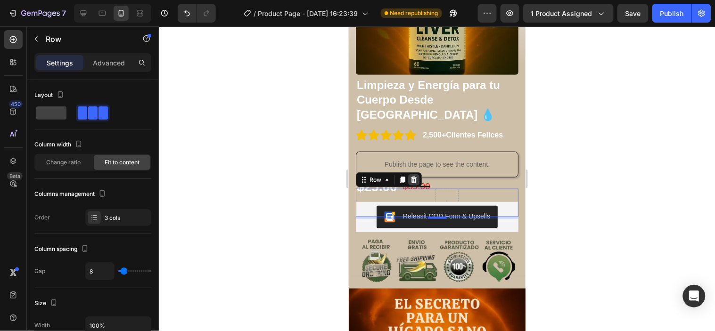
click at [415, 176] on icon at bounding box center [414, 179] width 6 height 7
click at [485, 189] on div "Drop element here" at bounding box center [473, 203] width 77 height 28
click at [410, 176] on icon at bounding box center [414, 180] width 8 height 8
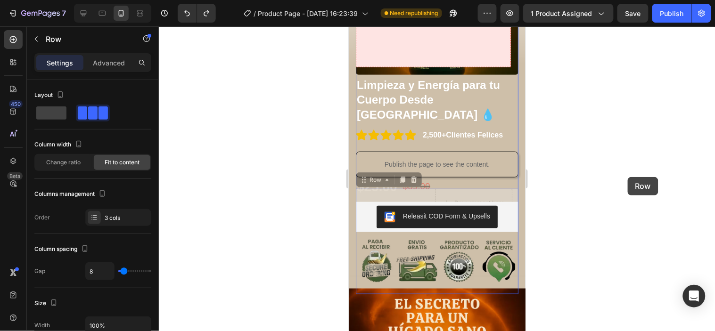
drag, startPoint x: 479, startPoint y: 171, endPoint x: 658, endPoint y: 170, distance: 179.2
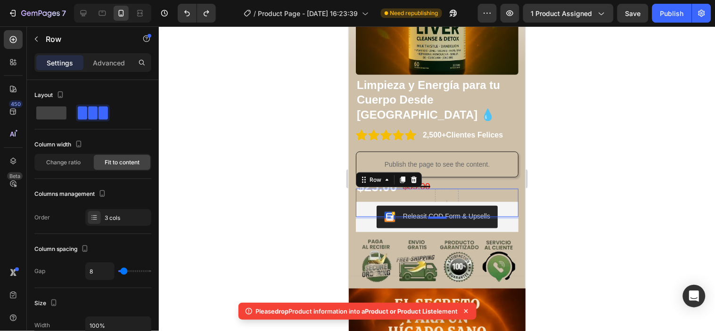
click at [563, 180] on div at bounding box center [437, 178] width 556 height 305
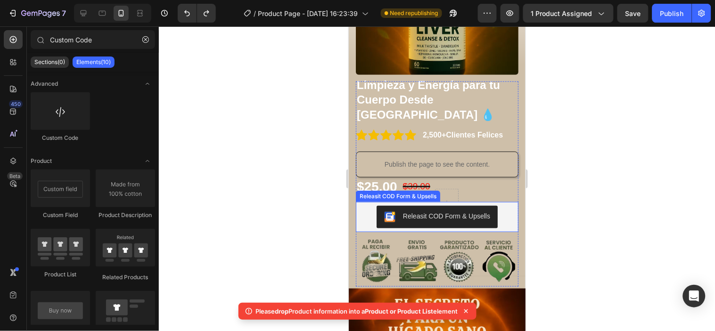
click at [495, 206] on div "Releasit COD Form & Upsells" at bounding box center [436, 217] width 155 height 23
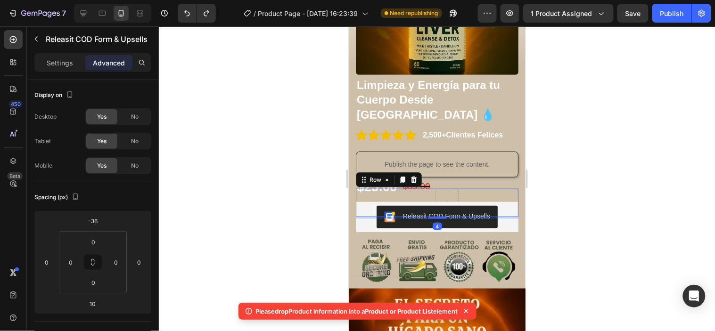
click at [501, 189] on div "$25.00 Product Price Product Price $39.00 Product Price Product Price Row 4" at bounding box center [436, 203] width 163 height 28
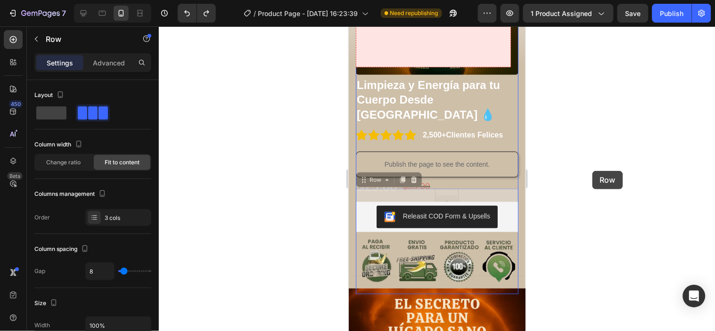
drag, startPoint x: 473, startPoint y: 172, endPoint x: 941, endPoint y: 197, distance: 468.8
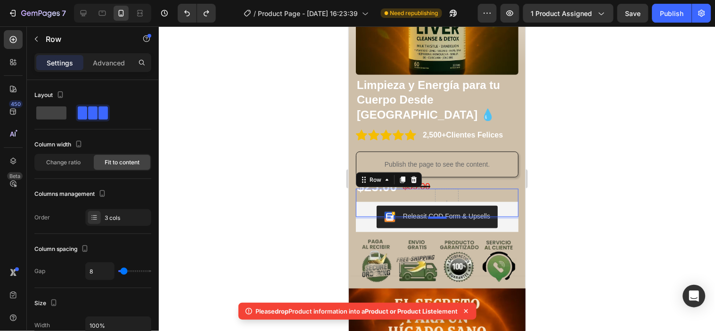
click at [584, 189] on div at bounding box center [437, 178] width 556 height 305
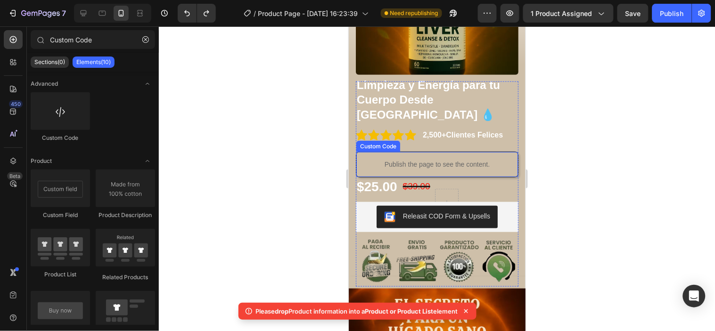
click at [480, 152] on div "Publish the page to see the content." at bounding box center [437, 164] width 162 height 25
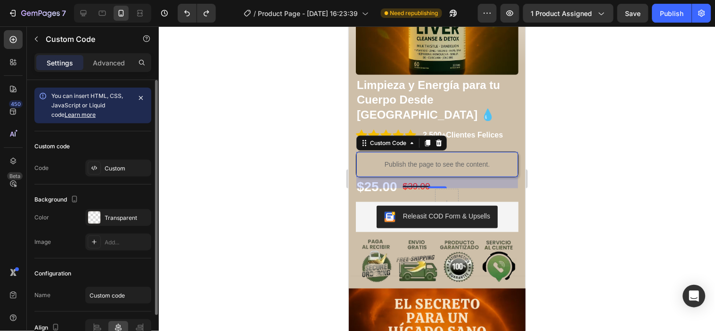
scroll to position [50, 0]
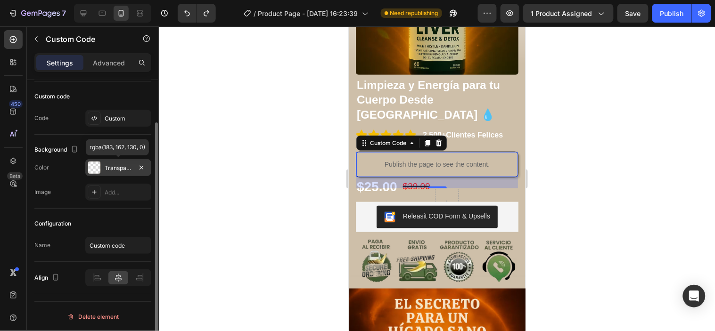
click at [112, 173] on div "Transparent" at bounding box center [118, 167] width 66 height 17
click at [111, 168] on div "Transparent" at bounding box center [118, 168] width 27 height 8
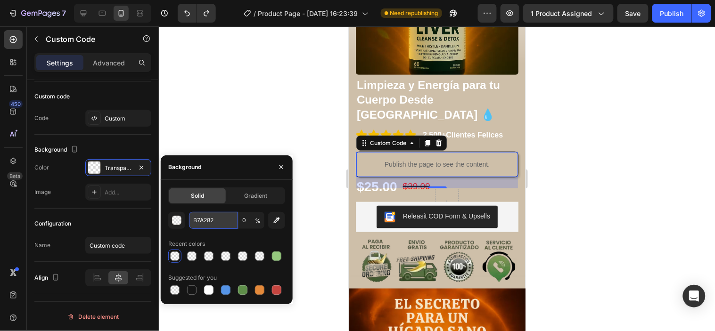
click at [221, 220] on input "B7A282" at bounding box center [213, 220] width 49 height 17
paste input "ebe5dd"
click at [211, 220] on input "EBE5DD" at bounding box center [213, 220] width 49 height 17
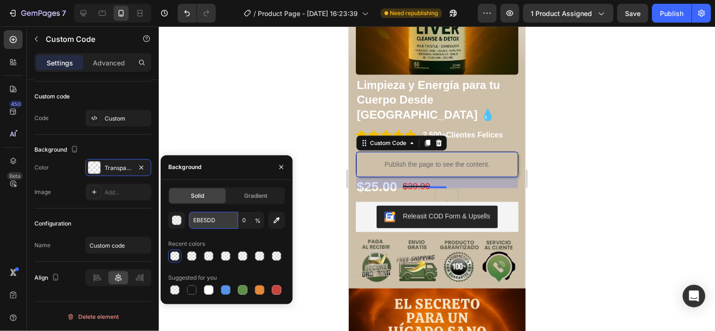
paste input "ebe5dd"
click at [239, 241] on div "Recent colors" at bounding box center [226, 244] width 117 height 15
click at [223, 224] on input "EBE5DD" at bounding box center [213, 220] width 49 height 17
paste input "ebe5dd"
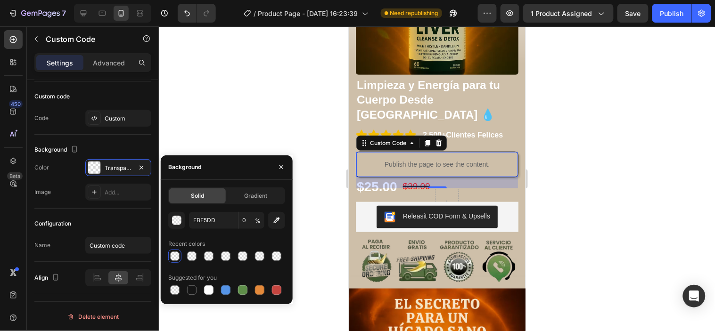
click at [264, 239] on div "Recent colors" at bounding box center [226, 244] width 117 height 15
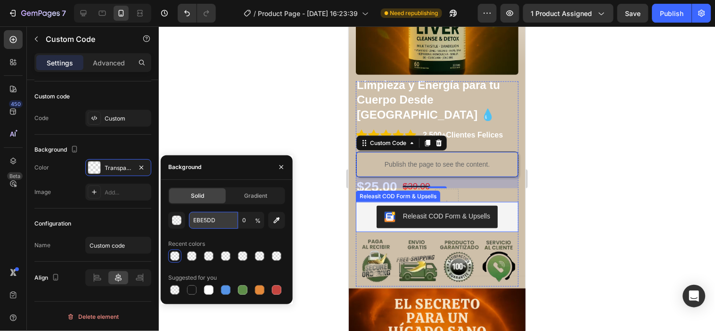
click at [212, 221] on input "EBE5DD" at bounding box center [213, 220] width 49 height 17
paste input "c6b19c"
click at [258, 239] on div "Recent colors" at bounding box center [226, 244] width 117 height 15
click at [179, 219] on div "button" at bounding box center [177, 220] width 9 height 9
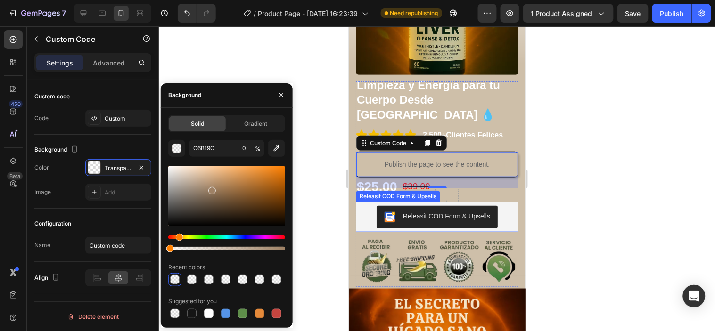
drag, startPoint x: 198, startPoint y: 185, endPoint x: 224, endPoint y: 190, distance: 26.4
click at [224, 190] on div at bounding box center [226, 196] width 117 height 60
drag, startPoint x: 228, startPoint y: 191, endPoint x: 253, endPoint y: 192, distance: 25.0
click at [253, 192] on div at bounding box center [226, 196] width 117 height 60
drag, startPoint x: 255, startPoint y: 195, endPoint x: 263, endPoint y: 182, distance: 15.3
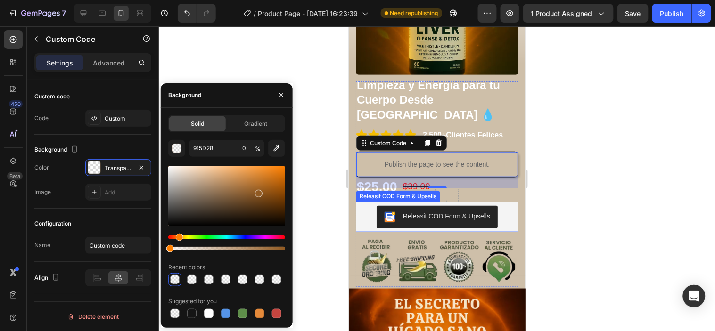
click at [263, 190] on div at bounding box center [259, 194] width 8 height 8
drag, startPoint x: 264, startPoint y: 180, endPoint x: 269, endPoint y: 173, distance: 8.1
click at [269, 173] on div at bounding box center [271, 176] width 8 height 8
type input "DD7E1F"
click at [257, 128] on span "Gradient" at bounding box center [255, 124] width 23 height 8
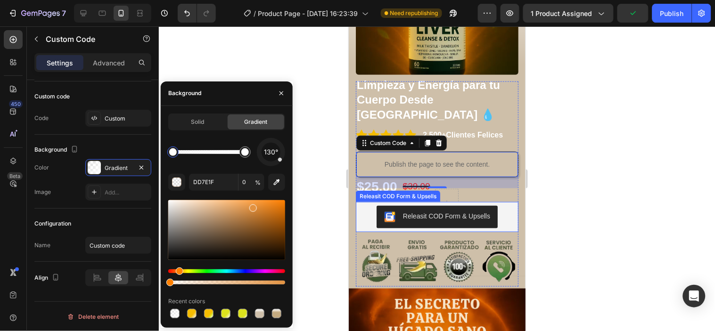
drag, startPoint x: 271, startPoint y: 209, endPoint x: 252, endPoint y: 206, distance: 19.1
click at [252, 206] on div at bounding box center [253, 209] width 8 height 8
type input "E29241"
click at [313, 227] on div at bounding box center [437, 178] width 556 height 305
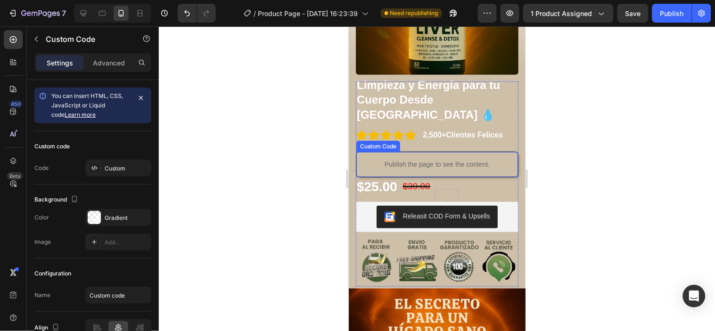
click at [487, 159] on p "Publish the page to see the content." at bounding box center [437, 164] width 162 height 10
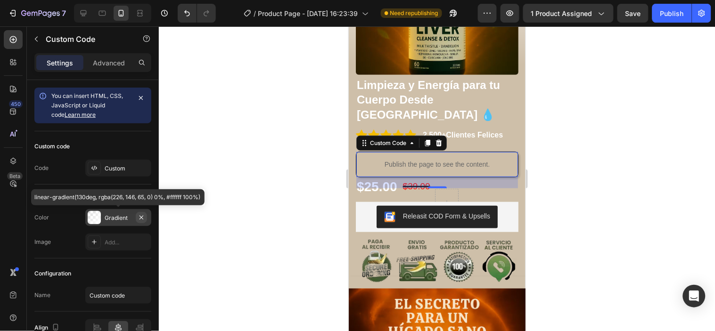
click at [142, 217] on icon "button" at bounding box center [142, 218] width 8 height 8
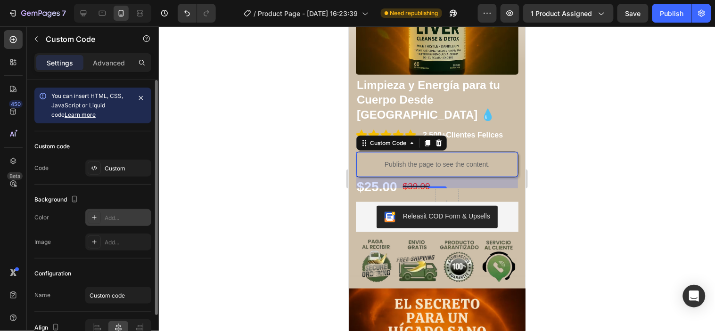
click at [105, 220] on div "Add..." at bounding box center [127, 218] width 44 height 8
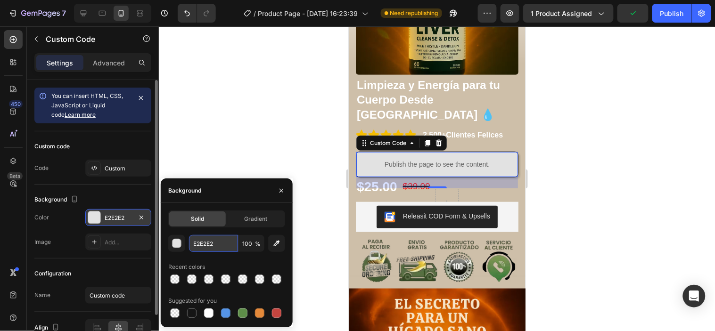
click at [215, 245] on input "E2E2E2" at bounding box center [213, 243] width 49 height 17
paste input "c6b19c"
type input "c6b19c"
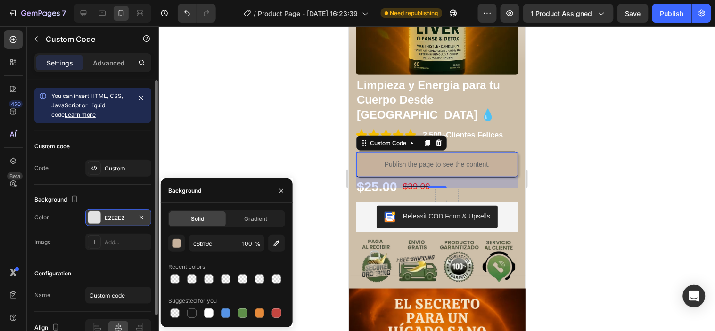
click at [322, 196] on div at bounding box center [437, 178] width 556 height 305
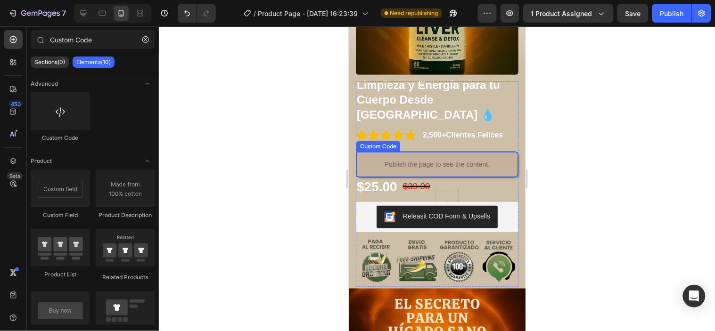
click at [492, 159] on p "Publish the page to see the content." at bounding box center [437, 164] width 162 height 10
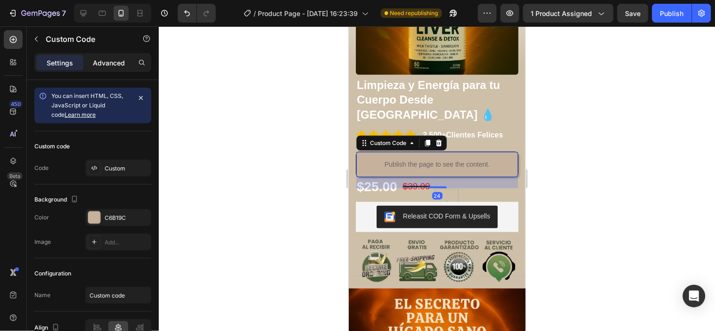
click at [119, 60] on p "Advanced" at bounding box center [109, 63] width 32 height 10
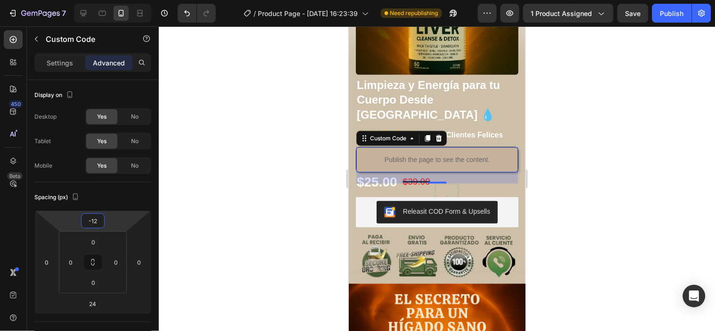
type input "-8"
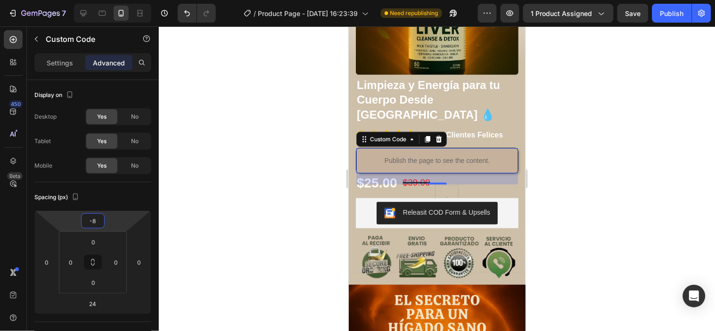
click at [125, 0] on html "7 Version history / Product Page - [DATE] 16:23:39 Need republishing Preview 1 …" at bounding box center [357, 0] width 715 height 0
click at [587, 164] on div at bounding box center [437, 178] width 556 height 305
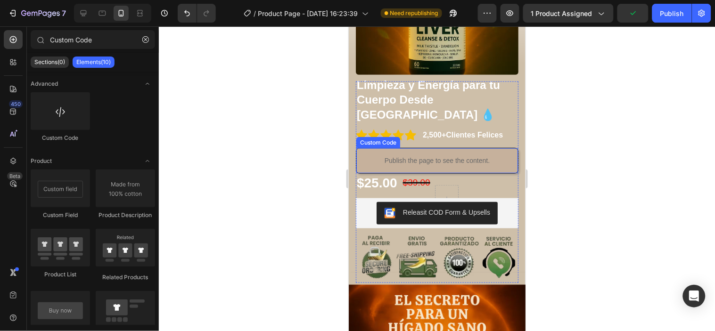
click at [435, 148] on div "Publish the page to see the content." at bounding box center [437, 160] width 162 height 25
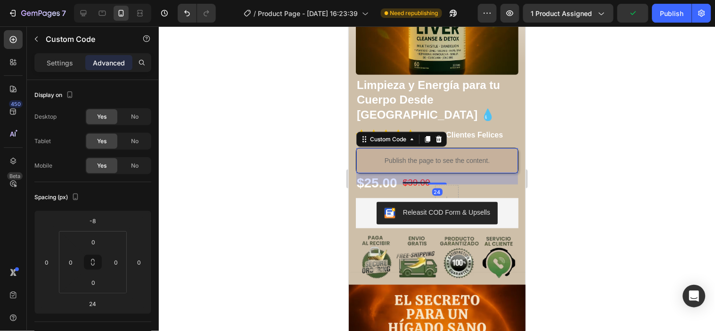
click at [437, 148] on div "Publish the page to see the content." at bounding box center [437, 160] width 162 height 25
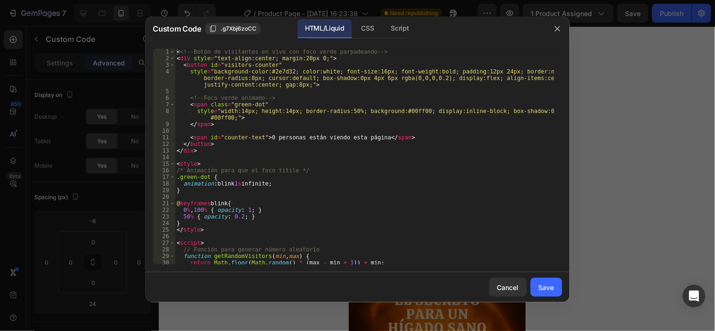
click at [586, 138] on div at bounding box center [357, 165] width 715 height 331
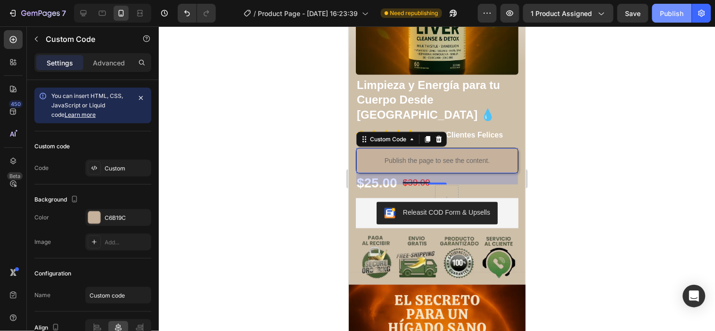
click at [663, 17] on div "Publish" at bounding box center [673, 13] width 24 height 10
click at [440, 133] on div at bounding box center [438, 138] width 11 height 11
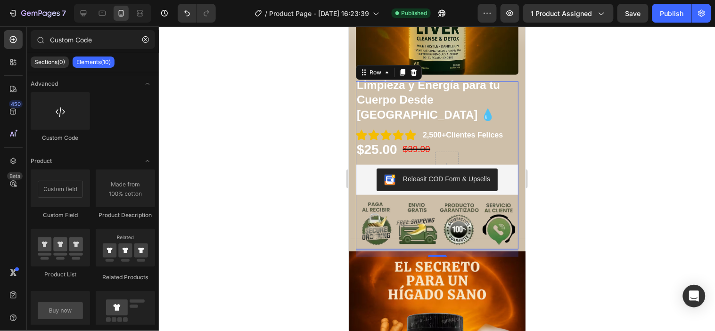
click at [470, 121] on div "Limpieza y Energía para tu Cuerpo Desde Adentro 💧 Product Title Icon Icon Icon …" at bounding box center [436, 165] width 163 height 168
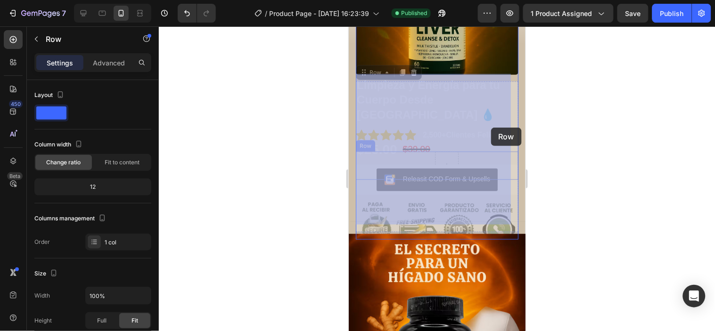
drag, startPoint x: 492, startPoint y: 122, endPoint x: 491, endPoint y: 127, distance: 4.9
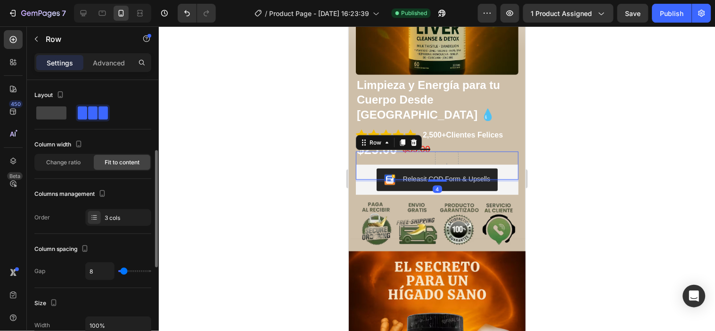
click at [471, 151] on div "$25.00 Product Price Product Price $39.00 Product Price Product Price Row 4" at bounding box center [436, 165] width 163 height 28
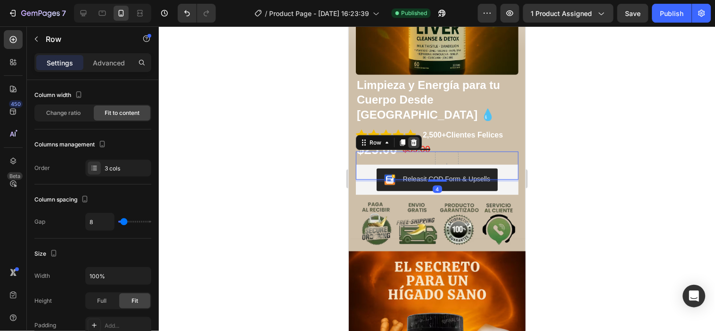
click at [412, 139] on icon at bounding box center [414, 142] width 6 height 7
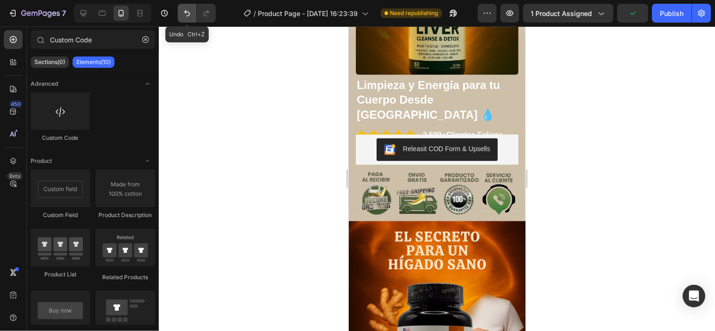
click at [182, 13] on icon "Undo/Redo" at bounding box center [186, 12] width 9 height 9
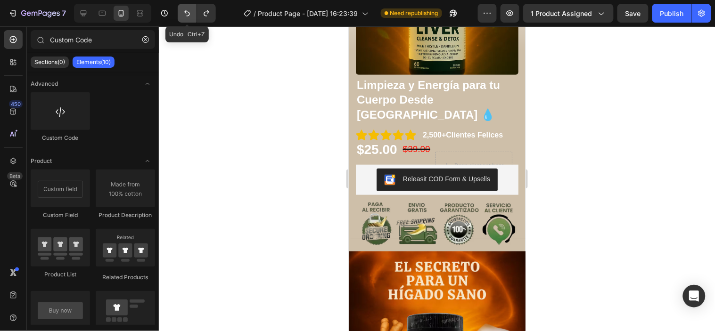
click at [182, 13] on icon "Undo/Redo" at bounding box center [186, 12] width 9 height 9
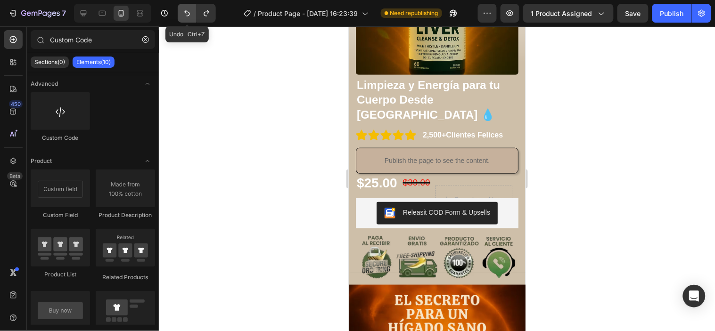
click at [182, 13] on icon "Undo/Redo" at bounding box center [186, 12] width 9 height 9
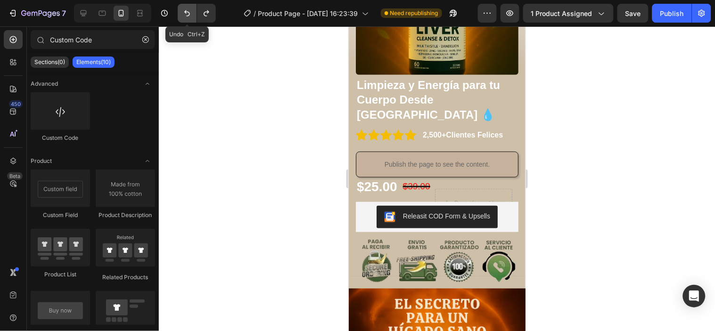
click at [182, 13] on icon "Undo/Redo" at bounding box center [186, 12] width 9 height 9
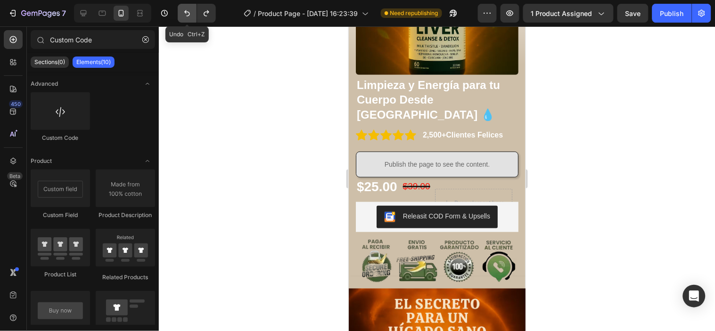
click at [182, 13] on icon "Undo/Redo" at bounding box center [186, 12] width 9 height 9
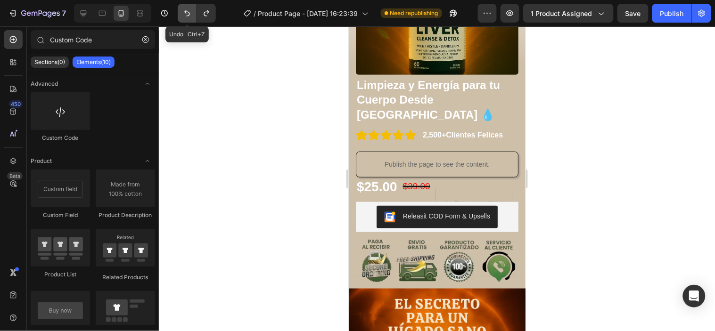
click at [182, 13] on icon "Undo/Redo" at bounding box center [186, 12] width 9 height 9
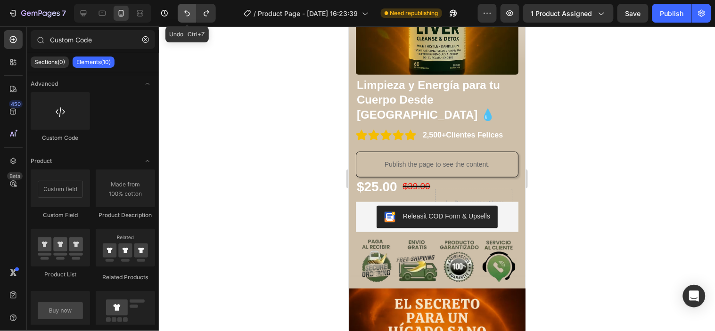
click at [182, 13] on icon "Undo/Redo" at bounding box center [186, 12] width 9 height 9
click at [186, 15] on icon "Undo/Redo" at bounding box center [186, 12] width 9 height 9
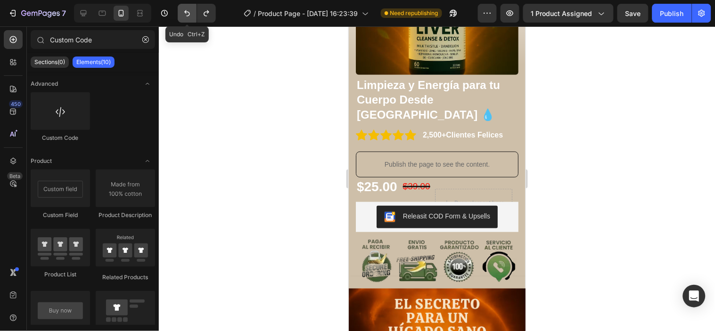
click at [186, 15] on icon "Undo/Redo" at bounding box center [186, 12] width 9 height 9
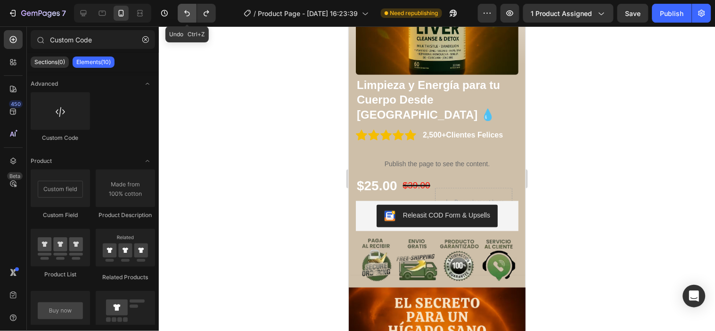
click at [186, 15] on icon "Undo/Redo" at bounding box center [186, 12] width 9 height 9
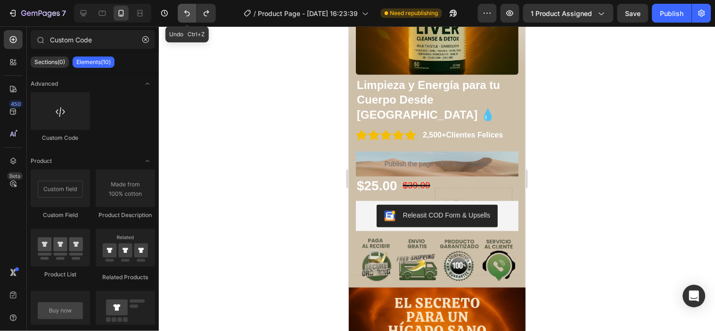
click at [186, 15] on icon "Undo/Redo" at bounding box center [186, 12] width 9 height 9
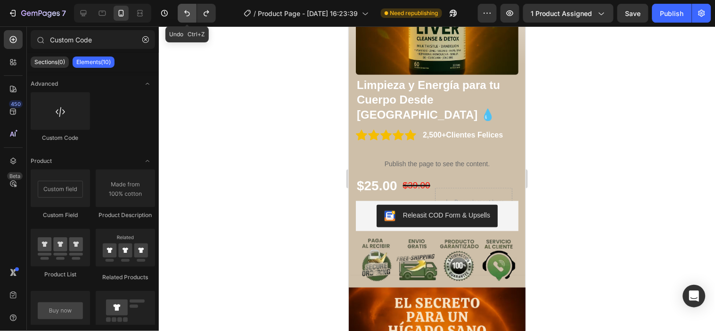
click at [186, 15] on icon "Undo/Redo" at bounding box center [186, 12] width 9 height 9
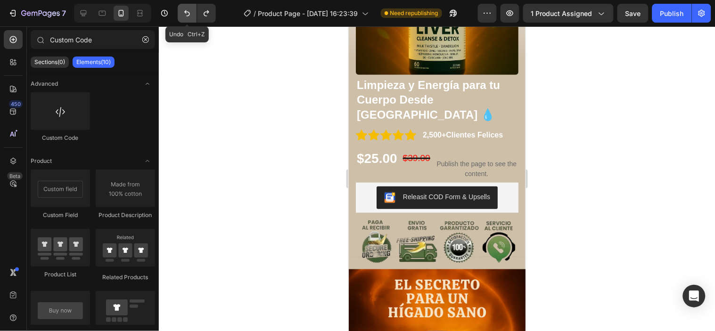
click at [186, 15] on icon "Undo/Redo" at bounding box center [186, 12] width 9 height 9
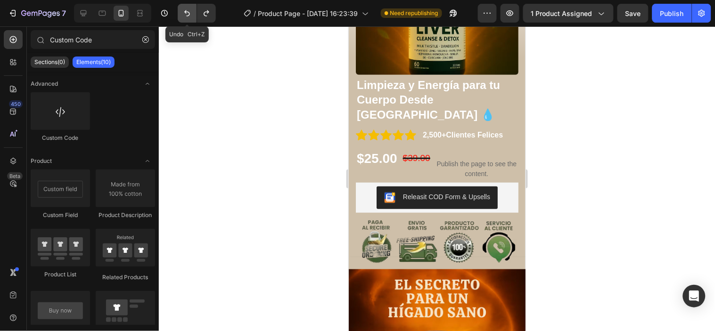
click at [186, 15] on icon "Undo/Redo" at bounding box center [186, 12] width 9 height 9
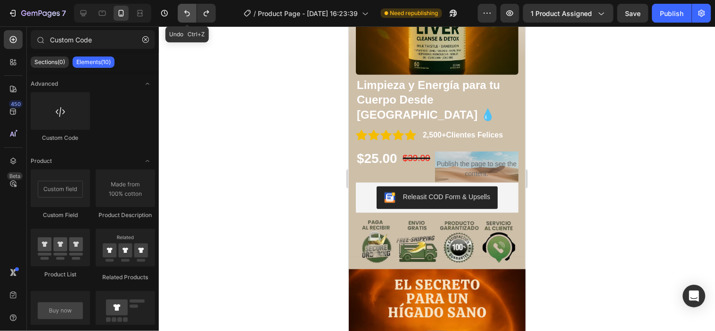
click at [186, 15] on icon "Undo/Redo" at bounding box center [186, 12] width 9 height 9
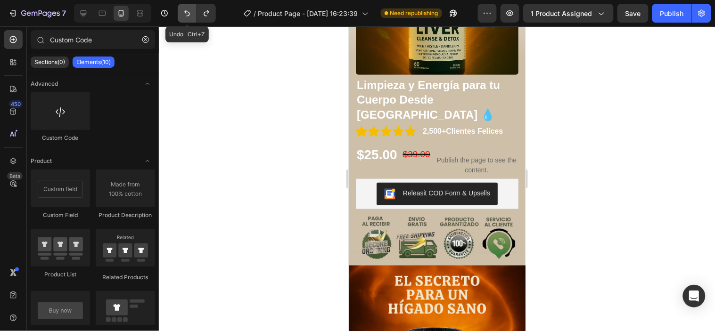
click at [186, 15] on icon "Undo/Redo" at bounding box center [186, 12] width 9 height 9
click at [472, 155] on p "Publish the page to see the content." at bounding box center [476, 165] width 83 height 20
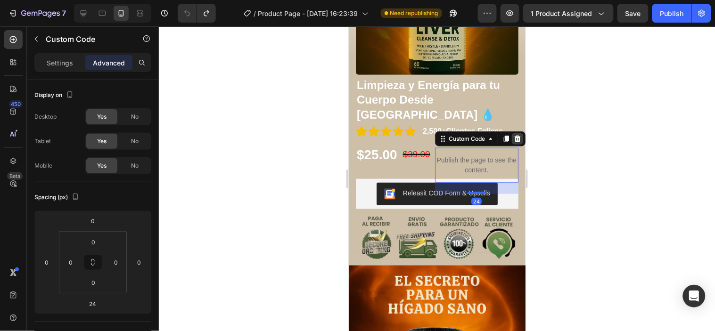
click at [517, 135] on icon at bounding box center [517, 138] width 6 height 7
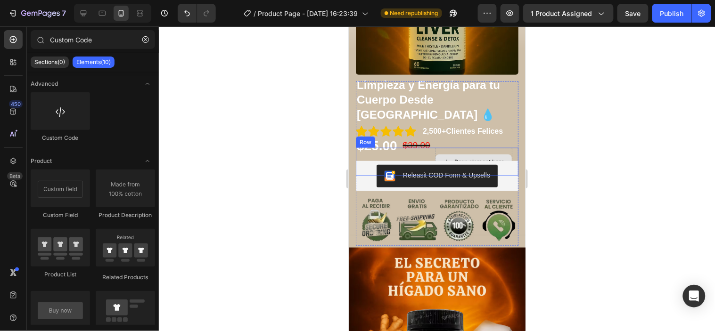
click at [482, 148] on div "Drop element here" at bounding box center [473, 162] width 77 height 28
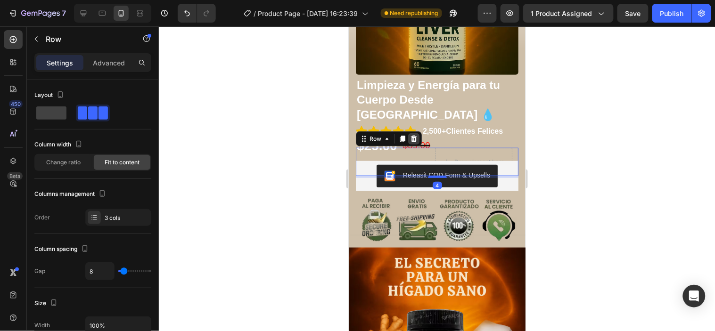
click at [412, 135] on icon at bounding box center [414, 138] width 6 height 7
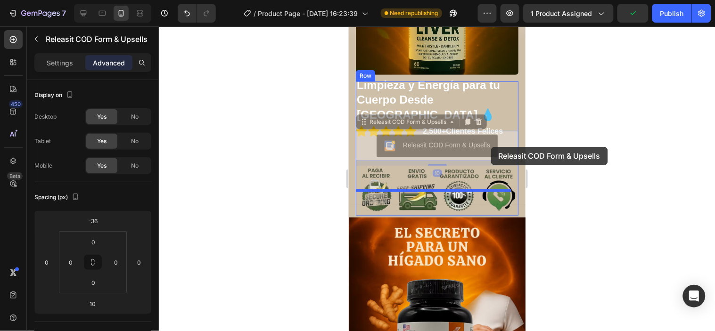
drag, startPoint x: 488, startPoint y: 137, endPoint x: 491, endPoint y: 147, distance: 10.3
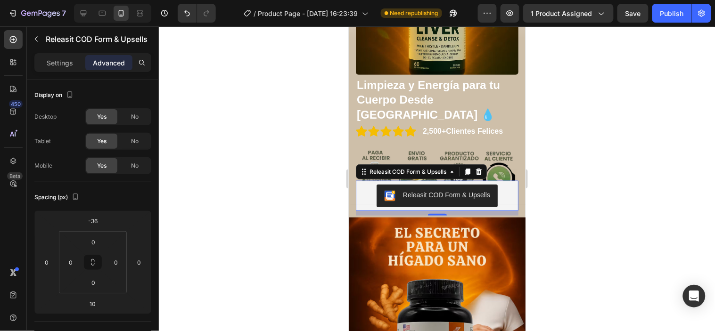
click at [545, 129] on div at bounding box center [437, 178] width 556 height 305
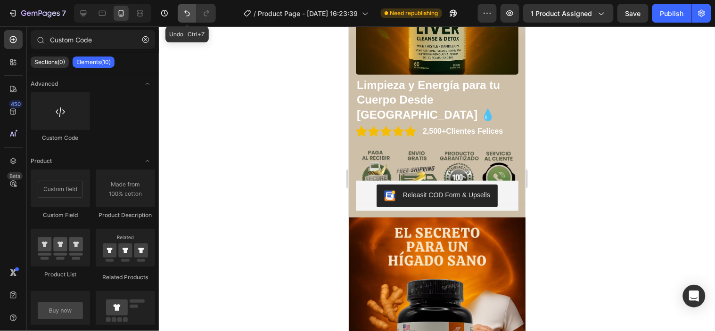
click at [191, 14] on icon "Undo/Redo" at bounding box center [186, 12] width 9 height 9
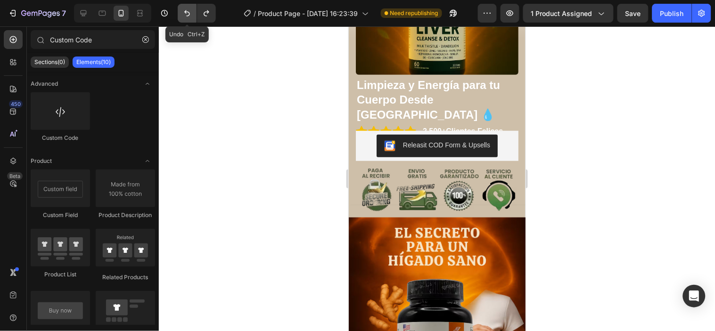
click at [191, 14] on icon "Undo/Redo" at bounding box center [186, 12] width 9 height 9
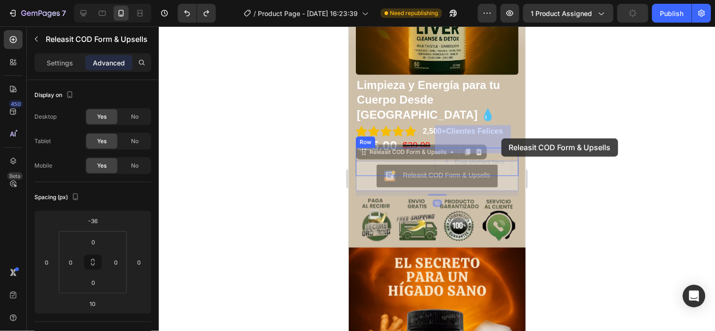
drag, startPoint x: 505, startPoint y: 156, endPoint x: 501, endPoint y: 138, distance: 18.0
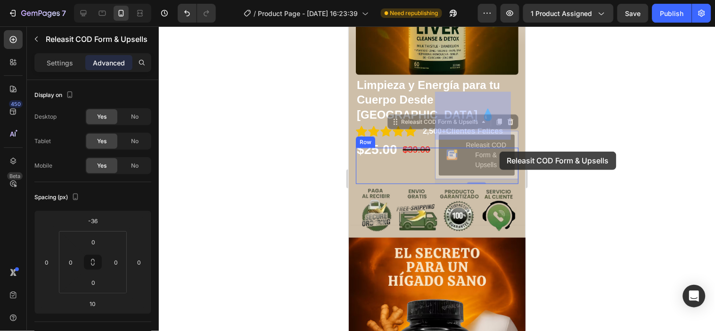
drag, startPoint x: 507, startPoint y: 135, endPoint x: 499, endPoint y: 152, distance: 19.0
drag, startPoint x: 502, startPoint y: 134, endPoint x: 484, endPoint y: 148, distance: 22.3
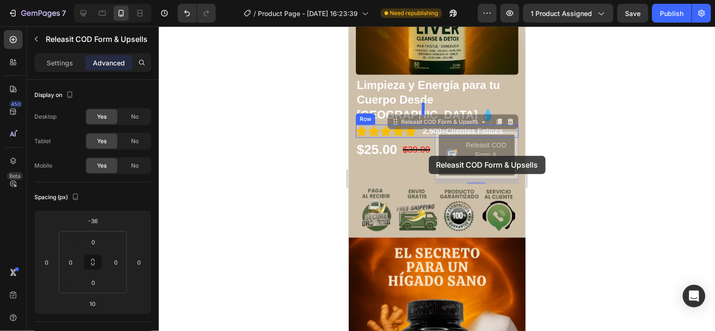
drag, startPoint x: 437, startPoint y: 135, endPoint x: 428, endPoint y: 156, distance: 22.4
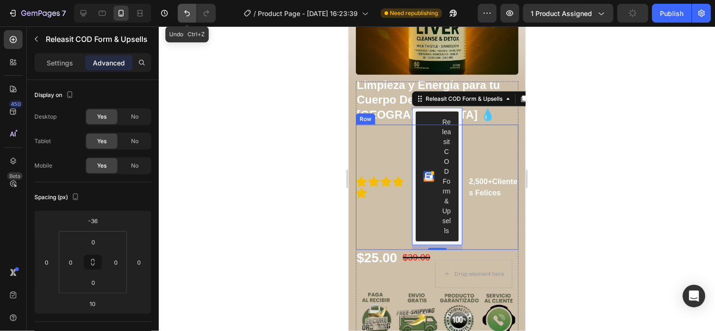
click at [190, 13] on icon "Undo/Redo" at bounding box center [186, 12] width 9 height 9
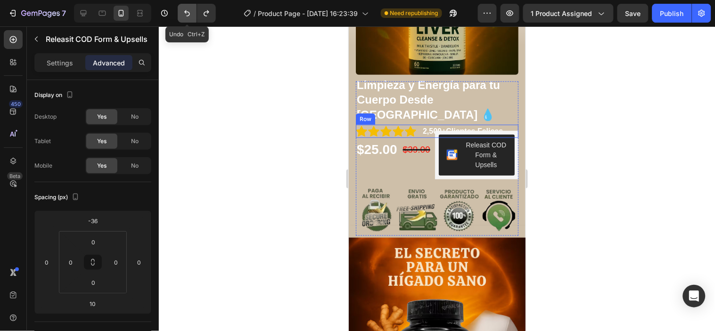
click at [190, 13] on icon "Undo/Redo" at bounding box center [186, 12] width 9 height 9
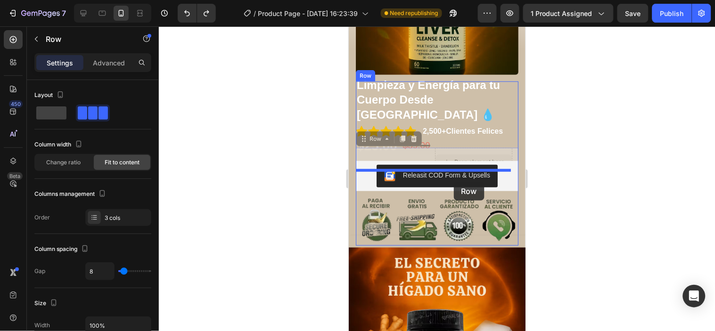
drag, startPoint x: 488, startPoint y: 128, endPoint x: 457, endPoint y: 178, distance: 58.6
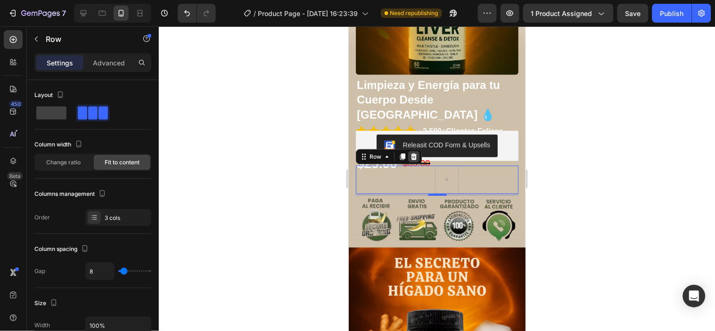
click at [418, 151] on div at bounding box center [413, 156] width 11 height 11
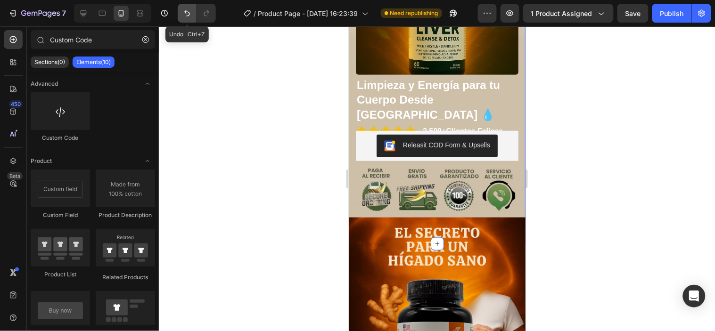
click at [188, 20] on button "Undo/Redo" at bounding box center [187, 13] width 19 height 19
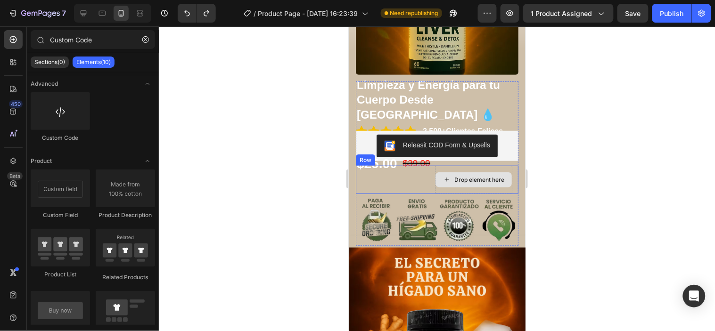
click at [457, 176] on div "Drop element here" at bounding box center [479, 180] width 50 height 8
click at [444, 175] on icon at bounding box center [447, 179] width 8 height 8
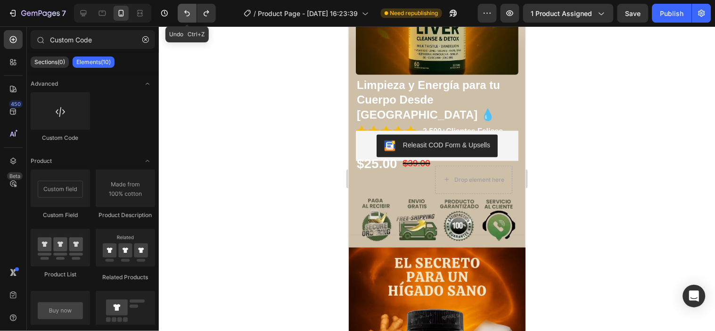
click at [186, 13] on icon "Undo/Redo" at bounding box center [186, 12] width 9 height 9
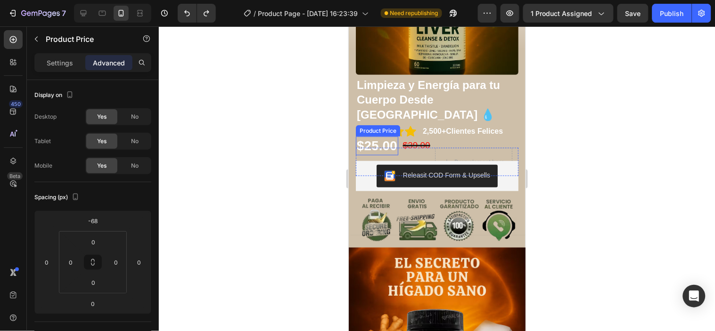
click at [375, 136] on div "$25.00" at bounding box center [376, 145] width 42 height 19
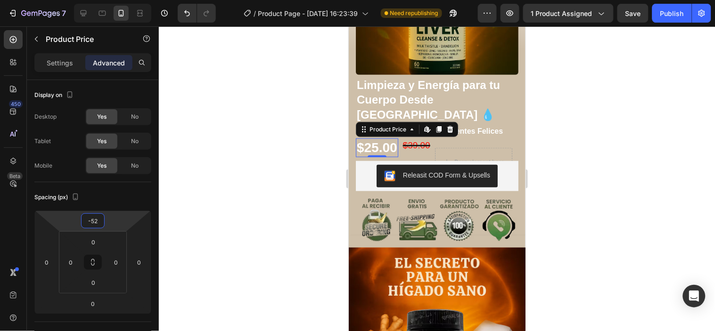
type input "-48"
drag, startPoint x: 121, startPoint y: 215, endPoint x: 123, endPoint y: 210, distance: 5.5
click at [123, 0] on html "7 Version history / Product Page - [DATE] 16:23:39 Need republishing Preview 1 …" at bounding box center [357, 0] width 715 height 0
click at [614, 160] on div at bounding box center [437, 178] width 556 height 305
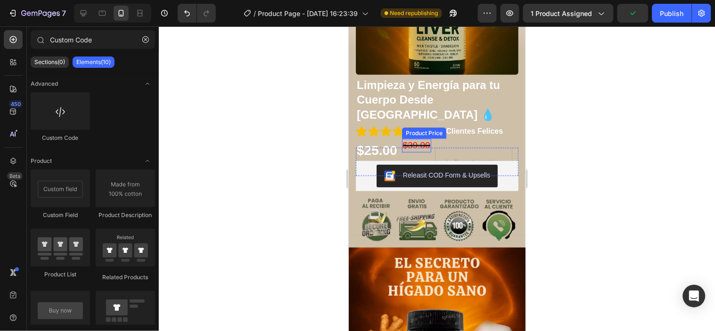
click at [429, 139] on div "$39.00" at bounding box center [416, 146] width 29 height 14
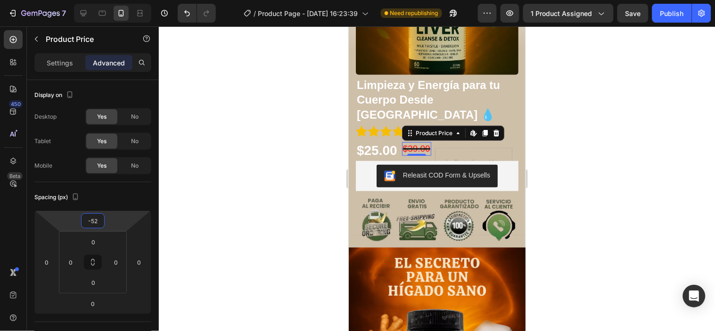
type input "-50"
drag, startPoint x: 116, startPoint y: 219, endPoint x: 119, endPoint y: 214, distance: 5.8
click at [119, 0] on html "7 Version history / Product Page - [DATE] 16:23:39 Need republishing Preview 1 …" at bounding box center [357, 0] width 715 height 0
click at [243, 194] on div at bounding box center [437, 178] width 556 height 305
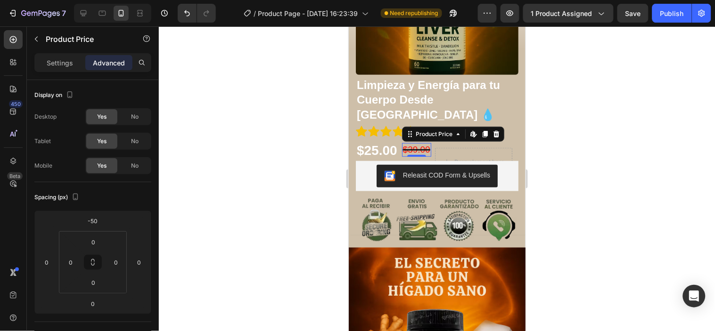
click at [417, 143] on div "$39.00" at bounding box center [416, 150] width 29 height 14
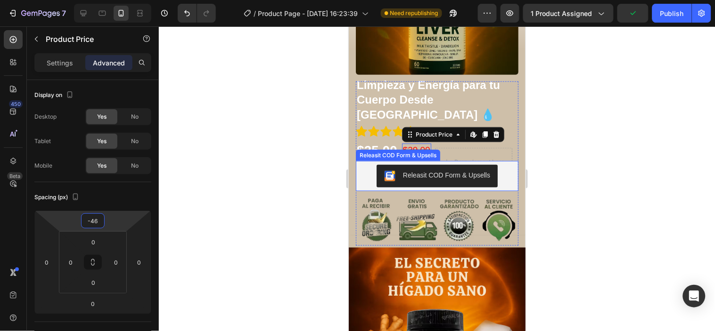
type input "-44"
click at [118, 0] on html "7 Version history / Product Page - [DATE] 16:23:39 Need republishing Preview 1 …" at bounding box center [357, 0] width 715 height 0
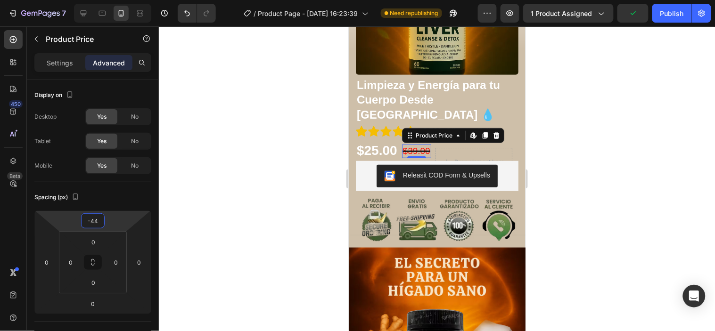
click at [583, 210] on div at bounding box center [437, 178] width 556 height 305
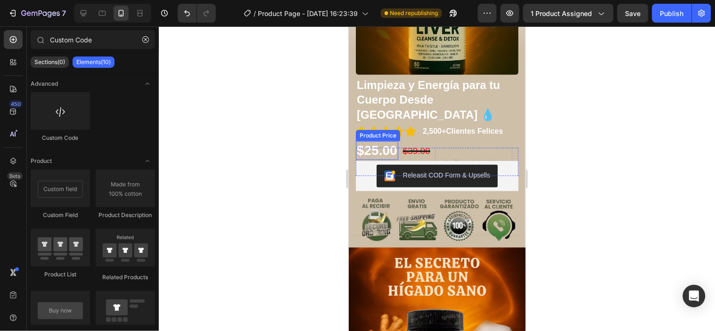
click at [376, 141] on div "$25.00" at bounding box center [376, 150] width 42 height 19
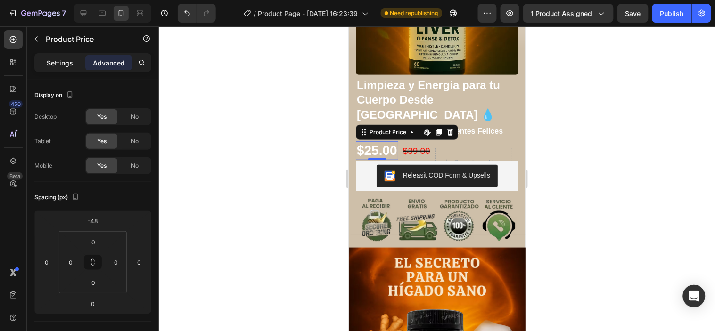
click at [66, 68] on div "Settings" at bounding box center [59, 62] width 47 height 15
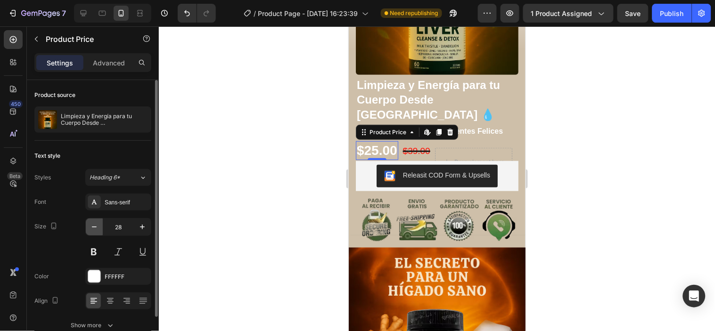
click at [95, 231] on icon "button" at bounding box center [94, 227] width 9 height 9
type input "25"
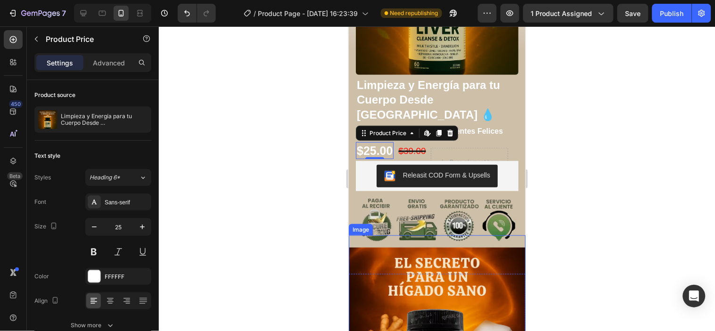
click at [647, 168] on div at bounding box center [437, 178] width 556 height 305
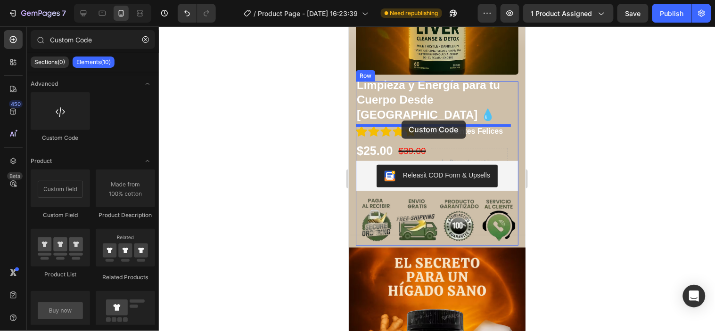
drag, startPoint x: 429, startPoint y: 138, endPoint x: 401, endPoint y: 120, distance: 32.4
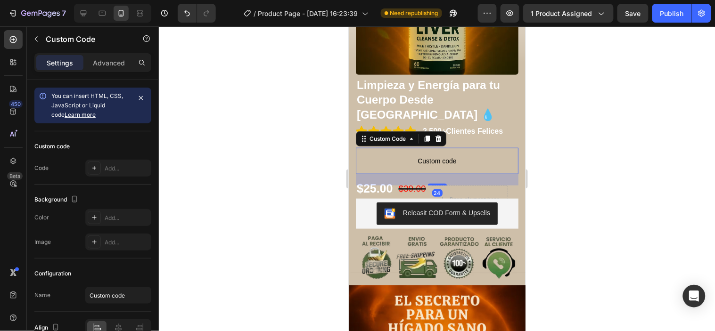
click at [586, 140] on div at bounding box center [437, 178] width 556 height 305
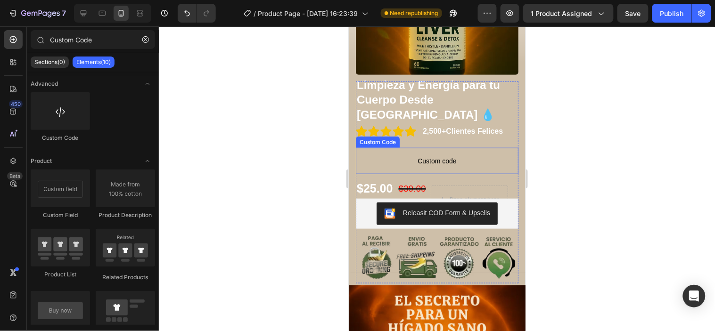
click at [448, 155] on span "Custom code" at bounding box center [436, 160] width 163 height 11
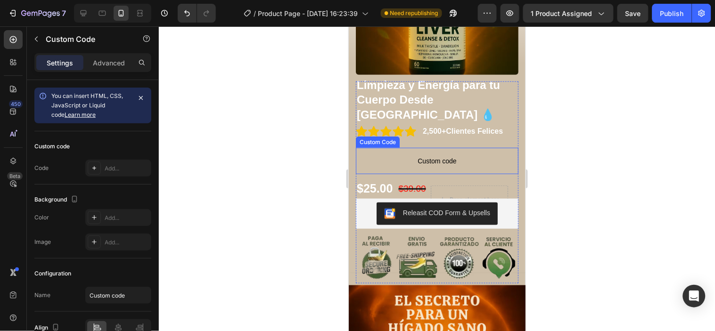
click at [448, 155] on span "Custom code" at bounding box center [436, 160] width 163 height 11
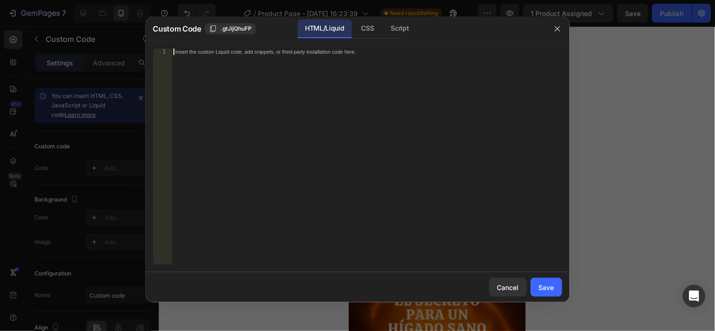
click at [291, 93] on div "Insert the custom Liquid code, add snippets, or third-party installation code h…" at bounding box center [367, 164] width 390 height 230
paste textarea "</script>"
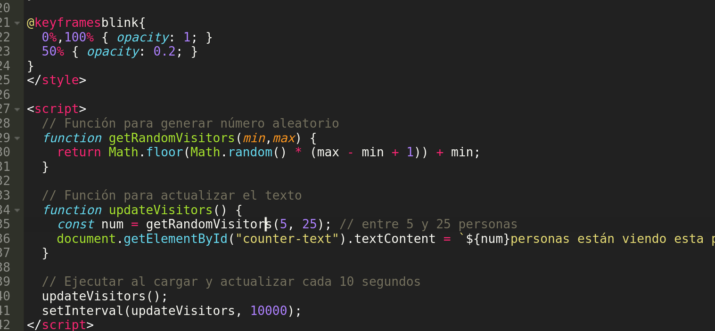
click at [286, 216] on div "< span id = "counter-text" > 0 personas están viendo esta página </ span > </ b…" at bounding box center [365, 162] width 380 height 230
click at [299, 216] on div "< span id = "counter-text" > 0 personas están viendo esta página </ span > </ b…" at bounding box center [365, 162] width 380 height 230
click at [316, 206] on div "< span id = "counter-text" > 0 personas están viendo esta página </ span > </ b…" at bounding box center [365, 162] width 380 height 230
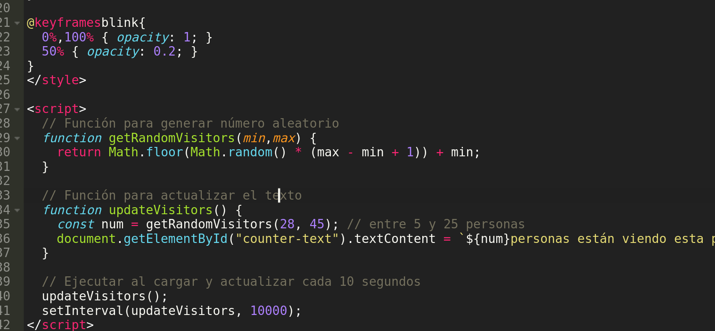
scroll to position [0, 8]
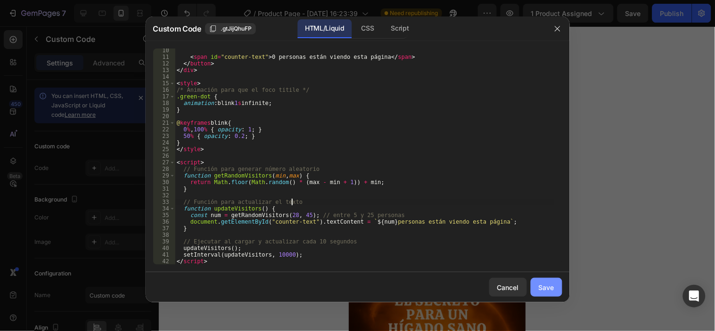
type textarea "// Función para actualizar el texto"
click at [553, 284] on div "Save" at bounding box center [547, 288] width 16 height 10
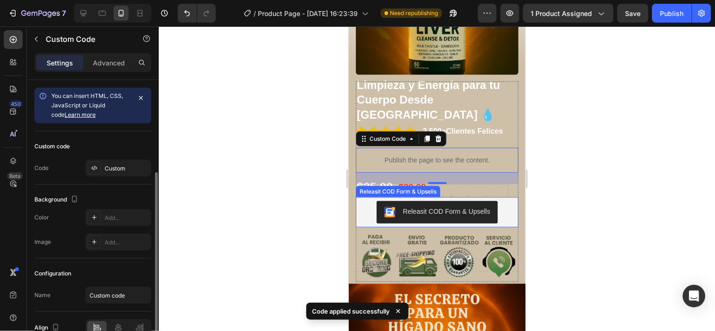
scroll to position [50, 0]
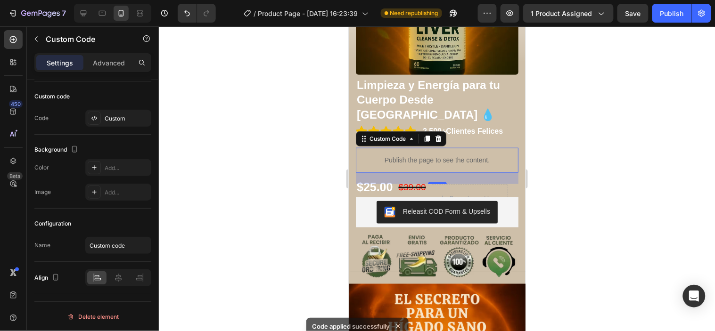
click at [472, 155] on p "Publish the page to see the content." at bounding box center [436, 160] width 163 height 10
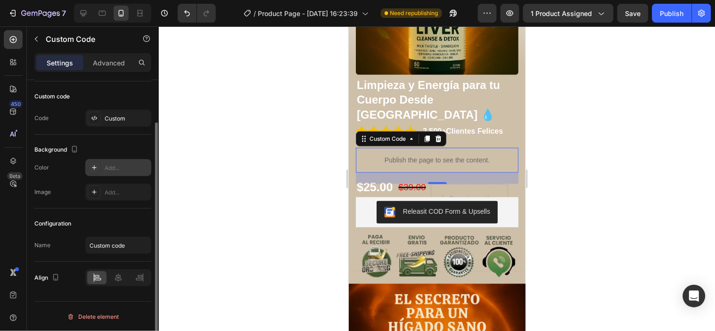
click at [111, 167] on div "Add..." at bounding box center [127, 168] width 44 height 8
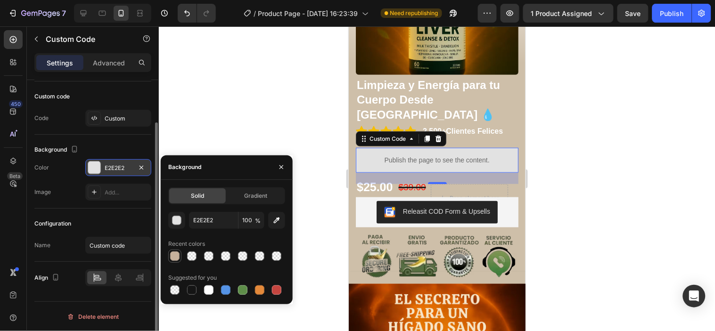
click at [175, 258] on div at bounding box center [174, 256] width 9 height 9
type input "C6B19C"
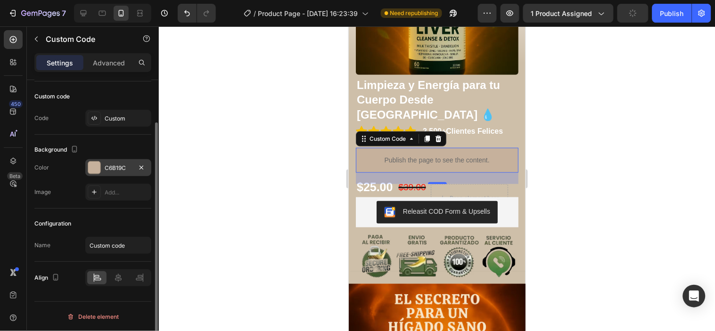
click at [314, 124] on div at bounding box center [437, 178] width 556 height 305
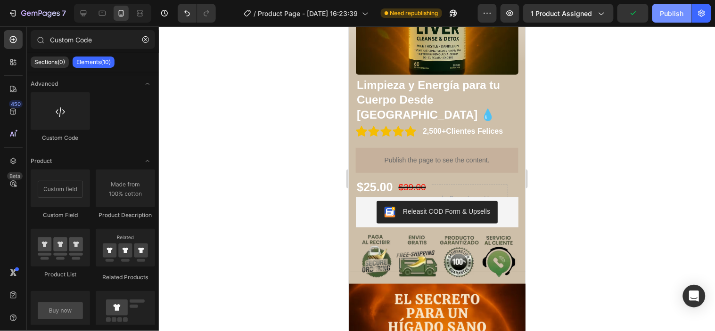
click at [665, 11] on div "Publish" at bounding box center [673, 13] width 24 height 10
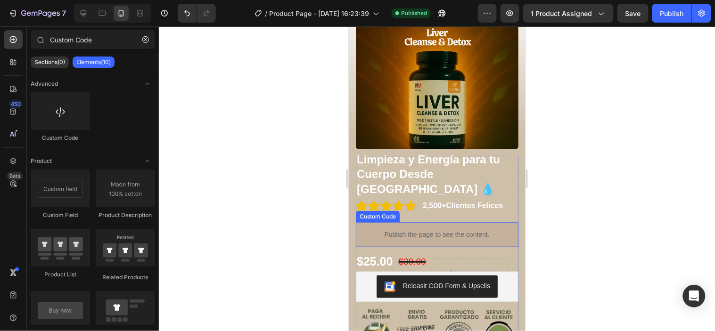
scroll to position [105, 0]
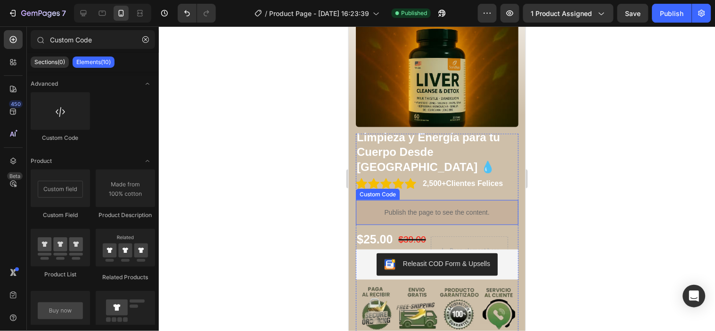
click at [471, 207] on p "Publish the page to see the content." at bounding box center [436, 212] width 163 height 10
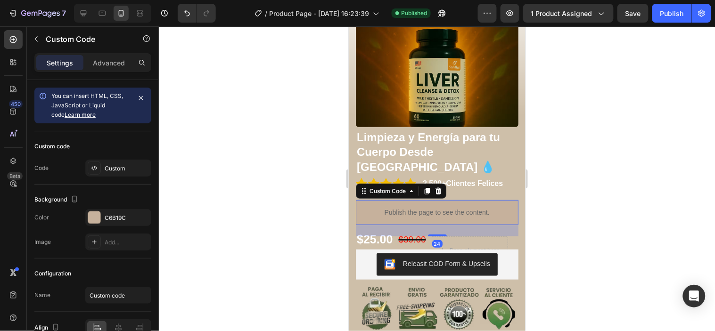
click at [477, 207] on p "Publish the page to see the content." at bounding box center [436, 212] width 163 height 10
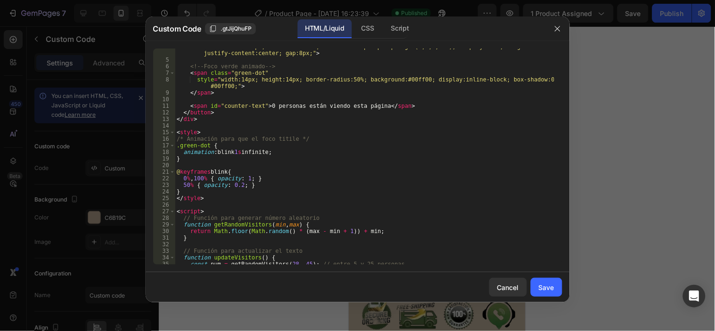
scroll to position [0, 0]
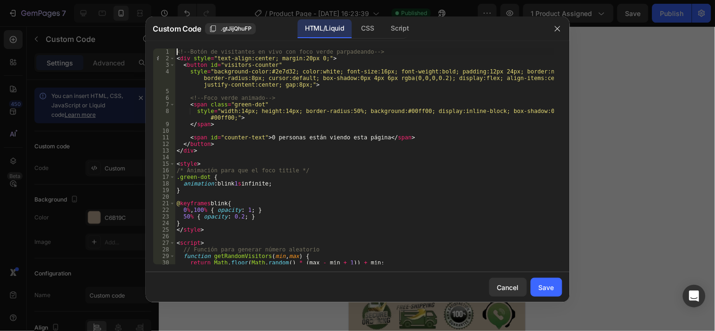
drag, startPoint x: 175, startPoint y: 54, endPoint x: 191, endPoint y: 68, distance: 21.1
click at [218, 102] on div "<!-- Botón de visitantes en vivo con foco verde parpadeando --> 1 2 3 4 5 6 7 8…" at bounding box center [357, 157] width 409 height 216
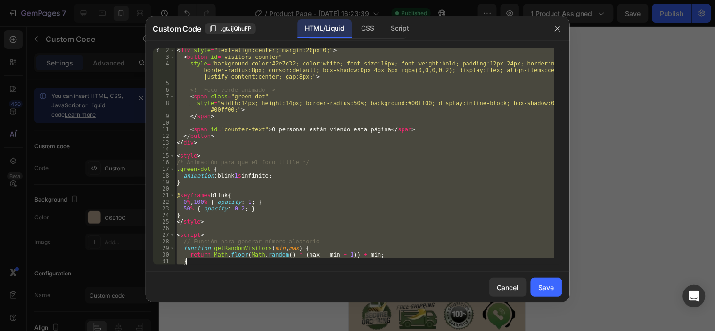
scroll to position [81, 0]
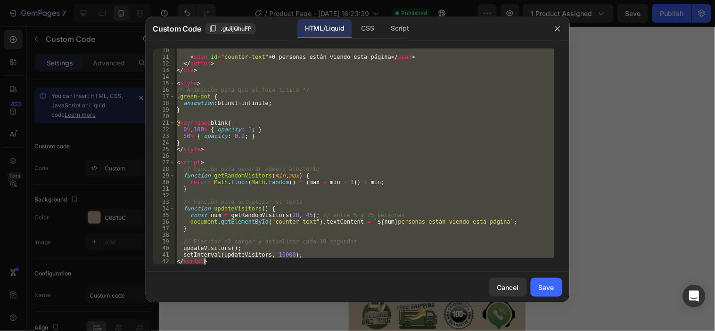
drag, startPoint x: 176, startPoint y: 56, endPoint x: 305, endPoint y: 265, distance: 246.4
click at [305, 265] on div "<!-- Botón de visitantes en vivo con foco verde parpadeando --> 10 11 12 13 14 …" at bounding box center [358, 156] width 424 height 231
paste textarea
type textarea "</script>"
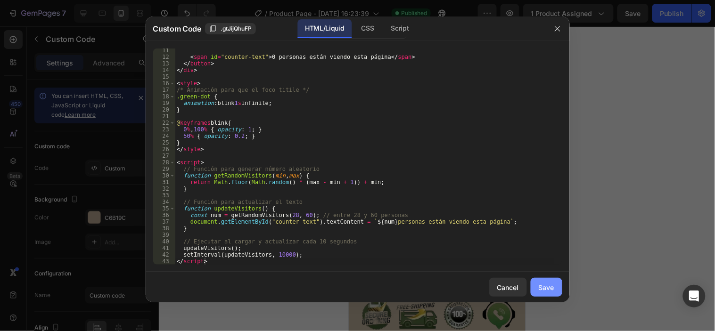
click at [553, 292] on div "Save" at bounding box center [547, 288] width 16 height 10
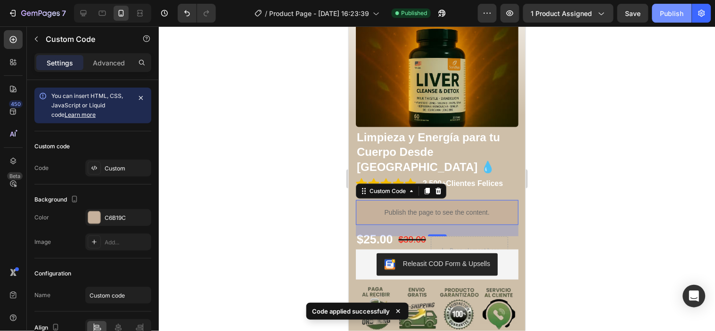
click at [674, 17] on div "Publish" at bounding box center [673, 13] width 24 height 10
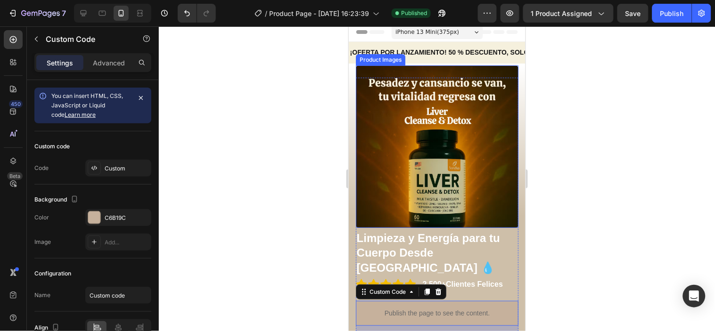
scroll to position [0, 0]
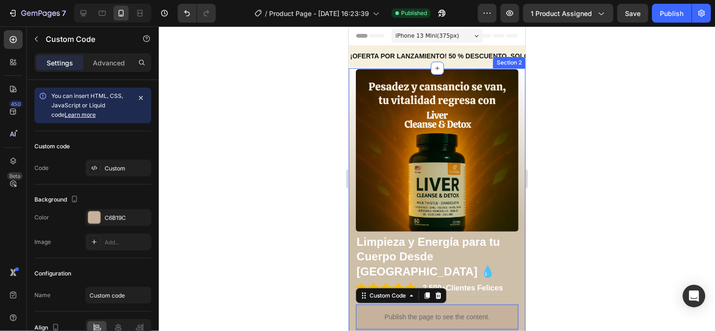
click at [351, 149] on div "Product Images Limpieza y Energía para tu Cuerpo Desde Adentro 💧 Product Title …" at bounding box center [436, 267] width 177 height 399
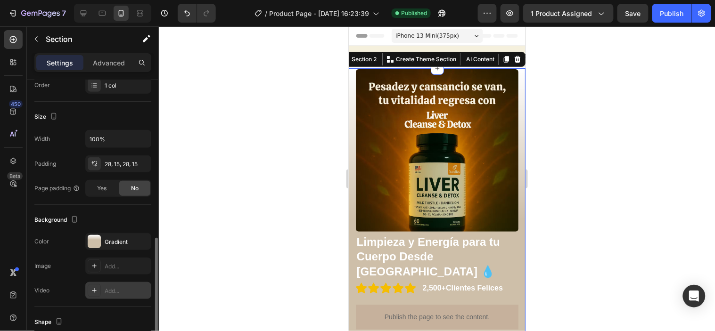
scroll to position [209, 0]
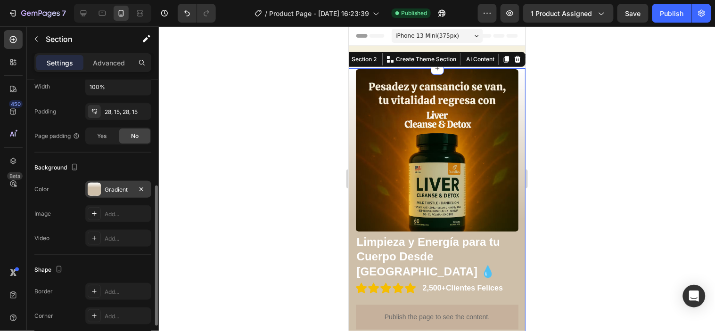
click at [118, 192] on div "Gradient" at bounding box center [118, 190] width 27 height 8
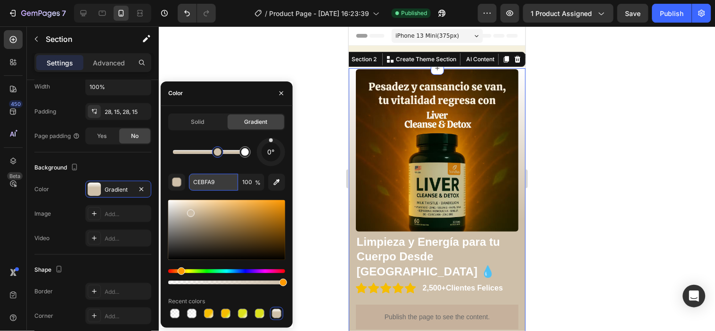
click at [202, 183] on input "CEBFA9" at bounding box center [213, 182] width 49 height 17
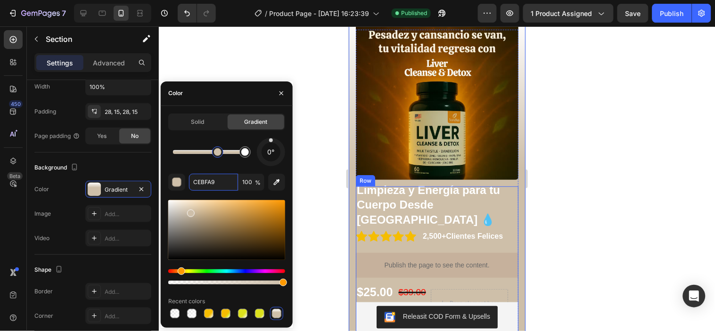
scroll to position [52, 0]
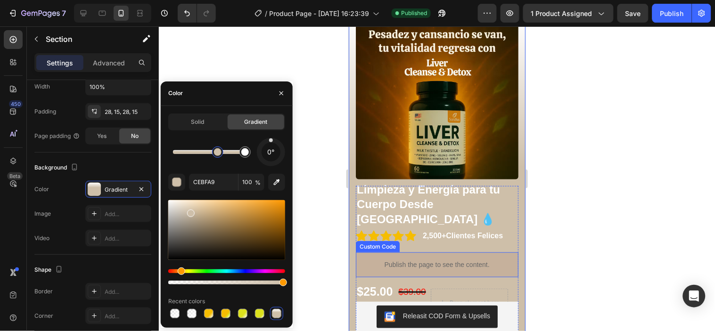
click at [481, 260] on p "Publish the page to see the content." at bounding box center [436, 265] width 163 height 10
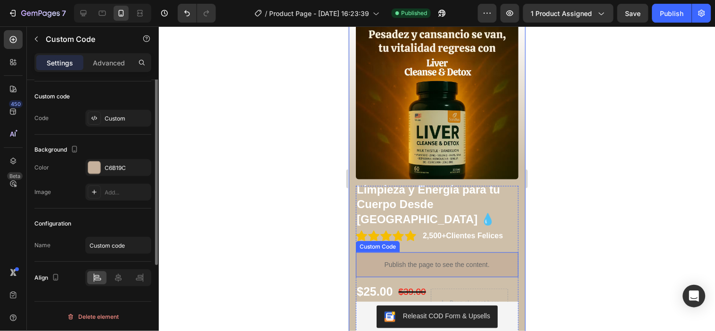
scroll to position [0, 0]
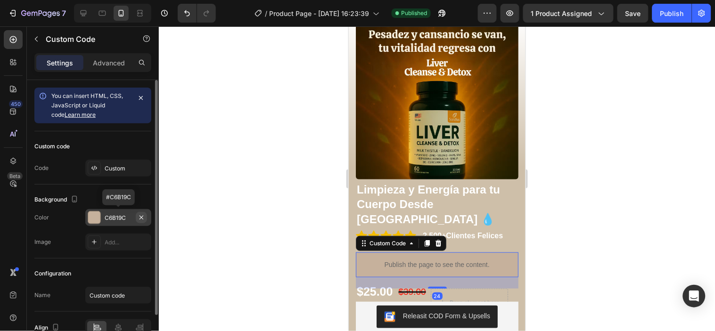
click at [140, 218] on icon "button" at bounding box center [142, 218] width 8 height 8
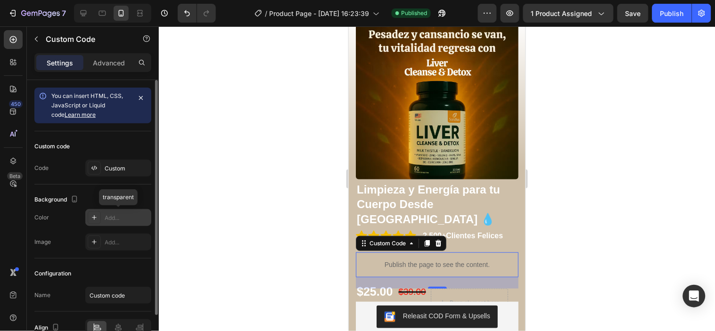
click at [96, 217] on icon at bounding box center [95, 218] width 8 height 8
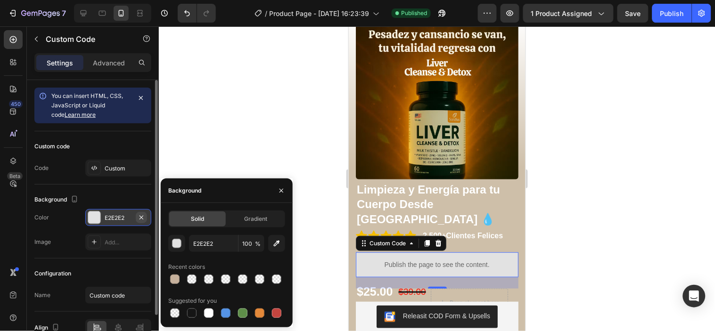
click at [143, 219] on icon "button" at bounding box center [142, 218] width 8 height 8
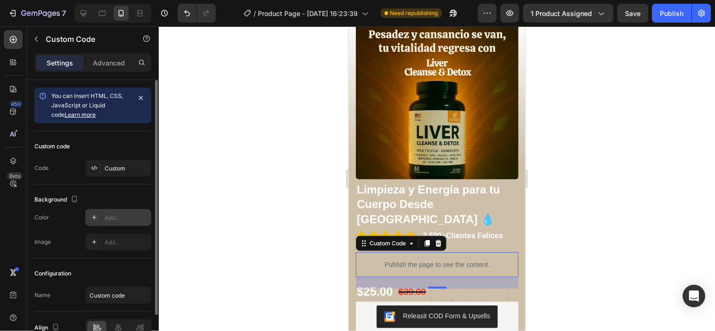
click at [566, 199] on div at bounding box center [437, 178] width 556 height 305
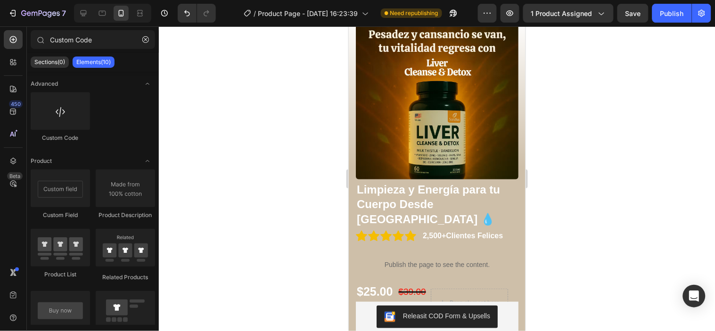
click at [632, 124] on div at bounding box center [437, 178] width 556 height 305
click at [428, 260] on p "Publish the page to see the content." at bounding box center [436, 265] width 163 height 10
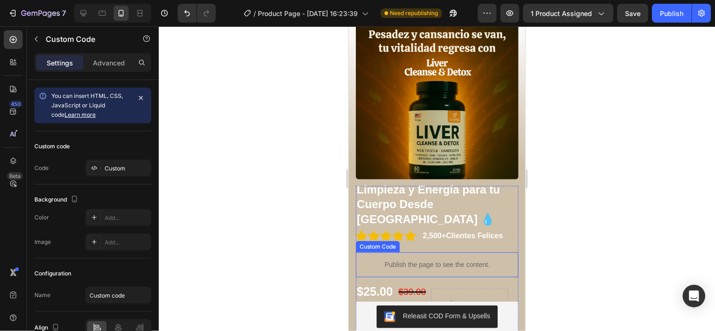
click at [428, 260] on p "Publish the page to see the content." at bounding box center [436, 265] width 163 height 10
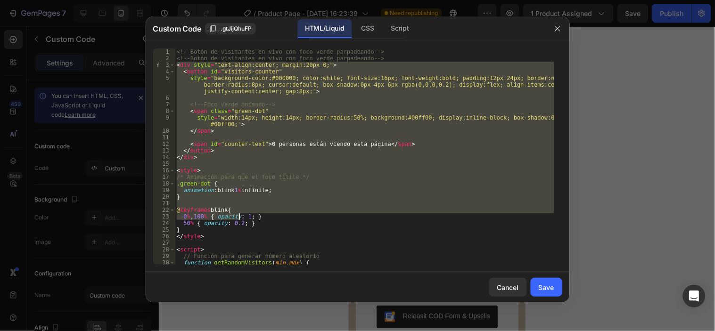
scroll to position [87, 0]
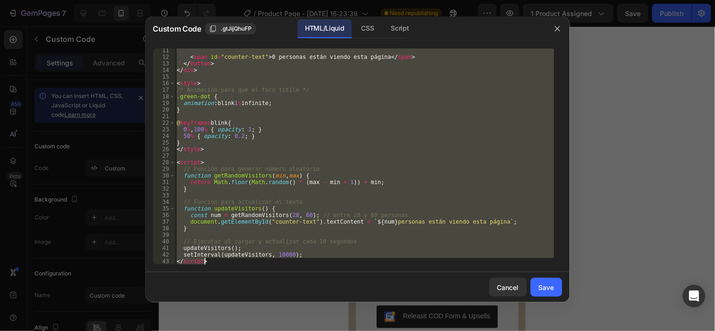
drag, startPoint x: 176, startPoint y: 62, endPoint x: 229, endPoint y: 265, distance: 209.5
click at [229, 265] on div "< span id = "counter-text" > 0 personas están viendo esta página </ span > </ b…" at bounding box center [365, 162] width 380 height 230
paste textarea
type textarea "</script>"
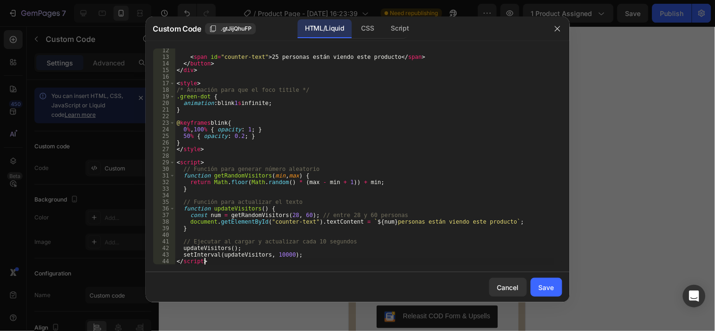
scroll to position [93, 0]
click at [542, 284] on div "Save" at bounding box center [547, 288] width 16 height 10
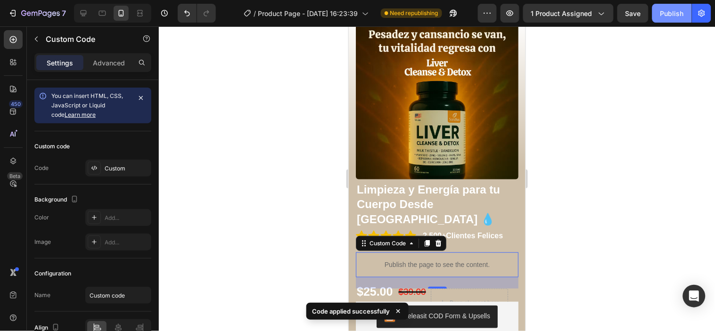
click at [673, 20] on button "Publish" at bounding box center [672, 13] width 40 height 19
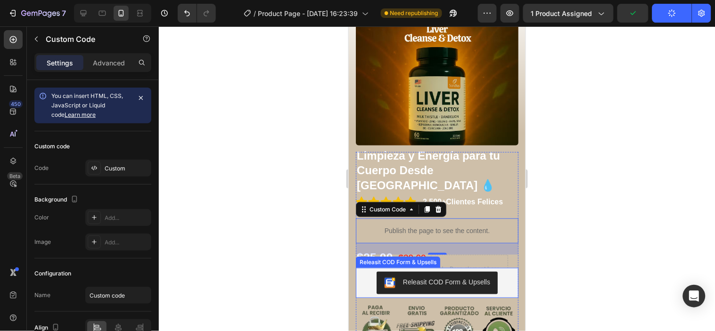
scroll to position [105, 0]
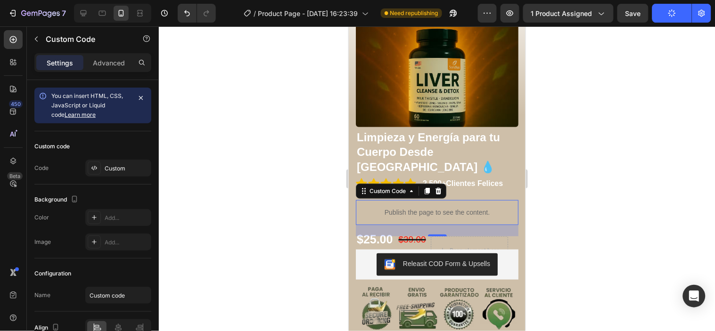
click at [593, 198] on div at bounding box center [437, 178] width 556 height 305
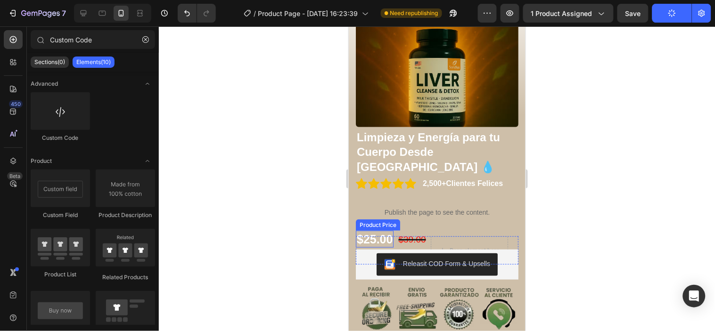
click at [379, 231] on div "$25.00" at bounding box center [374, 239] width 38 height 17
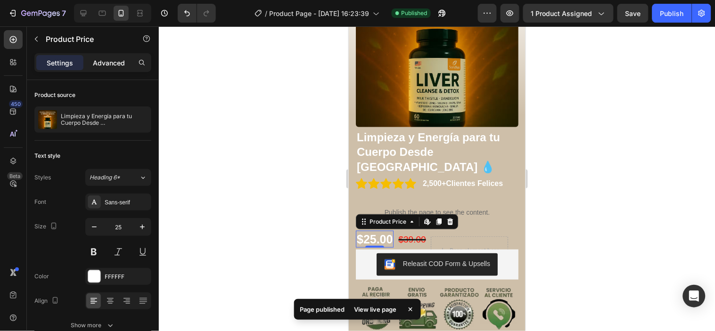
click at [115, 67] on p "Advanced" at bounding box center [109, 63] width 32 height 10
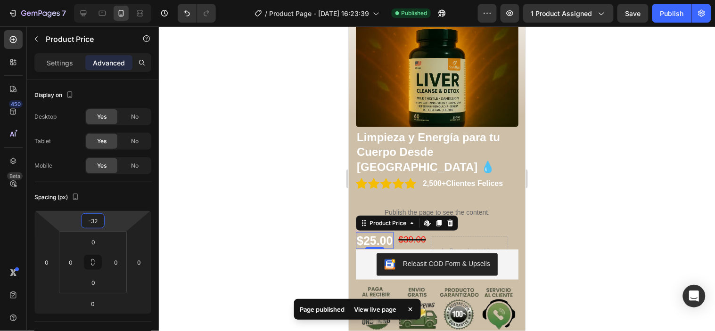
type input "-30"
drag, startPoint x: 118, startPoint y: 217, endPoint x: 122, endPoint y: 213, distance: 6.0
click at [122, 0] on html "7 Version history / Product Page - [DATE] 16:23:39 Published Preview 1 product …" at bounding box center [357, 0] width 715 height 0
click at [644, 240] on div at bounding box center [437, 178] width 556 height 305
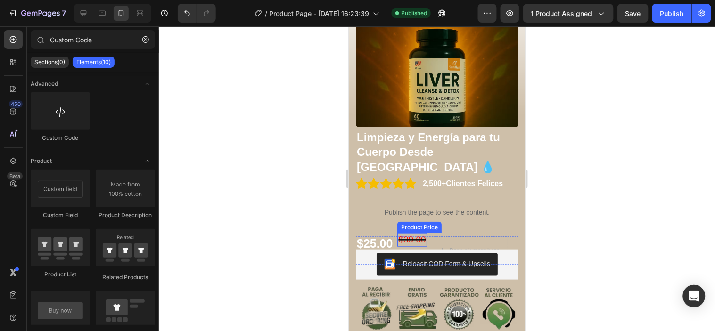
click at [422, 233] on div "$39.00" at bounding box center [411, 240] width 29 height 14
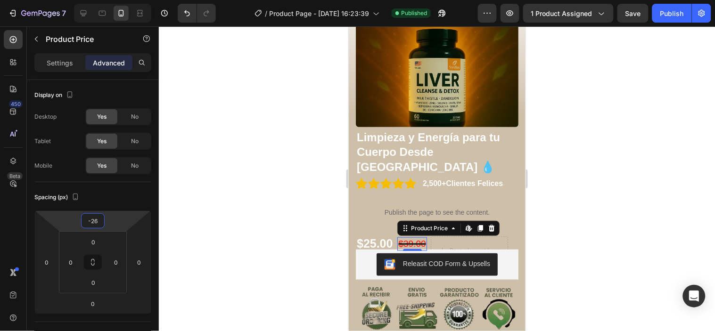
type input "-28"
drag, startPoint x: 128, startPoint y: 216, endPoint x: 133, endPoint y: 212, distance: 6.0
click at [133, 0] on html "7 Version history / Product Page - [DATE] 16:23:39 Published Preview 1 product …" at bounding box center [357, 0] width 715 height 0
click at [501, 253] on div "Releasit COD Form & Upsells" at bounding box center [436, 264] width 155 height 23
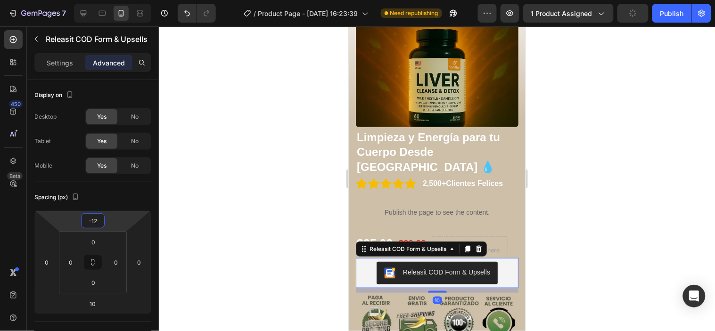
type input "-10"
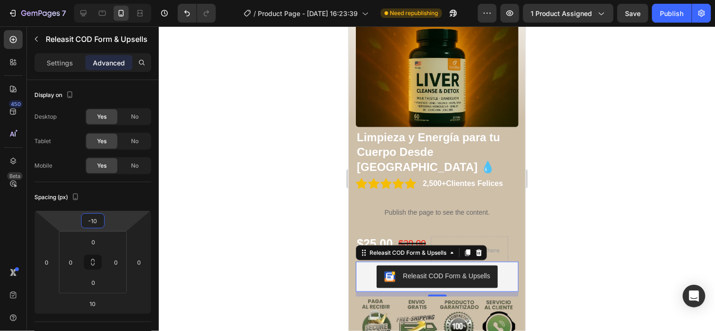
drag, startPoint x: 125, startPoint y: 222, endPoint x: 127, endPoint y: 215, distance: 7.3
click at [127, 0] on html "7 Version history / Product Page - [DATE] 16:23:39 Need republishing Preview 1 …" at bounding box center [357, 0] width 715 height 0
click at [605, 246] on div at bounding box center [437, 178] width 556 height 305
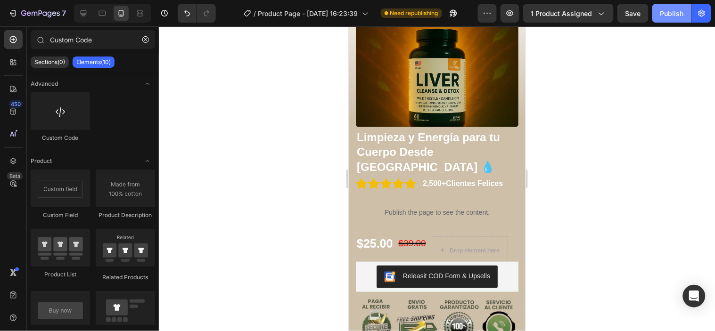
click at [675, 16] on div "Publish" at bounding box center [673, 13] width 24 height 10
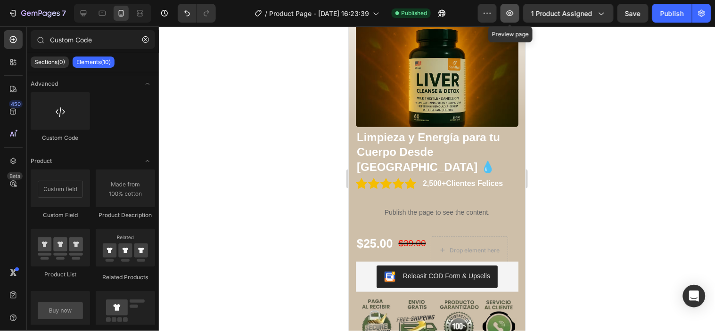
click at [510, 12] on icon "button" at bounding box center [509, 12] width 9 height 9
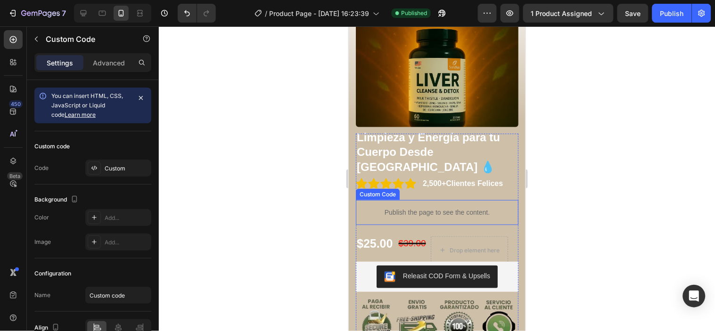
click at [440, 207] on p "Publish the page to see the content." at bounding box center [436, 212] width 163 height 10
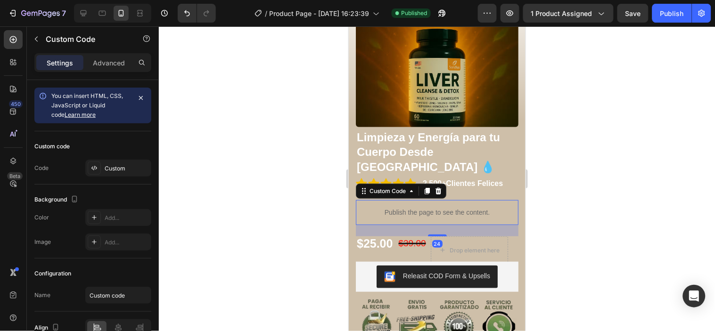
click at [440, 207] on p "Publish the page to see the content." at bounding box center [436, 212] width 163 height 10
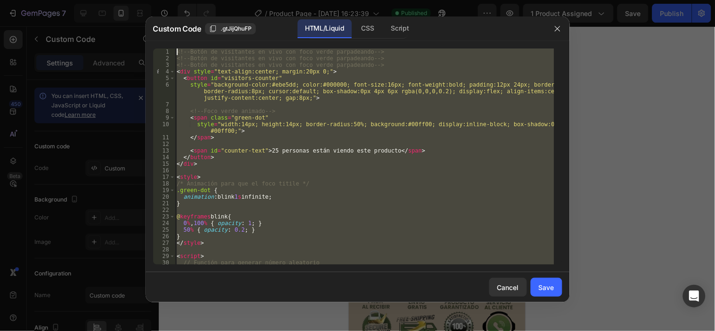
scroll to position [0, 0]
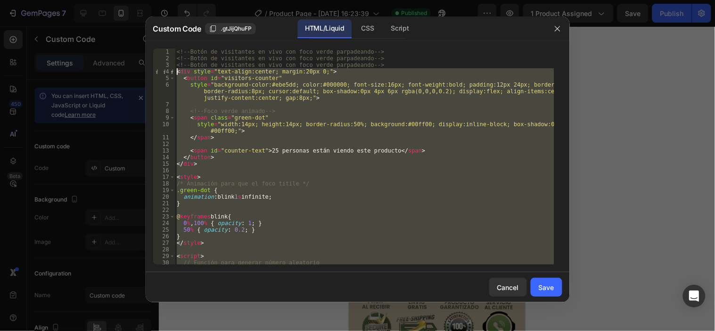
drag, startPoint x: 224, startPoint y: 264, endPoint x: 178, endPoint y: 70, distance: 200.1
click at [178, 70] on div "<!-- Botón de visitantes en vivo con foco verde parpadeando --> <!-- Botón de v…" at bounding box center [365, 164] width 380 height 230
paste textarea "/script>"
type textarea "</script>"
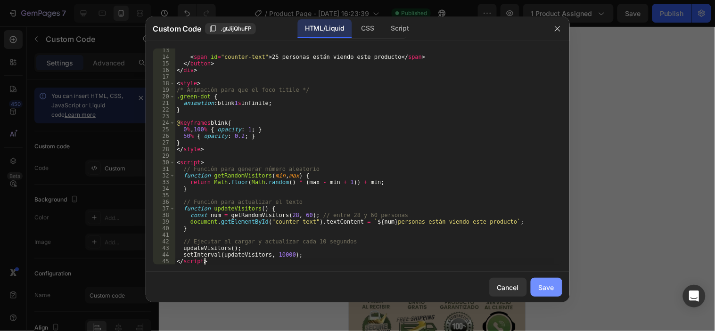
click at [536, 289] on button "Save" at bounding box center [547, 287] width 32 height 19
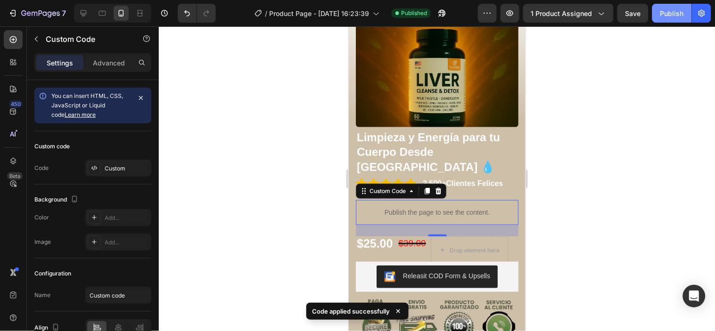
click at [665, 20] on button "Publish" at bounding box center [672, 13] width 40 height 19
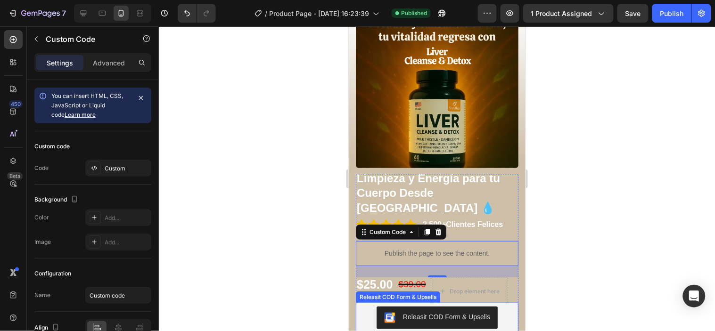
scroll to position [105, 0]
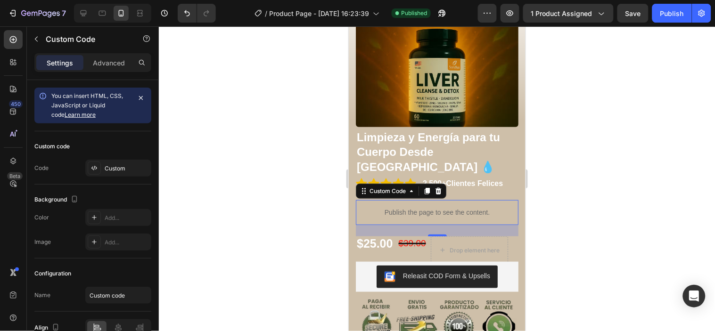
drag, startPoint x: 558, startPoint y: 233, endPoint x: 79, endPoint y: 208, distance: 479.6
click at [558, 233] on div at bounding box center [437, 178] width 556 height 305
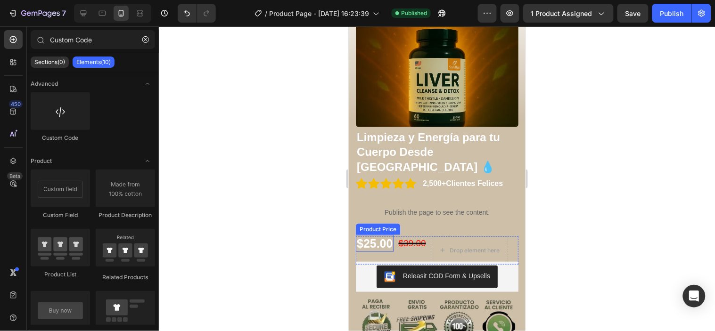
click at [386, 235] on div "$25.00" at bounding box center [374, 243] width 38 height 17
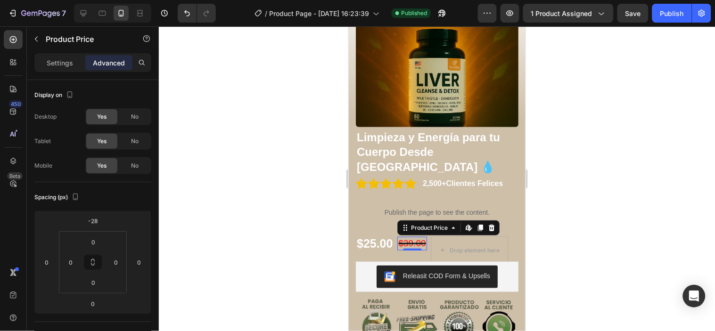
click at [413, 237] on div "$39.00 Product Price Edit content in Shopify 0 Product Price Edit content in Sh…" at bounding box center [411, 244] width 29 height 14
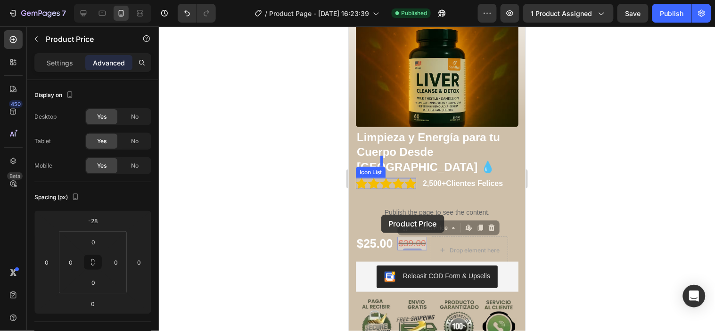
drag, startPoint x: 413, startPoint y: 220, endPoint x: 381, endPoint y: 215, distance: 32.5
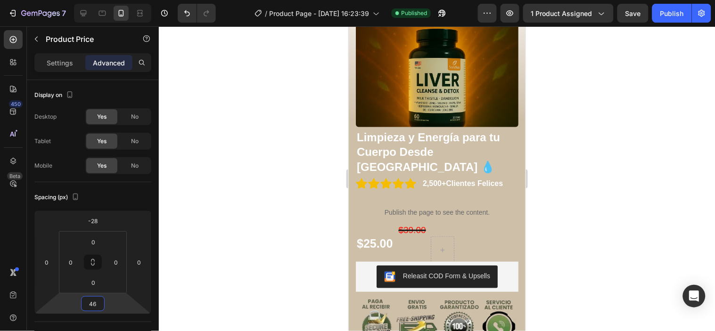
type input "42"
drag, startPoint x: 110, startPoint y: 300, endPoint x: 116, endPoint y: 289, distance: 12.7
click at [116, 0] on html "7 Version history / Product Page - [DATE] 16:23:39 Published Preview 1 product …" at bounding box center [357, 0] width 715 height 0
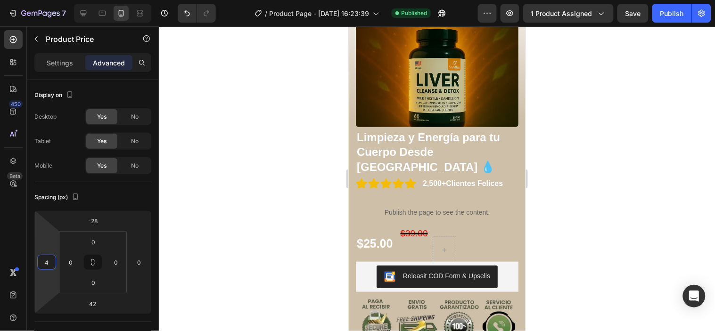
type input "8"
drag, startPoint x: 50, startPoint y: 273, endPoint x: 40, endPoint y: 272, distance: 10.1
click at [40, 0] on html "7 Version history / Product Page - [DATE] 16:23:39 Published Preview 1 product …" at bounding box center [357, 0] width 715 height 0
click at [375, 235] on div "$25.00" at bounding box center [374, 243] width 38 height 17
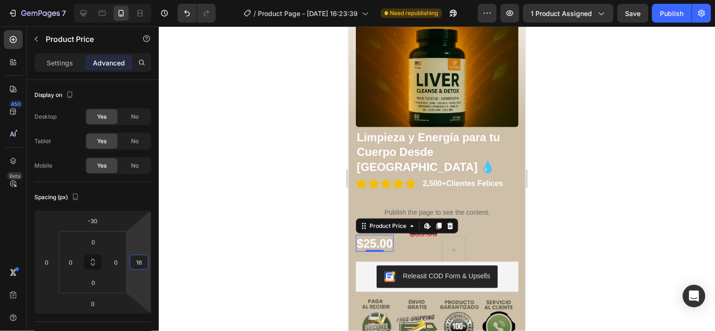
drag, startPoint x: 138, startPoint y: 274, endPoint x: 184, endPoint y: 270, distance: 46.4
click at [184, 0] on div "7 Version history / Product Page - [DATE] 16:23:39 Need republishing Preview 1 …" at bounding box center [357, 0] width 715 height 0
click at [193, 19] on button "Undo/Redo" at bounding box center [187, 13] width 19 height 19
type input "0"
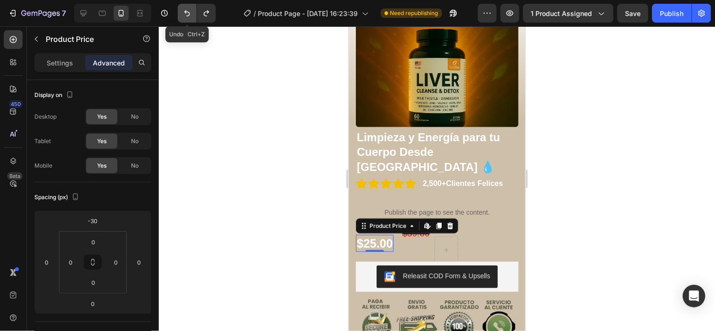
click at [193, 19] on button "Undo/Redo" at bounding box center [187, 13] width 19 height 19
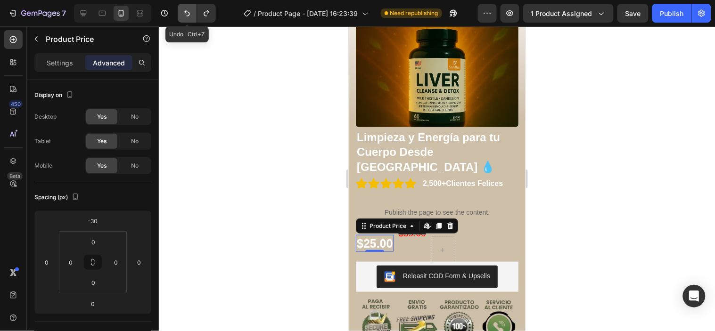
click at [193, 19] on button "Undo/Redo" at bounding box center [187, 13] width 19 height 19
click at [594, 238] on div at bounding box center [437, 178] width 556 height 305
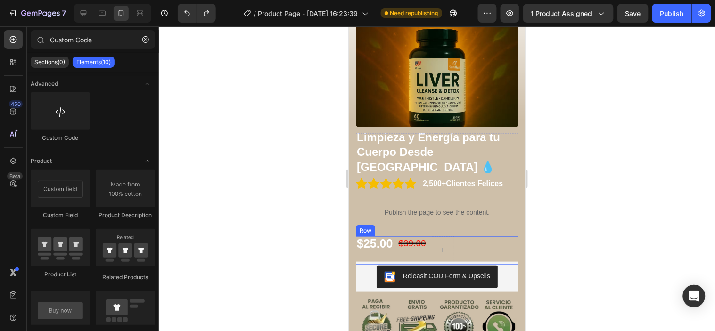
click at [401, 236] on div "$39.00 Product Price Product Price" at bounding box center [411, 250] width 29 height 28
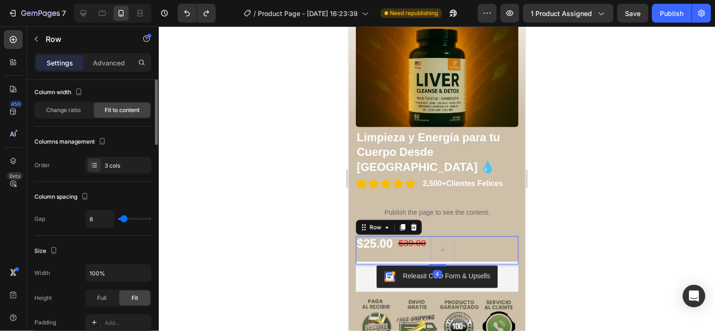
scroll to position [0, 0]
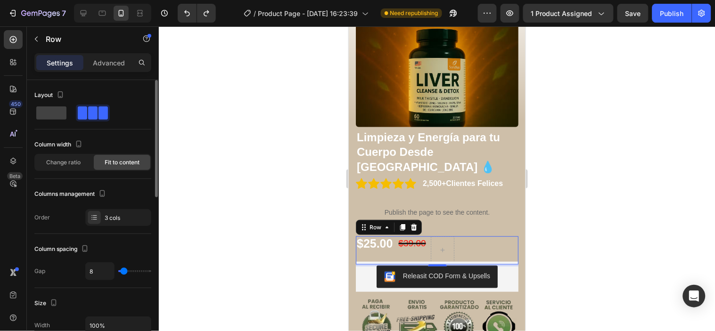
click at [99, 116] on span at bounding box center [103, 113] width 9 height 13
click at [76, 121] on div at bounding box center [93, 113] width 34 height 17
type input "0"
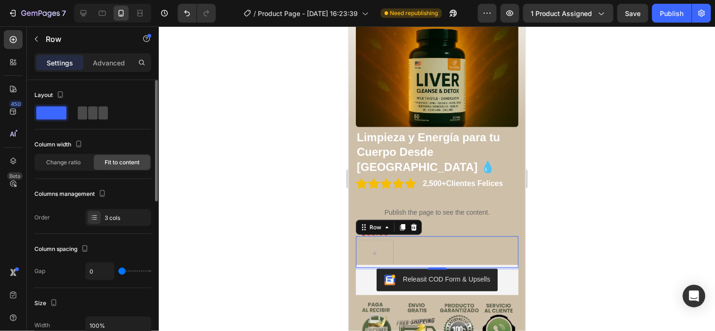
click at [99, 117] on span at bounding box center [103, 113] width 9 height 13
type input "8"
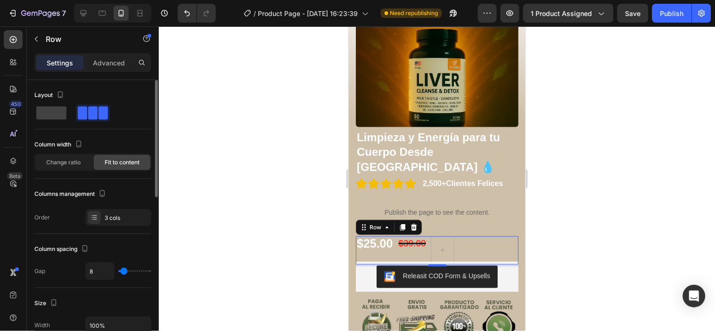
click at [77, 111] on div at bounding box center [93, 113] width 34 height 17
click at [82, 160] on div "Change ratio" at bounding box center [63, 162] width 57 height 15
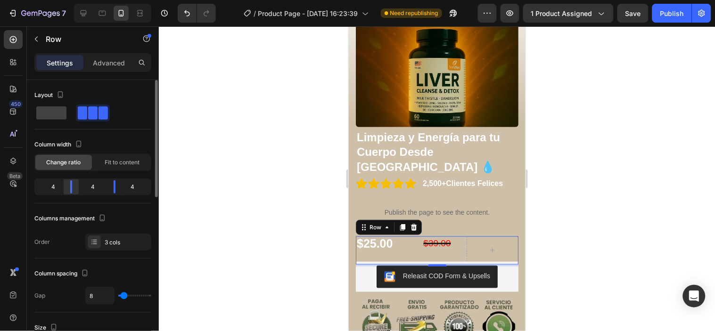
click at [106, 188] on div at bounding box center [114, 187] width 17 height 13
click at [117, 162] on span "Fit to content" at bounding box center [122, 162] width 35 height 8
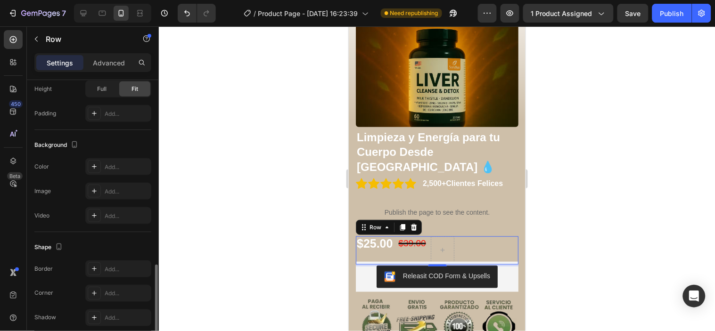
scroll to position [380, 0]
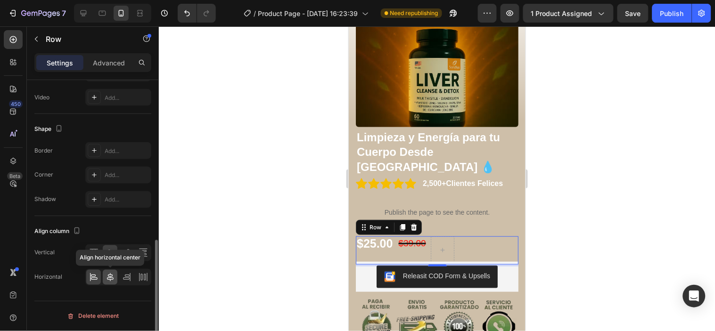
click at [107, 277] on icon at bounding box center [110, 277] width 9 height 9
click at [98, 251] on icon at bounding box center [93, 252] width 9 height 9
click at [92, 278] on icon at bounding box center [94, 279] width 7 height 2
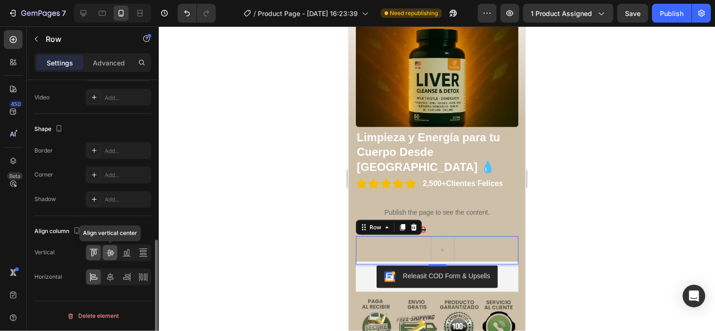
click at [116, 254] on div at bounding box center [110, 253] width 15 height 15
click at [124, 255] on icon at bounding box center [126, 252] width 9 height 9
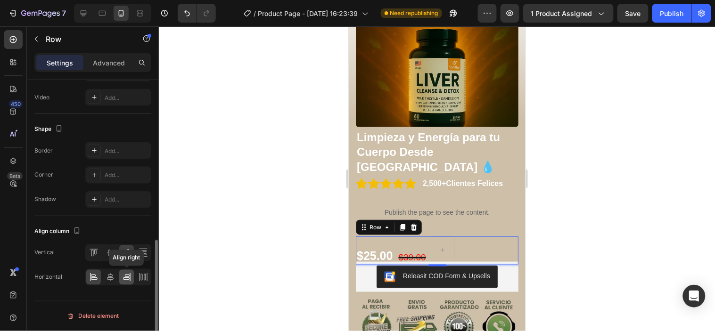
click at [128, 276] on icon at bounding box center [126, 277] width 9 height 9
click at [104, 279] on div at bounding box center [110, 277] width 15 height 15
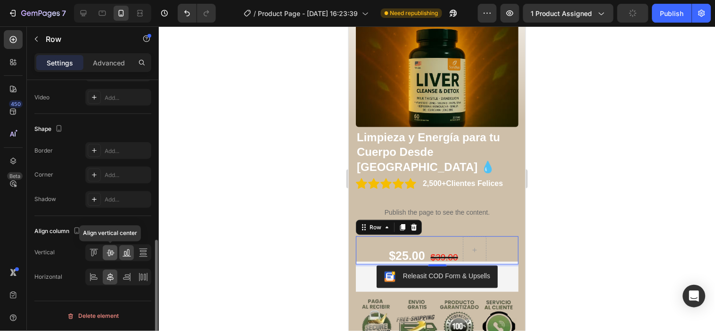
click at [110, 256] on icon at bounding box center [111, 253] width 8 height 7
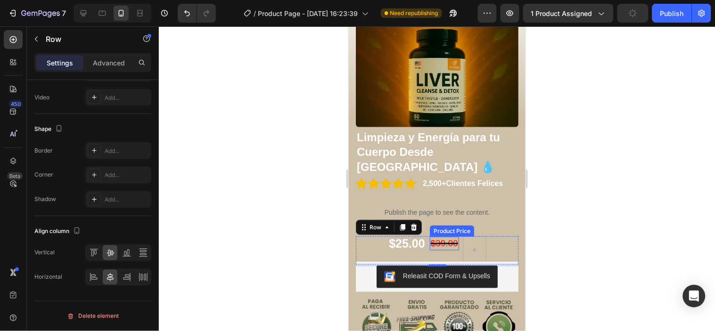
click at [450, 237] on div "$39.00" at bounding box center [443, 244] width 29 height 14
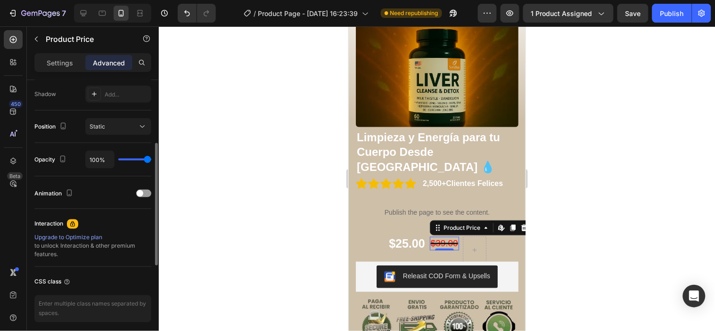
scroll to position [209, 0]
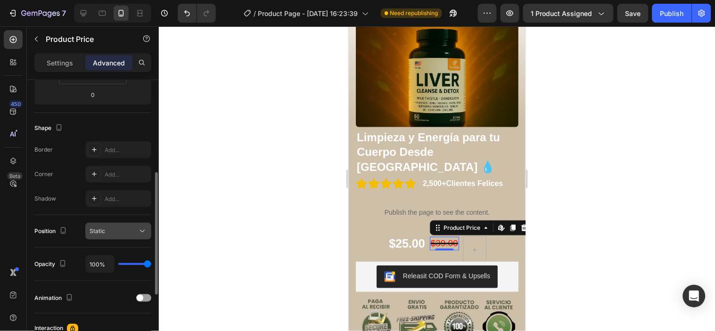
click at [132, 232] on div "Static" at bounding box center [114, 231] width 48 height 8
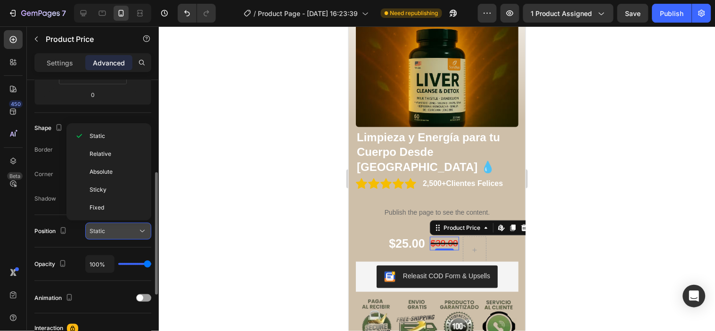
click at [132, 232] on div "Static" at bounding box center [114, 231] width 48 height 8
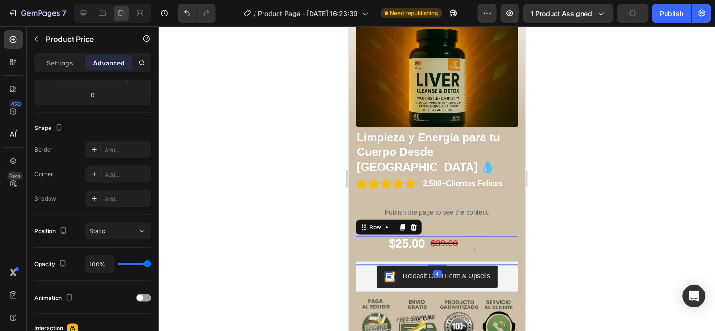
click at [413, 236] on div "$25.00 Product Price Product Price" at bounding box center [407, 250] width 38 height 28
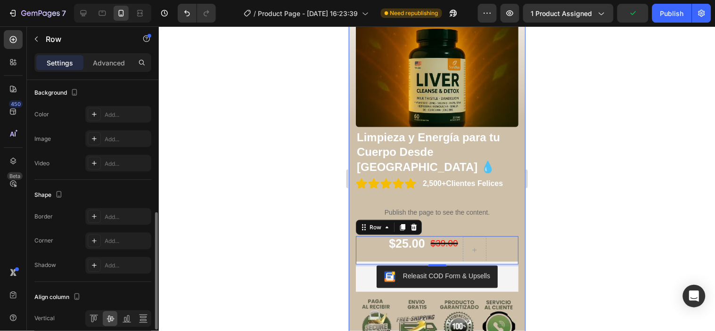
scroll to position [380, 0]
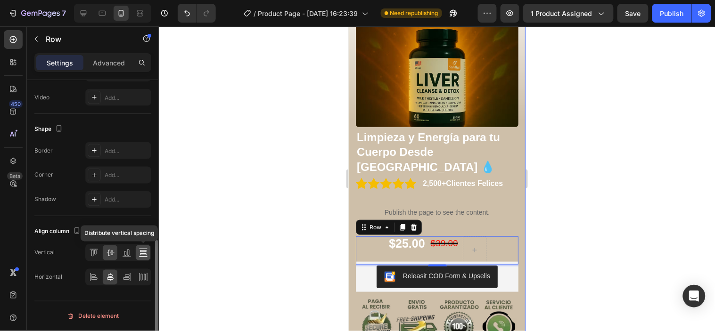
click at [144, 258] on div at bounding box center [143, 253] width 15 height 15
click at [125, 260] on div at bounding box center [126, 253] width 15 height 15
click at [115, 260] on div at bounding box center [110, 253] width 15 height 15
click at [98, 257] on icon at bounding box center [93, 252] width 9 height 9
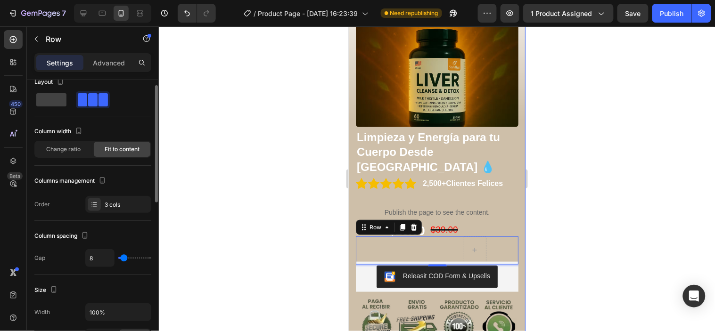
scroll to position [0, 0]
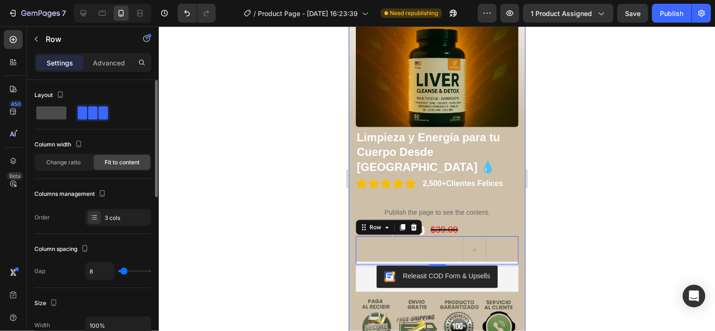
click at [63, 115] on span at bounding box center [51, 113] width 30 height 13
type input "0"
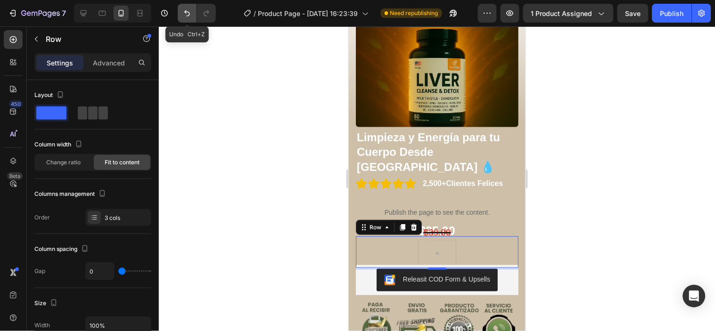
click at [189, 15] on icon "Undo/Redo" at bounding box center [186, 12] width 9 height 9
type input "8"
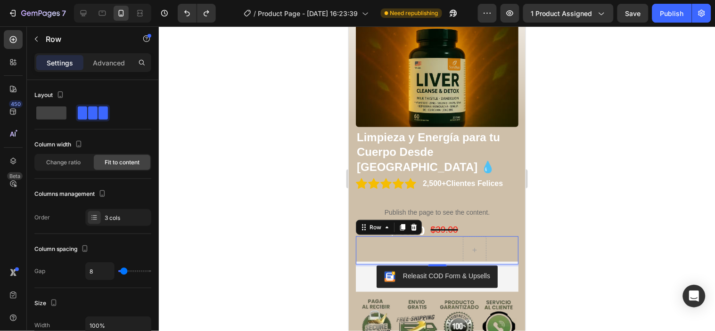
click at [265, 205] on div at bounding box center [437, 178] width 556 height 305
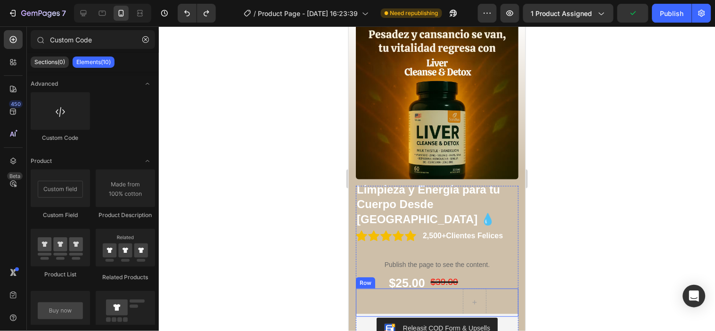
scroll to position [105, 0]
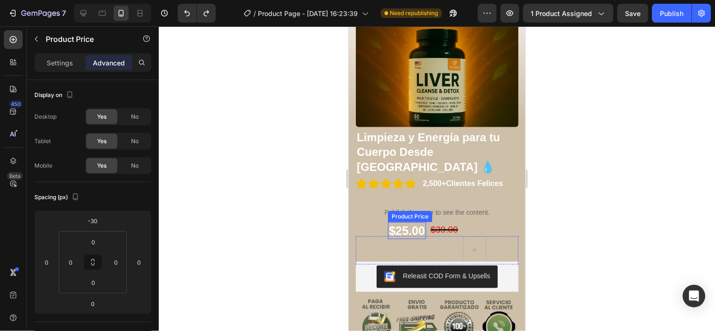
click at [402, 222] on div "$25.00" at bounding box center [407, 230] width 38 height 17
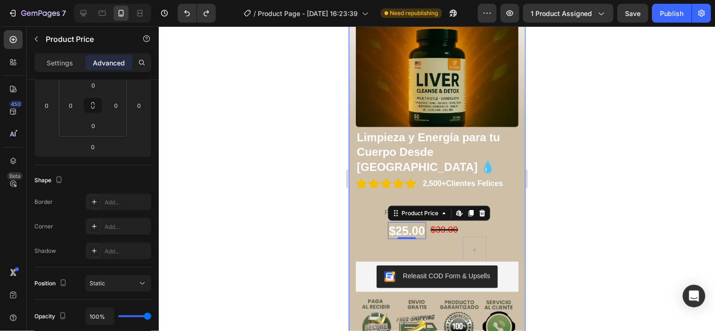
scroll to position [314, 0]
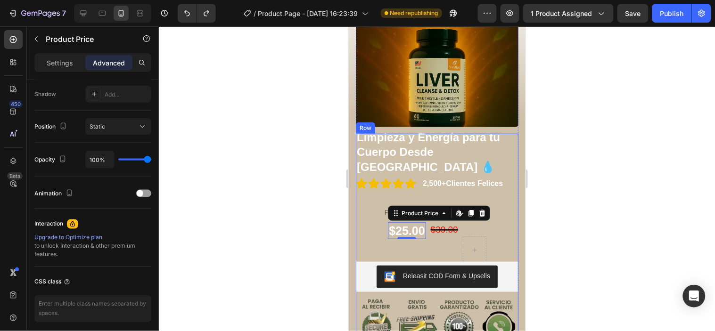
click at [378, 204] on div "Limpieza y Energía para tu Cuerpo Desde Adentro 💧 Product Title Icon Icon Icon …" at bounding box center [436, 239] width 163 height 213
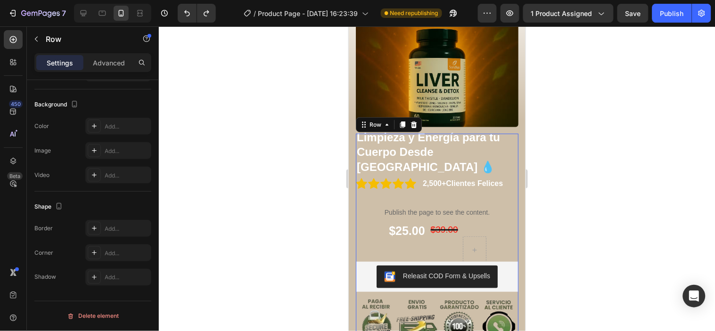
scroll to position [0, 0]
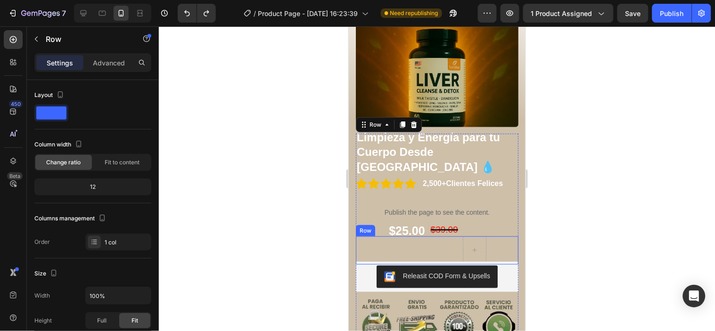
click at [574, 218] on div at bounding box center [437, 178] width 556 height 305
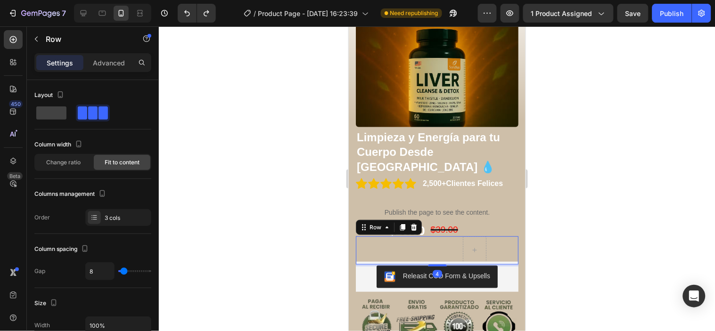
click at [400, 236] on div "$25.00 Product Price Product Price" at bounding box center [407, 250] width 38 height 28
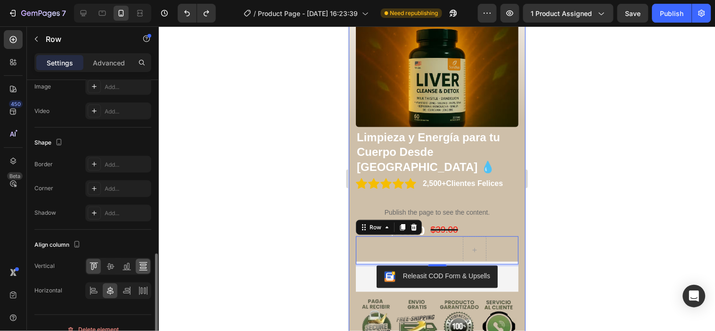
scroll to position [380, 0]
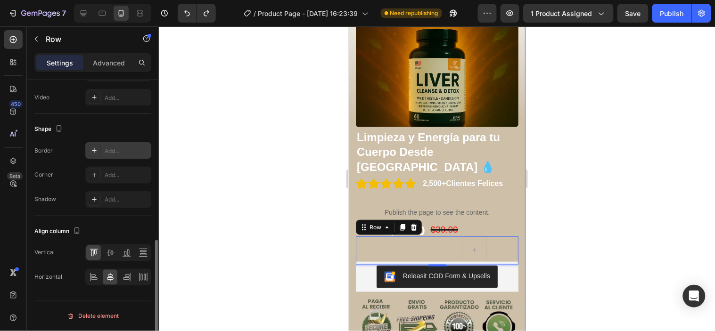
click at [99, 154] on div at bounding box center [94, 150] width 13 height 13
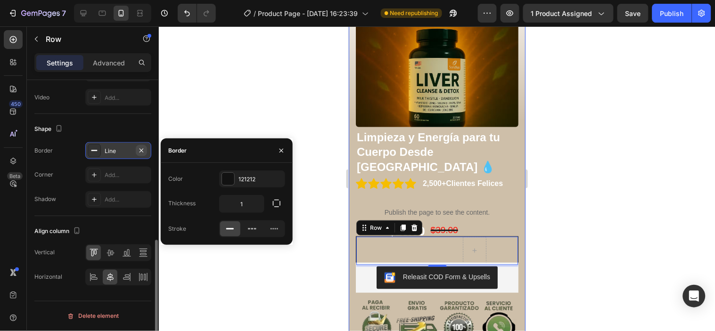
click at [143, 150] on icon "button" at bounding box center [142, 151] width 8 height 8
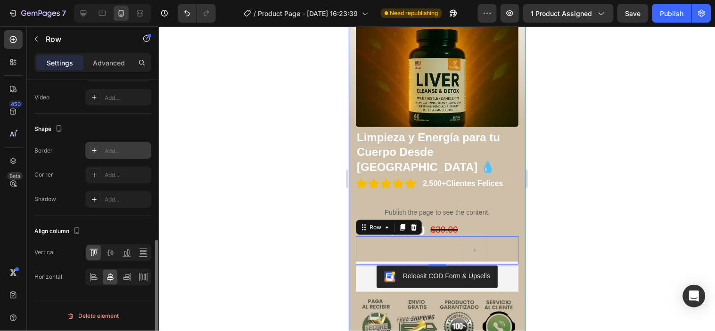
scroll to position [275, 0]
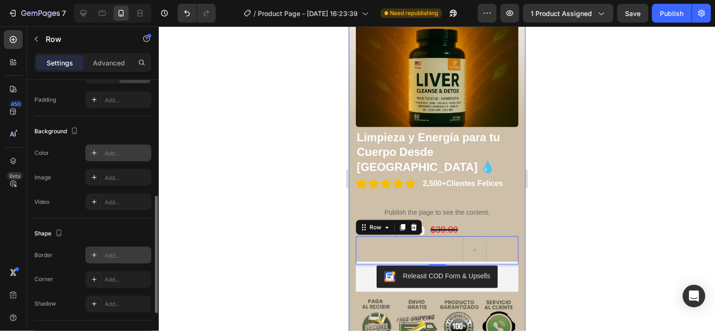
click at [92, 156] on icon at bounding box center [95, 153] width 8 height 8
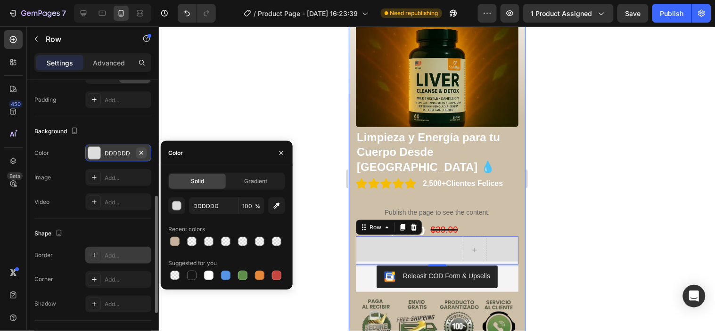
click at [145, 156] on button "button" at bounding box center [141, 153] width 11 height 11
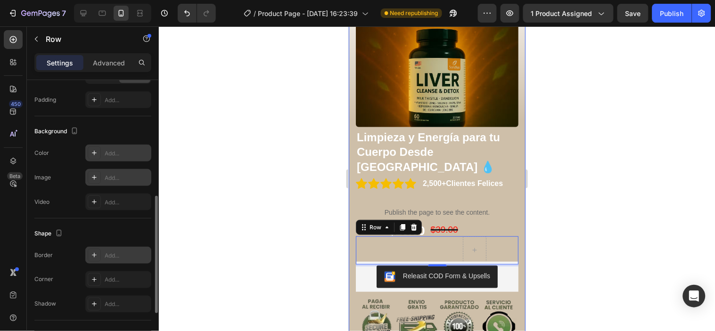
click at [95, 178] on icon at bounding box center [95, 178] width 8 height 8
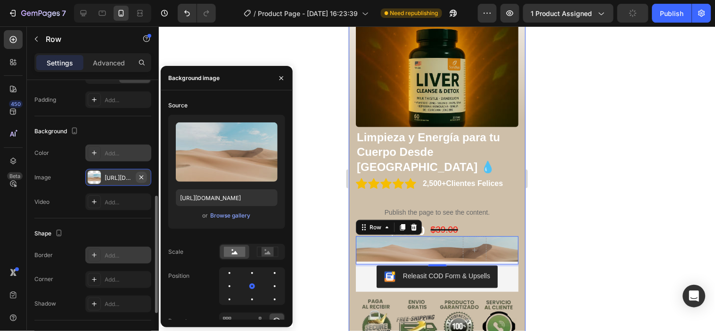
click at [145, 180] on icon "button" at bounding box center [142, 178] width 8 height 8
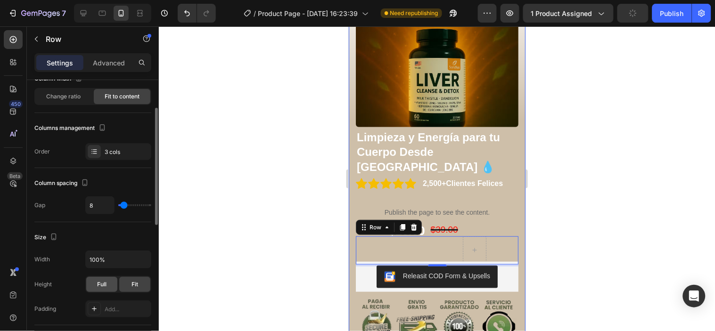
scroll to position [13, 0]
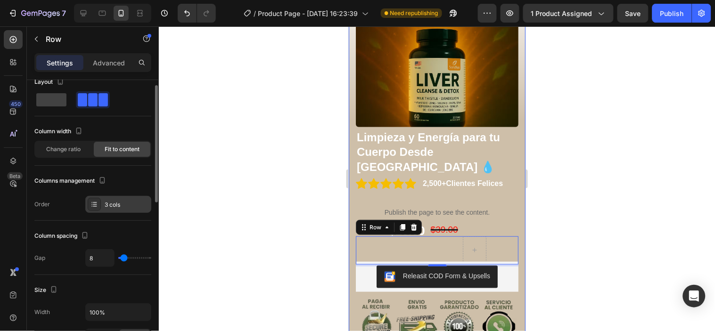
click at [95, 205] on icon at bounding box center [95, 205] width 8 height 8
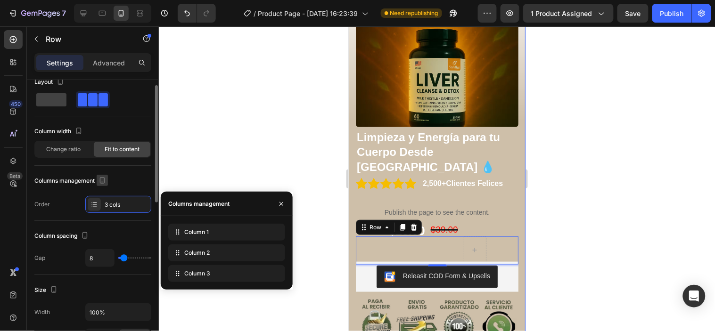
scroll to position [0, 0]
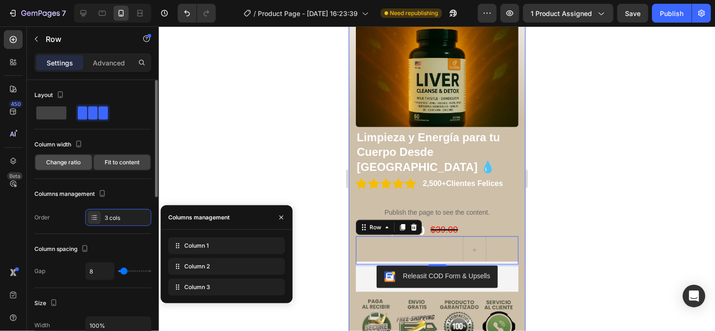
click at [72, 169] on div "Change ratio" at bounding box center [63, 162] width 57 height 15
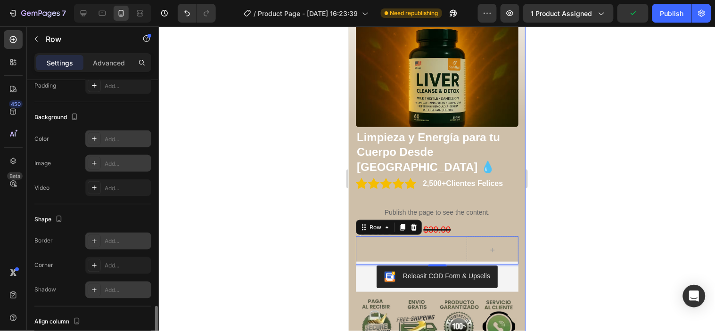
scroll to position [380, 0]
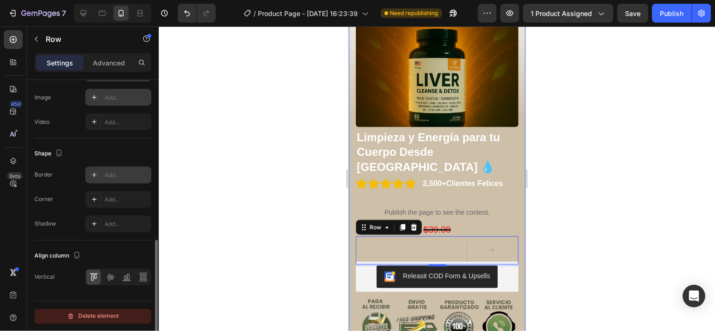
click at [111, 317] on div "Delete element" at bounding box center [93, 316] width 52 height 11
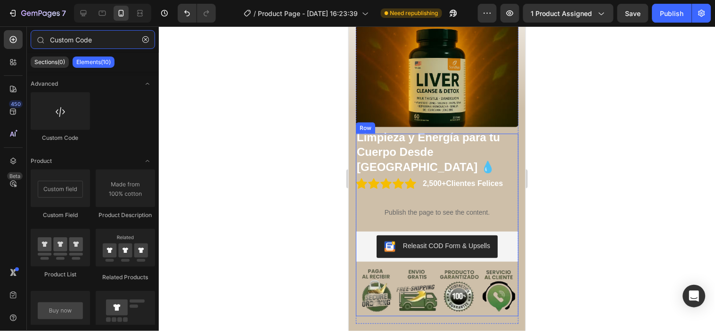
type input "HTML"
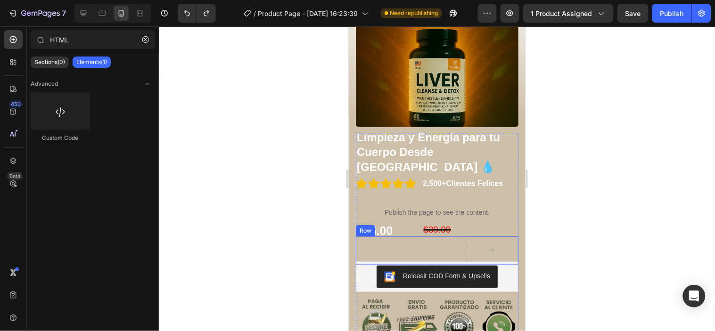
click at [406, 236] on div "$25.00 Product Price Product Price $39.00 Product Price Product Price Row" at bounding box center [436, 250] width 163 height 28
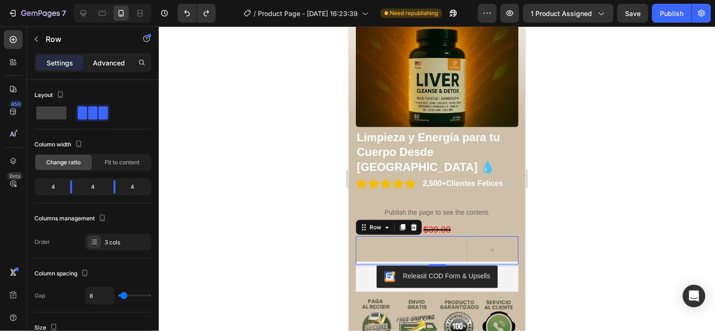
click at [113, 68] on div "Advanced" at bounding box center [108, 62] width 47 height 15
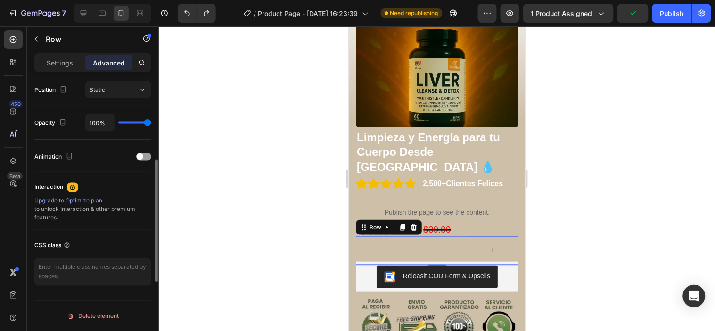
scroll to position [298, 0]
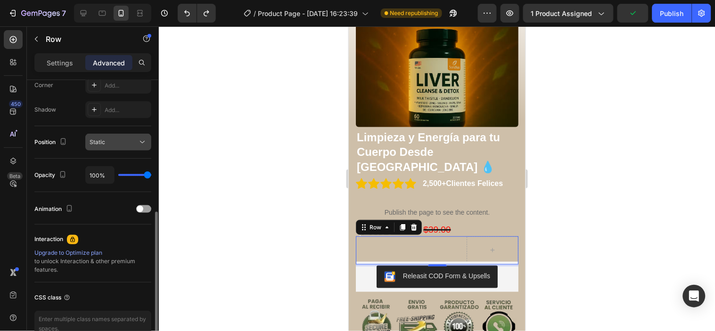
click at [130, 139] on div "Static" at bounding box center [114, 142] width 48 height 8
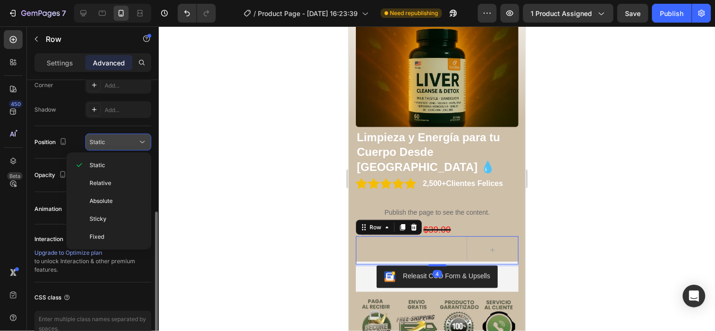
click at [130, 139] on div "Static" at bounding box center [114, 142] width 48 height 8
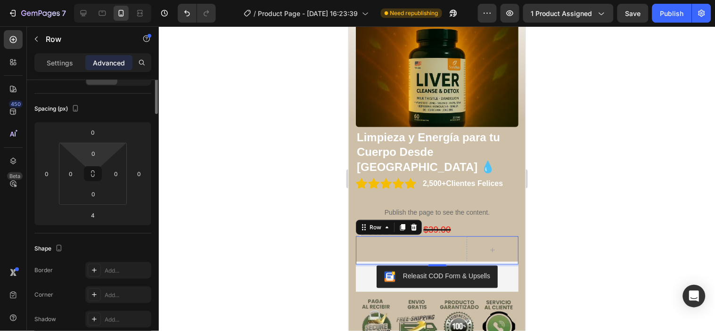
scroll to position [0, 0]
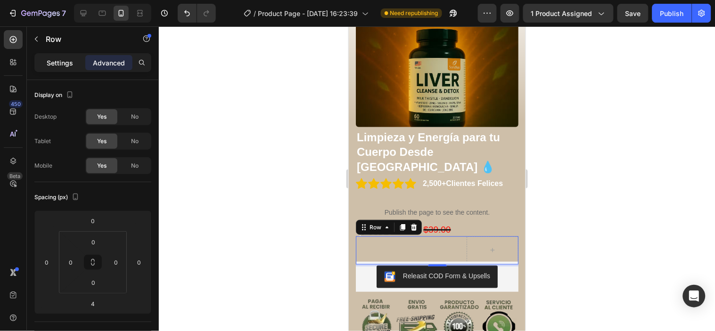
click at [66, 60] on p "Settings" at bounding box center [60, 63] width 26 height 10
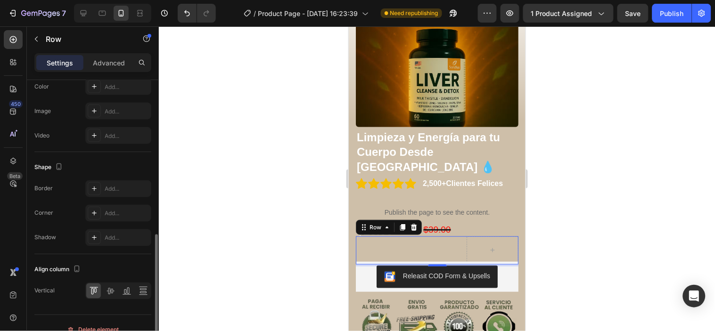
scroll to position [380, 0]
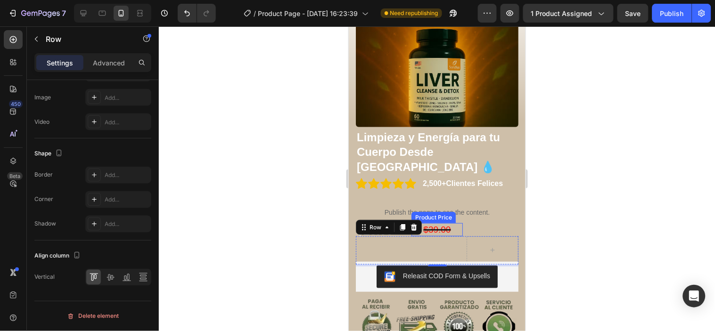
click at [437, 223] on div "$39.00" at bounding box center [437, 230] width 52 height 14
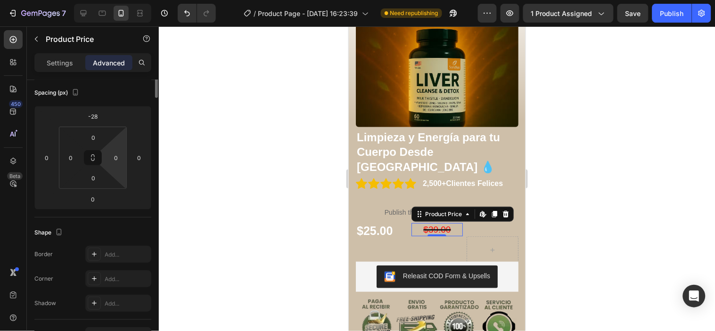
scroll to position [0, 0]
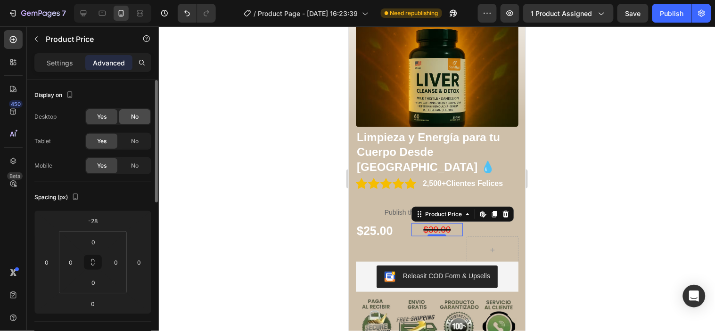
click at [140, 123] on div "No" at bounding box center [134, 116] width 31 height 15
click at [105, 117] on span "Yes" at bounding box center [101, 117] width 9 height 8
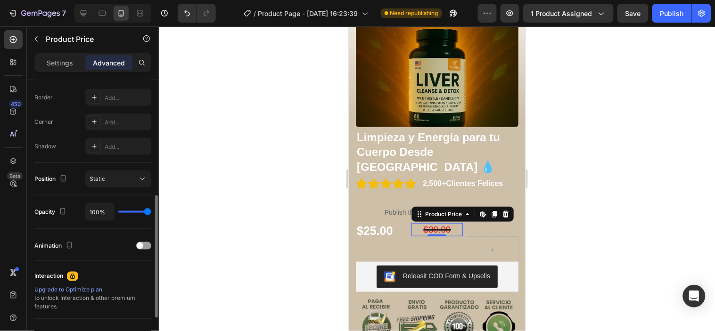
scroll to position [351, 0]
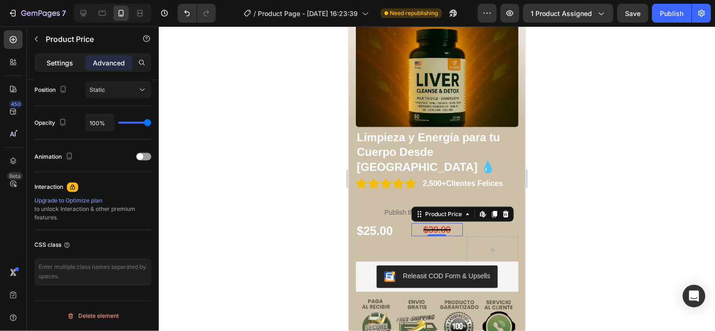
click at [64, 59] on p "Settings" at bounding box center [60, 63] width 26 height 10
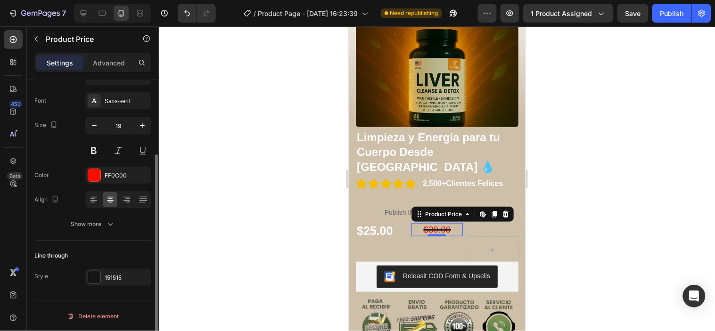
scroll to position [101, 0]
click at [114, 175] on div "FF0C00" at bounding box center [118, 176] width 27 height 8
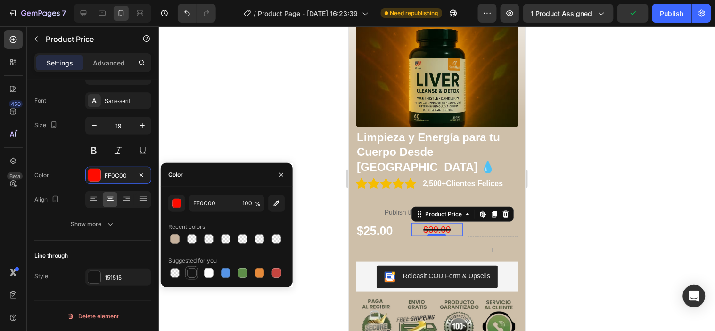
click at [191, 271] on div at bounding box center [191, 273] width 9 height 9
type input "151515"
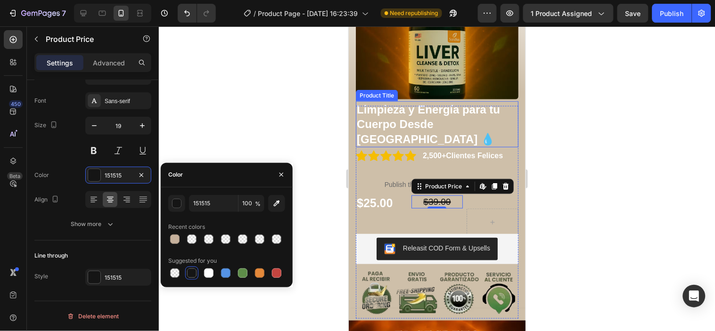
scroll to position [157, 0]
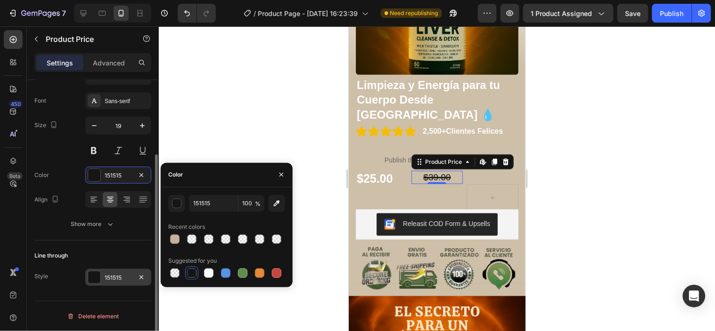
click at [123, 276] on div "151515" at bounding box center [118, 278] width 27 height 8
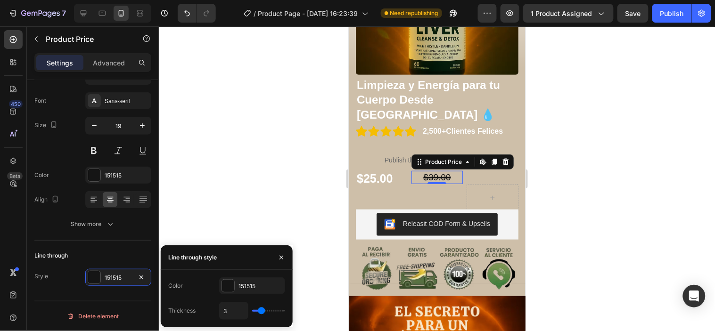
type input "4"
type input "3"
type input "2"
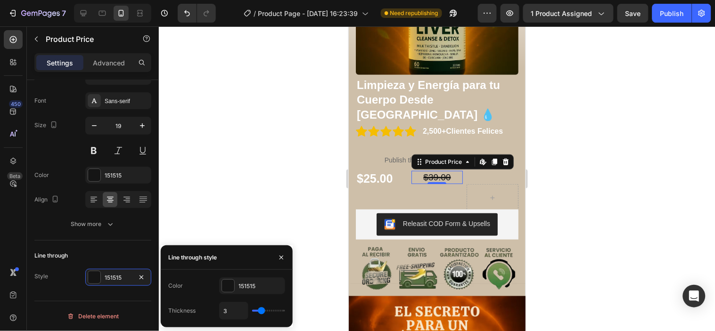
type input "2"
type input "1"
drag, startPoint x: 264, startPoint y: 310, endPoint x: 257, endPoint y: 312, distance: 7.2
type input "1"
click at [257, 312] on input "range" at bounding box center [268, 311] width 33 height 2
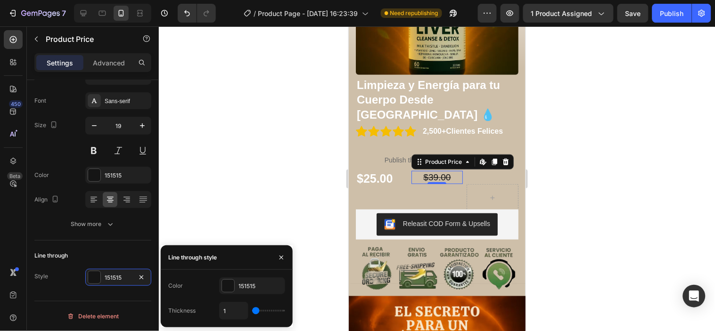
click at [585, 210] on div at bounding box center [437, 178] width 556 height 305
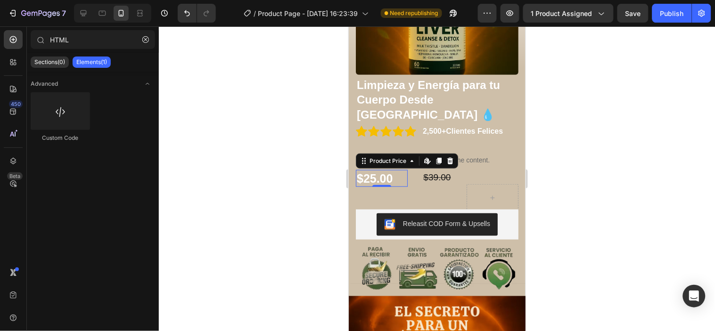
click at [398, 170] on div "$25.00" at bounding box center [381, 178] width 52 height 17
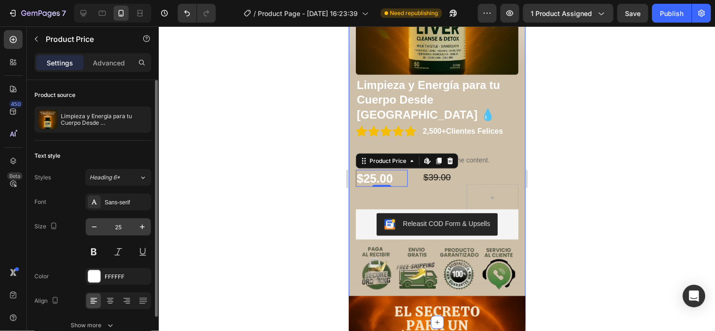
scroll to position [48, 0]
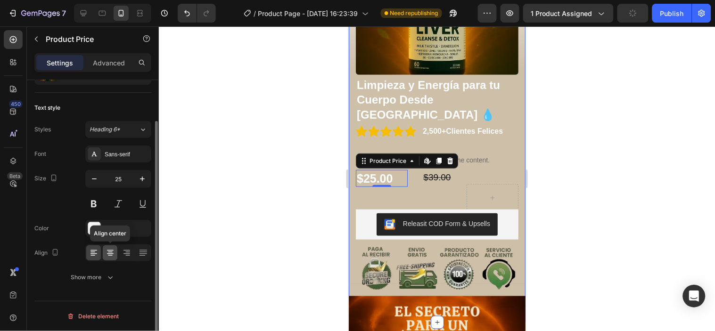
click at [114, 256] on icon at bounding box center [110, 252] width 9 height 9
click at [130, 257] on icon at bounding box center [126, 252] width 9 height 9
click at [116, 259] on div at bounding box center [110, 253] width 15 height 15
click at [128, 258] on div at bounding box center [126, 253] width 15 height 15
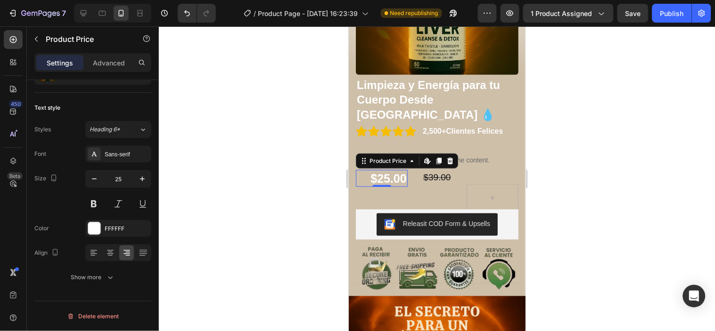
click at [542, 163] on div at bounding box center [437, 178] width 556 height 305
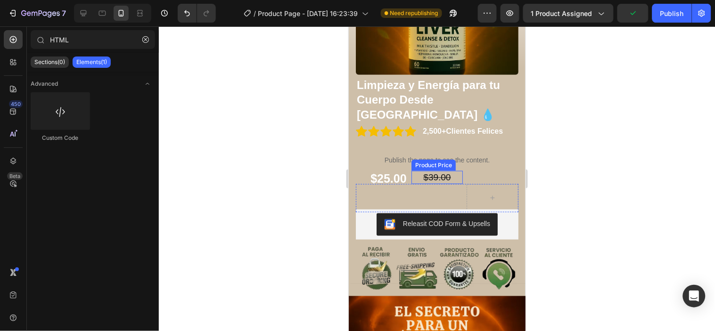
click at [415, 171] on div "$39.00" at bounding box center [437, 178] width 52 height 14
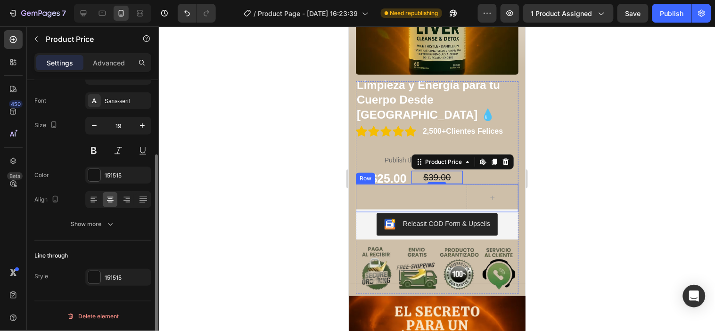
scroll to position [49, 0]
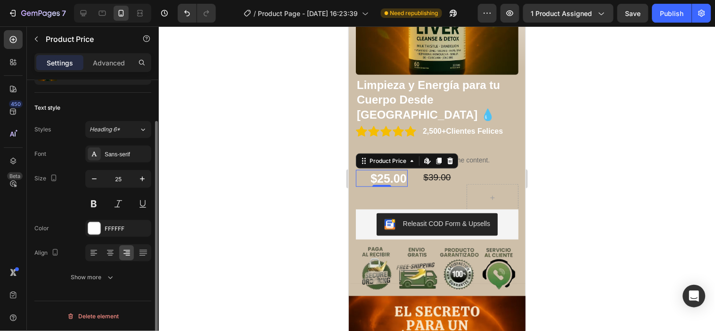
click at [392, 170] on div "$25.00" at bounding box center [381, 178] width 52 height 17
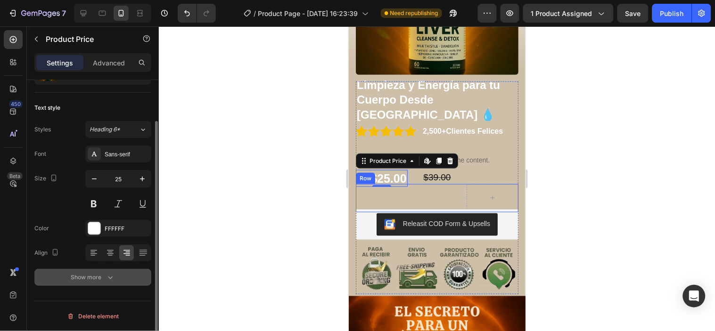
click at [105, 281] on div "Show more" at bounding box center [93, 277] width 44 height 9
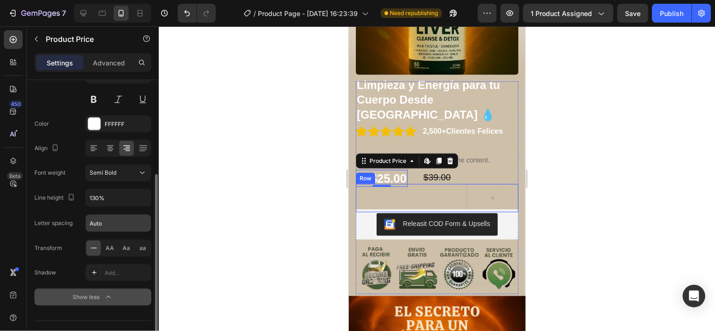
scroll to position [173, 0]
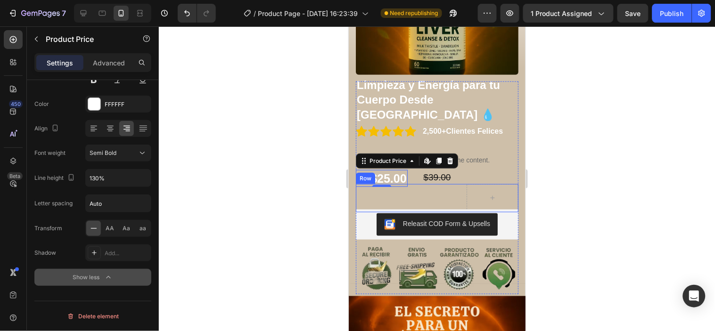
click at [114, 278] on button "Show less" at bounding box center [92, 277] width 117 height 17
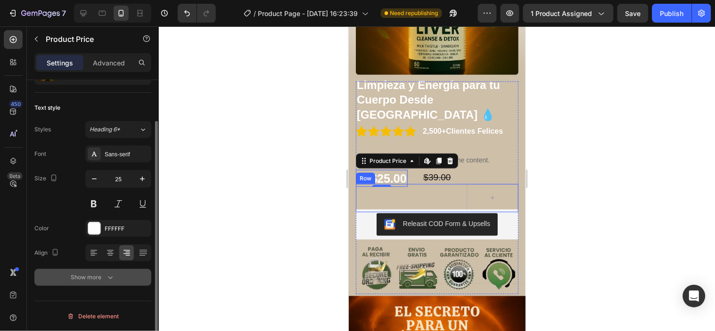
scroll to position [48, 0]
click at [114, 278] on icon "button" at bounding box center [110, 277] width 9 height 9
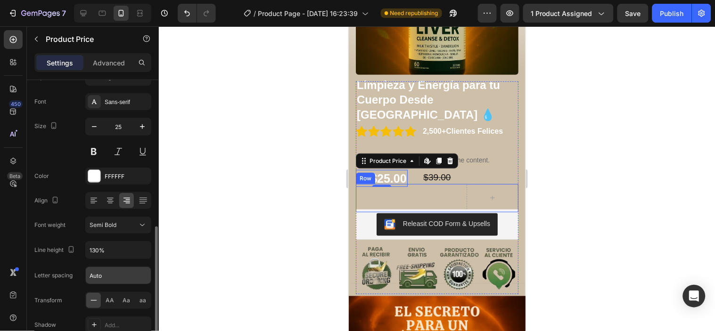
scroll to position [153, 0]
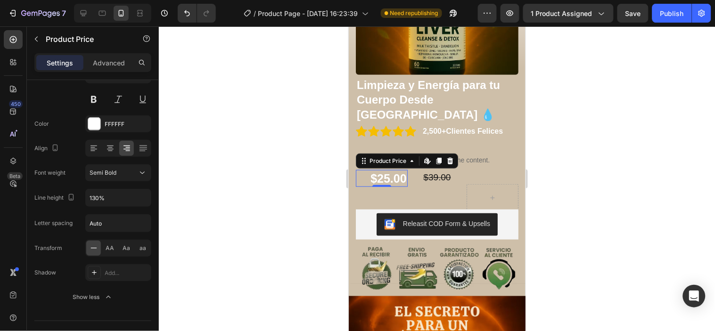
click at [579, 190] on div at bounding box center [437, 178] width 556 height 305
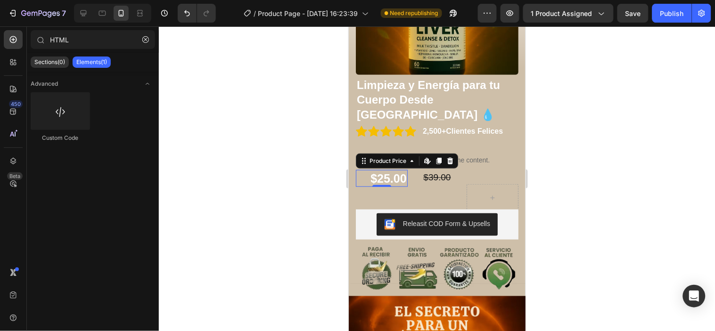
click at [360, 170] on div "$25.00" at bounding box center [381, 178] width 52 height 17
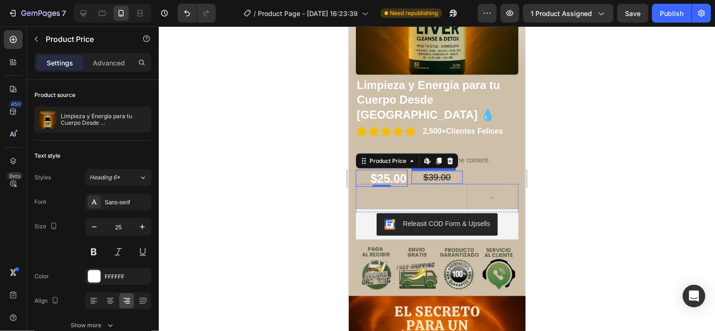
scroll to position [48, 0]
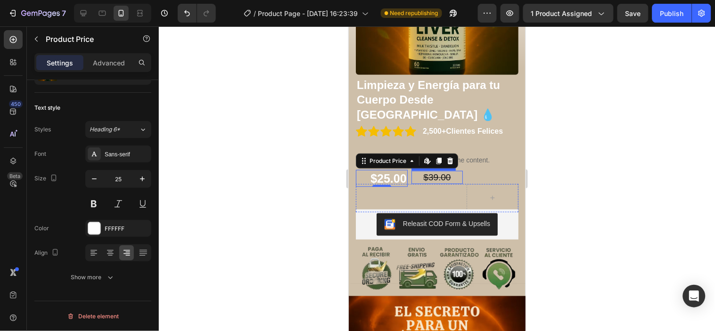
click at [418, 171] on div "$39.00" at bounding box center [437, 178] width 52 height 14
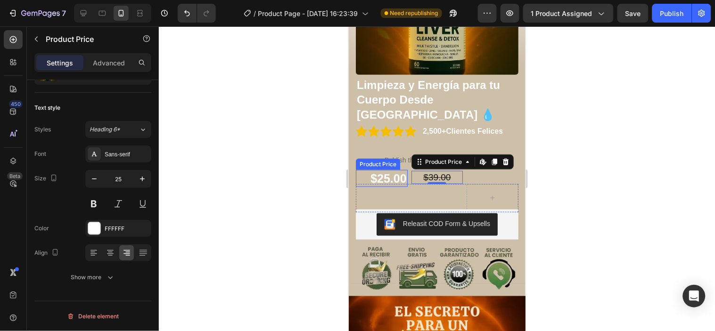
click at [382, 170] on div "$25.00" at bounding box center [381, 178] width 52 height 17
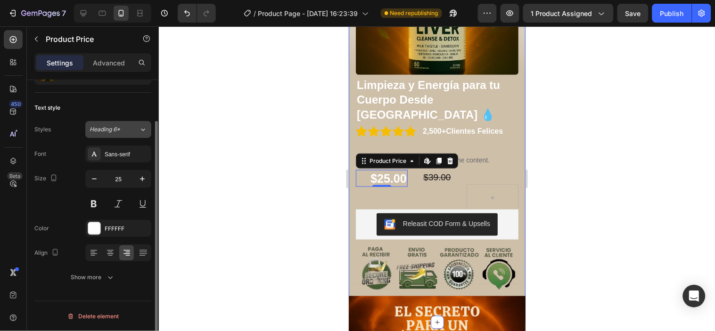
scroll to position [0, 0]
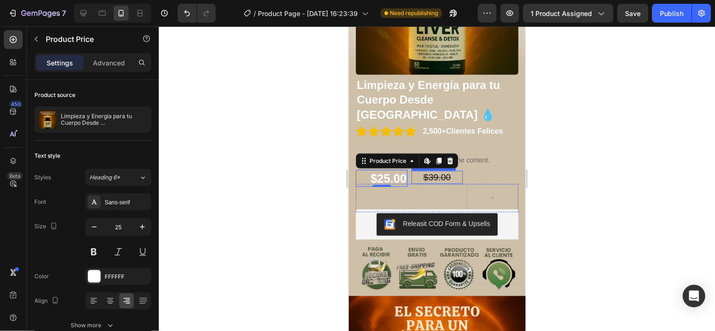
click at [426, 171] on div "$39.00" at bounding box center [437, 178] width 52 height 14
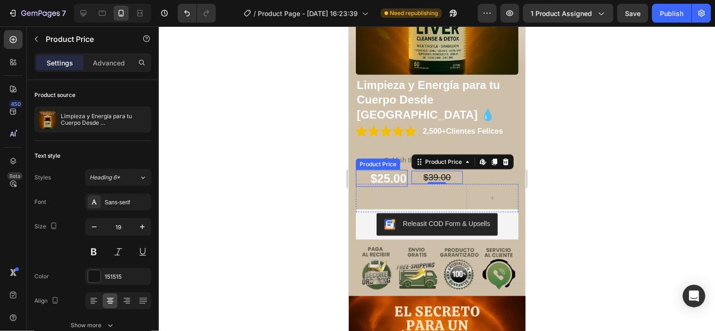
click at [402, 170] on div "$25.00" at bounding box center [381, 178] width 52 height 17
click at [441, 171] on div "$39.00" at bounding box center [437, 178] width 52 height 14
click at [114, 55] on div "Advanced" at bounding box center [108, 62] width 47 height 15
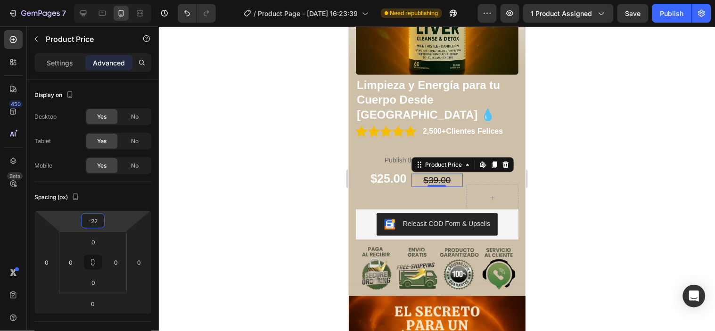
type input "-24"
click at [129, 0] on html "7 Version history / Product Page - [DATE] 16:23:39 Need republishing Preview 1 …" at bounding box center [357, 0] width 715 height 0
click at [76, 65] on div "Settings" at bounding box center [59, 62] width 47 height 15
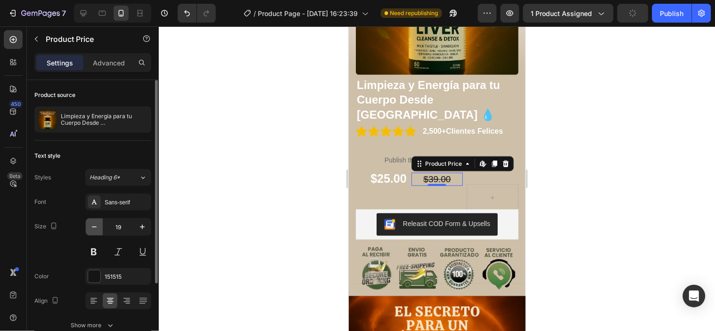
click at [92, 229] on icon "button" at bounding box center [94, 227] width 9 height 9
type input "17"
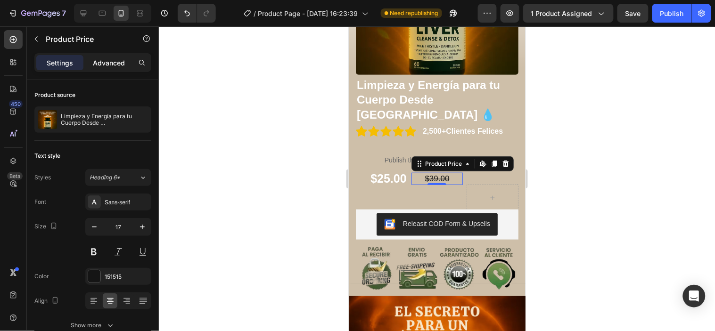
click at [114, 62] on p "Advanced" at bounding box center [109, 63] width 32 height 10
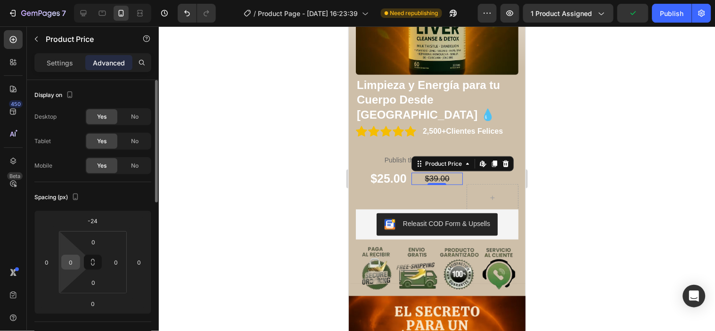
drag, startPoint x: 55, startPoint y: 259, endPoint x: 62, endPoint y: 260, distance: 7.6
click at [62, 260] on div "-24 0 0 0 0 0 0 0" at bounding box center [92, 263] width 117 height 104
click at [50, 258] on input "0" at bounding box center [47, 263] width 14 height 14
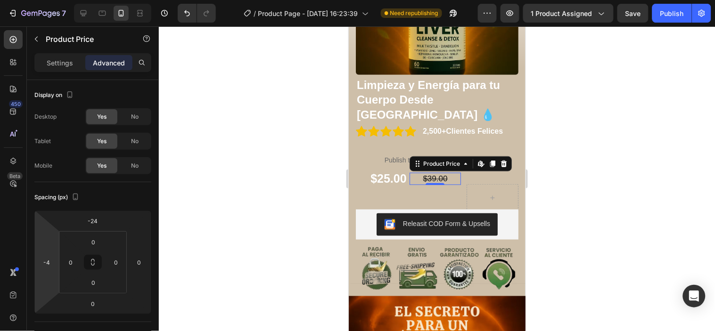
type input "-6"
drag, startPoint x: 52, startPoint y: 243, endPoint x: 73, endPoint y: 244, distance: 21.3
click at [73, 0] on html "7 Version history / Product Page - [DATE] 16:23:39 Need republishing Preview 1 …" at bounding box center [357, 0] width 715 height 0
click at [269, 183] on div at bounding box center [437, 178] width 556 height 305
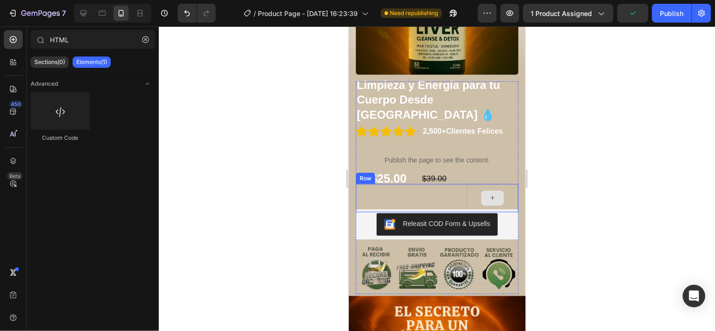
click at [492, 190] on div at bounding box center [492, 197] width 23 height 15
click at [438, 184] on div "$39.00 Product Price Product Price" at bounding box center [437, 198] width 52 height 28
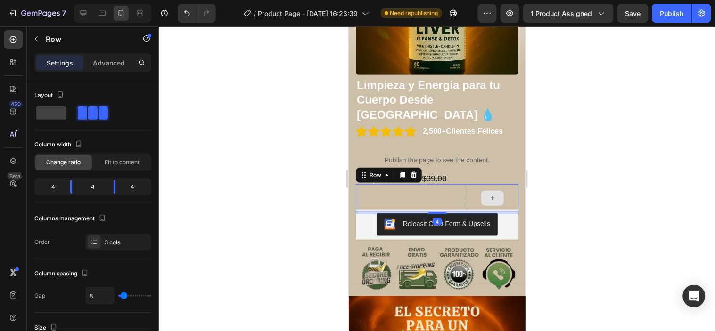
click at [488, 194] on icon at bounding box center [492, 198] width 8 height 8
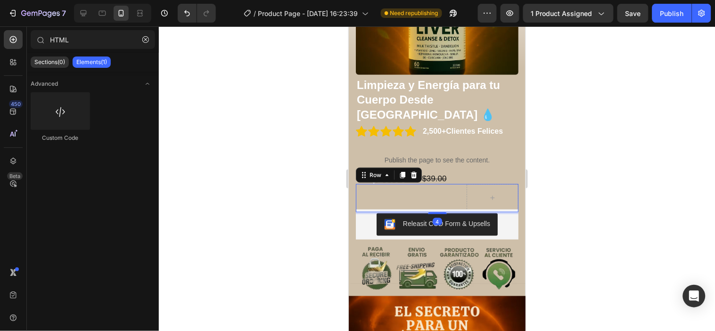
click at [390, 184] on div "$25.00 Product Price Product Price" at bounding box center [381, 198] width 52 height 28
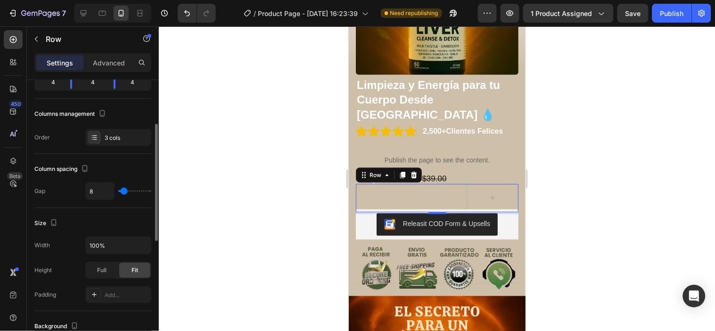
scroll to position [52, 0]
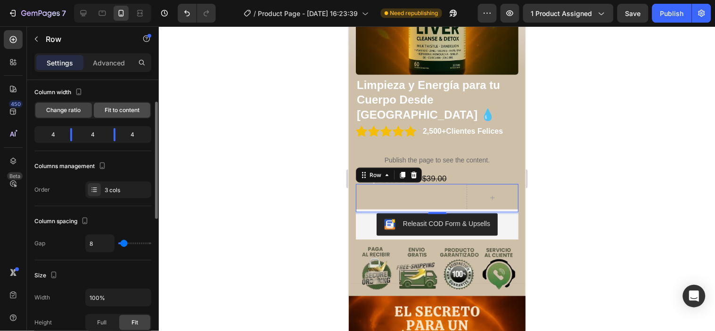
click at [124, 109] on span "Fit to content" at bounding box center [122, 110] width 35 height 8
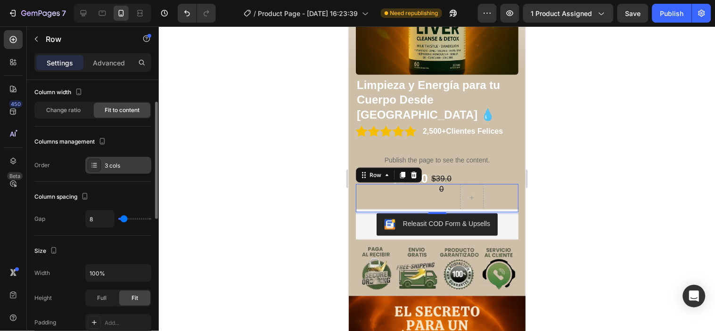
click at [116, 164] on div "3 cols" at bounding box center [127, 166] width 44 height 8
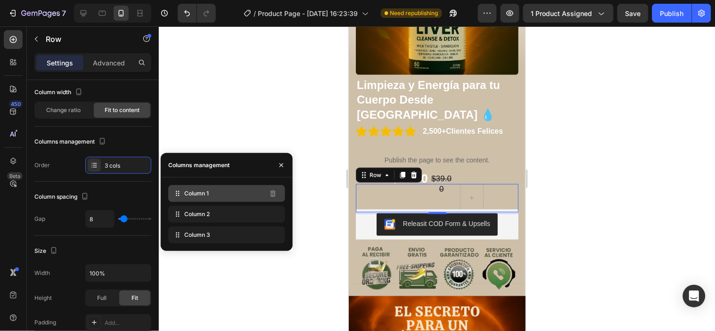
click at [233, 201] on div "Column 1" at bounding box center [226, 193] width 117 height 17
click at [186, 195] on span "Column 1" at bounding box center [196, 194] width 25 height 8
drag, startPoint x: 556, startPoint y: 221, endPoint x: 423, endPoint y: 175, distance: 140.0
click at [205, 198] on div "Column 1" at bounding box center [226, 193] width 117 height 17
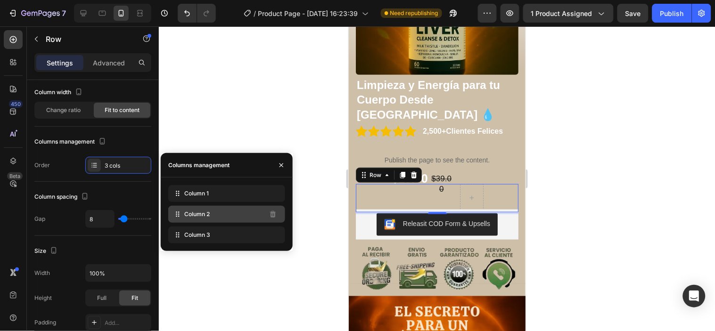
click at [217, 210] on div "Column 2" at bounding box center [226, 214] width 117 height 17
click at [222, 215] on div "Column 2" at bounding box center [226, 214] width 117 height 17
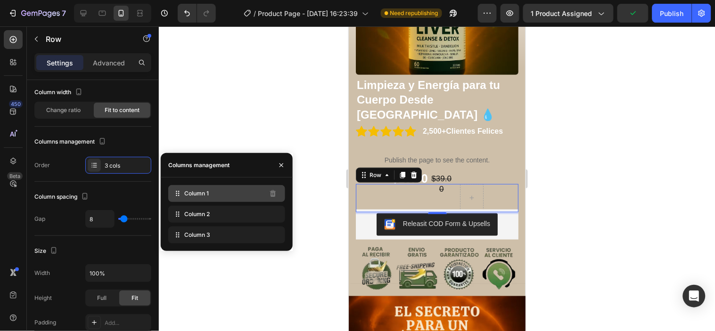
click at [181, 194] on icon at bounding box center [177, 193] width 9 height 9
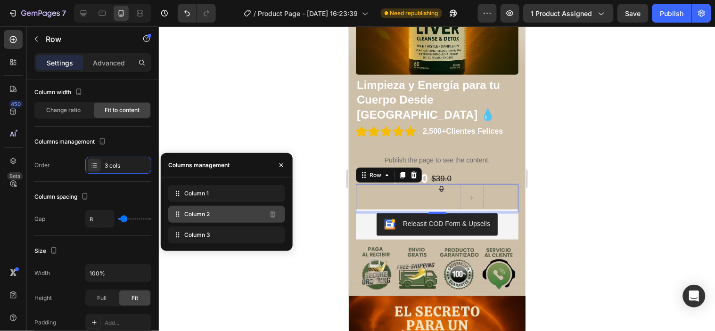
click at [184, 217] on div "Column 2" at bounding box center [226, 214] width 117 height 17
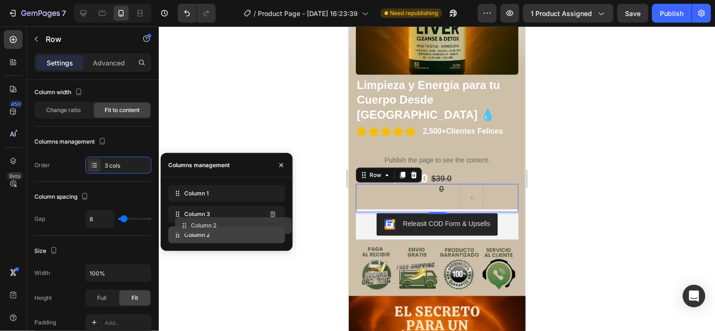
drag, startPoint x: 212, startPoint y: 217, endPoint x: 219, endPoint y: 229, distance: 13.1
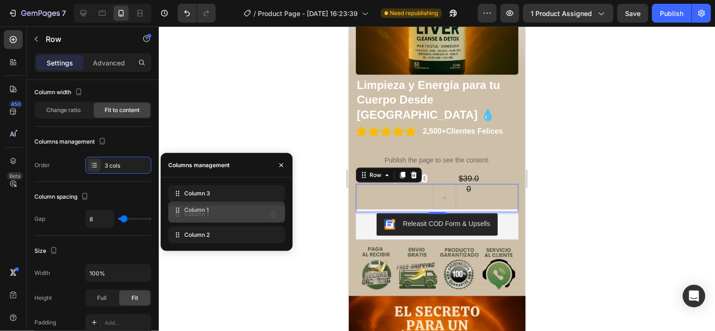
drag, startPoint x: 228, startPoint y: 197, endPoint x: 228, endPoint y: 215, distance: 17.9
drag, startPoint x: 229, startPoint y: 230, endPoint x: 231, endPoint y: 215, distance: 15.3
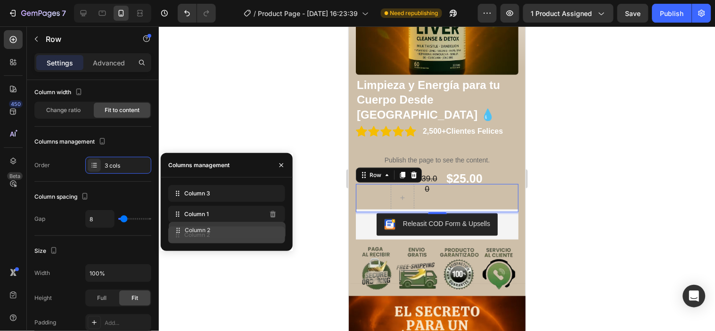
drag, startPoint x: 231, startPoint y: 215, endPoint x: 232, endPoint y: 231, distance: 16.5
drag, startPoint x: 234, startPoint y: 197, endPoint x: 236, endPoint y: 231, distance: 34.5
click at [227, 239] on div "Column 2" at bounding box center [226, 235] width 117 height 17
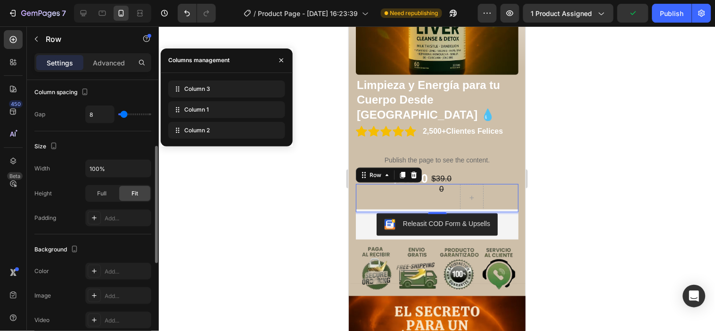
scroll to position [209, 0]
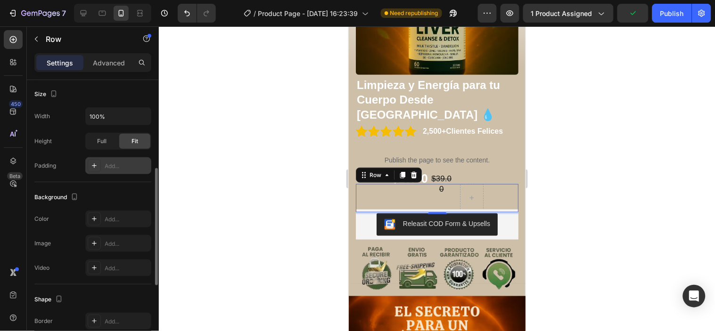
click at [115, 170] on div "Add..." at bounding box center [127, 166] width 44 height 8
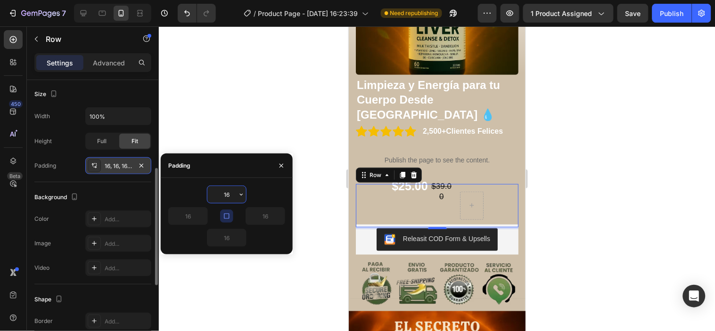
scroll to position [262, 0]
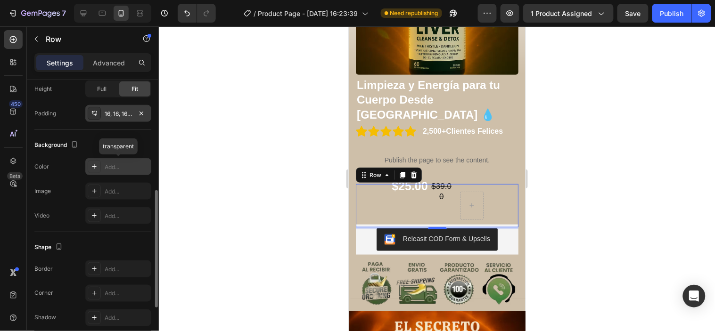
click at [109, 173] on div "Add..." at bounding box center [118, 166] width 66 height 17
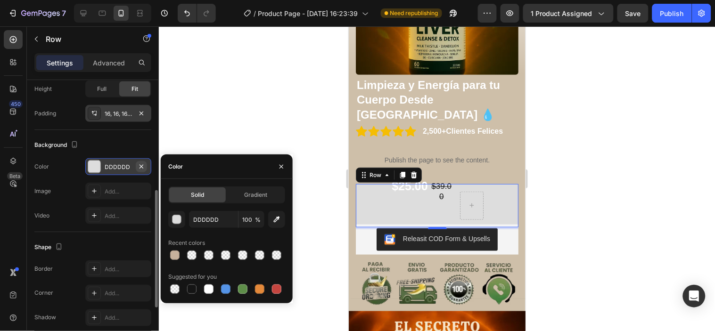
click at [145, 166] on icon "button" at bounding box center [142, 167] width 8 height 8
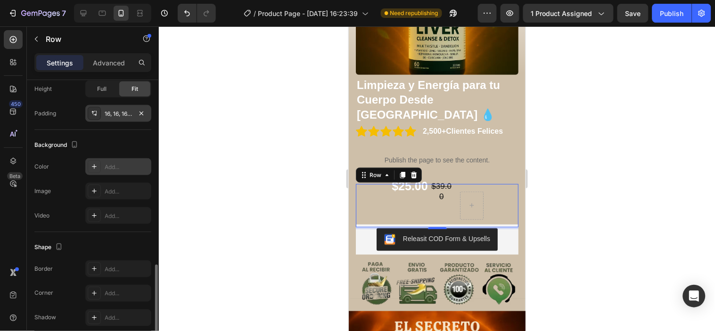
scroll to position [314, 0]
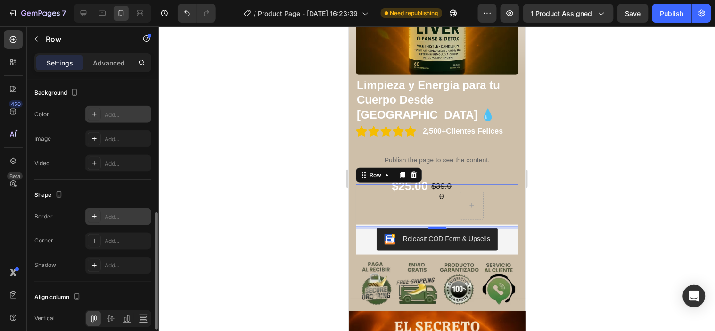
click at [124, 210] on div "Add..." at bounding box center [118, 216] width 66 height 17
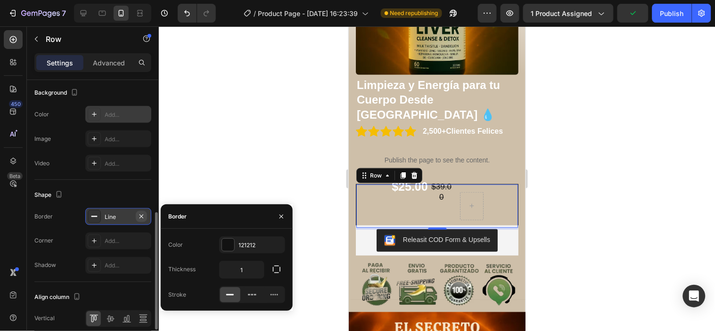
click at [140, 214] on icon "button" at bounding box center [142, 217] width 8 height 8
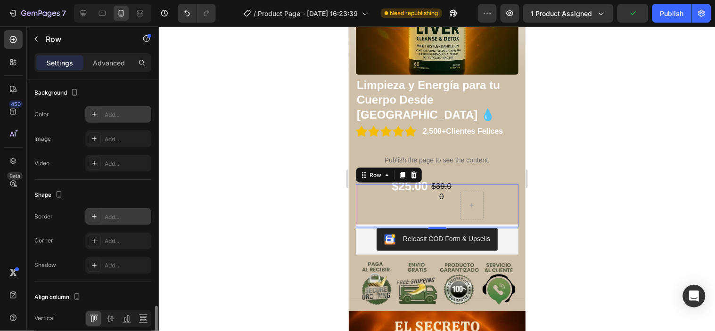
scroll to position [380, 0]
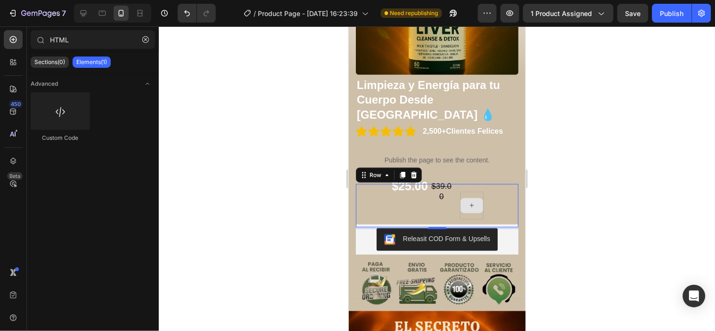
click at [473, 198] on div at bounding box center [471, 205] width 23 height 15
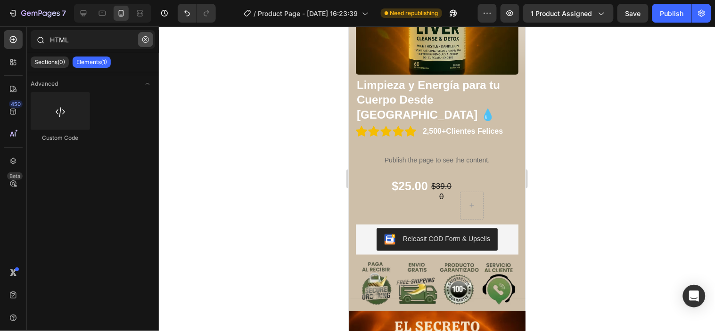
click at [147, 43] on button "button" at bounding box center [145, 39] width 15 height 15
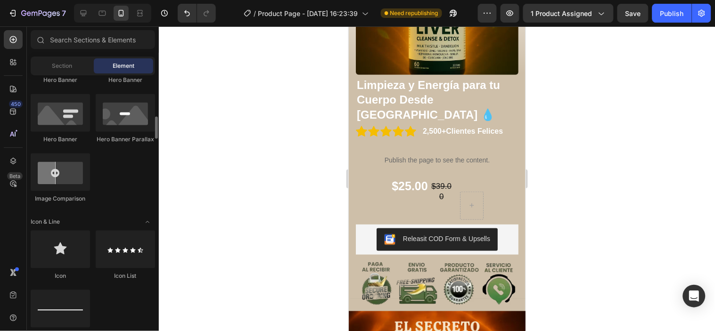
scroll to position [419, 0]
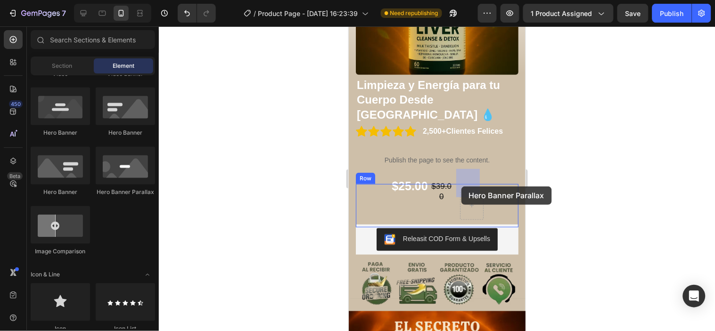
drag, startPoint x: 465, startPoint y: 199, endPoint x: 461, endPoint y: 186, distance: 13.4
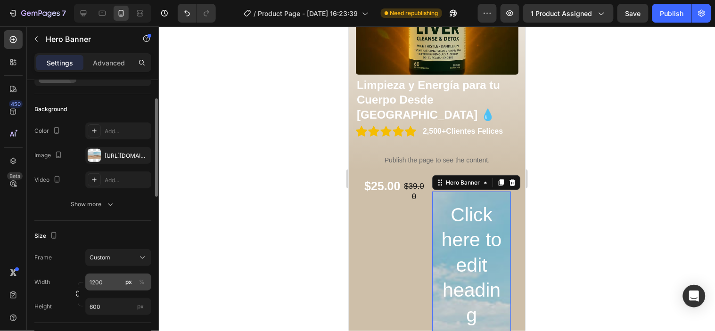
scroll to position [0, 0]
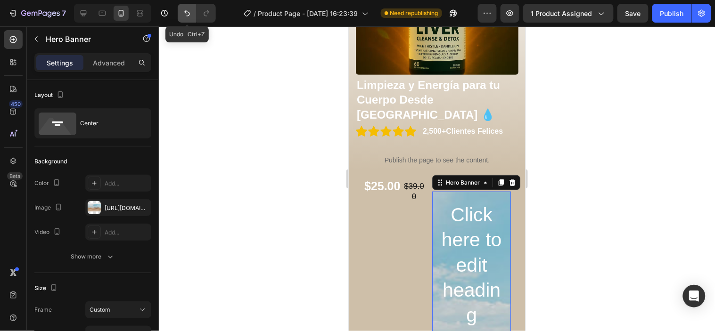
click at [194, 13] on button "Undo/Redo" at bounding box center [187, 13] width 19 height 19
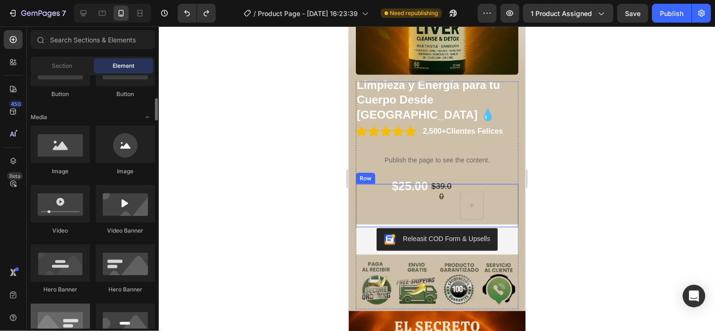
scroll to position [157, 0]
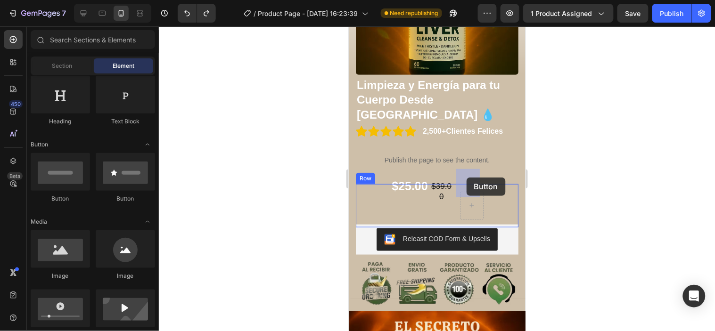
drag, startPoint x: 476, startPoint y: 203, endPoint x: 466, endPoint y: 177, distance: 27.3
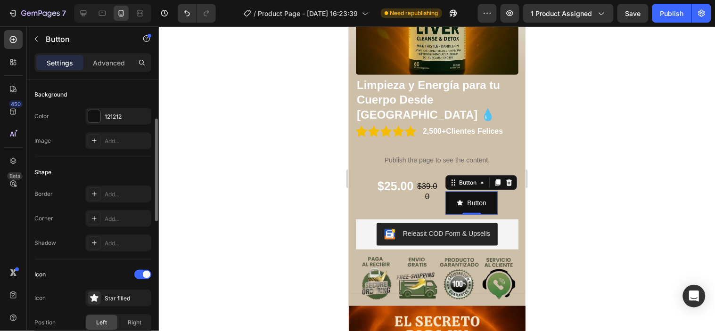
scroll to position [262, 0]
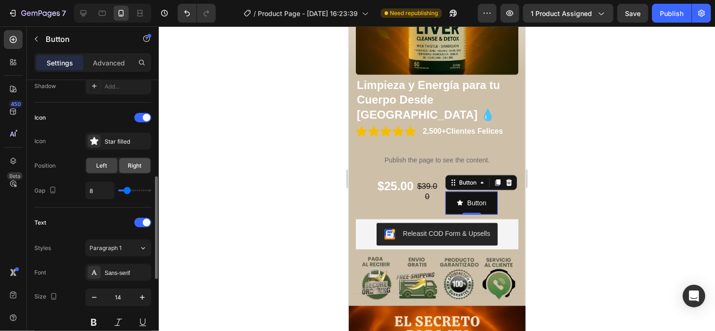
click at [131, 162] on span "Right" at bounding box center [135, 166] width 14 height 8
click at [97, 162] on span "Left" at bounding box center [102, 166] width 11 height 8
click at [109, 144] on div "Star filled" at bounding box center [127, 142] width 44 height 8
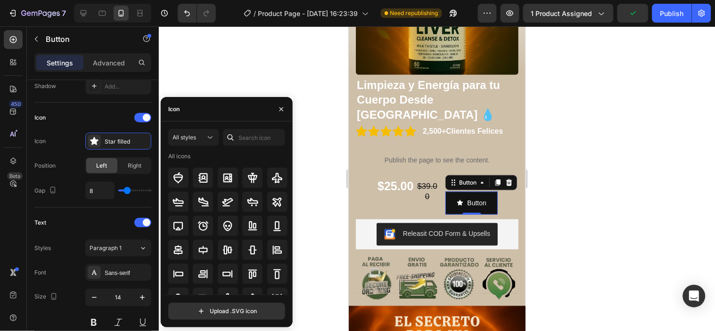
scroll to position [0, 0]
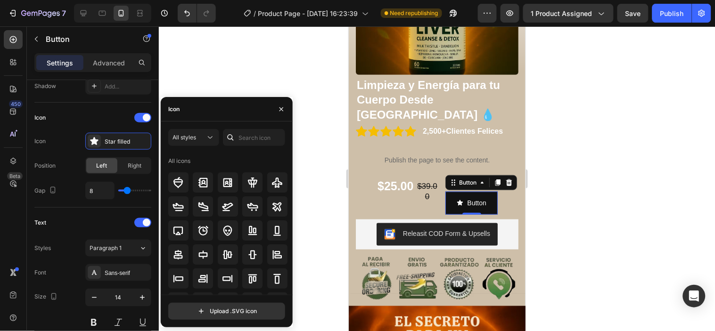
click at [309, 180] on div at bounding box center [437, 178] width 556 height 305
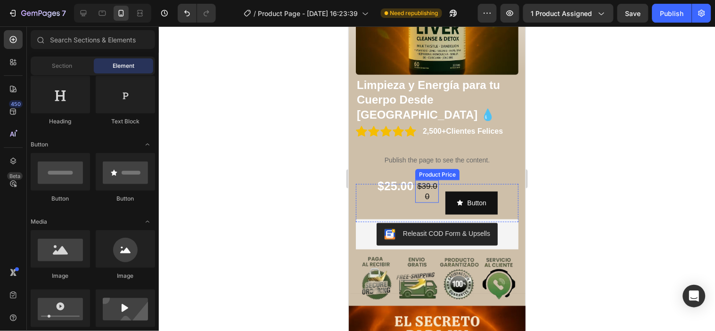
click at [433, 180] on div "$39.00" at bounding box center [427, 191] width 24 height 23
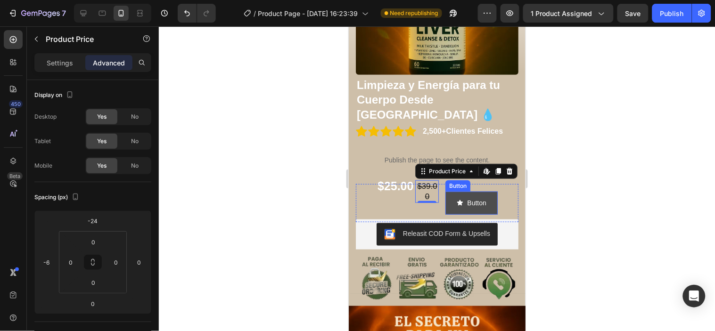
click at [486, 191] on button "Button" at bounding box center [471, 202] width 52 height 23
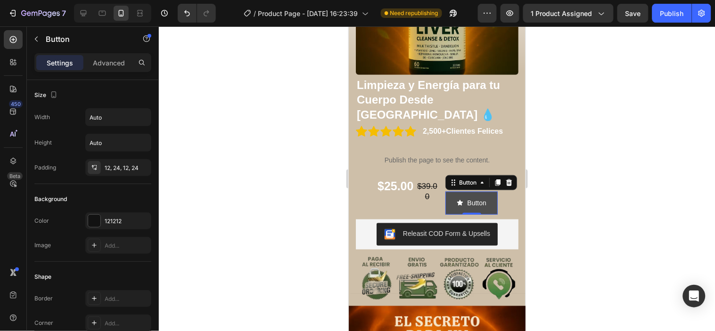
click at [491, 191] on button "Button" at bounding box center [471, 202] width 52 height 23
click at [505, 179] on icon at bounding box center [509, 183] width 8 height 8
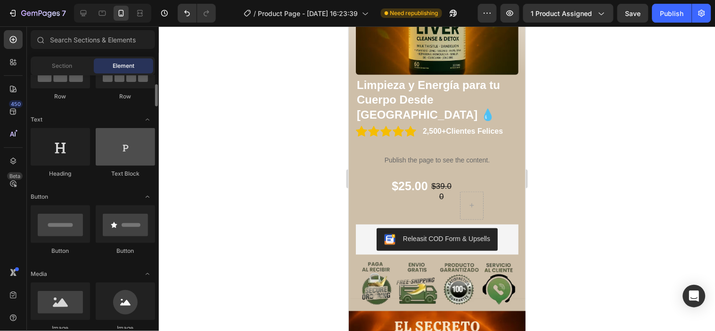
scroll to position [52, 0]
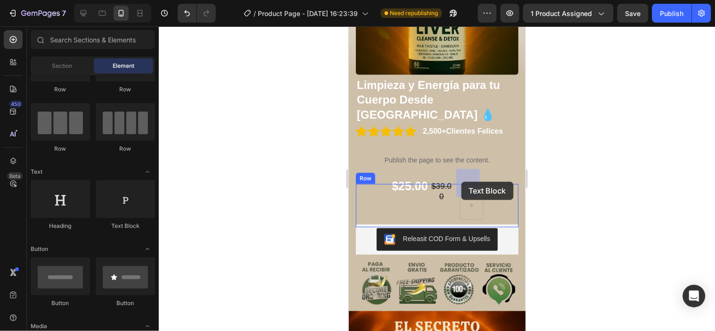
drag, startPoint x: 467, startPoint y: 232, endPoint x: 461, endPoint y: 182, distance: 51.3
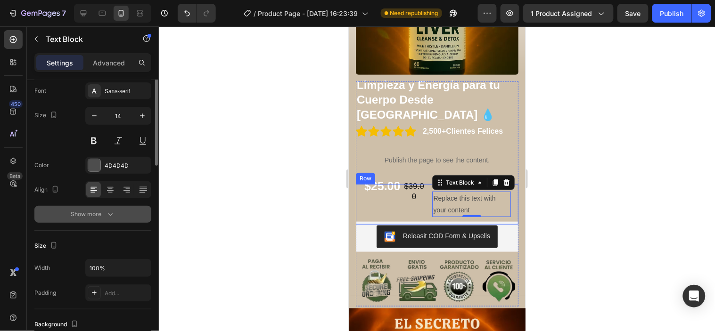
scroll to position [0, 0]
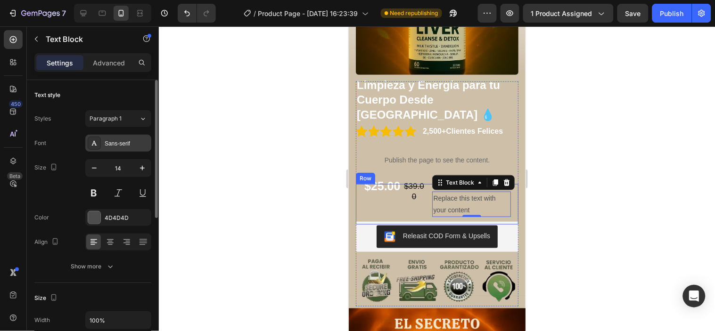
click at [120, 143] on div "Sans-serif" at bounding box center [127, 144] width 44 height 8
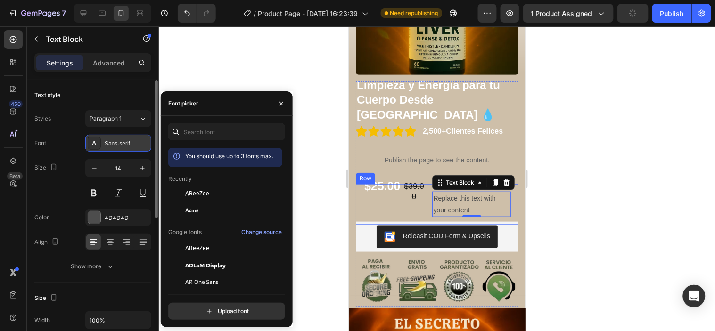
click at [120, 143] on div "Sans-serif" at bounding box center [127, 144] width 44 height 8
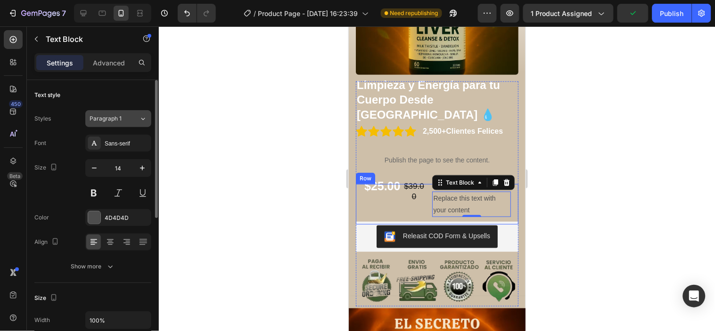
click at [125, 121] on div "Paragraph 1" at bounding box center [109, 119] width 38 height 8
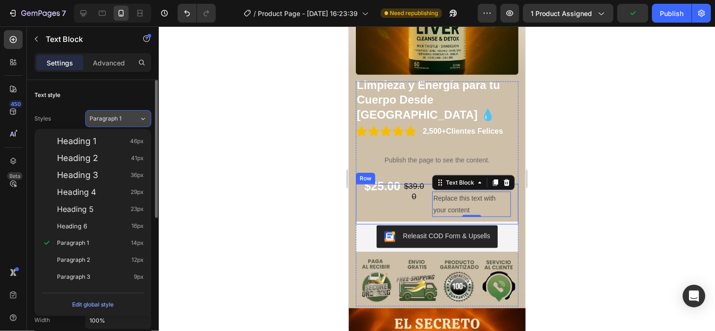
click at [125, 121] on div "Paragraph 1" at bounding box center [109, 119] width 38 height 8
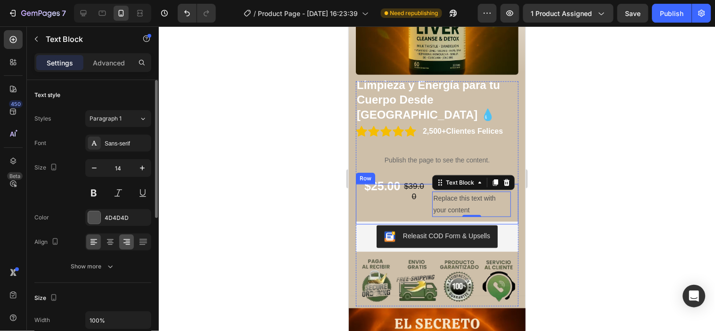
scroll to position [52, 0]
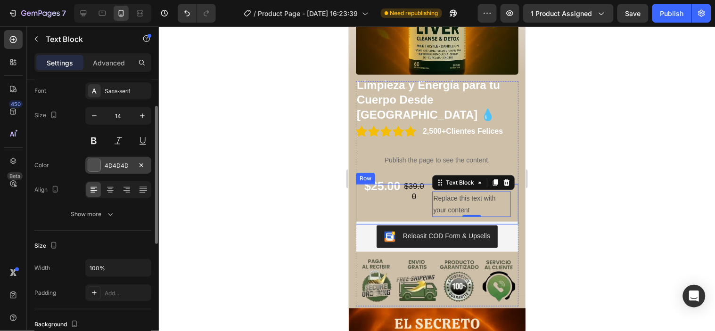
click at [118, 167] on div "4D4D4D" at bounding box center [118, 166] width 27 height 8
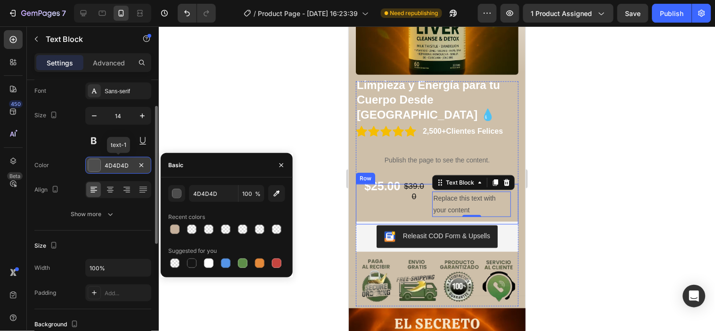
click at [118, 167] on div "4D4D4D" at bounding box center [118, 166] width 27 height 8
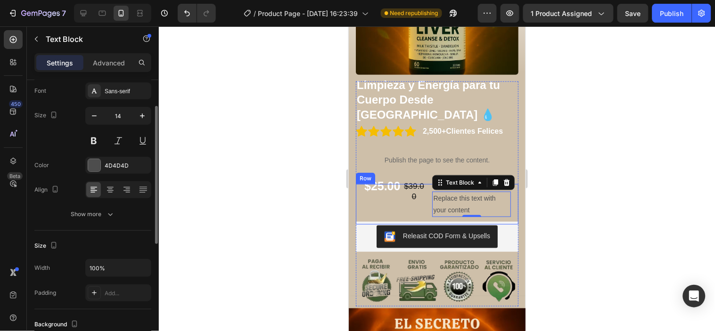
scroll to position [0, 0]
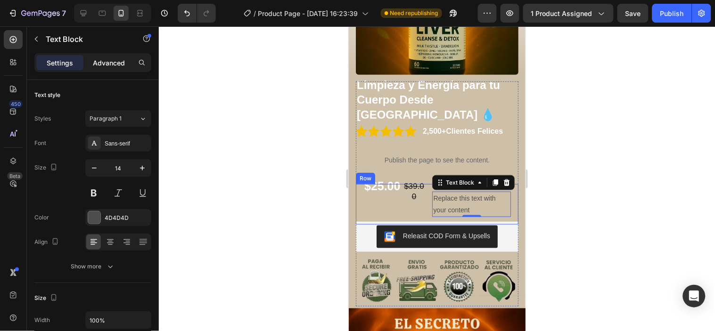
click at [110, 66] on p "Advanced" at bounding box center [109, 63] width 32 height 10
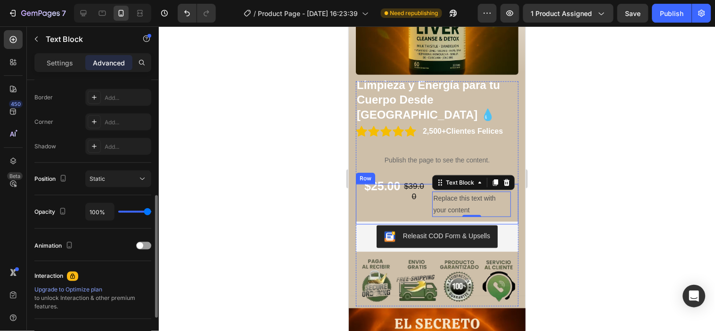
scroll to position [351, 0]
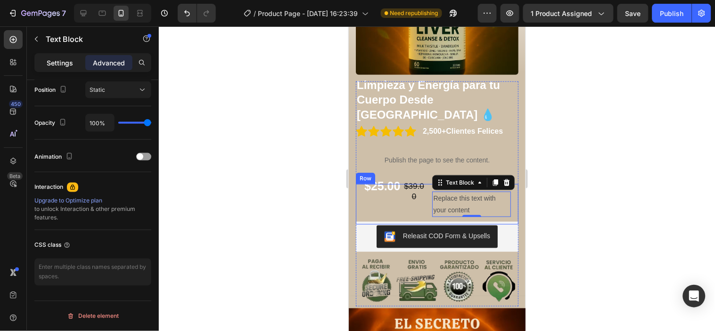
click at [62, 69] on div "Settings" at bounding box center [59, 62] width 47 height 15
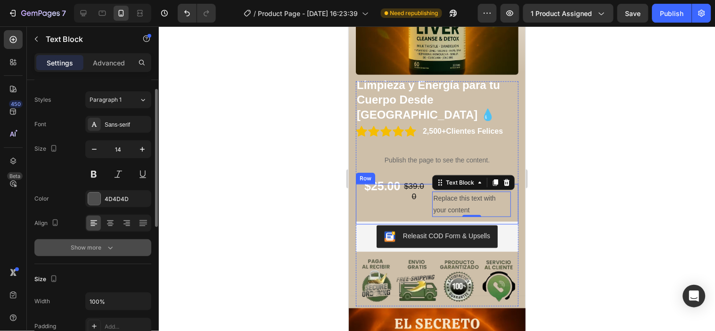
scroll to position [0, 0]
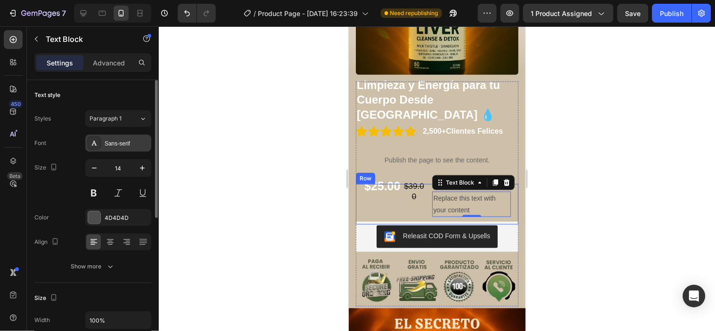
click at [121, 142] on div "Sans-serif" at bounding box center [127, 144] width 44 height 8
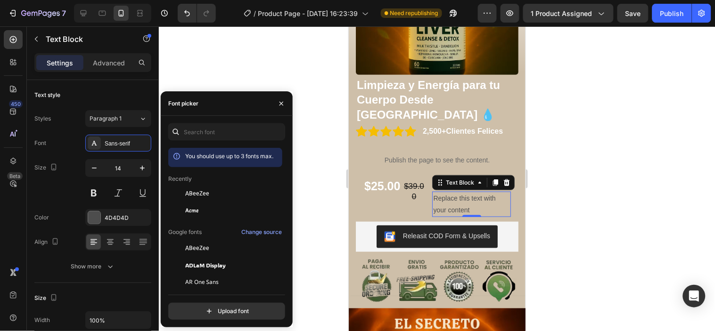
click at [332, 200] on div at bounding box center [437, 178] width 556 height 305
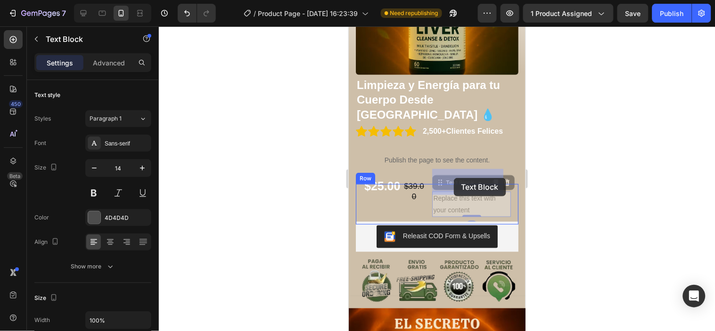
drag, startPoint x: 475, startPoint y: 179, endPoint x: 454, endPoint y: 178, distance: 21.7
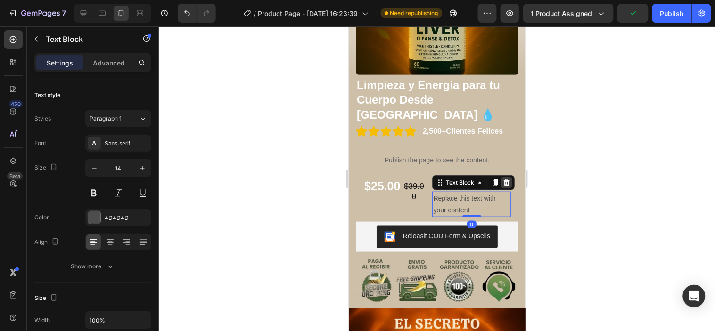
click at [505, 179] on icon at bounding box center [507, 182] width 6 height 7
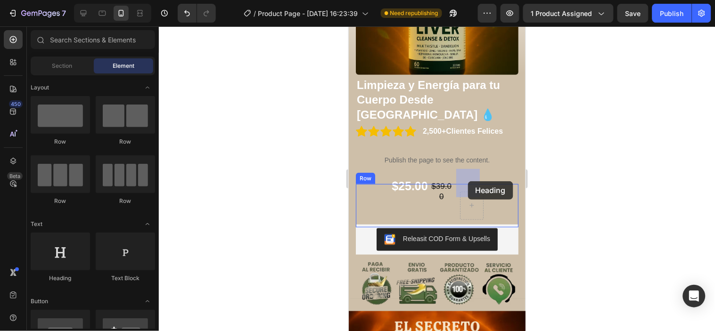
drag, startPoint x: 421, startPoint y: 278, endPoint x: 468, endPoint y: 181, distance: 107.3
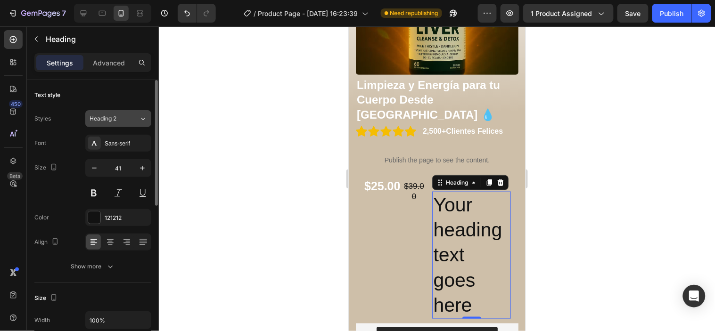
click at [133, 124] on button "Heading 2" at bounding box center [118, 118] width 66 height 17
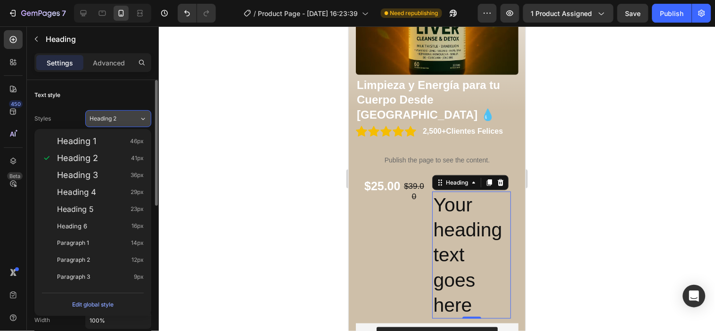
click at [133, 124] on button "Heading 2" at bounding box center [118, 118] width 66 height 17
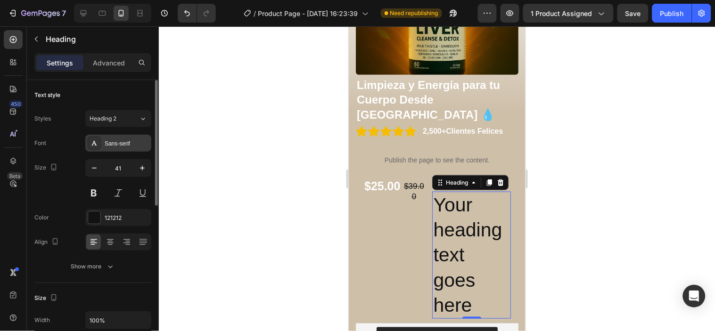
click at [134, 140] on div "Sans-serif" at bounding box center [127, 144] width 44 height 8
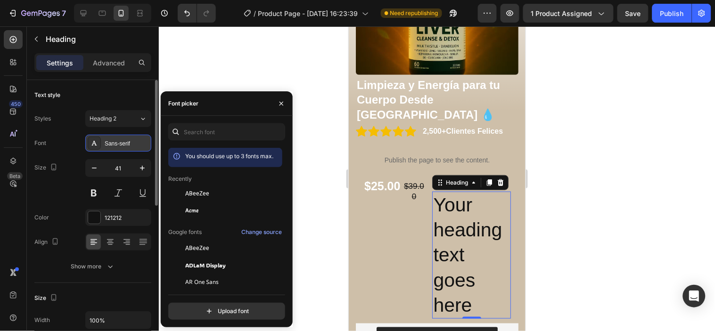
click at [134, 140] on div "Sans-serif" at bounding box center [127, 144] width 44 height 8
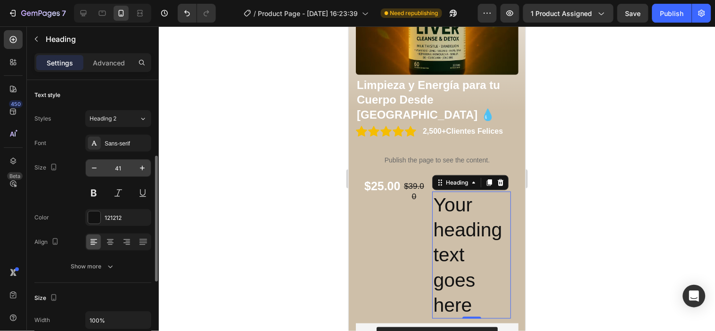
scroll to position [52, 0]
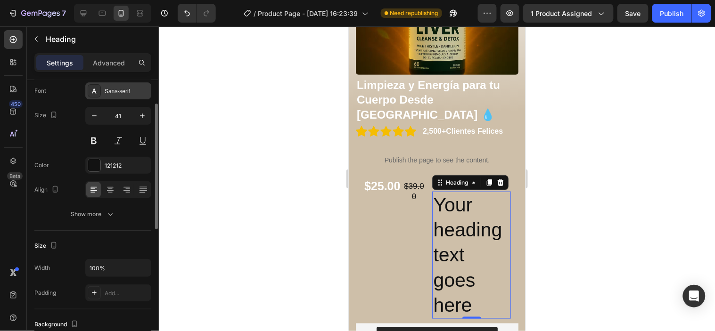
click at [112, 95] on div "Sans-serif" at bounding box center [127, 91] width 44 height 8
click at [127, 173] on div "121212" at bounding box center [118, 165] width 66 height 17
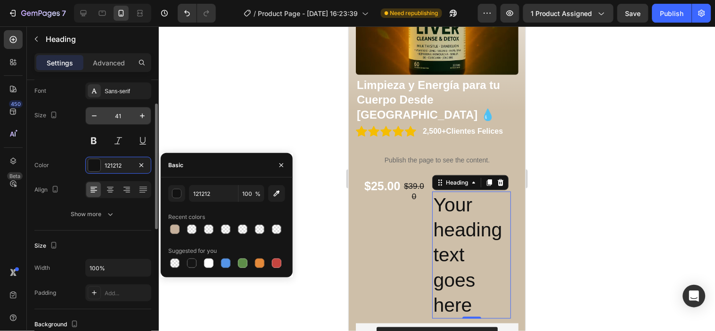
scroll to position [0, 0]
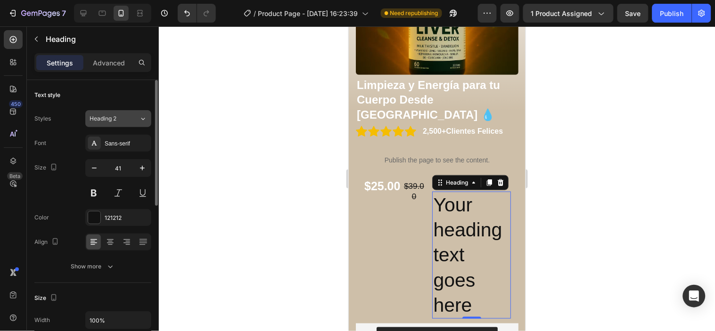
click at [126, 125] on button "Heading 2" at bounding box center [118, 118] width 66 height 17
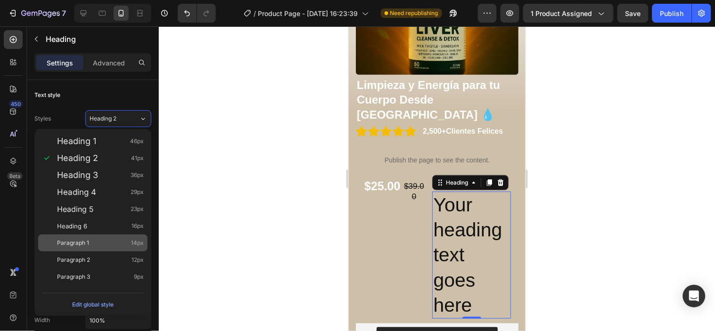
click at [107, 239] on div "Paragraph 1 14px" at bounding box center [100, 243] width 87 height 9
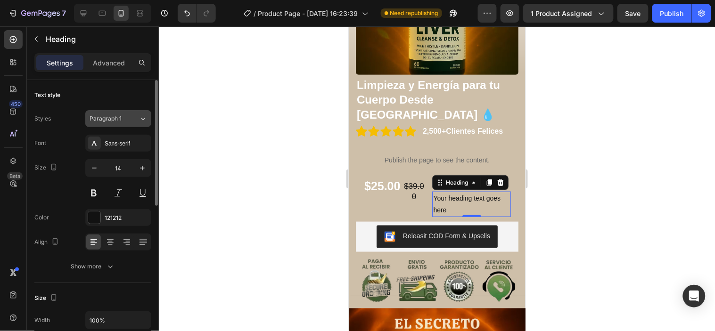
click at [135, 120] on div "Paragraph 1" at bounding box center [115, 119] width 50 height 8
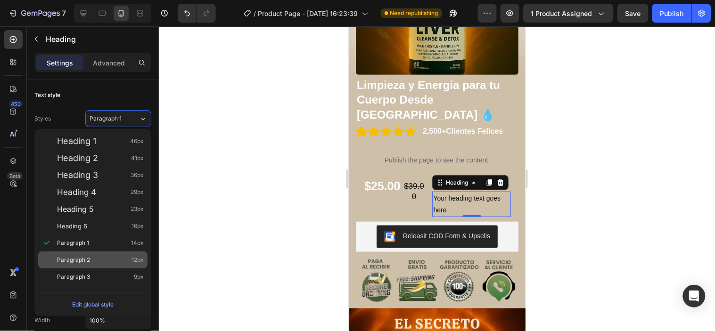
click at [115, 254] on div "Paragraph 2 12px" at bounding box center [92, 260] width 109 height 17
type input "12"
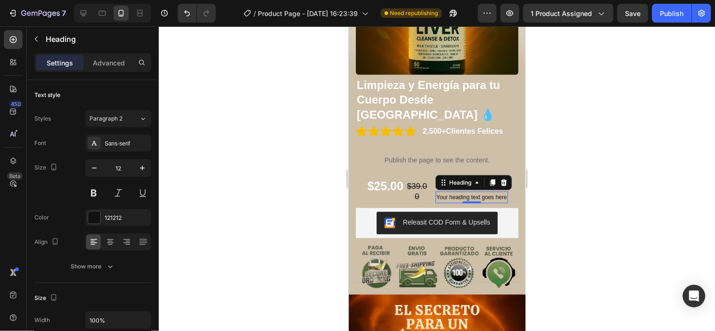
click at [271, 251] on div at bounding box center [437, 178] width 556 height 305
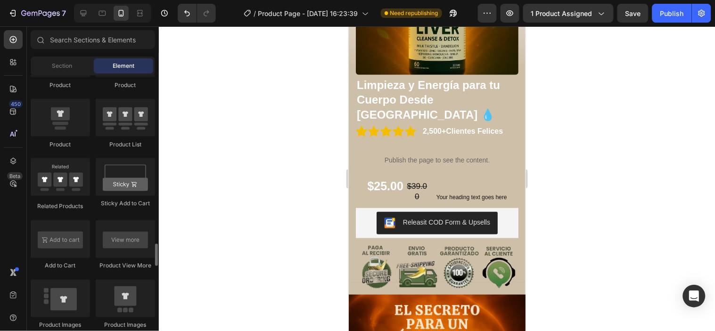
scroll to position [1309, 0]
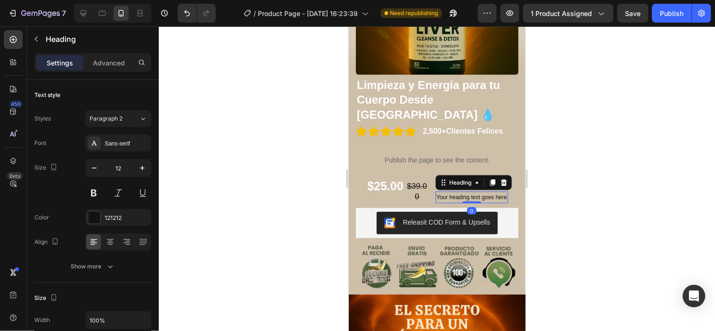
click at [490, 191] on h2 "Your heading text goes here" at bounding box center [471, 197] width 73 height 12
click at [505, 177] on div at bounding box center [503, 182] width 11 height 11
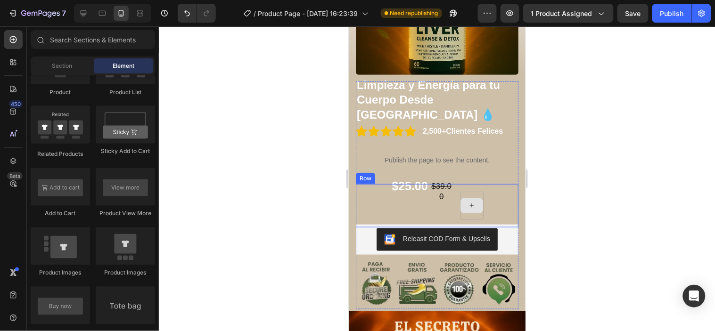
click at [468, 201] on icon at bounding box center [472, 205] width 8 height 8
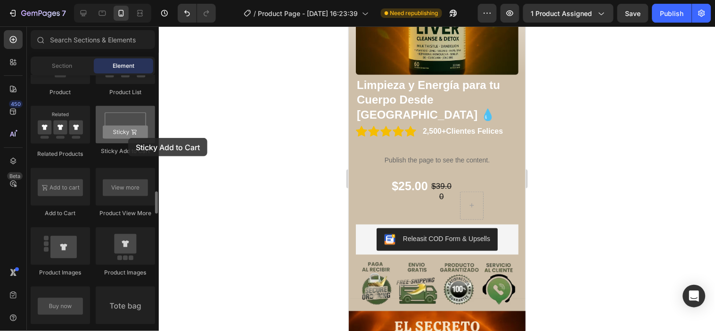
click at [128, 138] on div at bounding box center [125, 125] width 59 height 38
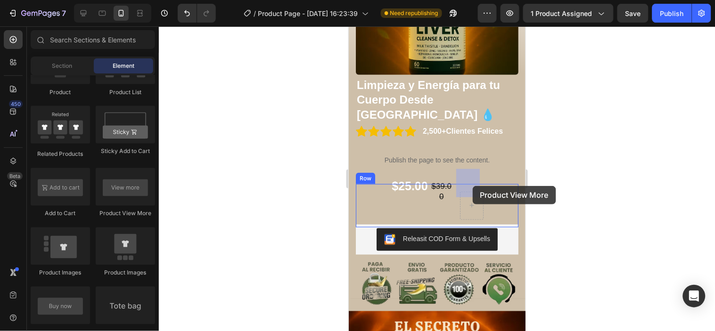
drag, startPoint x: 470, startPoint y: 221, endPoint x: 472, endPoint y: 186, distance: 35.4
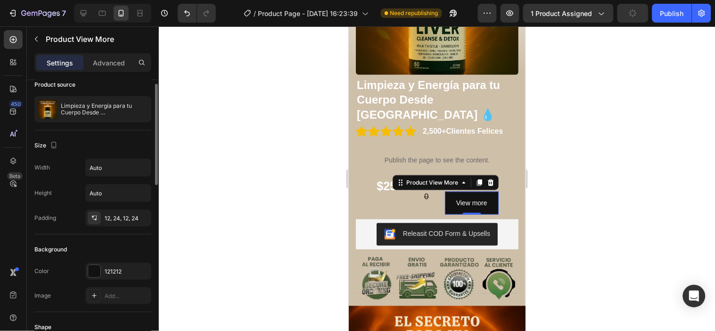
scroll to position [0, 0]
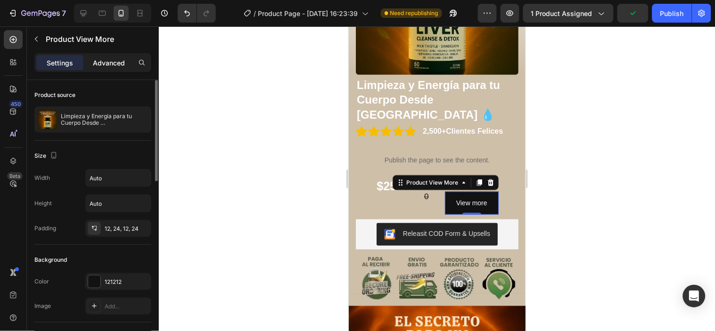
click at [113, 68] on div "Advanced" at bounding box center [108, 62] width 47 height 15
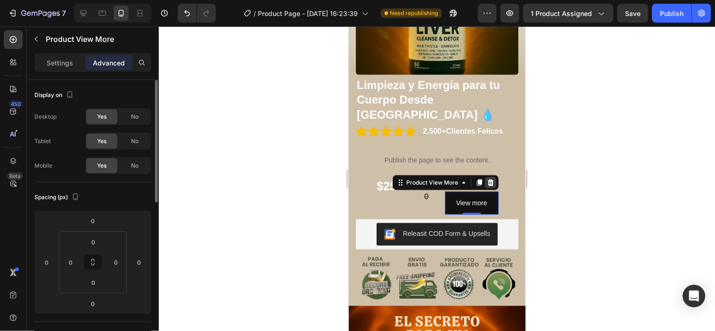
click at [489, 179] on icon at bounding box center [491, 183] width 8 height 8
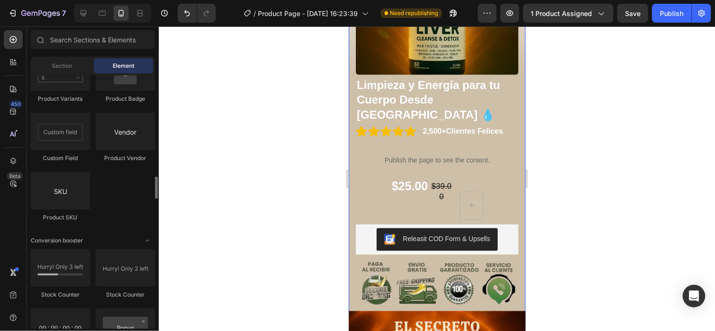
scroll to position [1728, 0]
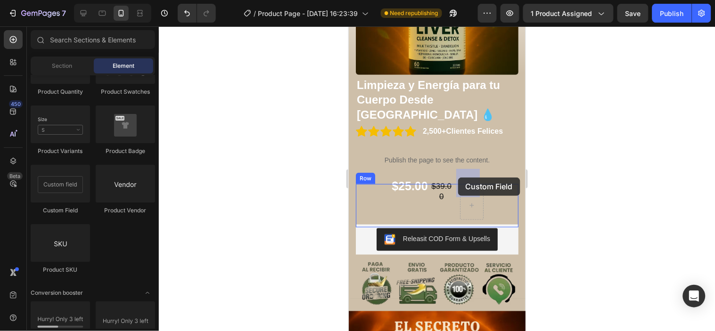
drag, startPoint x: 421, startPoint y: 223, endPoint x: 458, endPoint y: 177, distance: 58.3
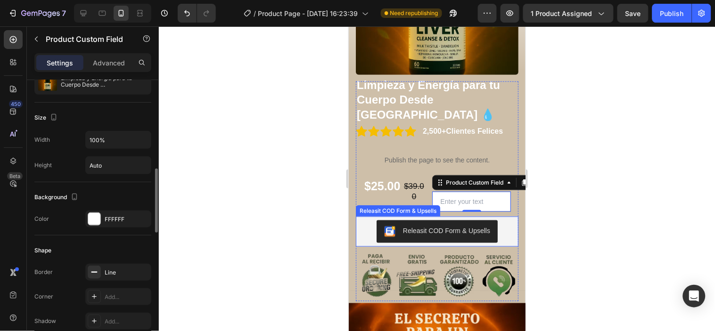
scroll to position [209, 0]
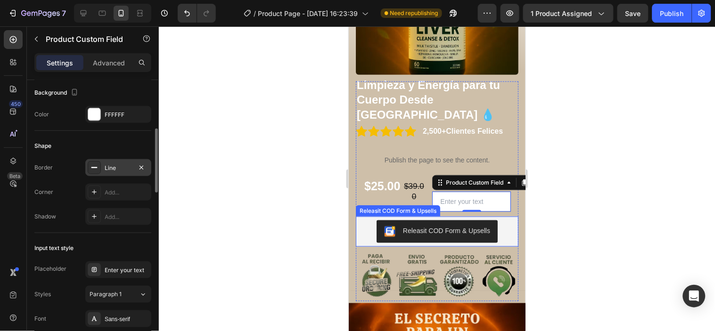
click at [118, 172] on div "Line" at bounding box center [118, 168] width 27 height 8
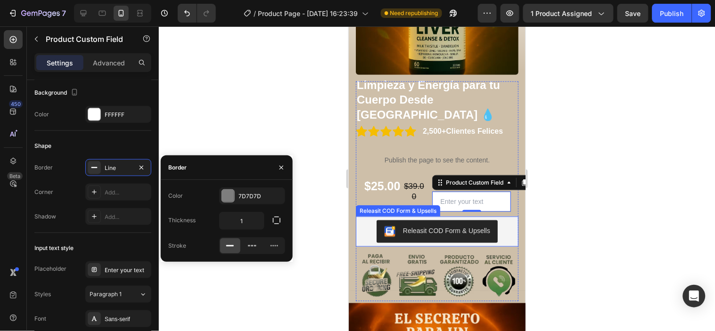
click at [204, 135] on div at bounding box center [437, 178] width 556 height 305
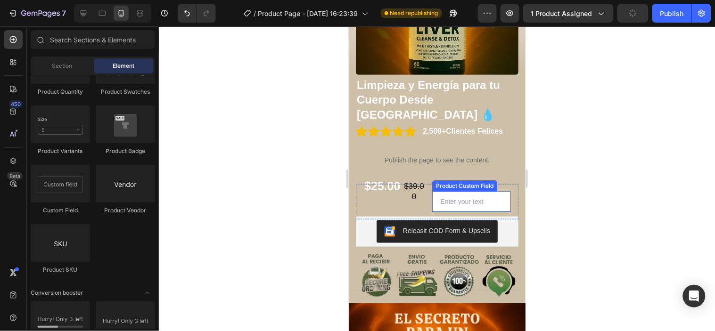
click at [476, 191] on input "text" at bounding box center [471, 201] width 79 height 20
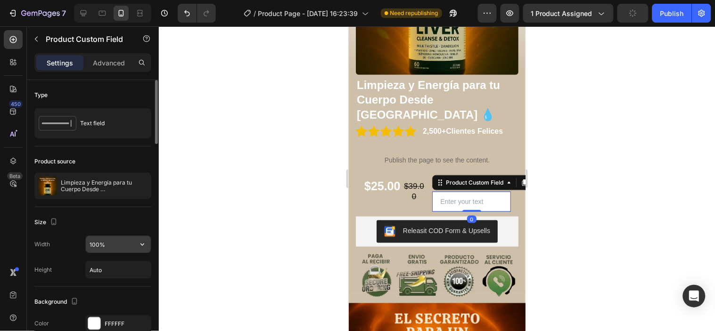
scroll to position [52, 0]
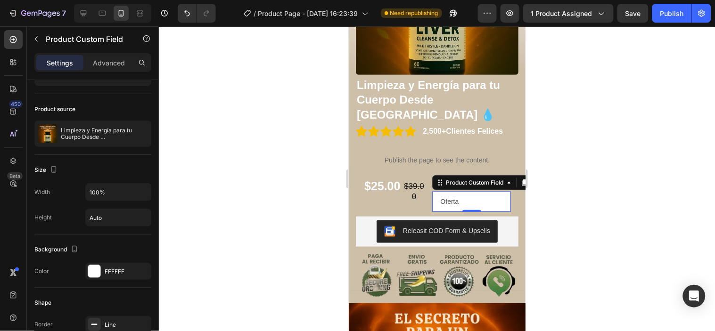
type input "Oferta"
click at [318, 236] on div at bounding box center [437, 178] width 556 height 305
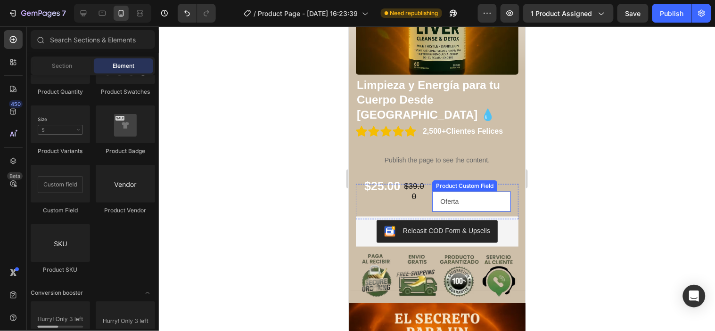
click at [497, 191] on input "Oferta" at bounding box center [471, 201] width 79 height 20
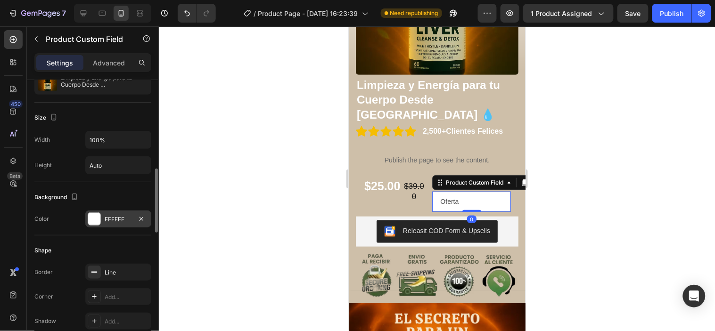
scroll to position [157, 0]
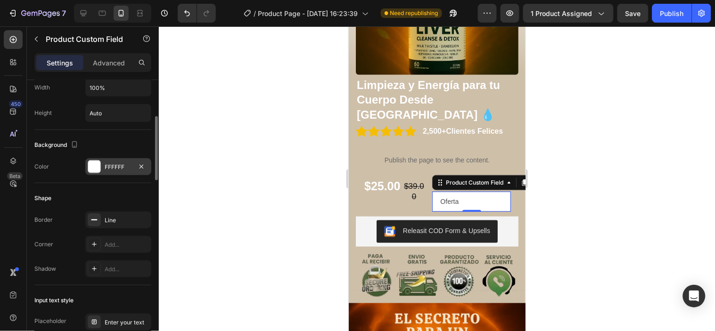
click at [115, 170] on div "FFFFFF" at bounding box center [118, 167] width 27 height 8
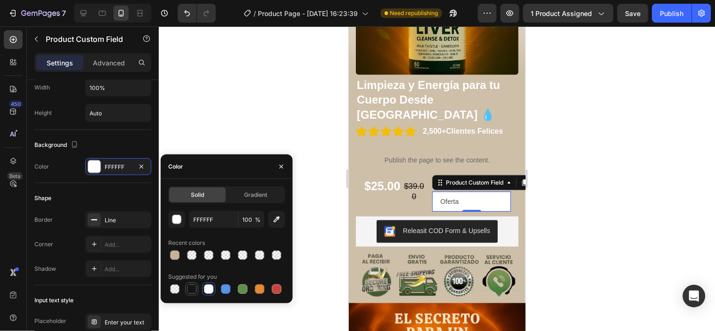
click at [189, 293] on div at bounding box center [191, 289] width 9 height 9
type input "151515"
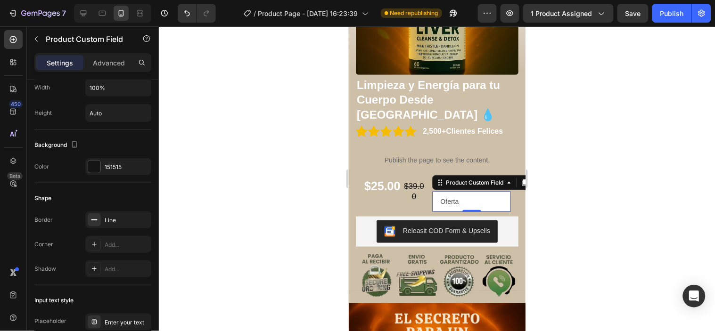
click at [455, 191] on input "Oferta" at bounding box center [471, 201] width 79 height 20
click at [452, 191] on input "Oferta" at bounding box center [471, 201] width 79 height 20
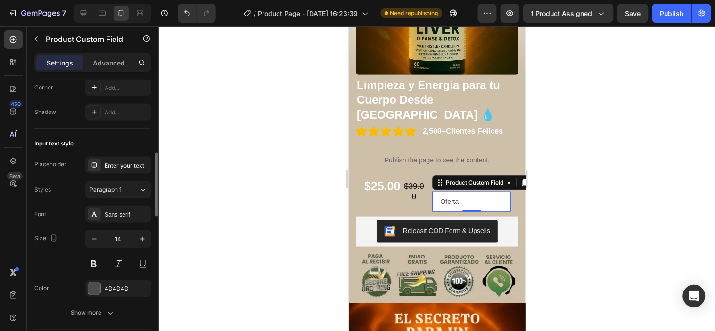
scroll to position [366, 0]
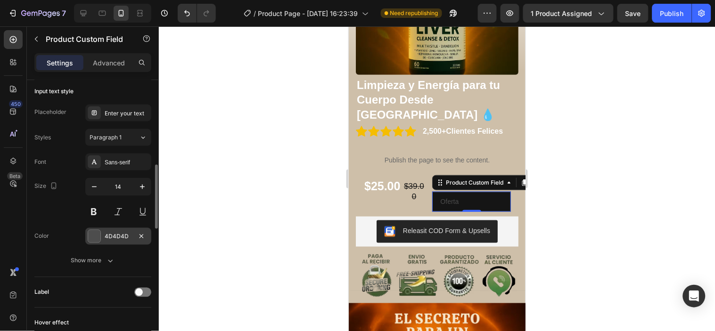
click at [119, 233] on div "4D4D4D" at bounding box center [118, 237] width 27 height 8
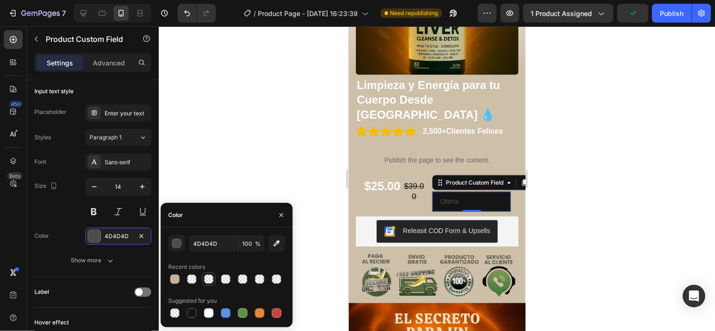
click at [214, 281] on div at bounding box center [208, 279] width 11 height 11
type input "915D28"
type input "0"
click at [262, 276] on div at bounding box center [259, 279] width 9 height 9
type input "B7A282"
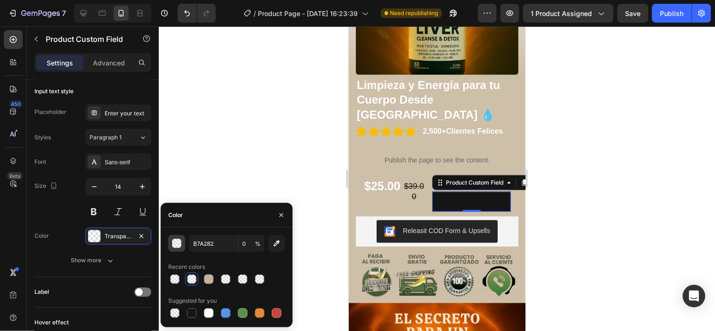
click at [173, 247] on div "button" at bounding box center [177, 243] width 9 height 9
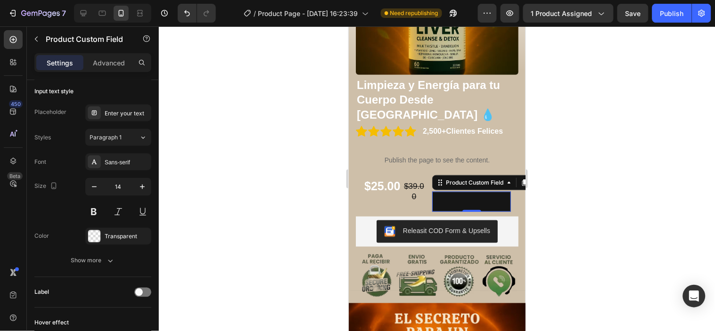
click at [305, 202] on div at bounding box center [437, 178] width 556 height 305
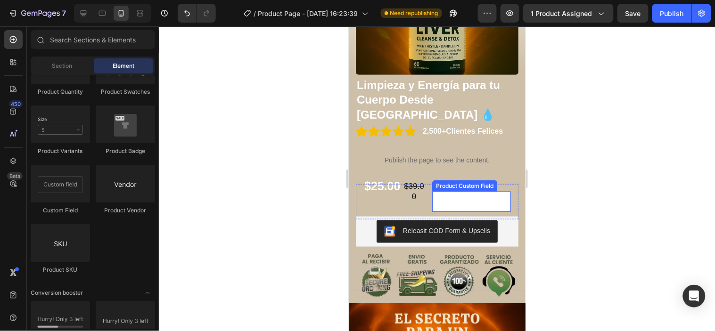
click at [466, 191] on input "Oferta" at bounding box center [471, 201] width 79 height 20
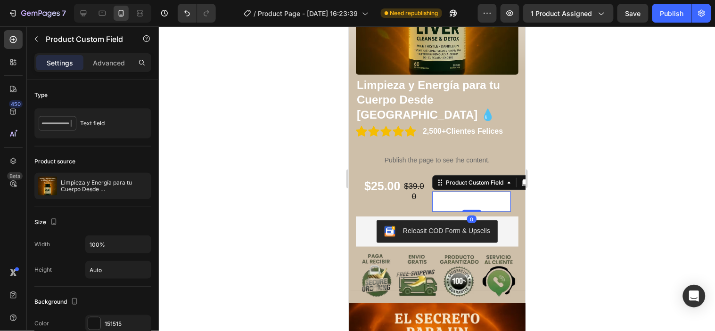
click at [485, 191] on input "Oferta" at bounding box center [471, 201] width 79 height 20
click at [557, 190] on div at bounding box center [437, 178] width 556 height 305
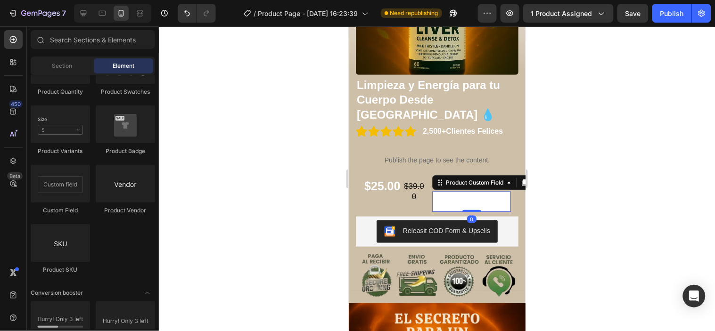
click at [486, 191] on input "Oferta" at bounding box center [471, 201] width 79 height 20
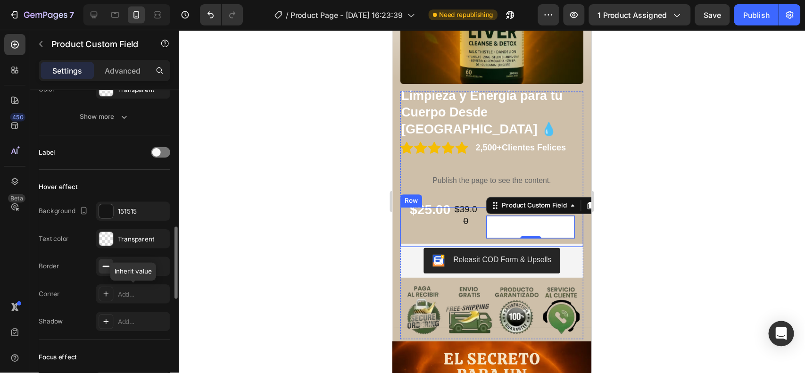
scroll to position [576, 0]
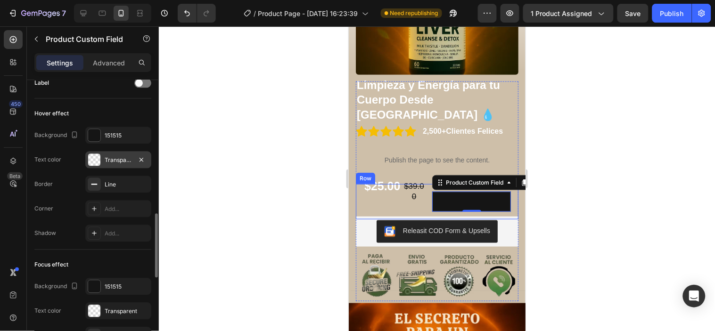
click at [120, 157] on div "Transparent" at bounding box center [118, 160] width 27 height 8
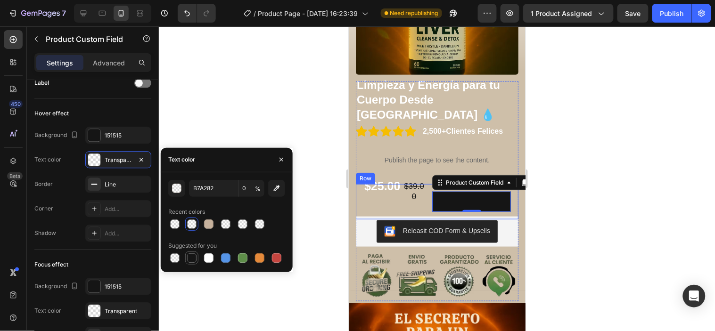
click at [192, 256] on div at bounding box center [191, 258] width 9 height 9
type input "151515"
type input "100"
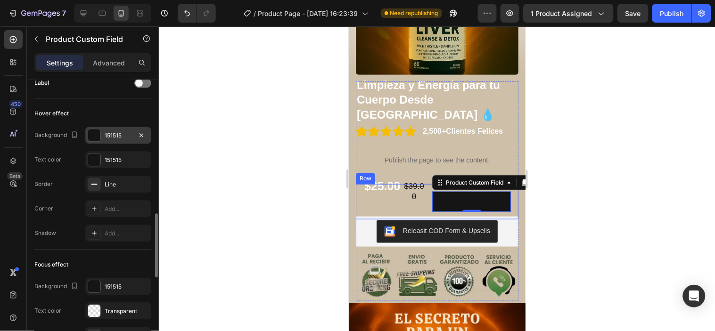
click at [120, 137] on div "151515" at bounding box center [118, 136] width 27 height 8
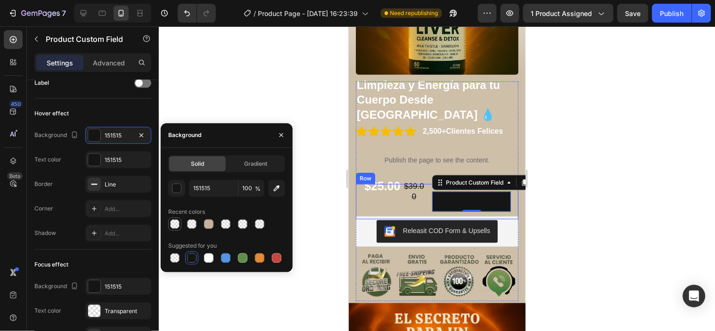
click at [175, 224] on div at bounding box center [174, 224] width 9 height 9
type input "915D28"
type input "0"
click at [177, 264] on div at bounding box center [174, 258] width 13 height 13
click at [266, 224] on div at bounding box center [259, 224] width 13 height 13
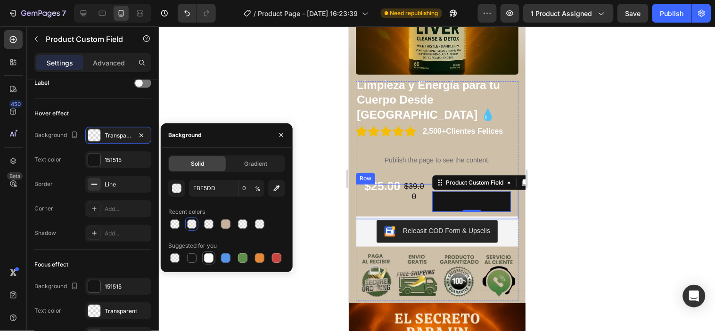
click at [211, 257] on div at bounding box center [208, 258] width 9 height 9
type input "FFFFFF"
type input "100"
click at [211, 257] on div at bounding box center [208, 258] width 9 height 9
click at [313, 235] on div at bounding box center [437, 178] width 556 height 305
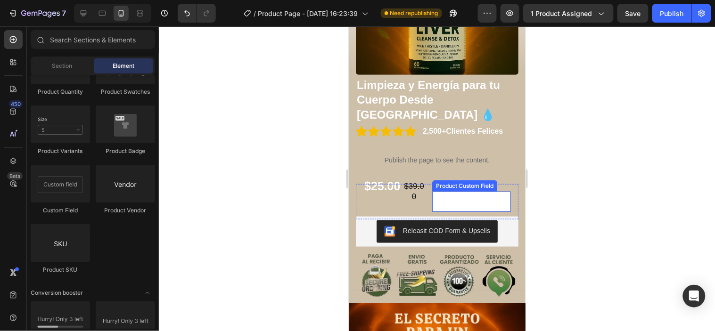
click at [484, 191] on input "Oferta" at bounding box center [471, 201] width 79 height 20
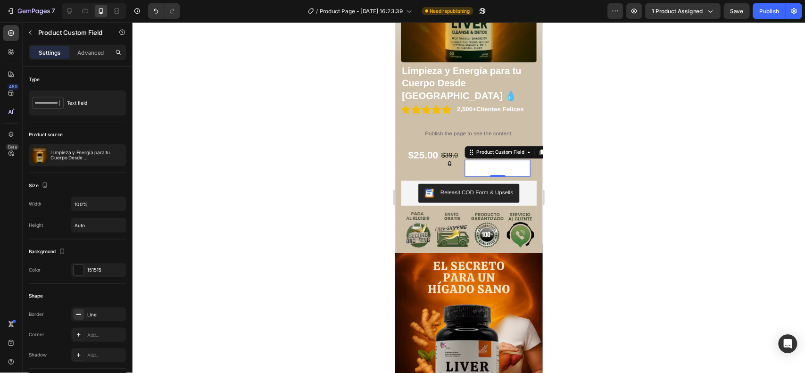
scroll to position [157, 0]
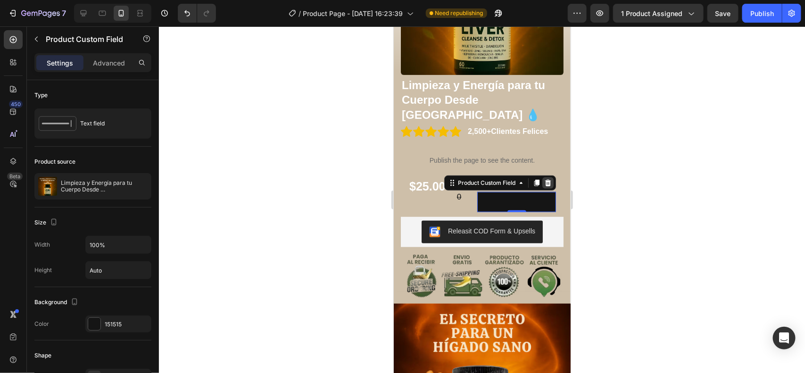
click at [545, 179] on icon at bounding box center [548, 182] width 6 height 7
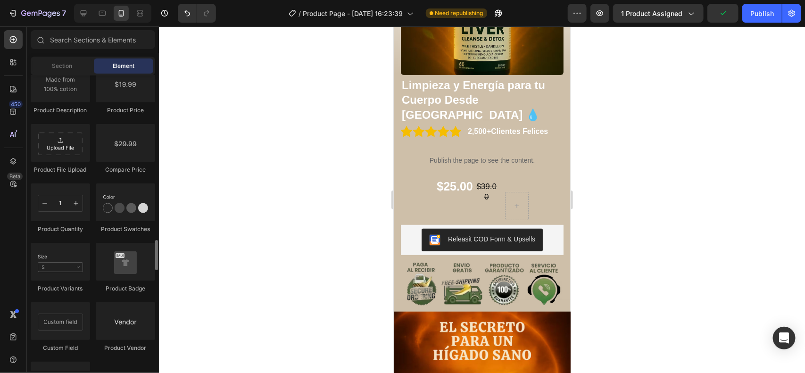
scroll to position [1532, 0]
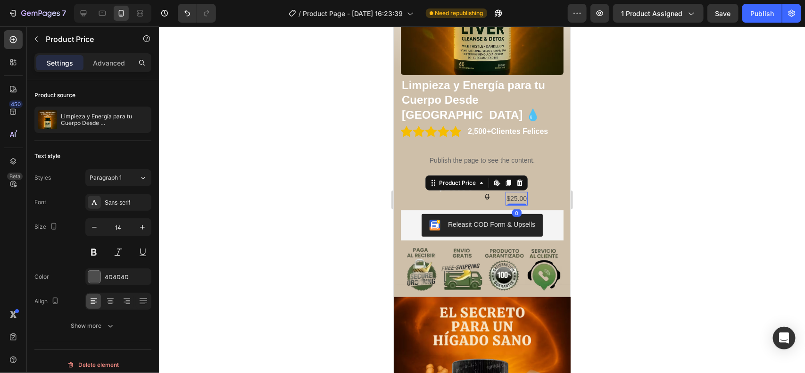
click at [603, 177] on div at bounding box center [482, 199] width 646 height 347
click at [514, 191] on div "$25.00" at bounding box center [516, 198] width 22 height 14
click at [512, 191] on div "$25.00" at bounding box center [516, 198] width 22 height 14
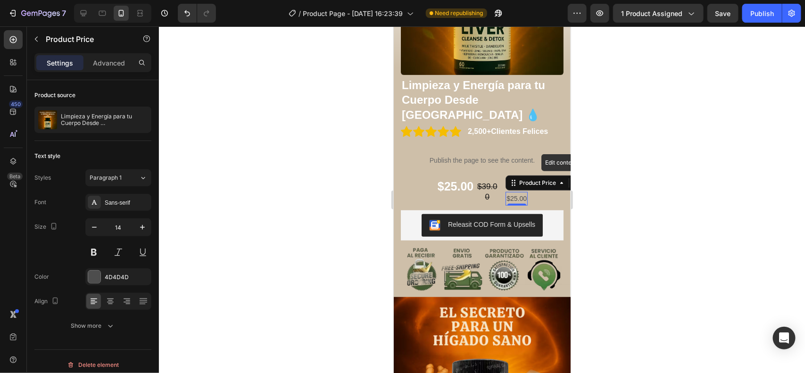
click at [512, 191] on div "$25.00" at bounding box center [516, 198] width 22 height 14
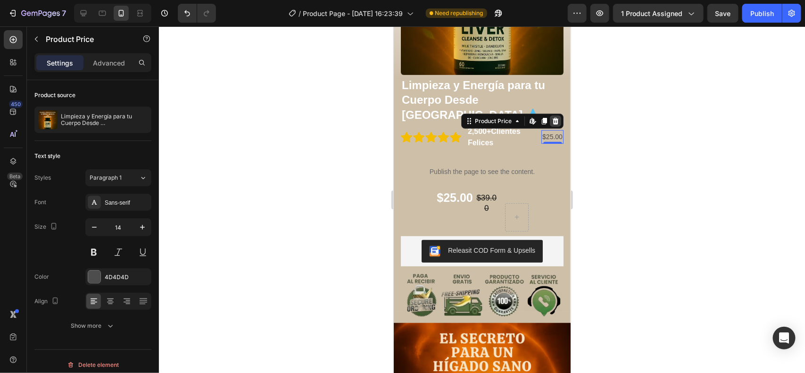
click at [551, 117] on icon at bounding box center [555, 121] width 8 height 8
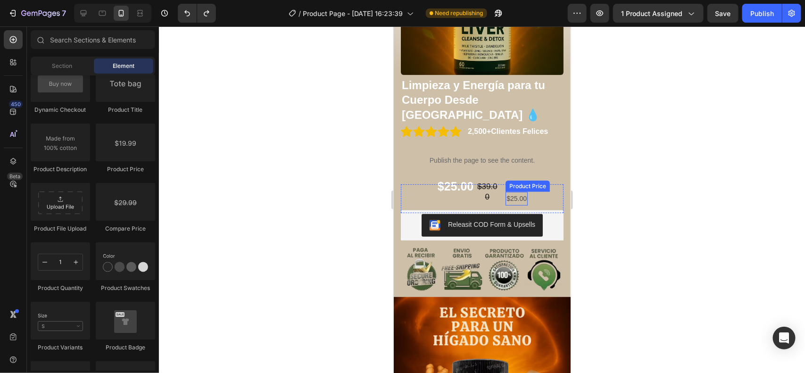
click at [514, 191] on div "$25.00" at bounding box center [516, 198] width 22 height 14
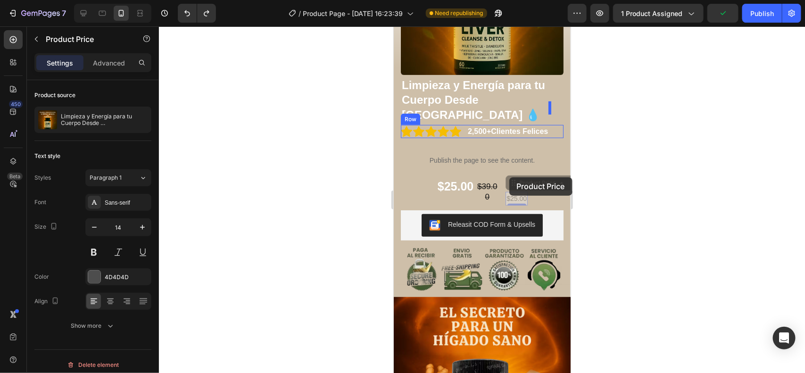
drag, startPoint x: 516, startPoint y: 173, endPoint x: 507, endPoint y: 175, distance: 8.8
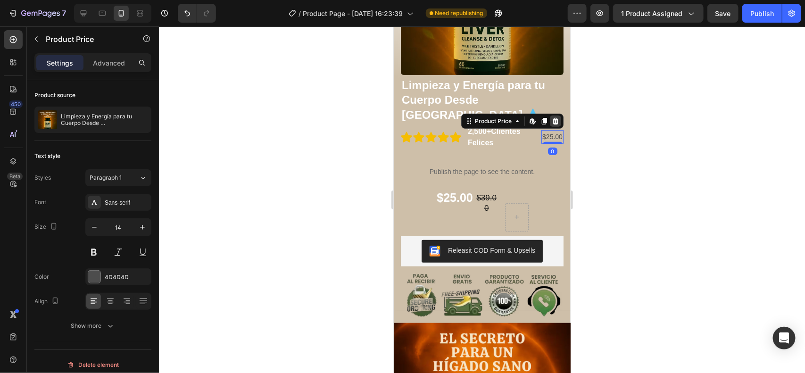
click at [551, 117] on icon at bounding box center [555, 121] width 8 height 8
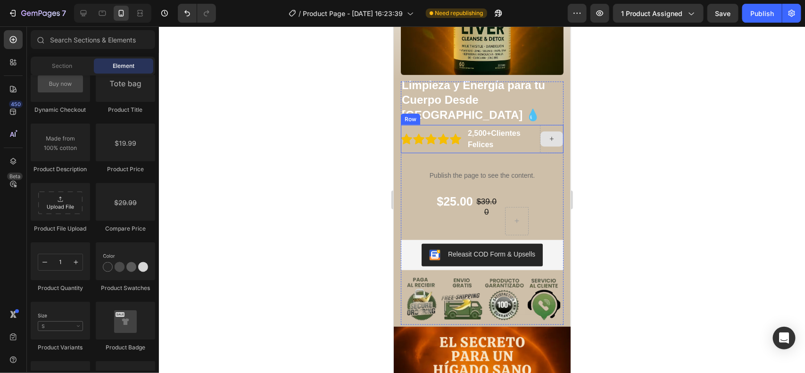
click at [549, 131] on div at bounding box center [551, 138] width 23 height 15
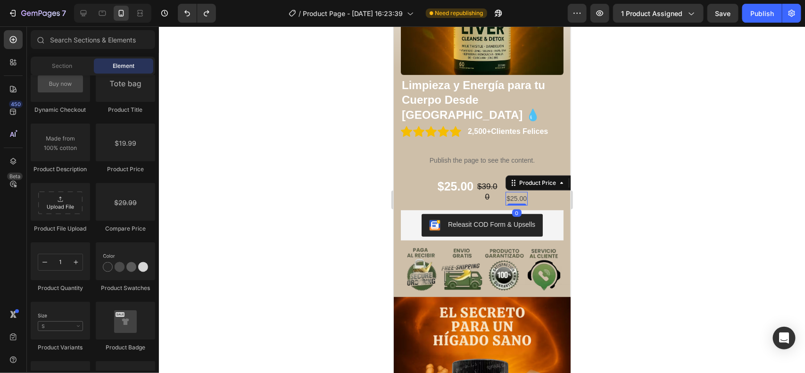
click at [516, 191] on div "$25.00" at bounding box center [516, 198] width 22 height 14
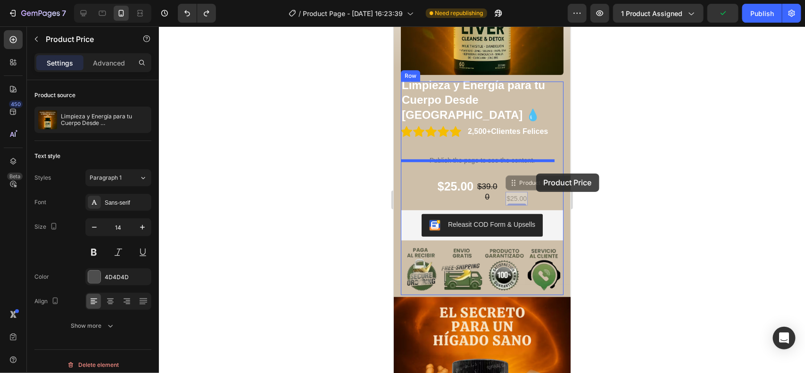
drag, startPoint x: 510, startPoint y: 174, endPoint x: 536, endPoint y: 173, distance: 25.9
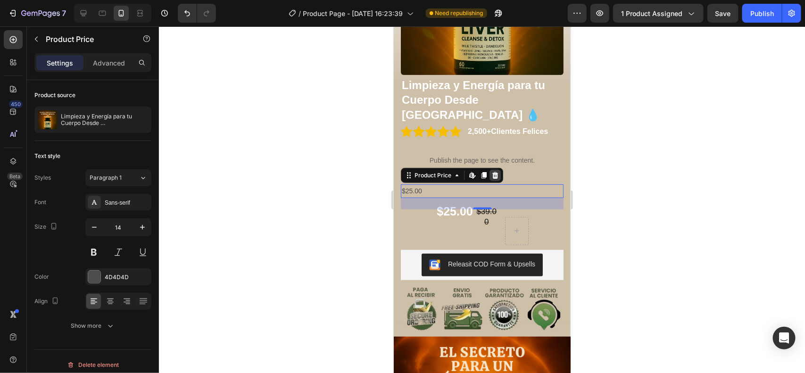
click at [494, 171] on icon at bounding box center [495, 175] width 8 height 8
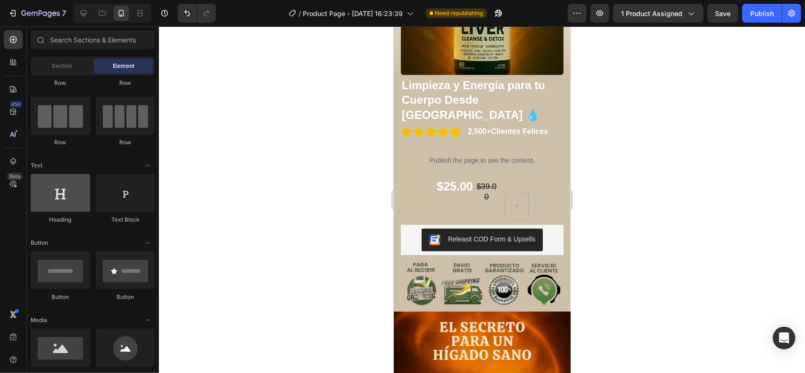
scroll to position [0, 0]
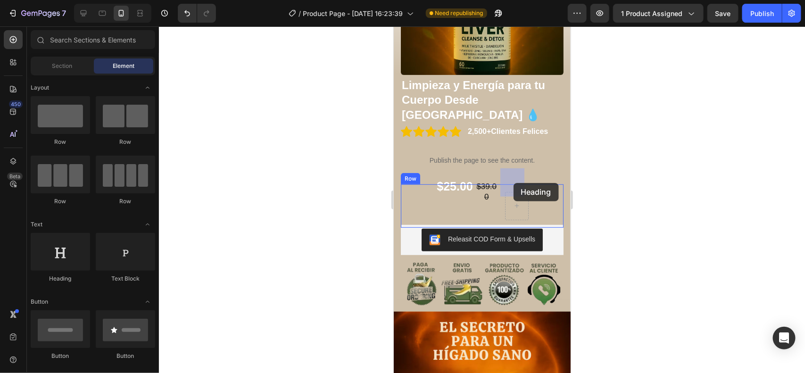
drag, startPoint x: 467, startPoint y: 277, endPoint x: 513, endPoint y: 182, distance: 104.8
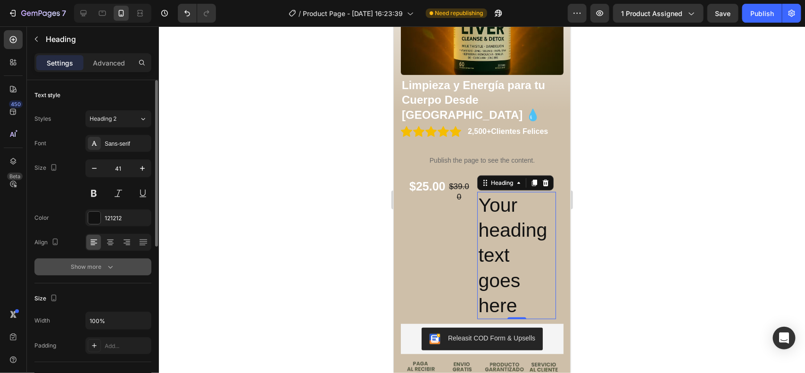
click at [109, 267] on icon "button" at bounding box center [110, 266] width 9 height 9
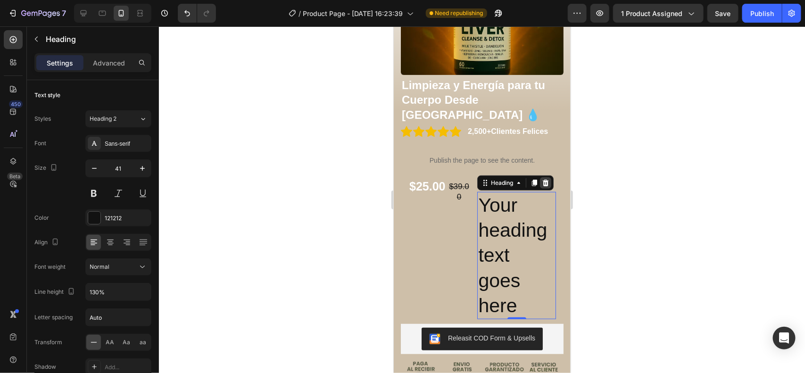
click at [546, 179] on icon at bounding box center [545, 182] width 6 height 7
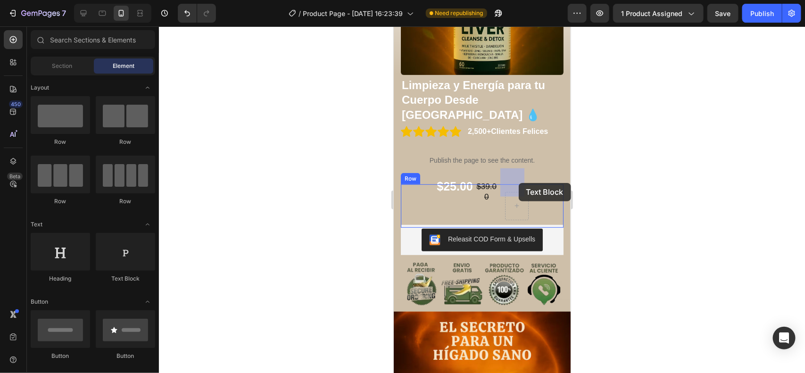
drag, startPoint x: 542, startPoint y: 284, endPoint x: 518, endPoint y: 182, distance: 104.6
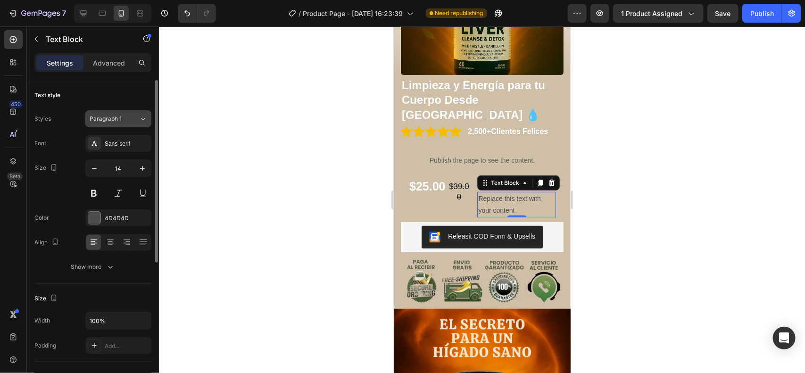
click at [137, 123] on div "Paragraph 1" at bounding box center [115, 119] width 50 height 8
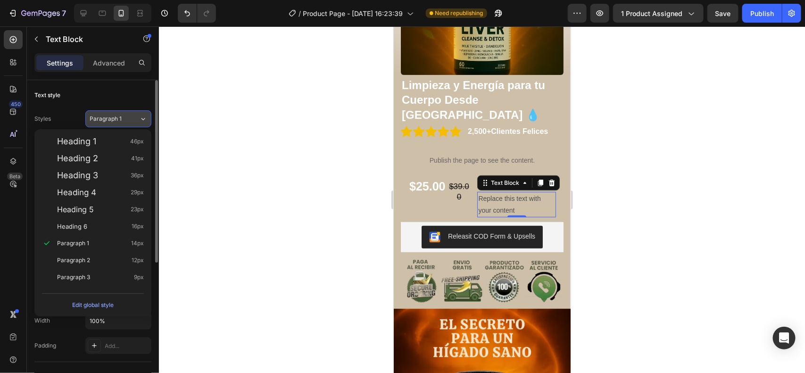
click at [137, 123] on div "Paragraph 1" at bounding box center [115, 119] width 50 height 8
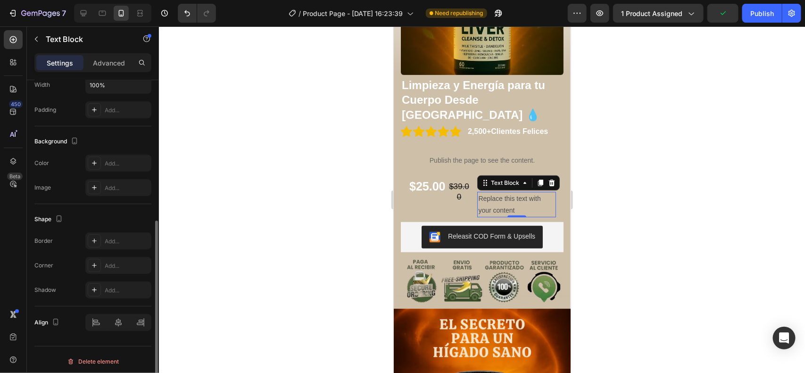
scroll to position [239, 0]
click at [555, 177] on div at bounding box center [550, 182] width 11 height 11
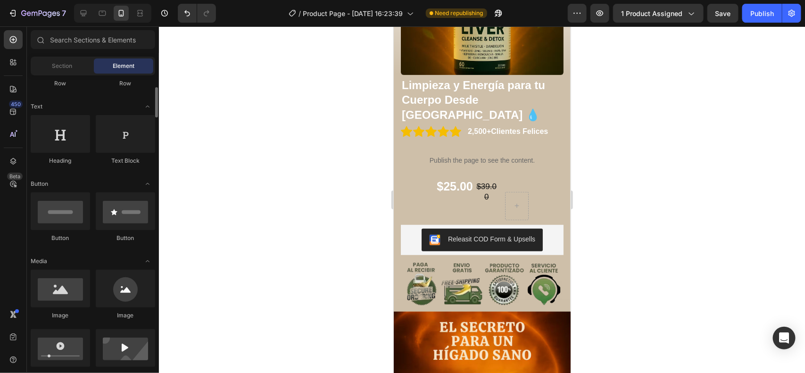
scroll to position [177, 0]
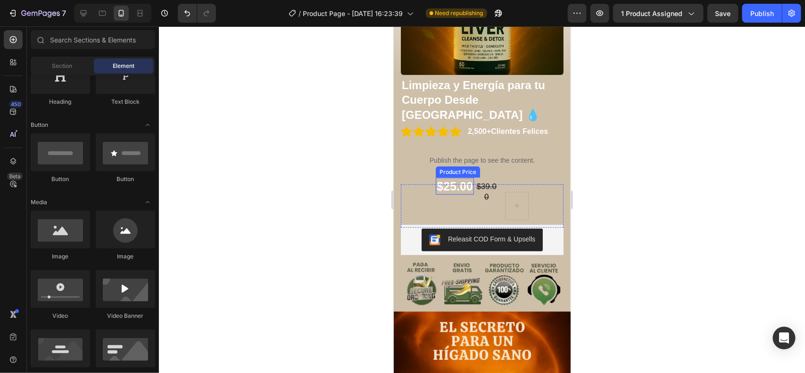
click at [450, 177] on div "$25.00" at bounding box center [454, 185] width 38 height 17
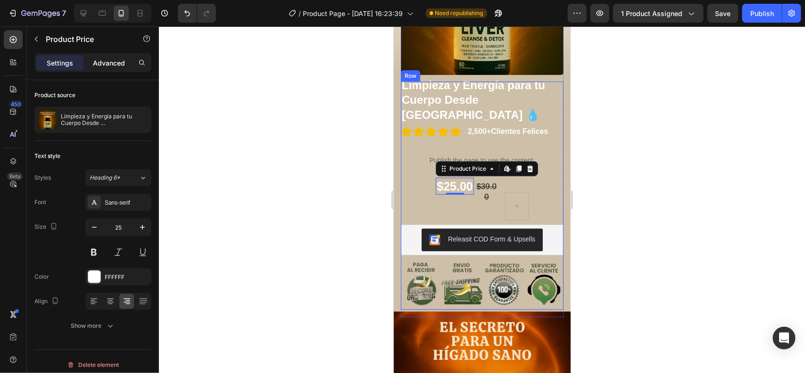
click at [112, 59] on p "Advanced" at bounding box center [109, 63] width 32 height 10
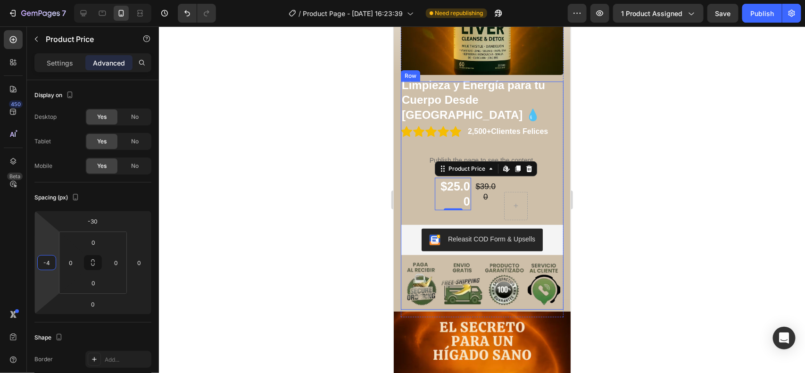
drag, startPoint x: 49, startPoint y: 272, endPoint x: 25, endPoint y: 274, distance: 24.1
click at [25, 0] on html "7 Version history / Product Page - [DATE] 16:23:39 Need republishing Preview 1 …" at bounding box center [402, 0] width 805 height 0
drag, startPoint x: 46, startPoint y: 249, endPoint x: 64, endPoint y: 249, distance: 17.9
click at [64, 0] on html "7 Version history / Product Page - [DATE] 16:23:39 Need republishing Preview 1 …" at bounding box center [402, 0] width 805 height 0
type input "2"
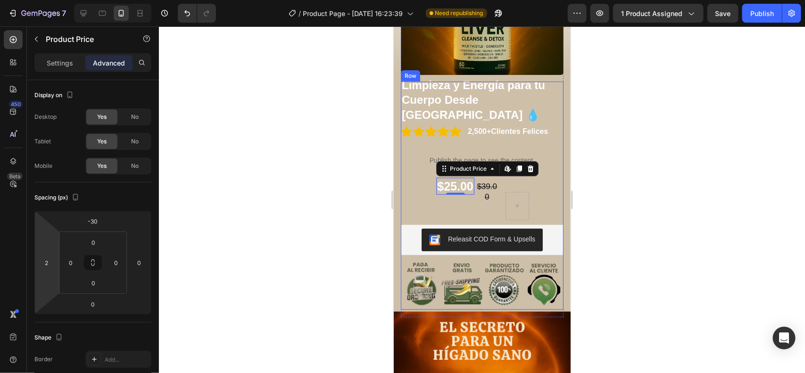
drag, startPoint x: 52, startPoint y: 248, endPoint x: 36, endPoint y: 246, distance: 16.1
click at [36, 0] on html "7 Version history / Product Page - [DATE] 16:23:39 Need republishing Preview 1 …" at bounding box center [402, 0] width 805 height 0
click at [46, 60] on div "Settings" at bounding box center [59, 62] width 47 height 15
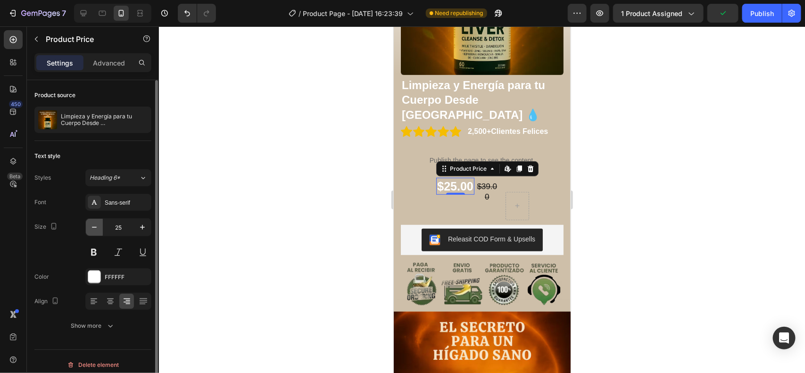
click at [98, 231] on icon "button" at bounding box center [94, 227] width 9 height 9
click at [144, 232] on icon "button" at bounding box center [142, 227] width 9 height 9
type input "25"
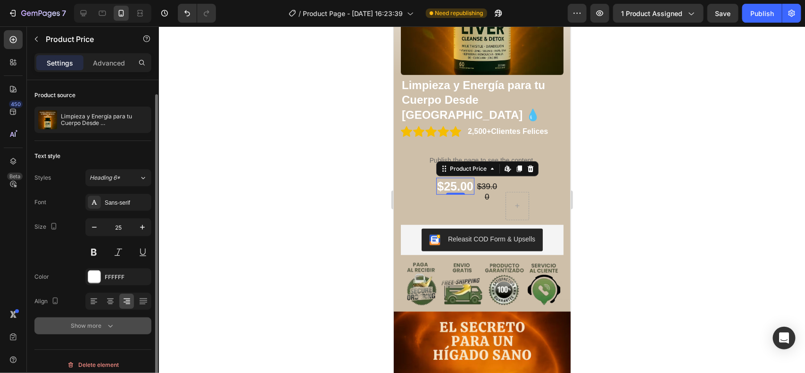
scroll to position [7, 0]
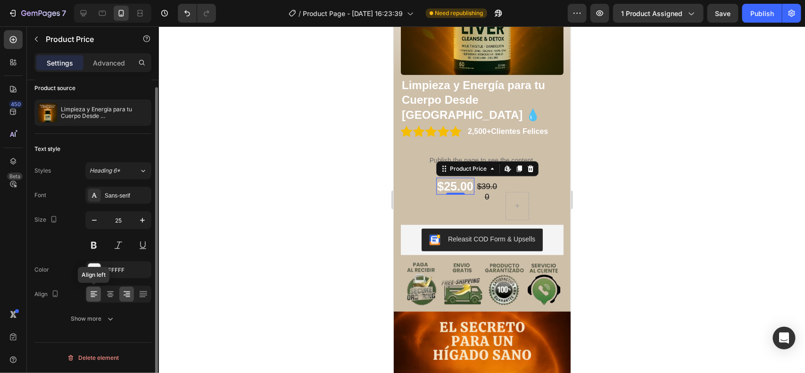
click at [97, 295] on icon at bounding box center [93, 293] width 9 height 9
click at [115, 298] on div at bounding box center [110, 294] width 15 height 15
click at [97, 297] on icon at bounding box center [93, 293] width 9 height 9
click at [104, 322] on div "Show more" at bounding box center [93, 318] width 44 height 9
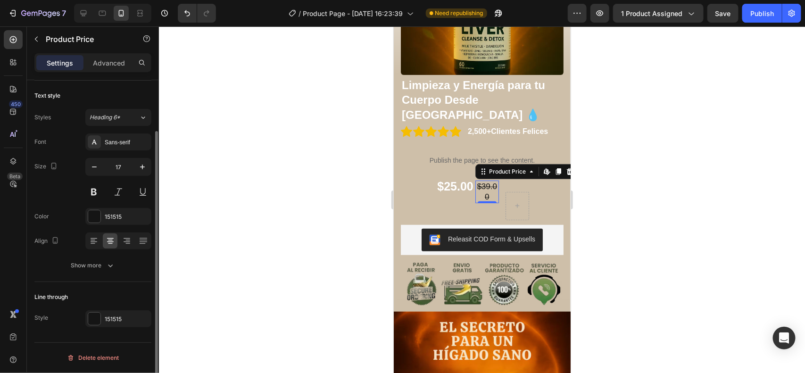
scroll to position [60, 0]
click at [485, 180] on div "$39.00" at bounding box center [487, 191] width 24 height 23
click at [100, 170] on button "button" at bounding box center [94, 166] width 17 height 17
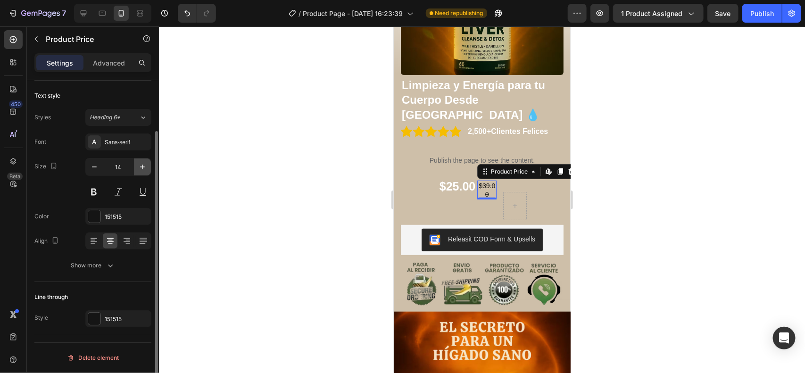
click at [138, 170] on icon "button" at bounding box center [142, 166] width 9 height 9
type input "16"
click at [109, 271] on button "Show more" at bounding box center [92, 265] width 117 height 17
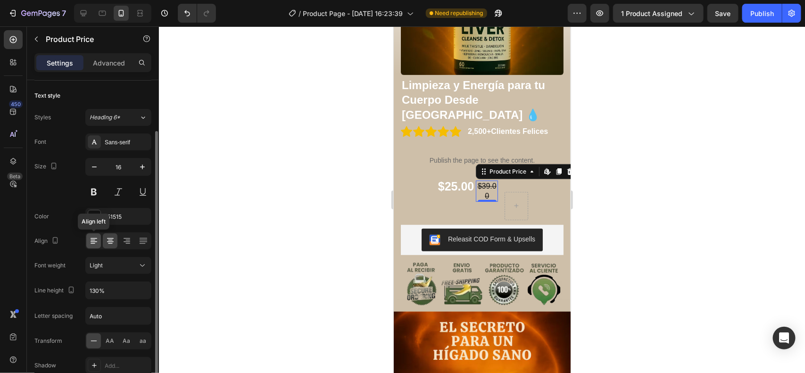
click at [100, 248] on div at bounding box center [93, 240] width 15 height 15
click at [109, 246] on icon at bounding box center [110, 240] width 9 height 9
click at [128, 247] on div at bounding box center [126, 240] width 15 height 15
click at [149, 246] on div at bounding box center [143, 240] width 15 height 15
click at [126, 239] on icon at bounding box center [126, 240] width 9 height 9
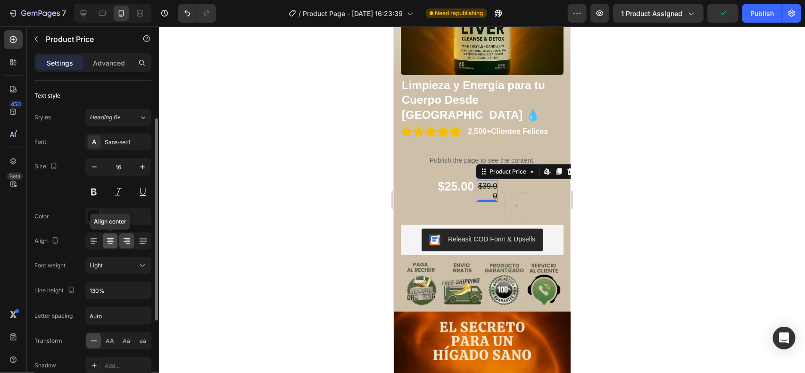
click at [110, 240] on icon at bounding box center [110, 240] width 5 height 1
click at [86, 240] on div at bounding box center [93, 240] width 15 height 15
click at [111, 242] on icon at bounding box center [110, 241] width 7 height 1
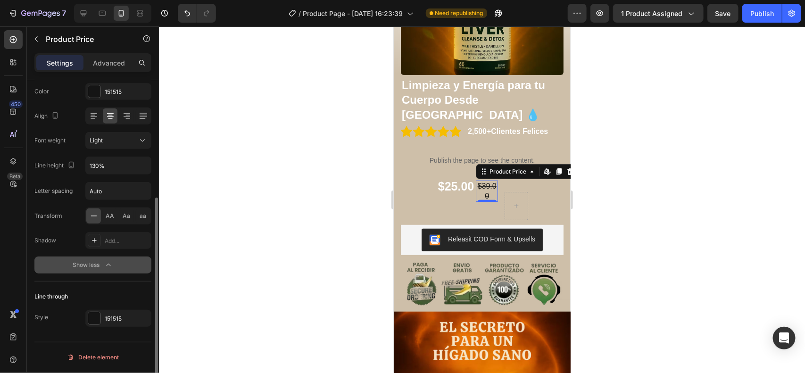
click at [107, 262] on icon "button" at bounding box center [108, 264] width 9 height 9
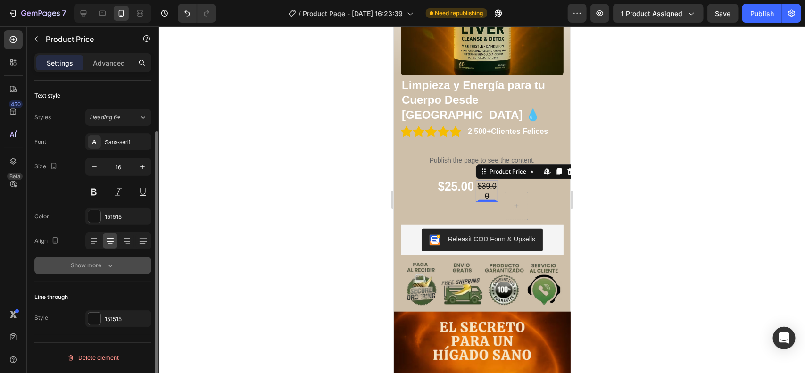
click at [107, 262] on icon "button" at bounding box center [110, 265] width 9 height 9
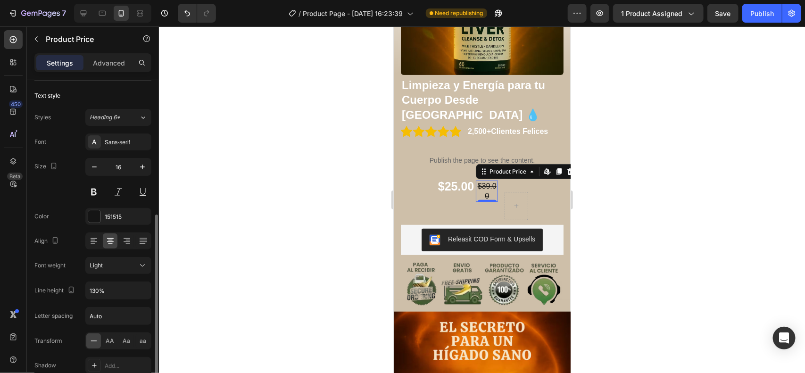
scroll to position [178, 0]
